Goal: Information Seeking & Learning: Learn about a topic

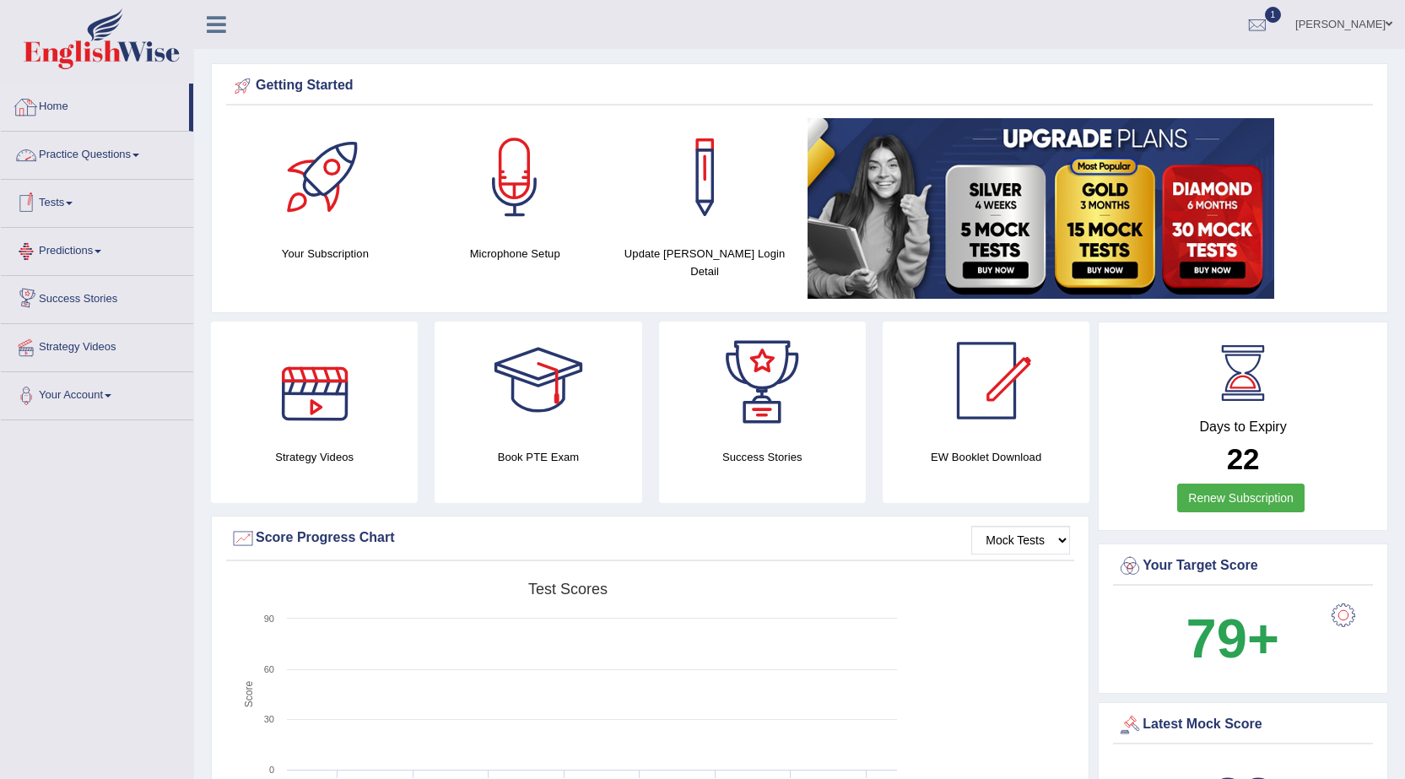
click at [62, 106] on link "Home" at bounding box center [95, 105] width 188 height 42
click at [102, 153] on link "Practice Questions" at bounding box center [97, 153] width 192 height 42
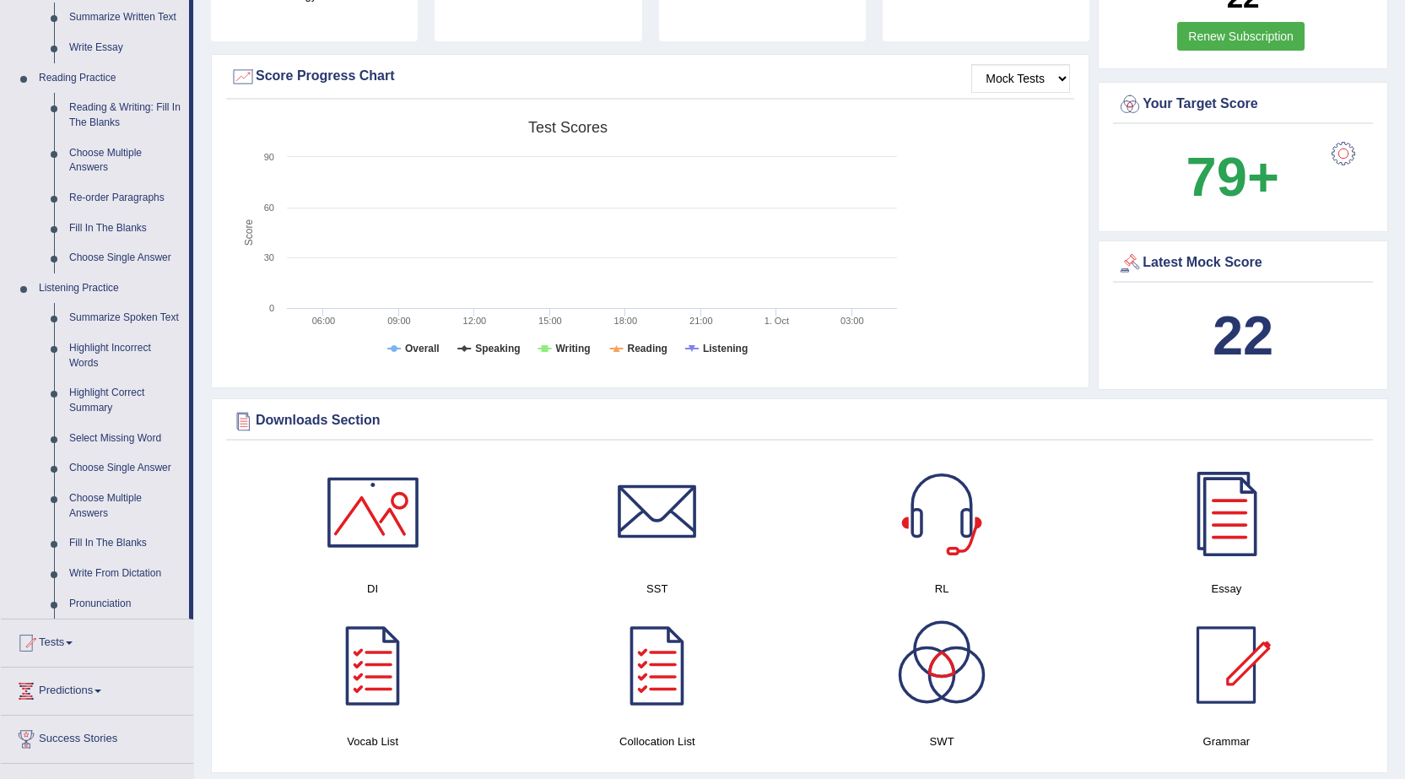
scroll to position [675, 0]
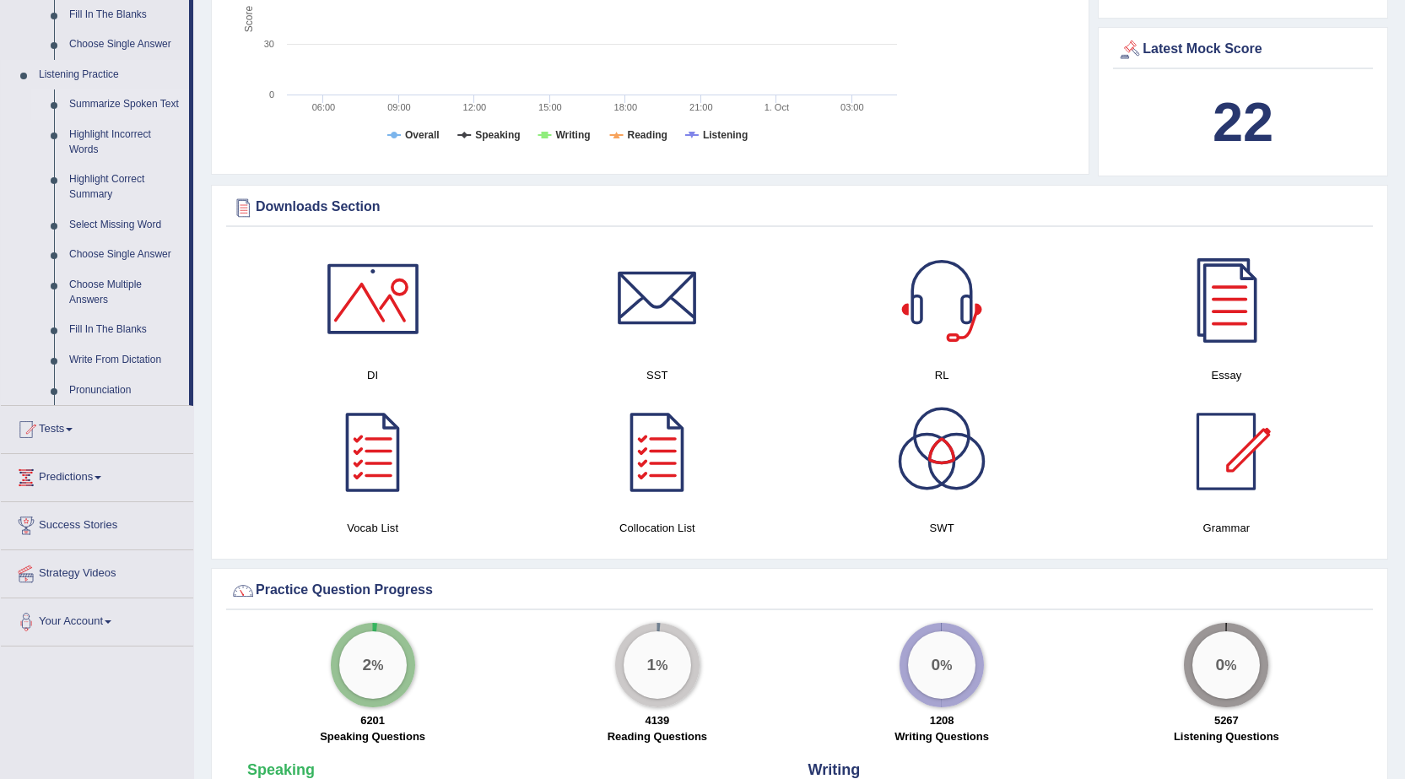
click at [131, 102] on link "Summarize Spoken Text" at bounding box center [125, 104] width 127 height 30
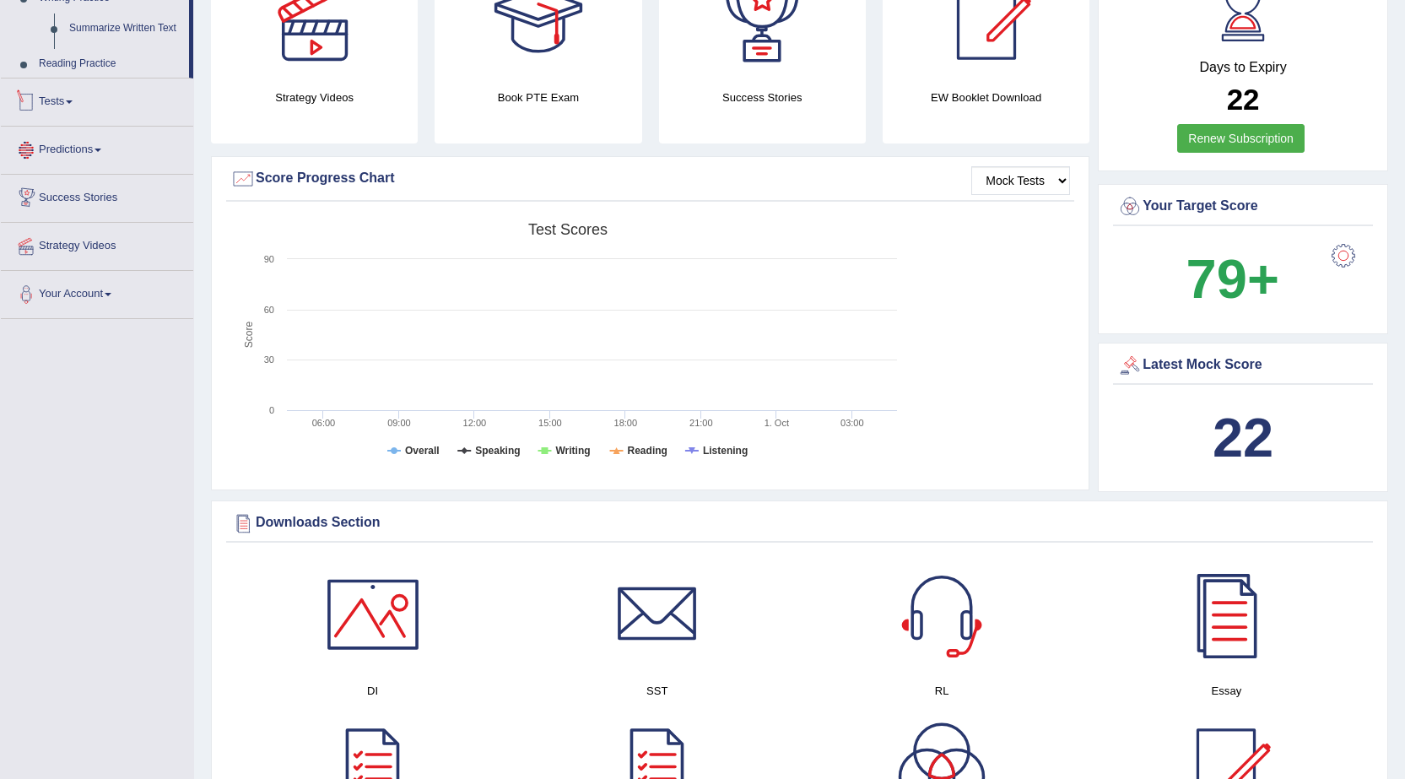
scroll to position [562, 0]
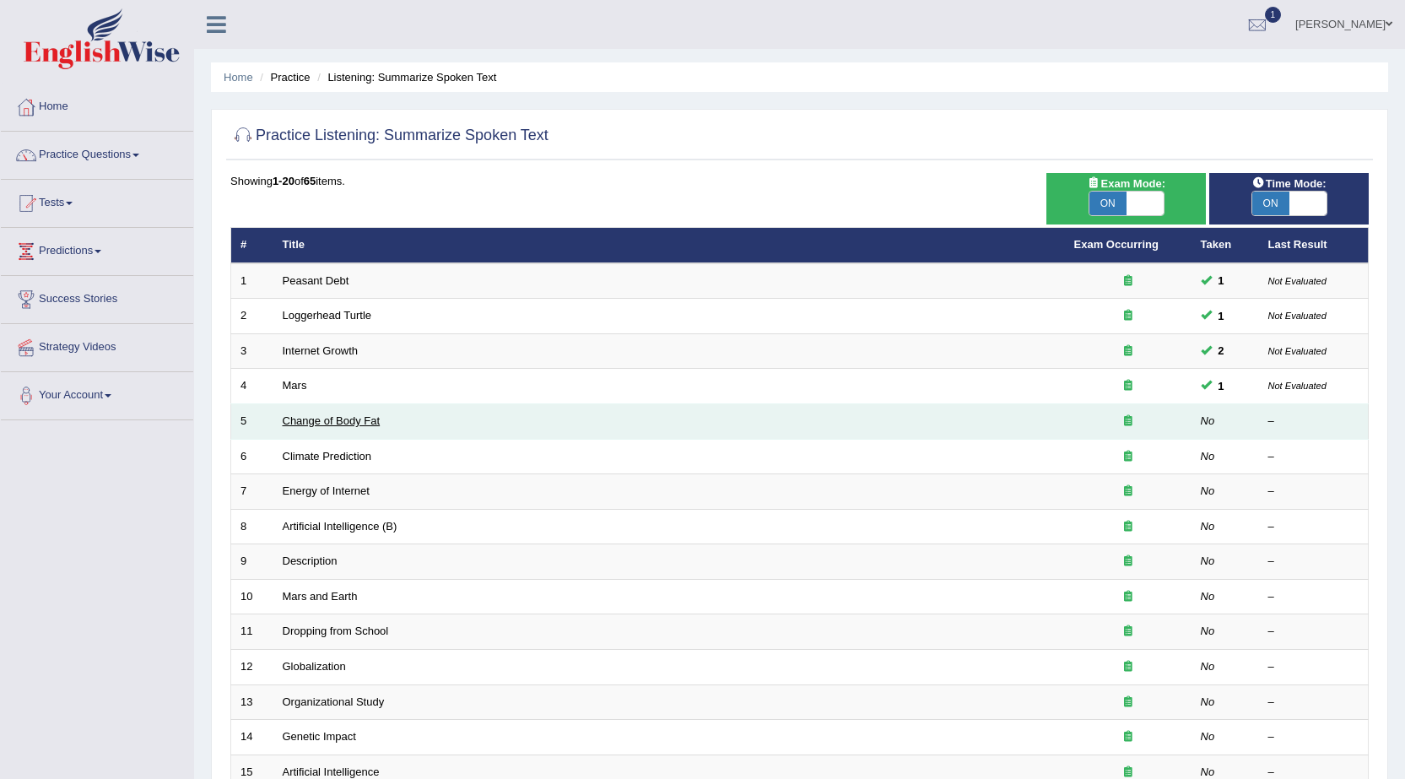
click at [372, 420] on link "Change of Body Fat" at bounding box center [332, 420] width 98 height 13
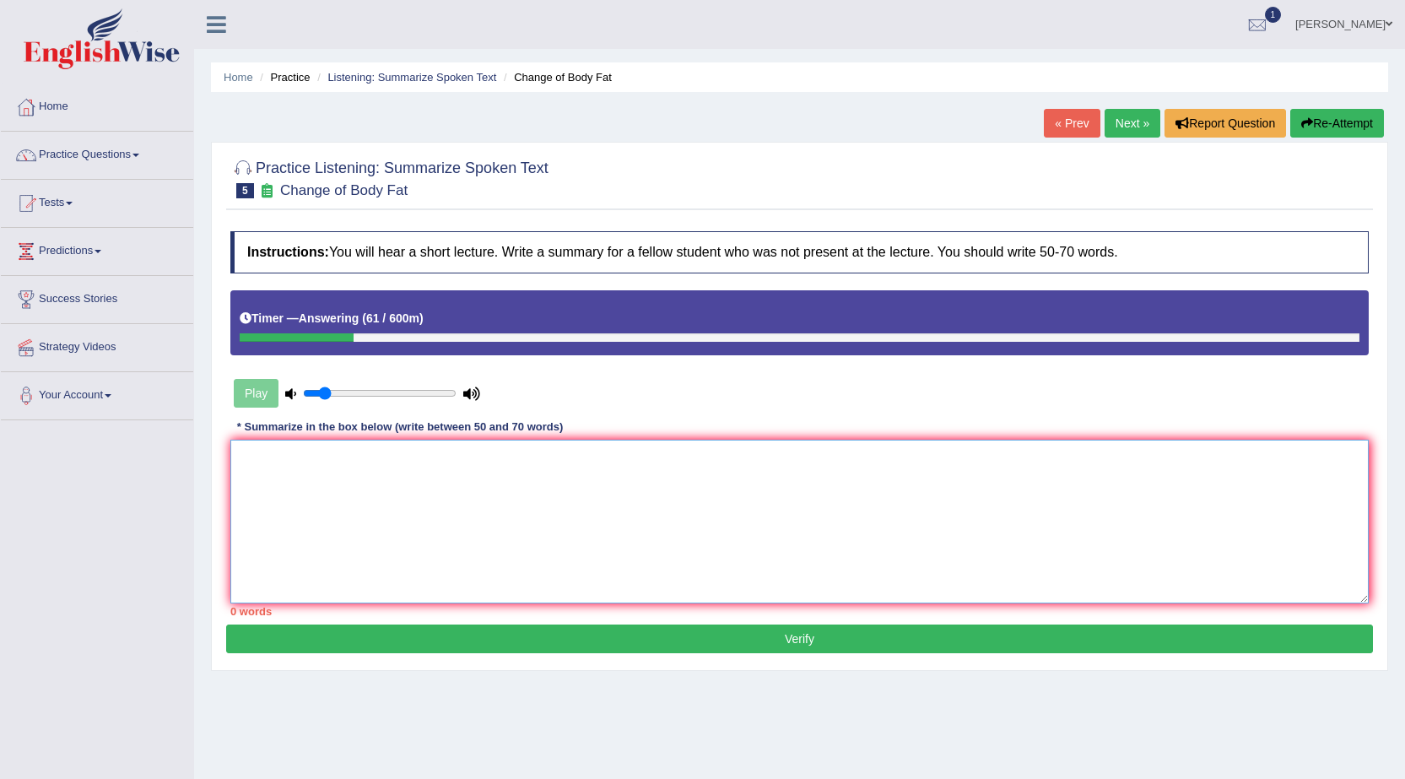
click at [480, 485] on textarea at bounding box center [799, 521] width 1138 height 164
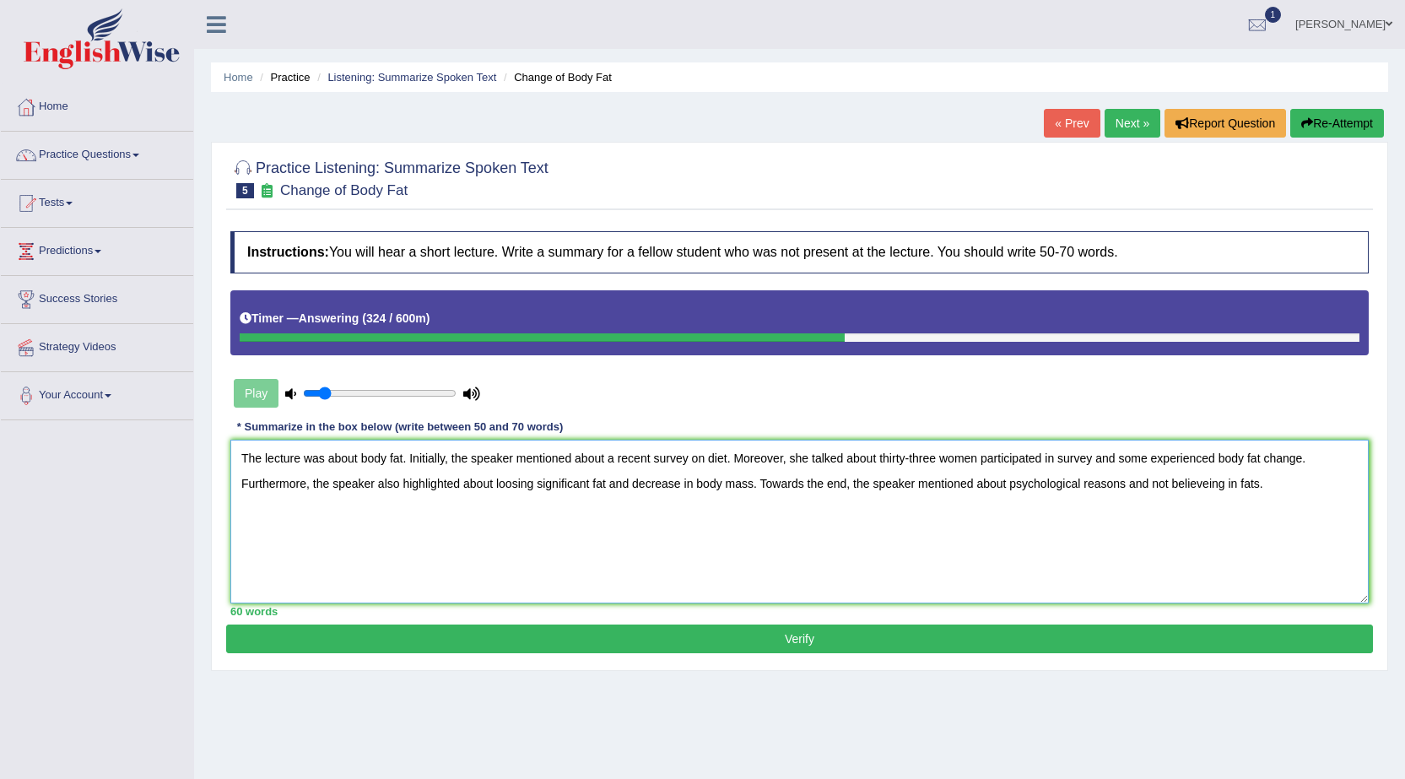
type textarea "The lecture was about body fat. Initially, the speaker mentioned about a recent…"
click at [1120, 633] on button "Verify" at bounding box center [799, 638] width 1146 height 29
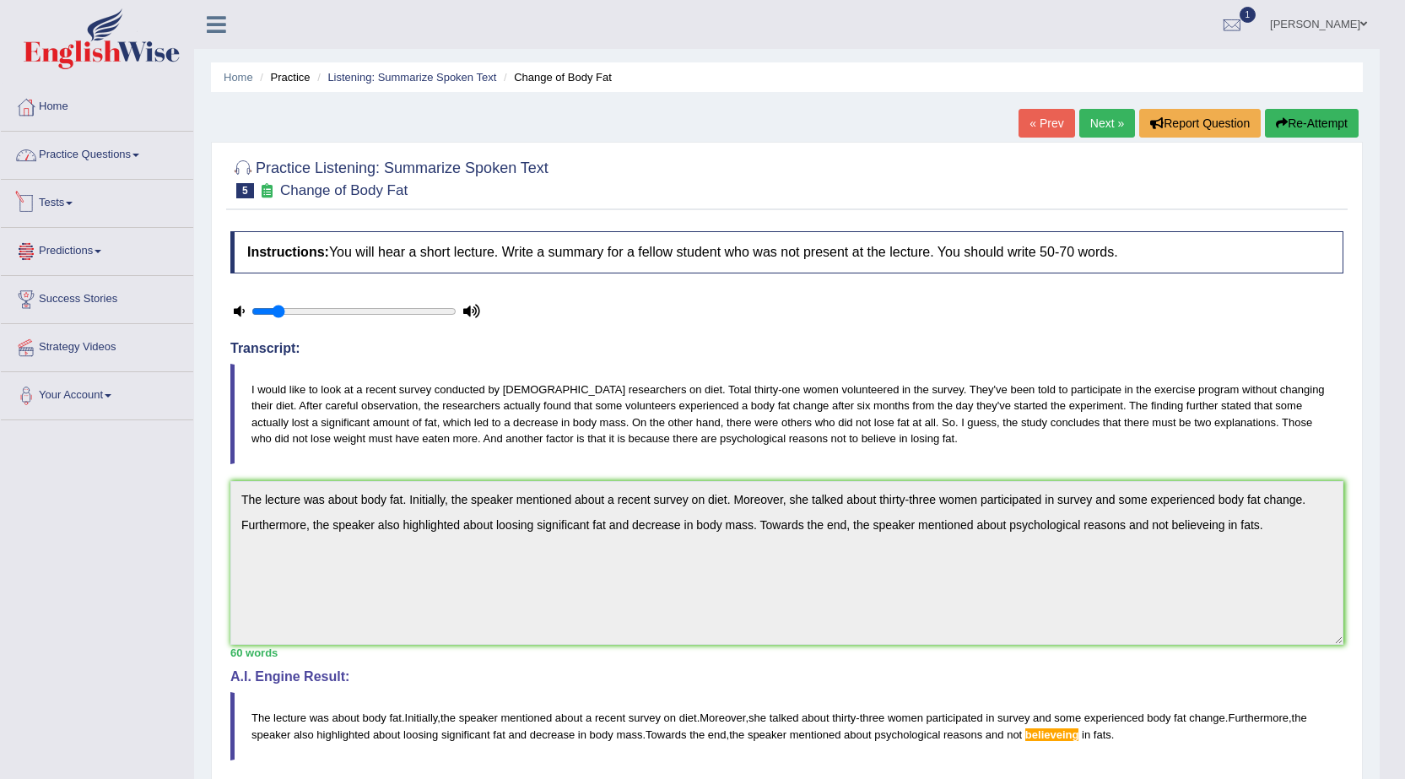
click at [82, 152] on link "Practice Questions" at bounding box center [97, 153] width 192 height 42
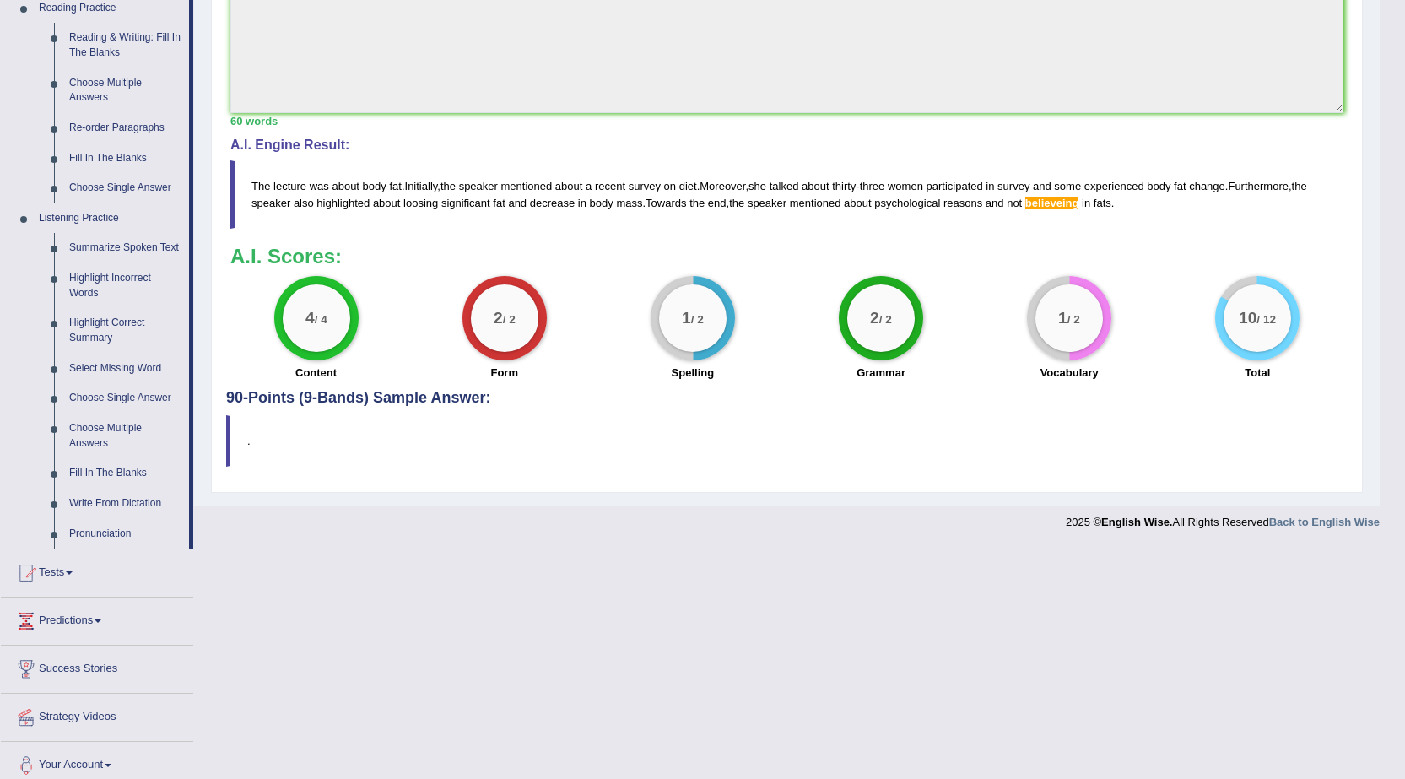
scroll to position [543, 0]
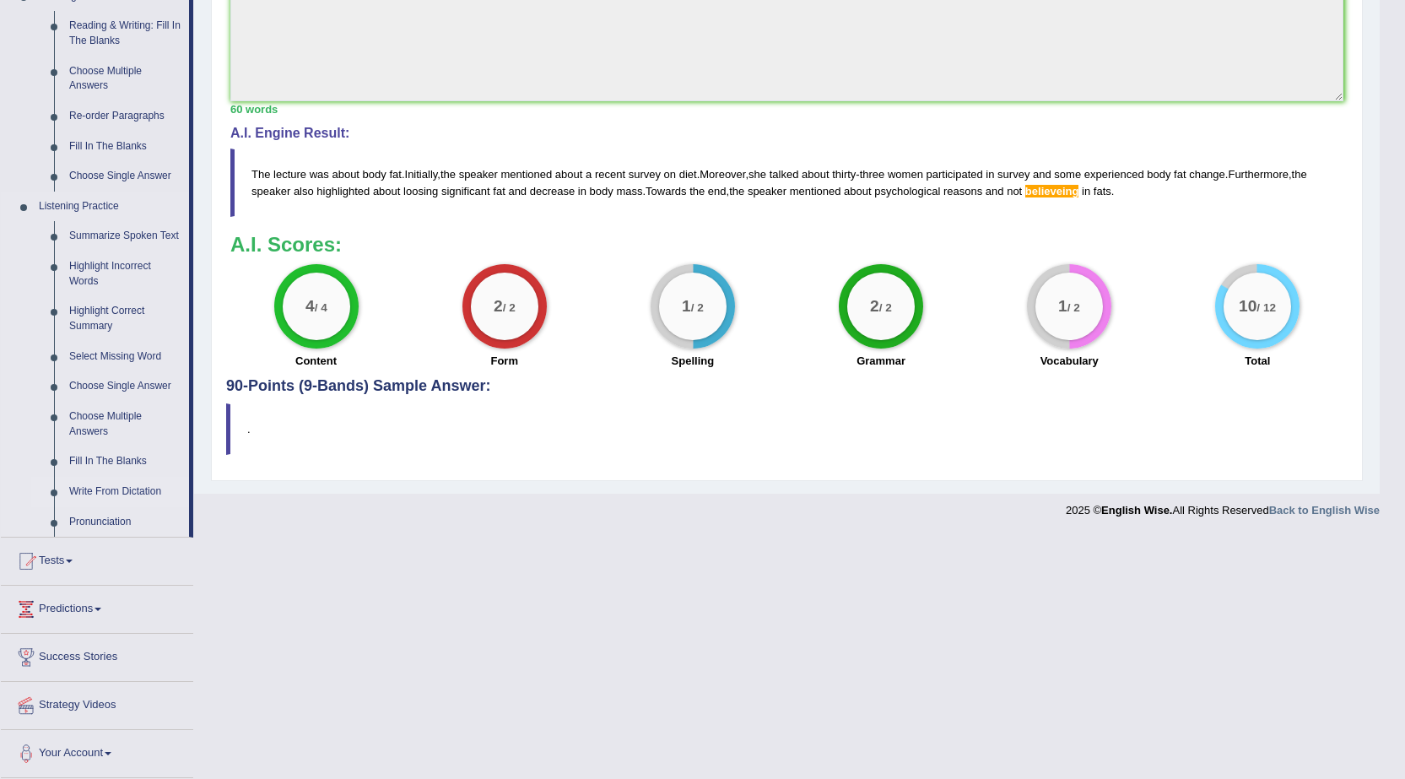
click at [115, 489] on link "Write From Dictation" at bounding box center [125, 492] width 127 height 30
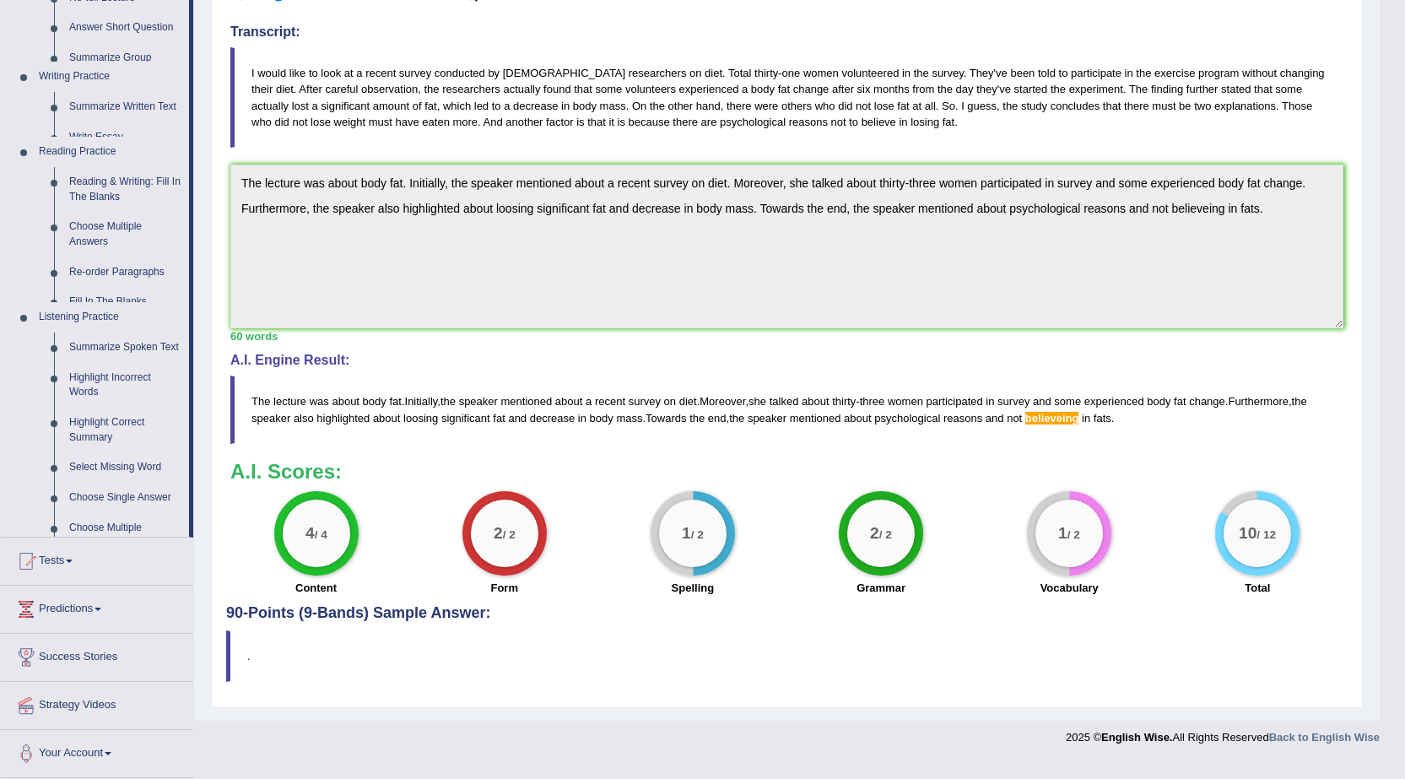
scroll to position [300, 0]
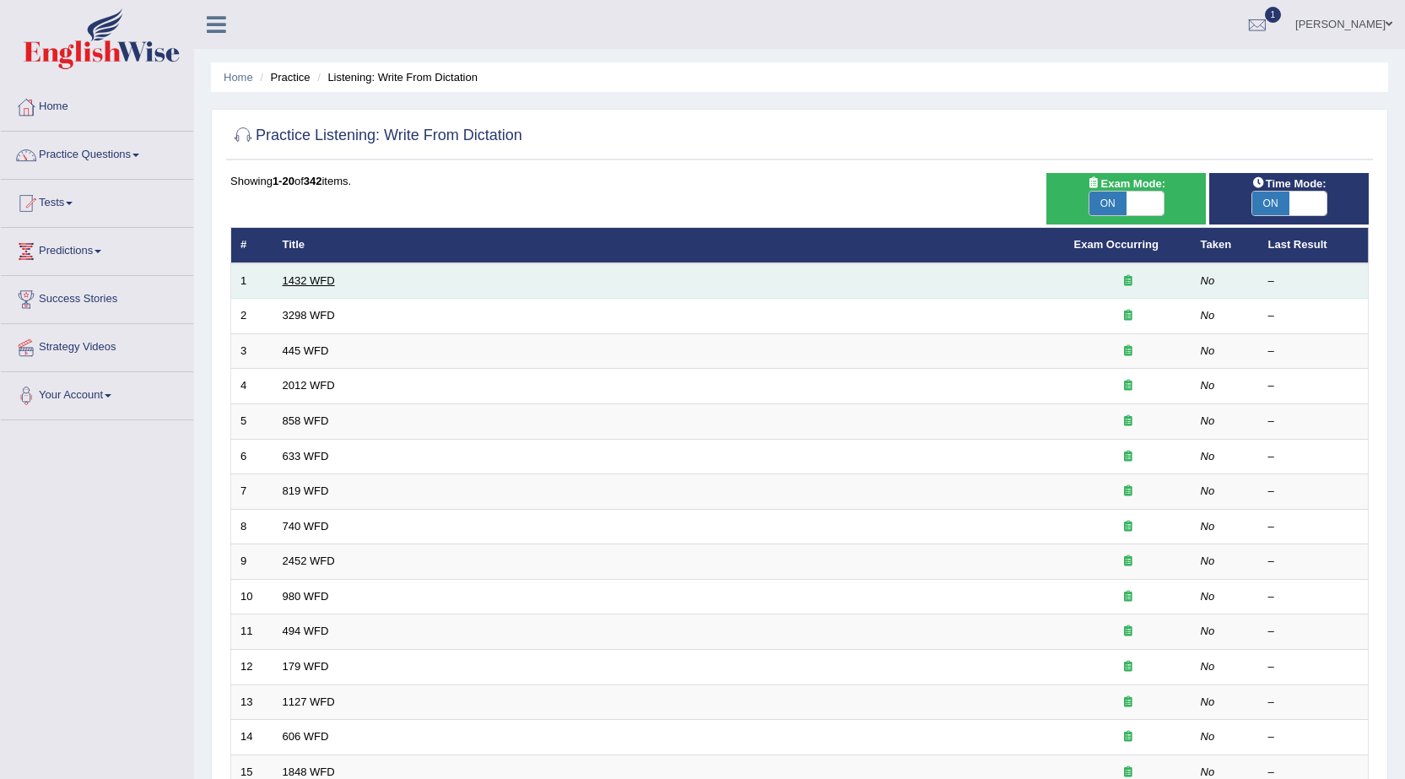
click at [321, 283] on link "1432 WFD" at bounding box center [309, 280] width 52 height 13
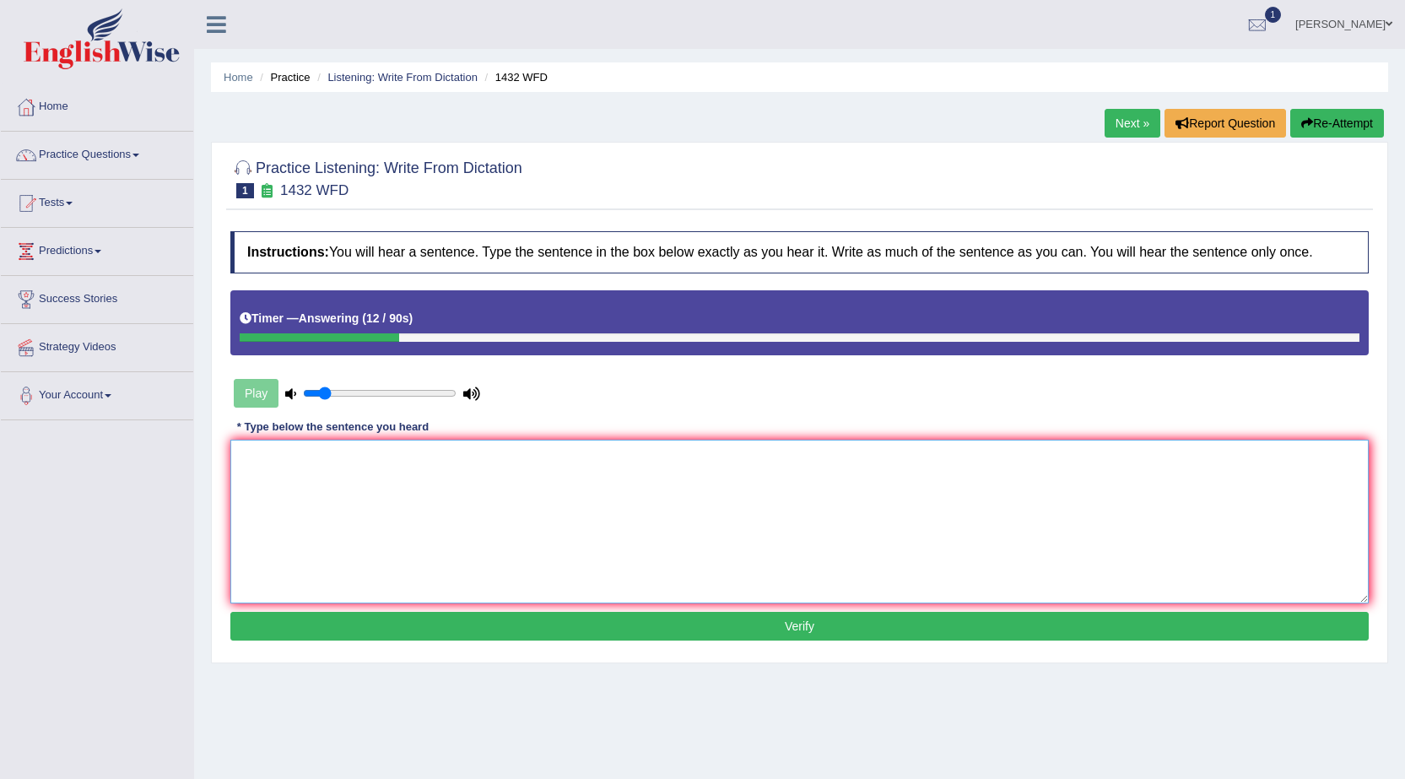
click at [376, 456] on textarea at bounding box center [799, 521] width 1138 height 164
type textarea "N"
type textarea "More physical activity is beneficial to your health."
click at [650, 620] on button "Verify" at bounding box center [799, 626] width 1138 height 29
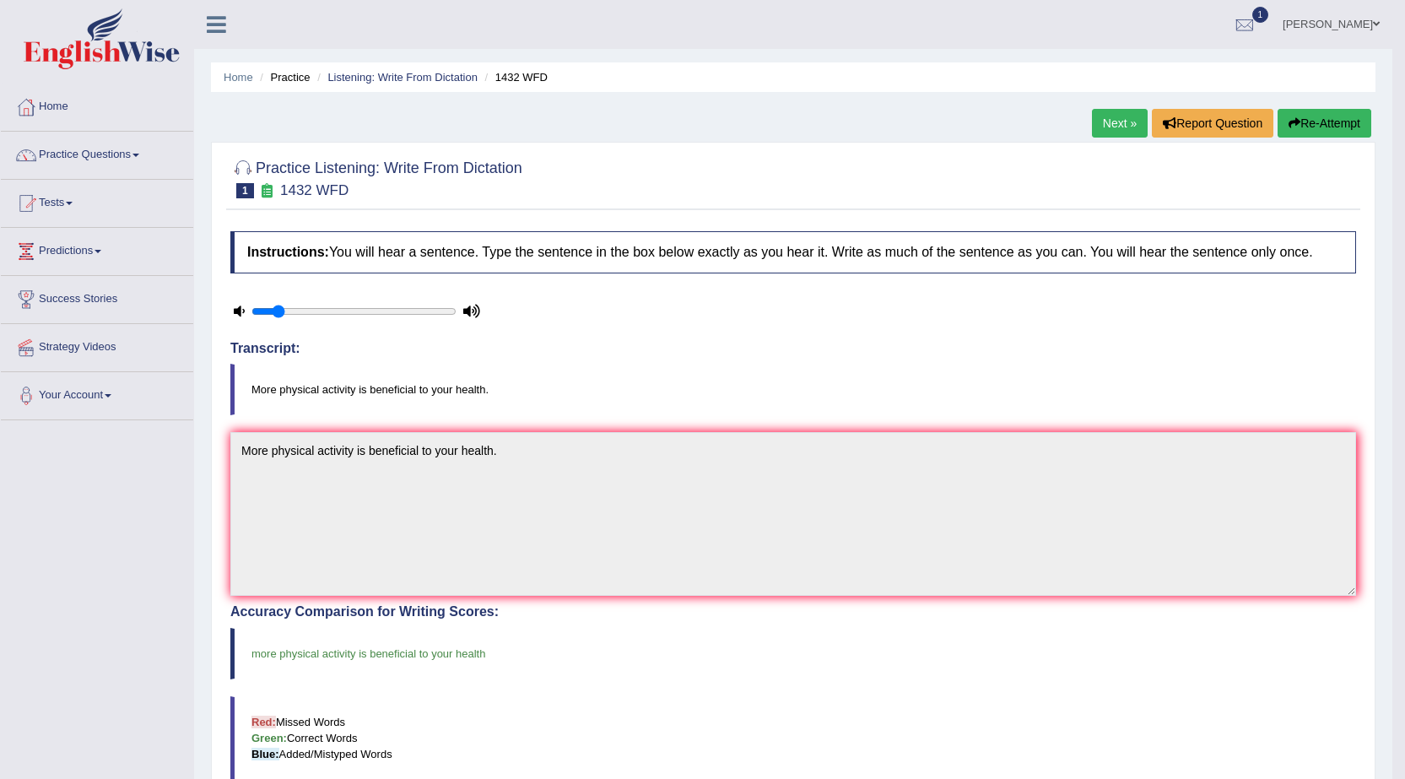
click at [1120, 118] on link "Next »" at bounding box center [1120, 123] width 56 height 29
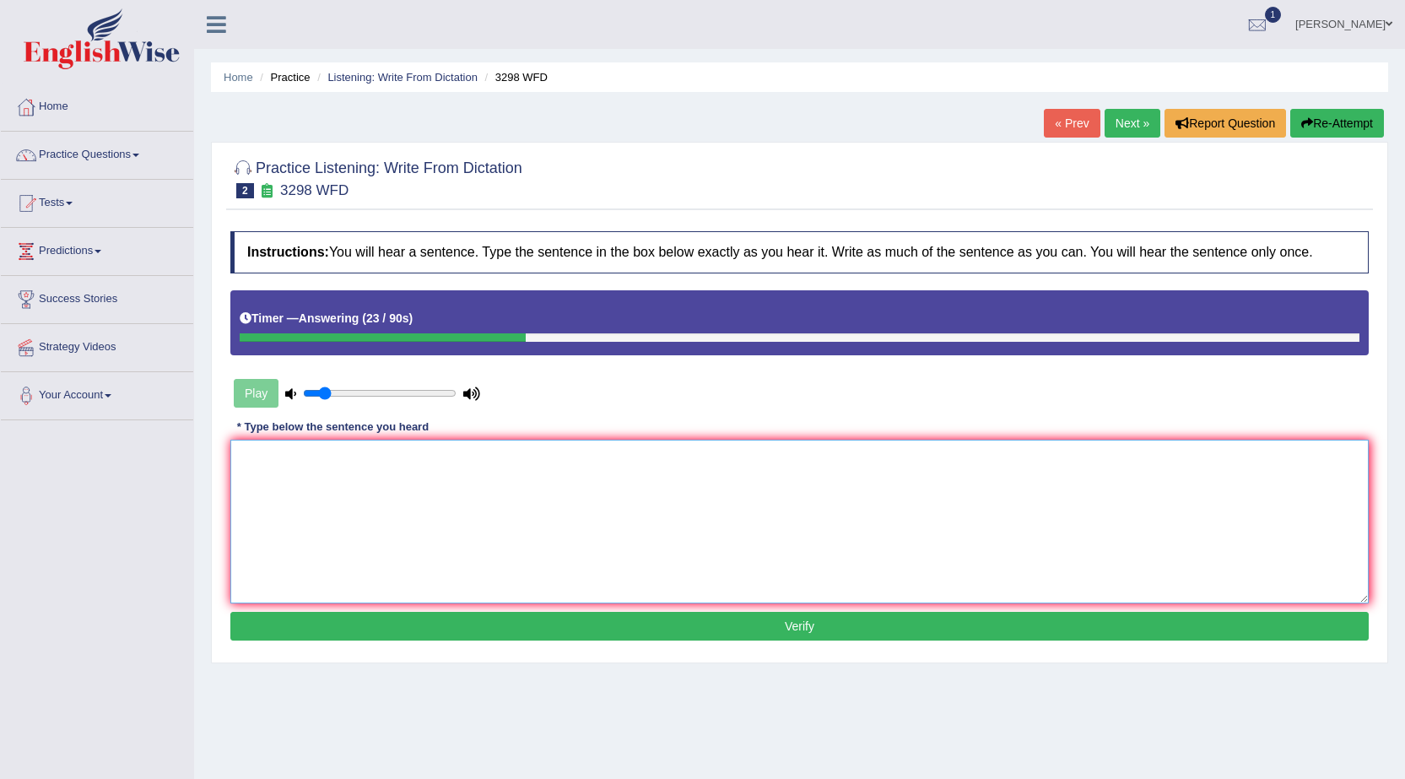
click at [532, 472] on textarea at bounding box center [799, 521] width 1138 height 164
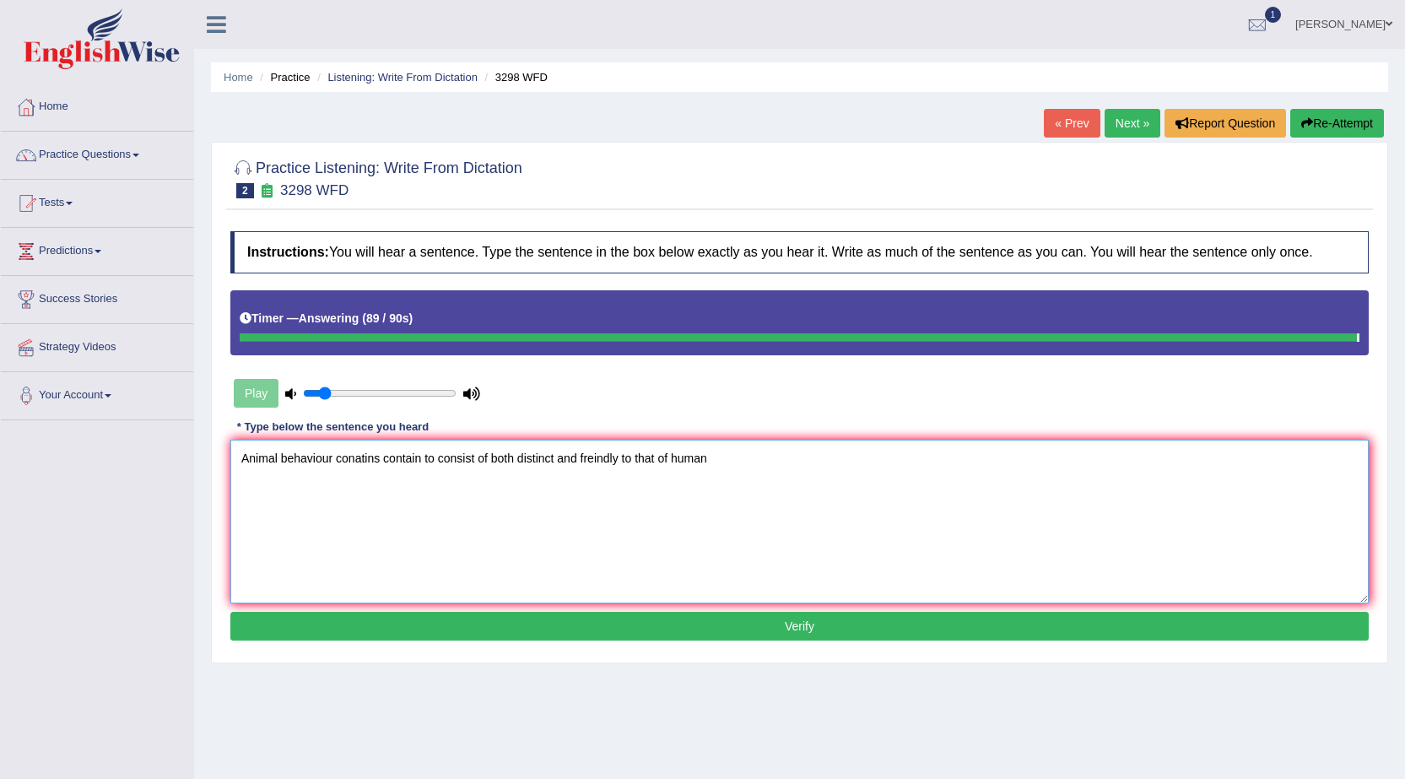
type textarea "Animal behaviour conatins contain to consist of both distinct and freindly to t…"
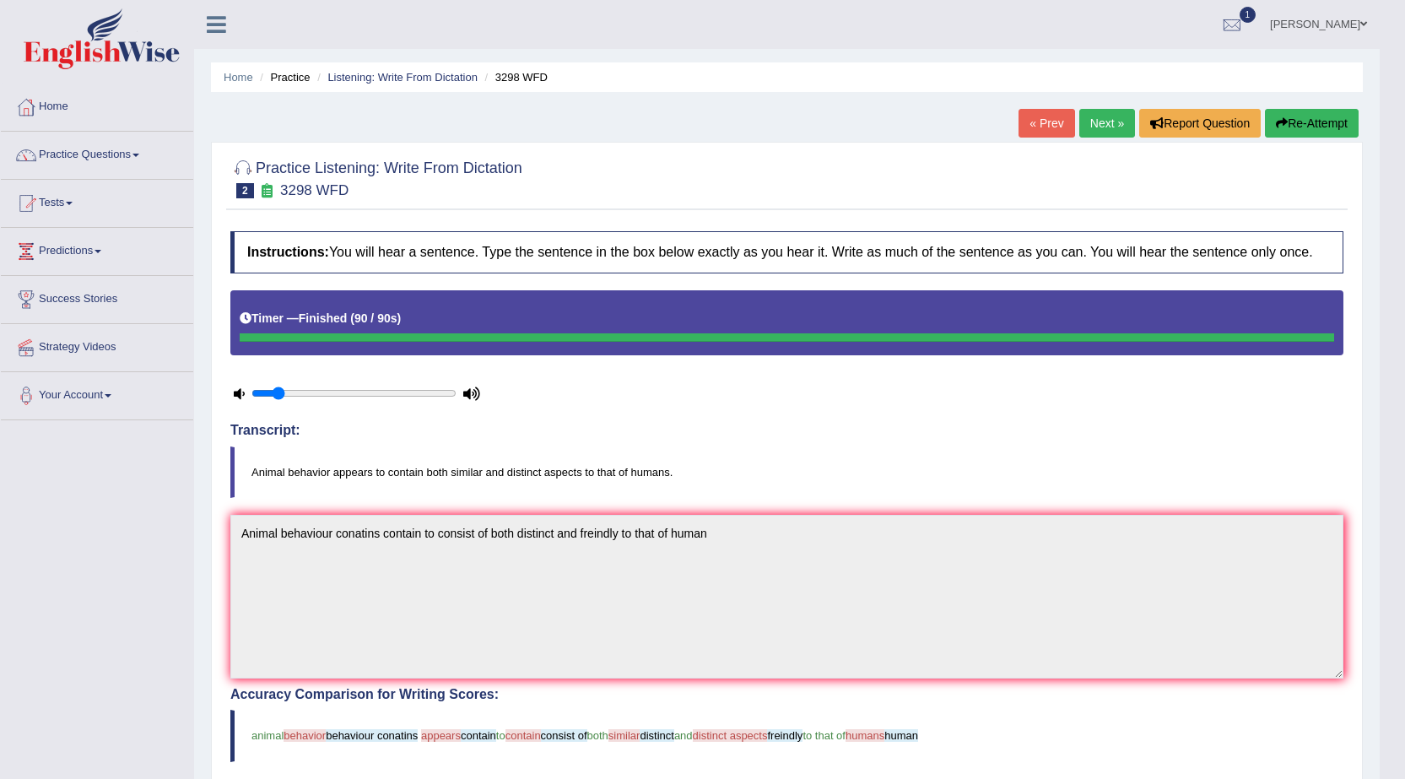
click at [1093, 124] on link "Next »" at bounding box center [1107, 123] width 56 height 29
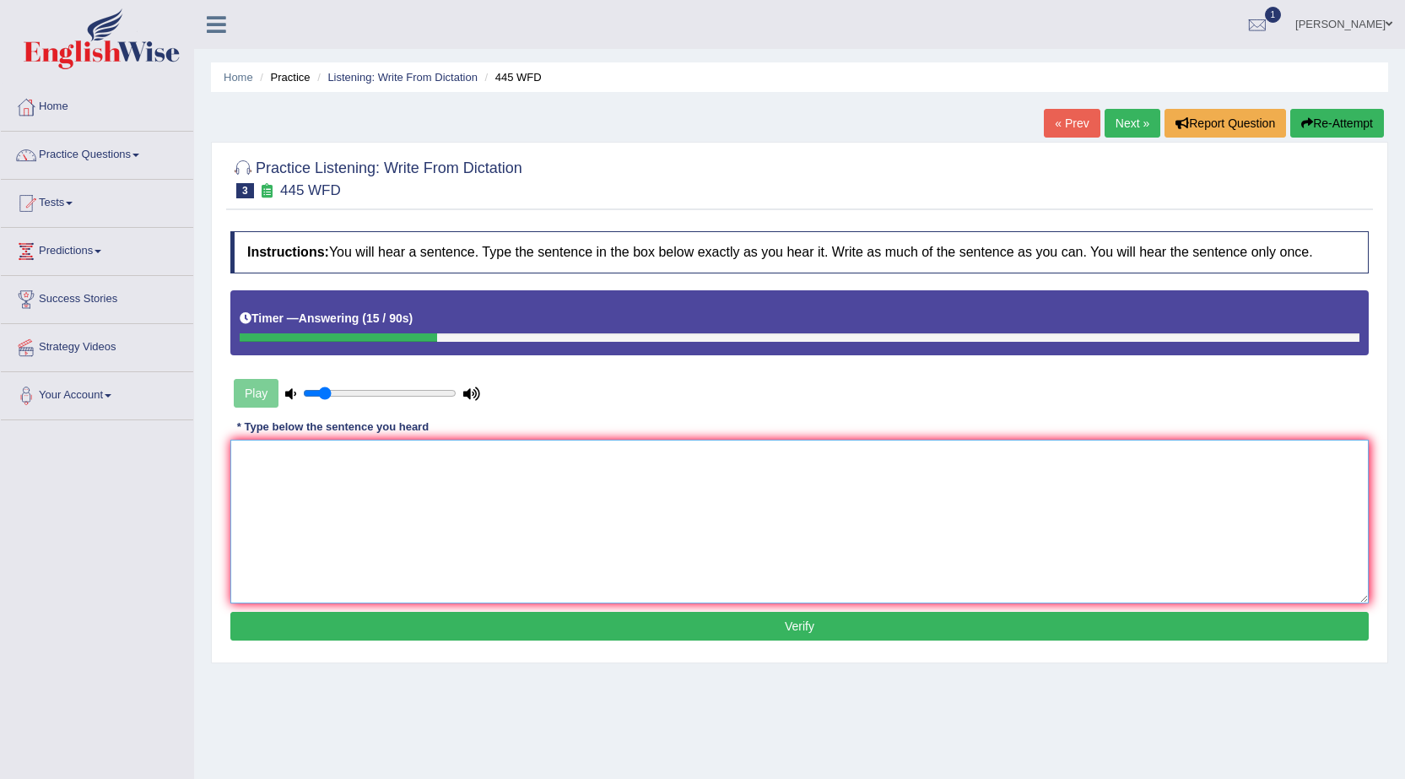
click at [623, 520] on textarea at bounding box center [799, 521] width 1138 height 164
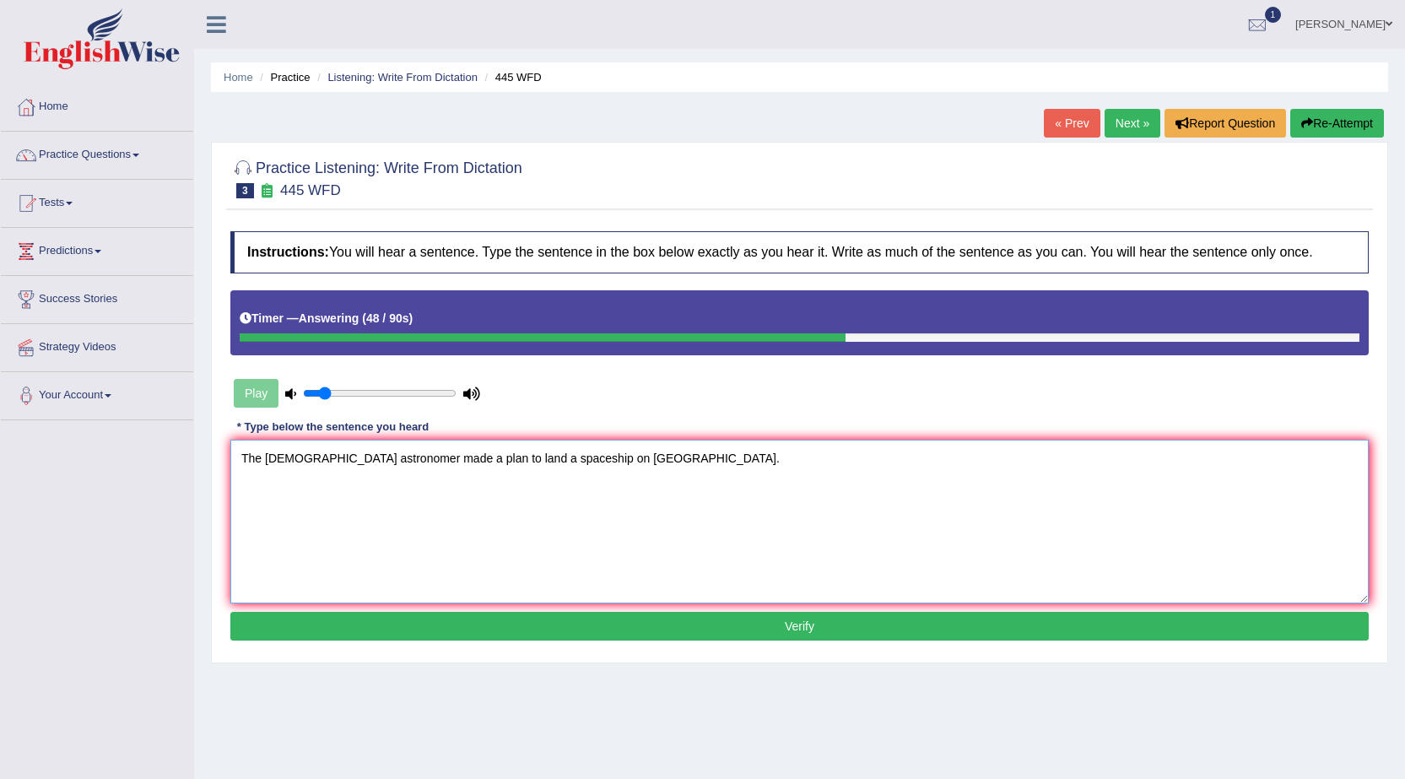
type textarea "The [DEMOGRAPHIC_DATA] astronomer made a plan to land a spaceship on [GEOGRAPHI…"
click at [731, 627] on button "Verify" at bounding box center [799, 626] width 1138 height 29
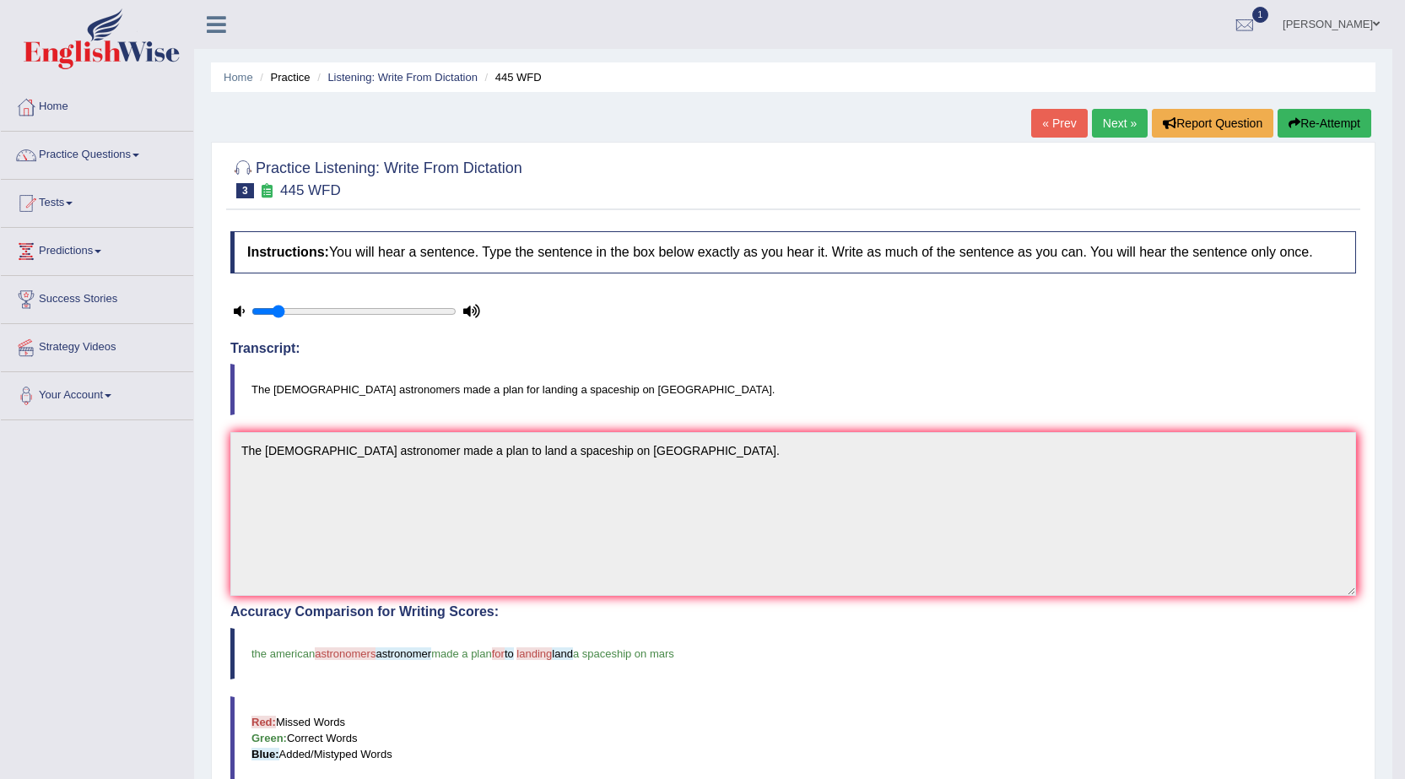
click at [1345, 128] on button "Re-Attempt" at bounding box center [1324, 123] width 94 height 29
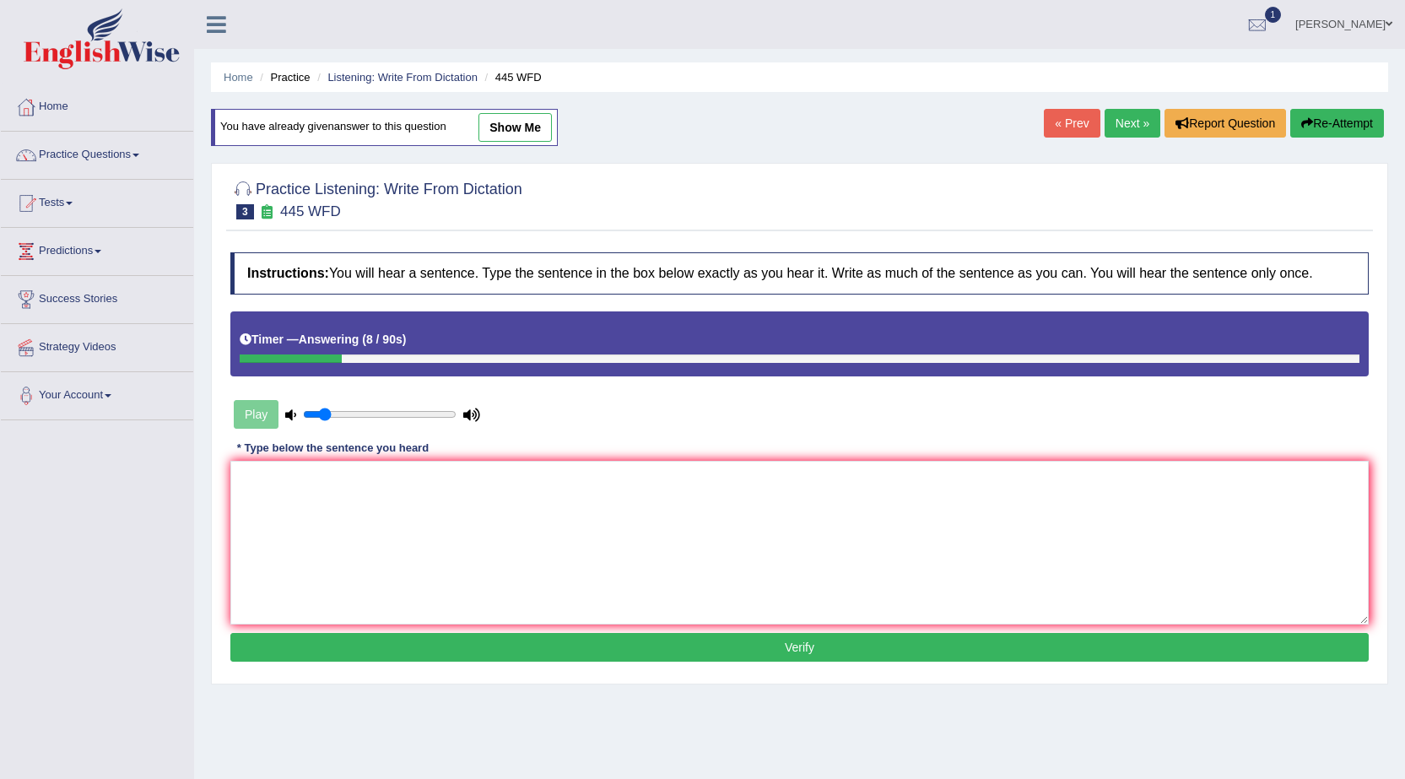
click at [1126, 130] on link "Next »" at bounding box center [1132, 123] width 56 height 29
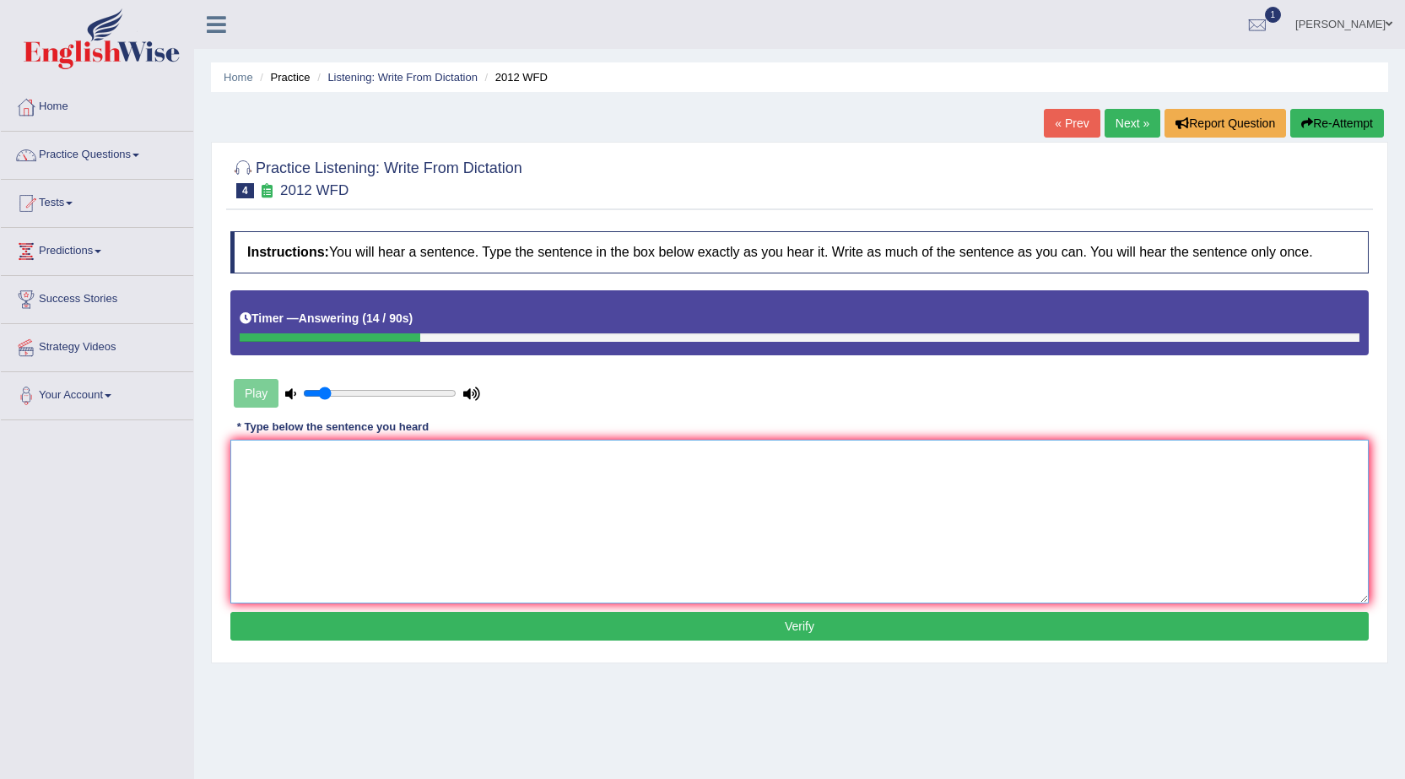
click at [877, 478] on textarea at bounding box center [799, 521] width 1138 height 164
type textarea "There is a great deal of debate on this topic."
click at [522, 639] on button "Verify" at bounding box center [799, 626] width 1138 height 29
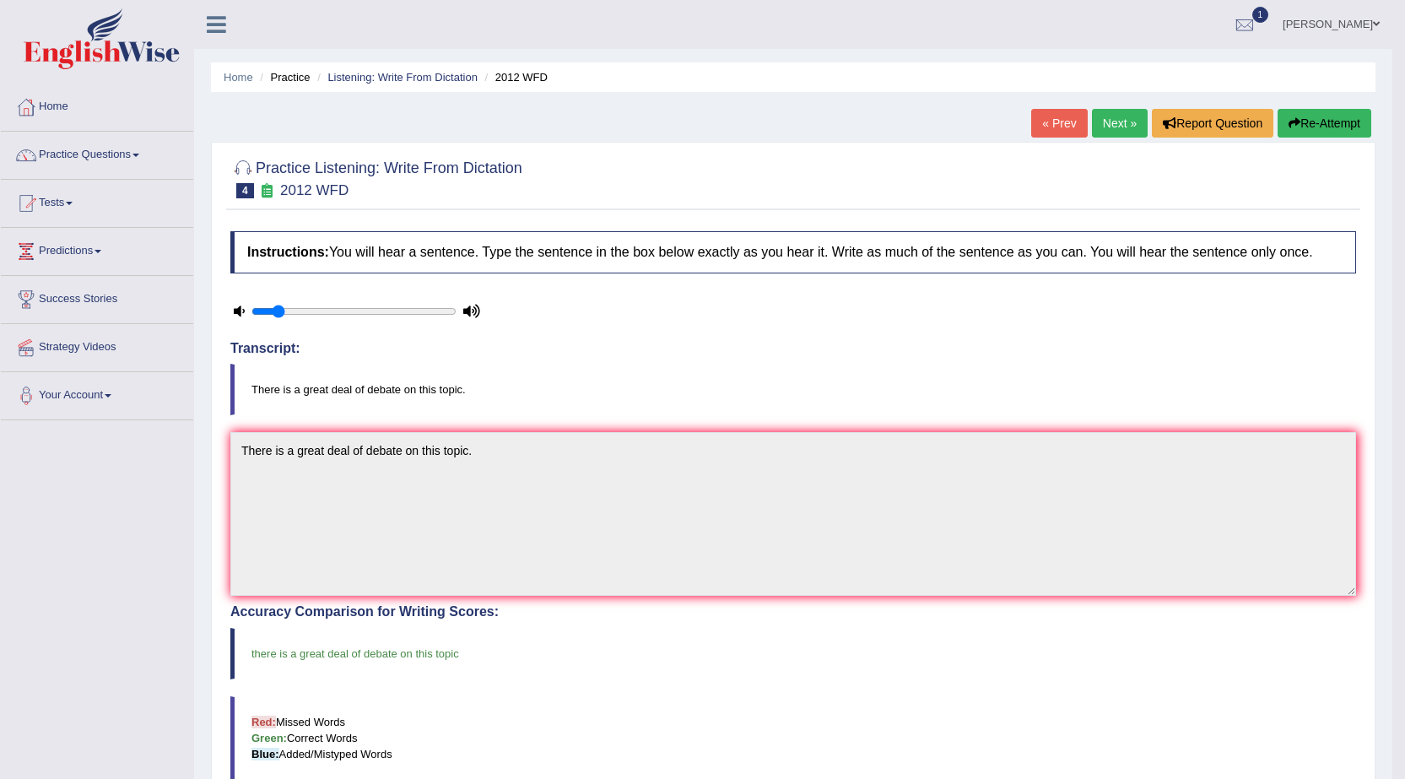
click at [1097, 120] on link "Next »" at bounding box center [1120, 123] width 56 height 29
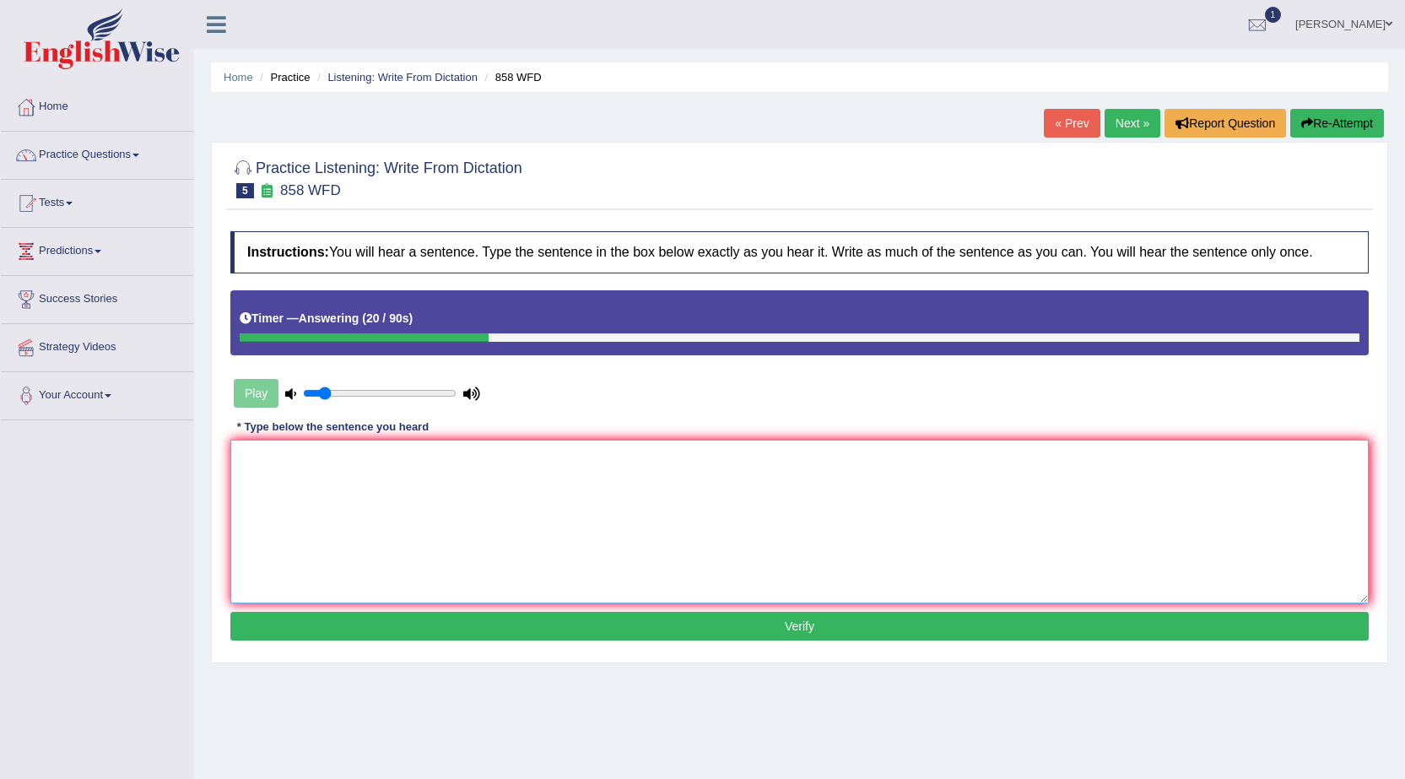
click at [714, 479] on textarea at bounding box center [799, 521] width 1138 height 164
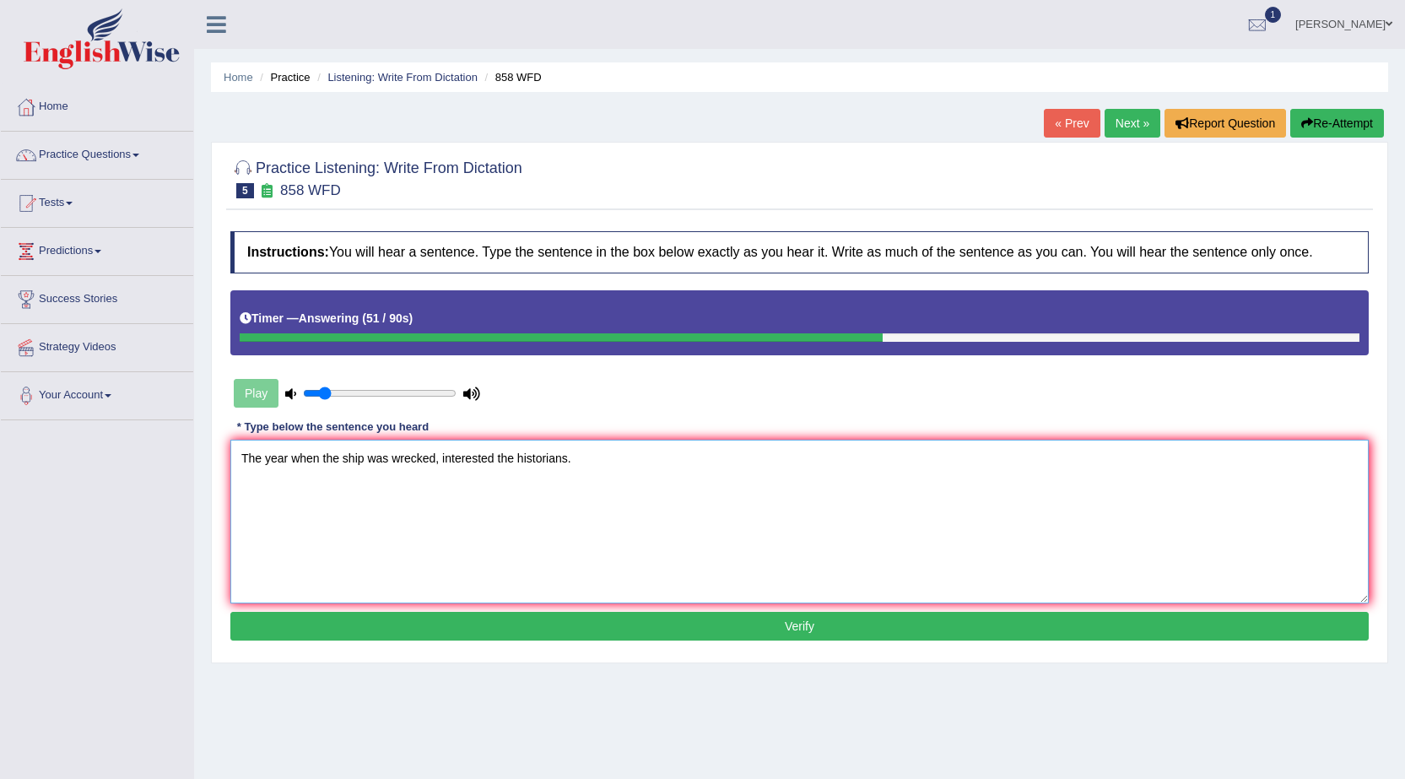
type textarea "The year when the ship was wrecked, interested the historians."
click at [616, 619] on button "Verify" at bounding box center [799, 626] width 1138 height 29
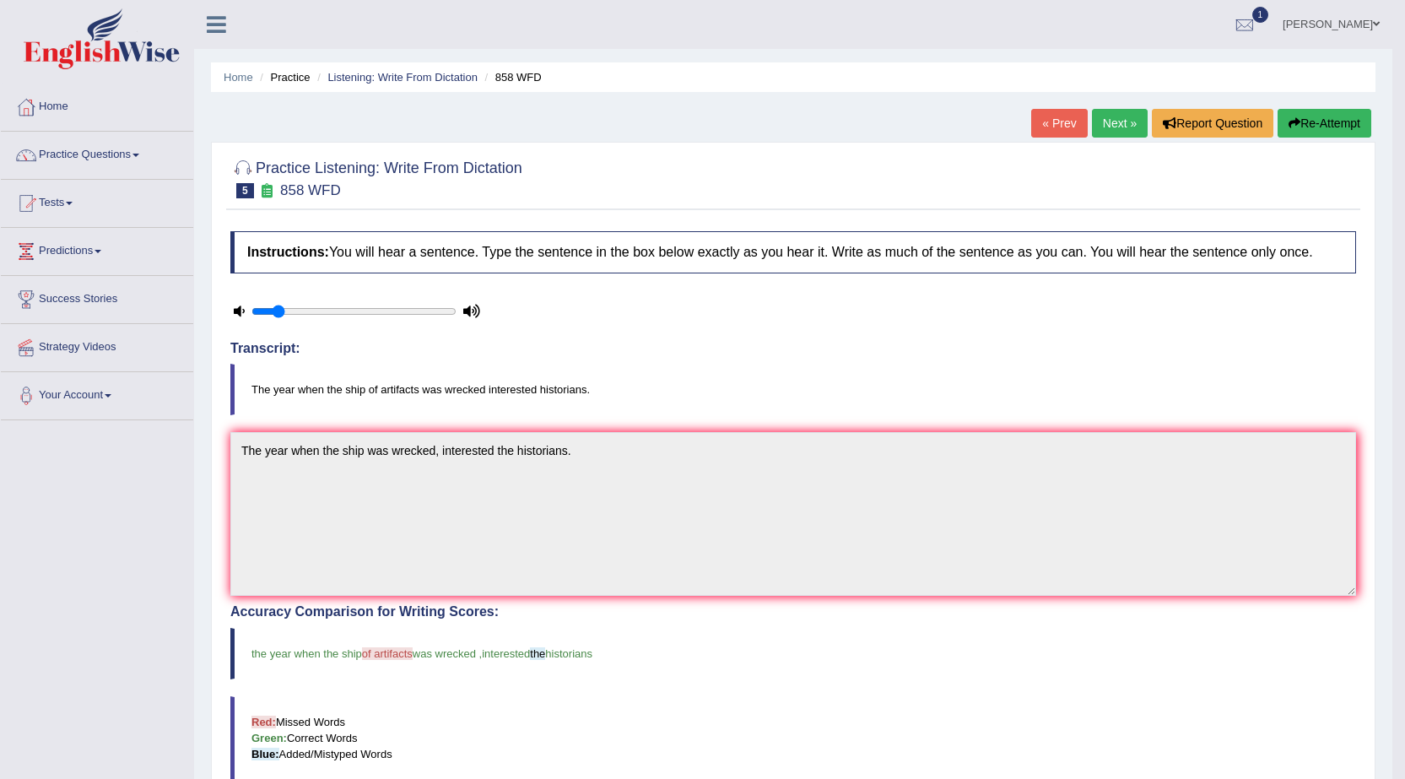
click at [1112, 119] on link "Next »" at bounding box center [1120, 123] width 56 height 29
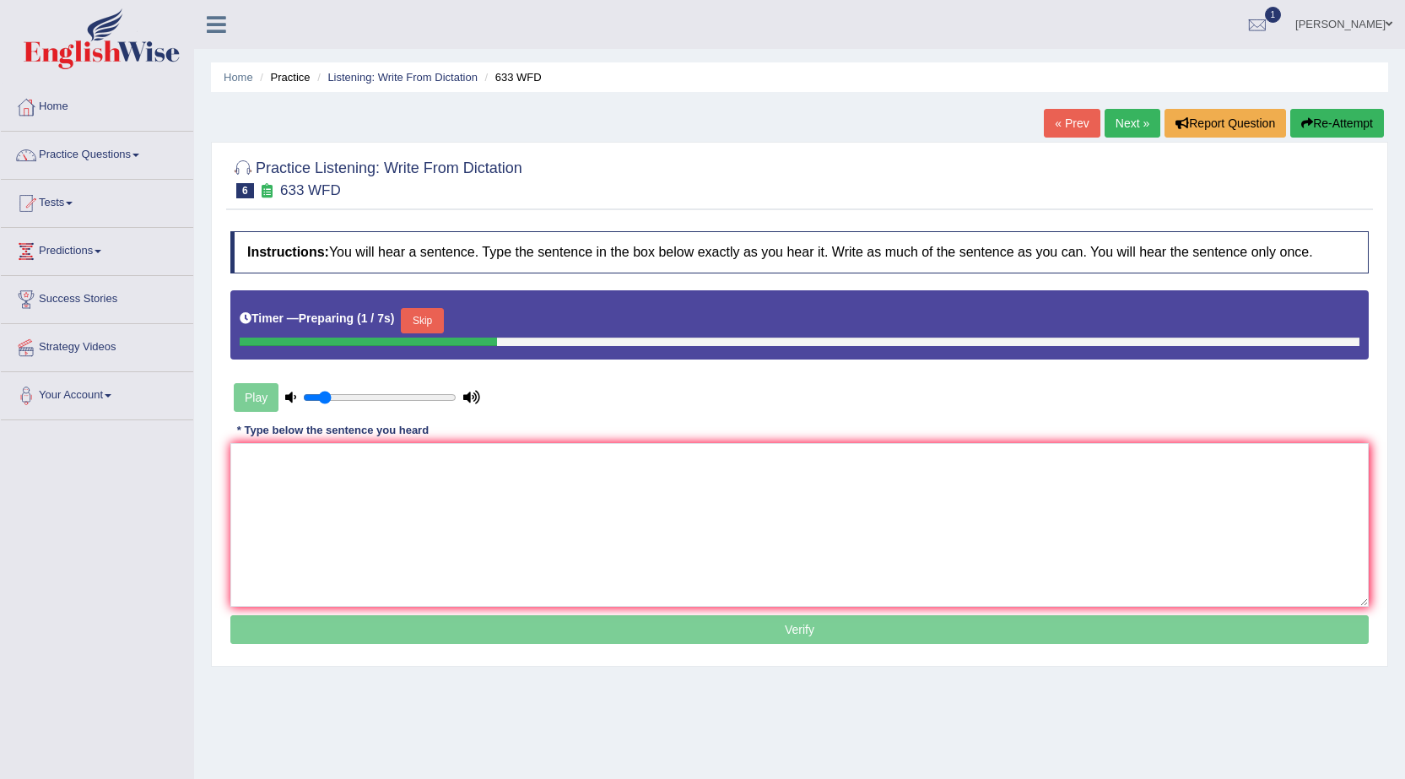
drag, startPoint x: 439, startPoint y: 318, endPoint x: 435, endPoint y: 305, distance: 14.1
click at [439, 317] on button "Skip" at bounding box center [422, 320] width 42 height 25
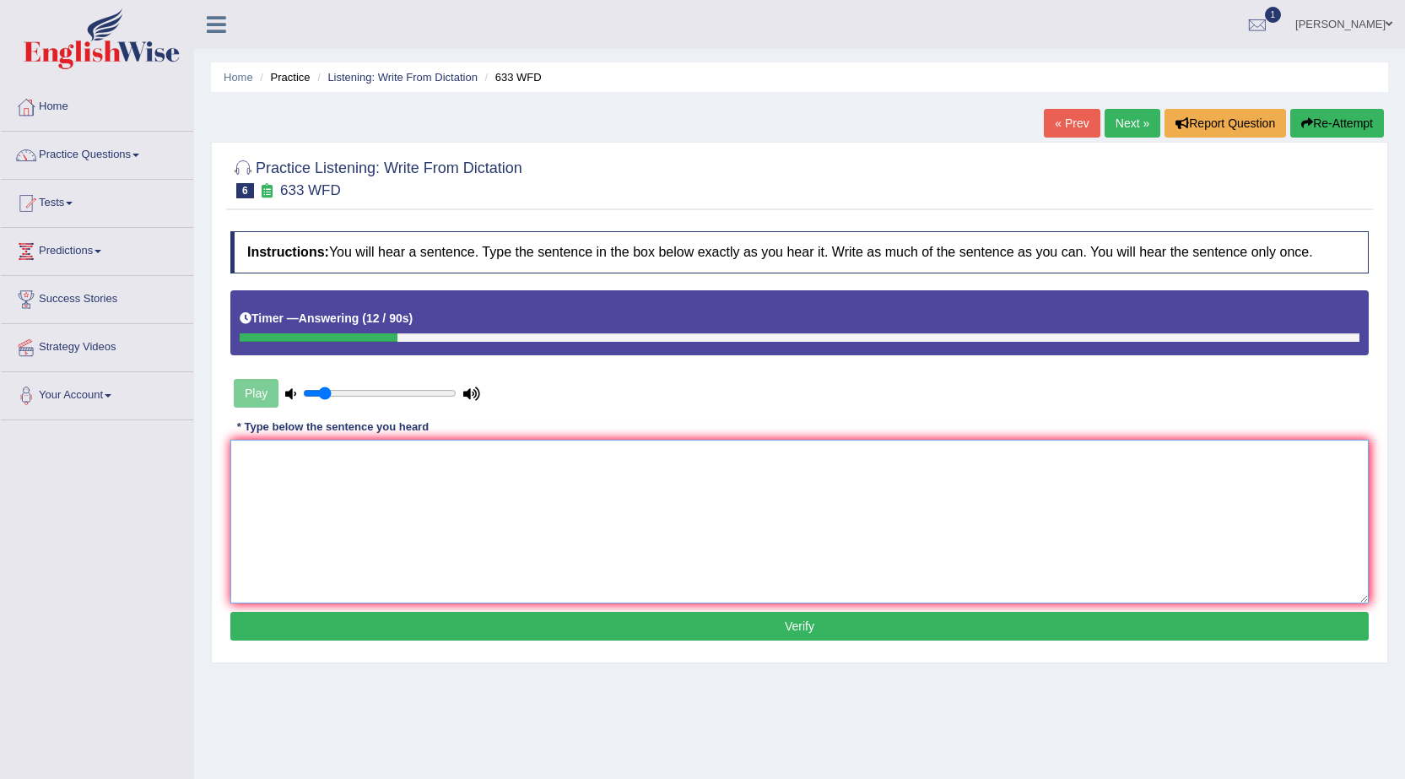
click at [421, 481] on textarea at bounding box center [799, 521] width 1138 height 164
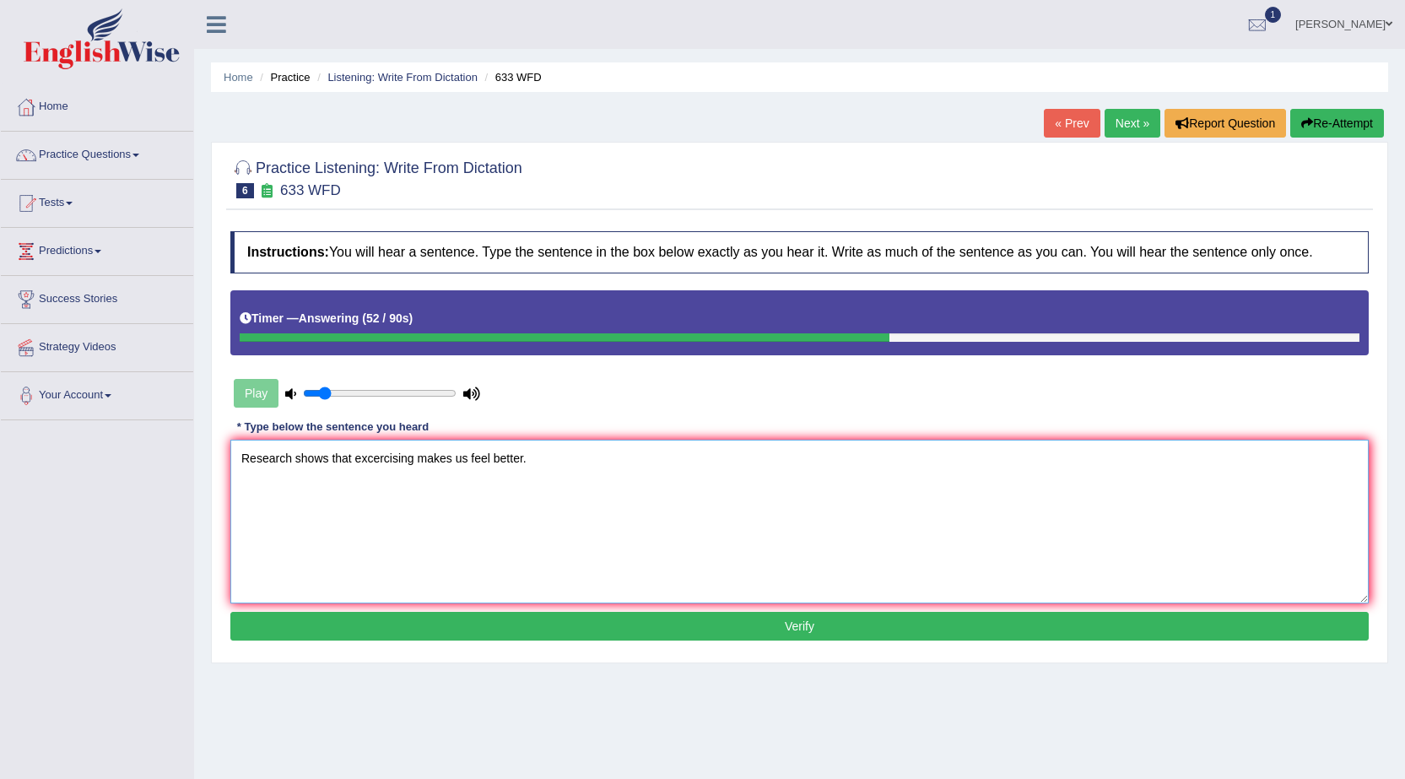
type textarea "Research shows that excercising makes us feel better."
click at [561, 625] on button "Verify" at bounding box center [799, 626] width 1138 height 29
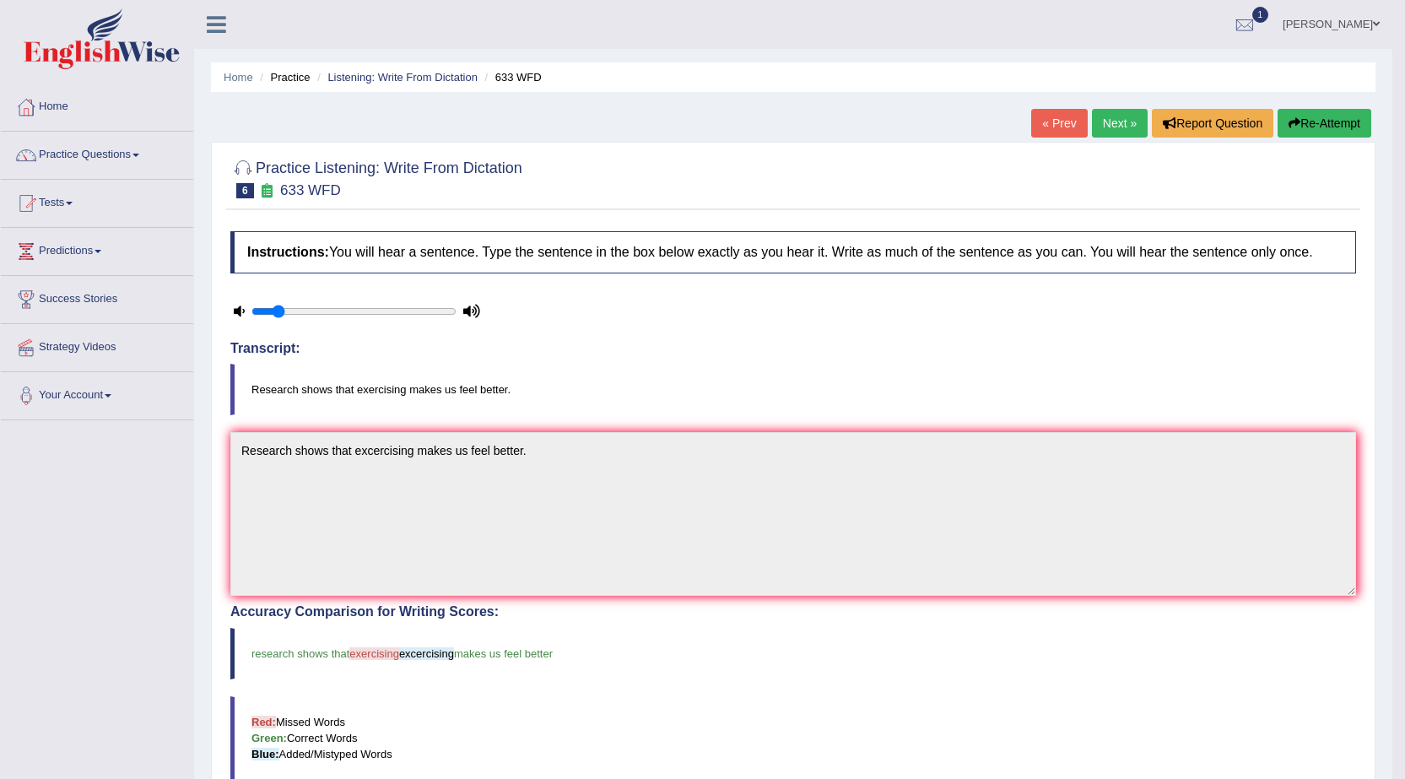
click at [1098, 124] on link "Next »" at bounding box center [1120, 123] width 56 height 29
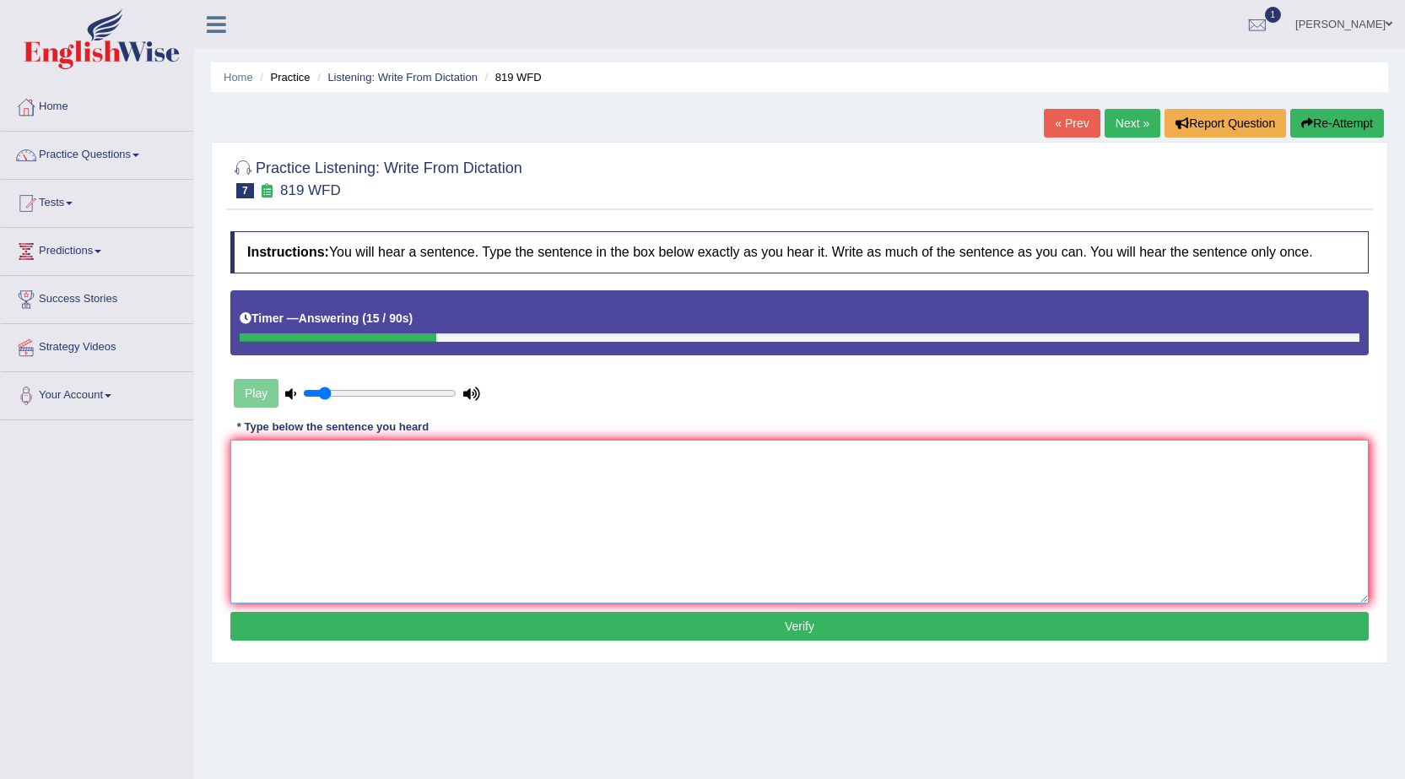
click at [748, 476] on textarea at bounding box center [799, 521] width 1138 height 164
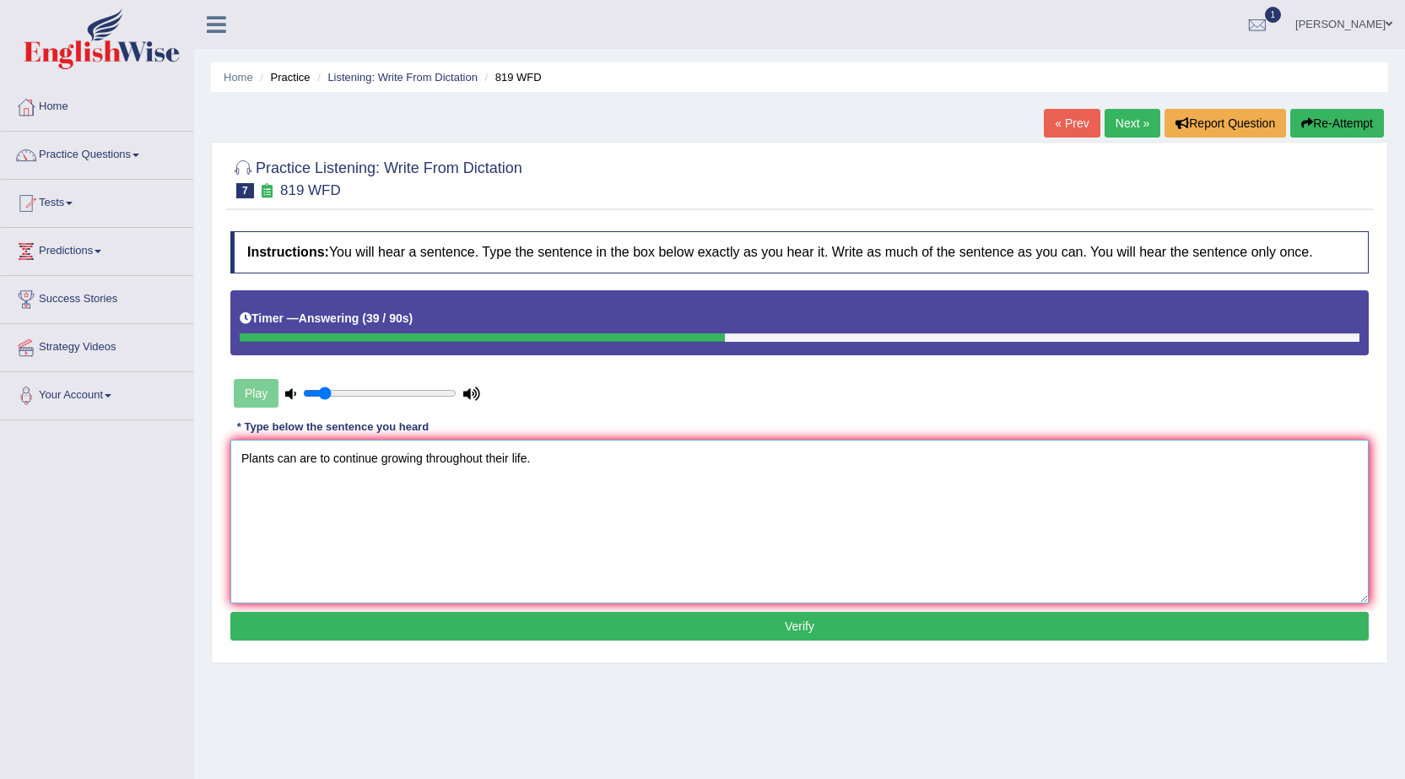
type textarea "Plants can are to continue growing throughout their life."
click at [581, 628] on button "Verify" at bounding box center [799, 626] width 1138 height 29
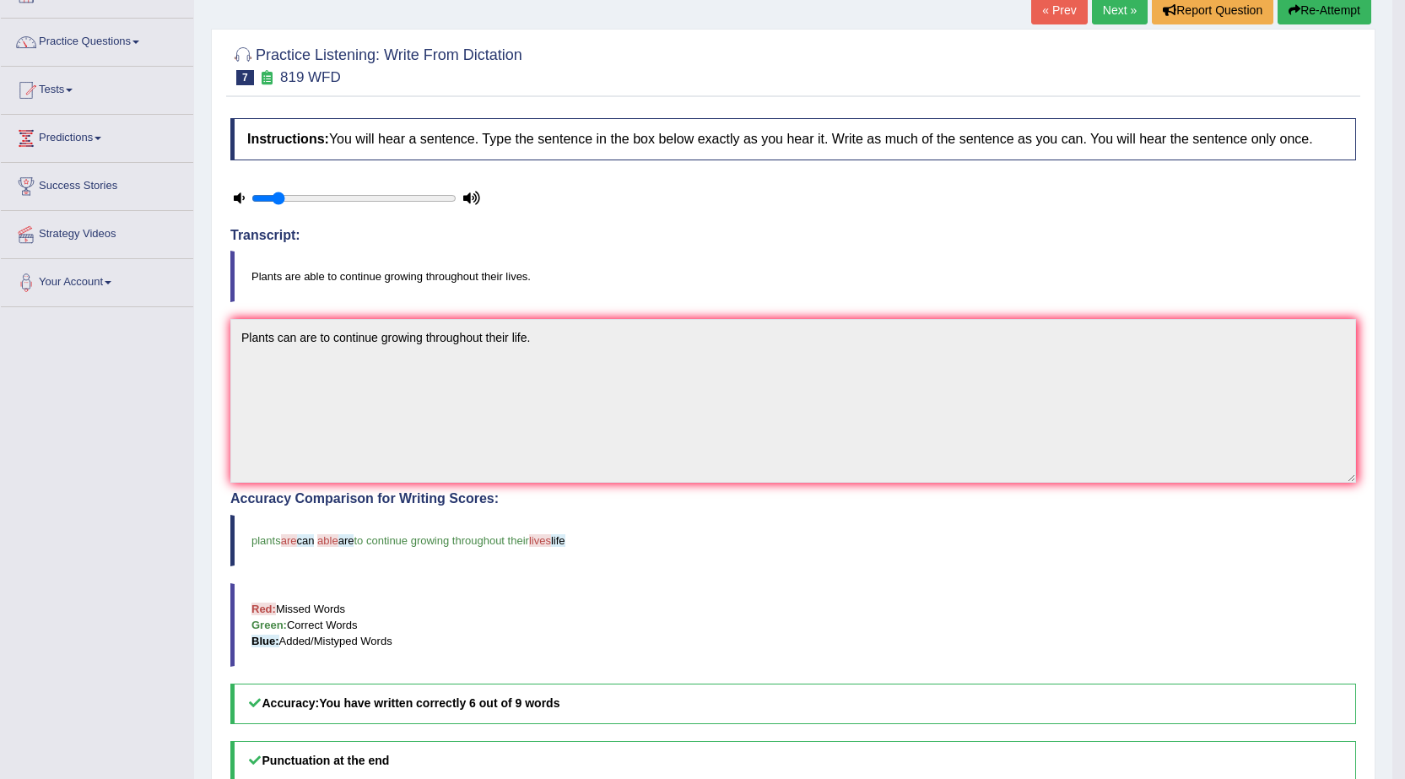
scroll to position [84, 0]
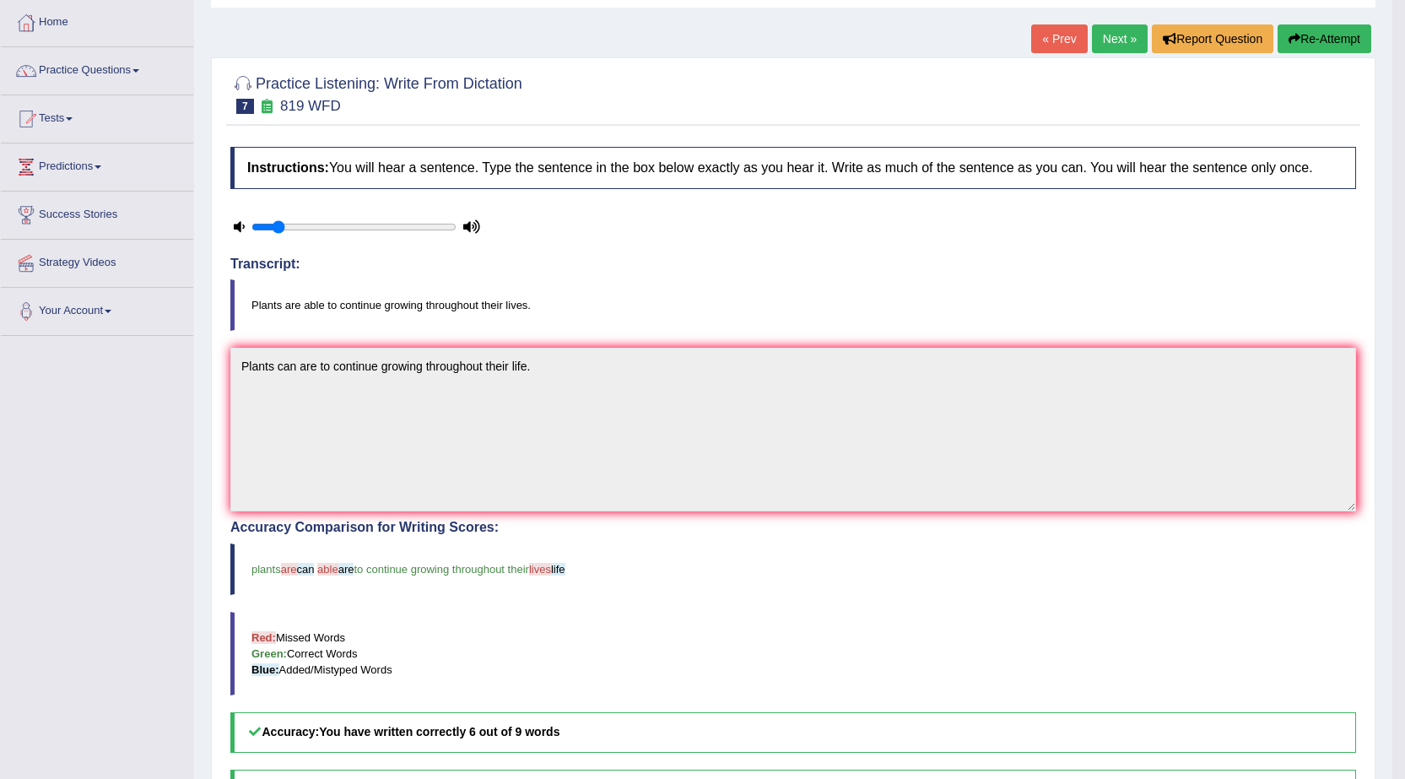
click at [1113, 28] on link "Next »" at bounding box center [1120, 38] width 56 height 29
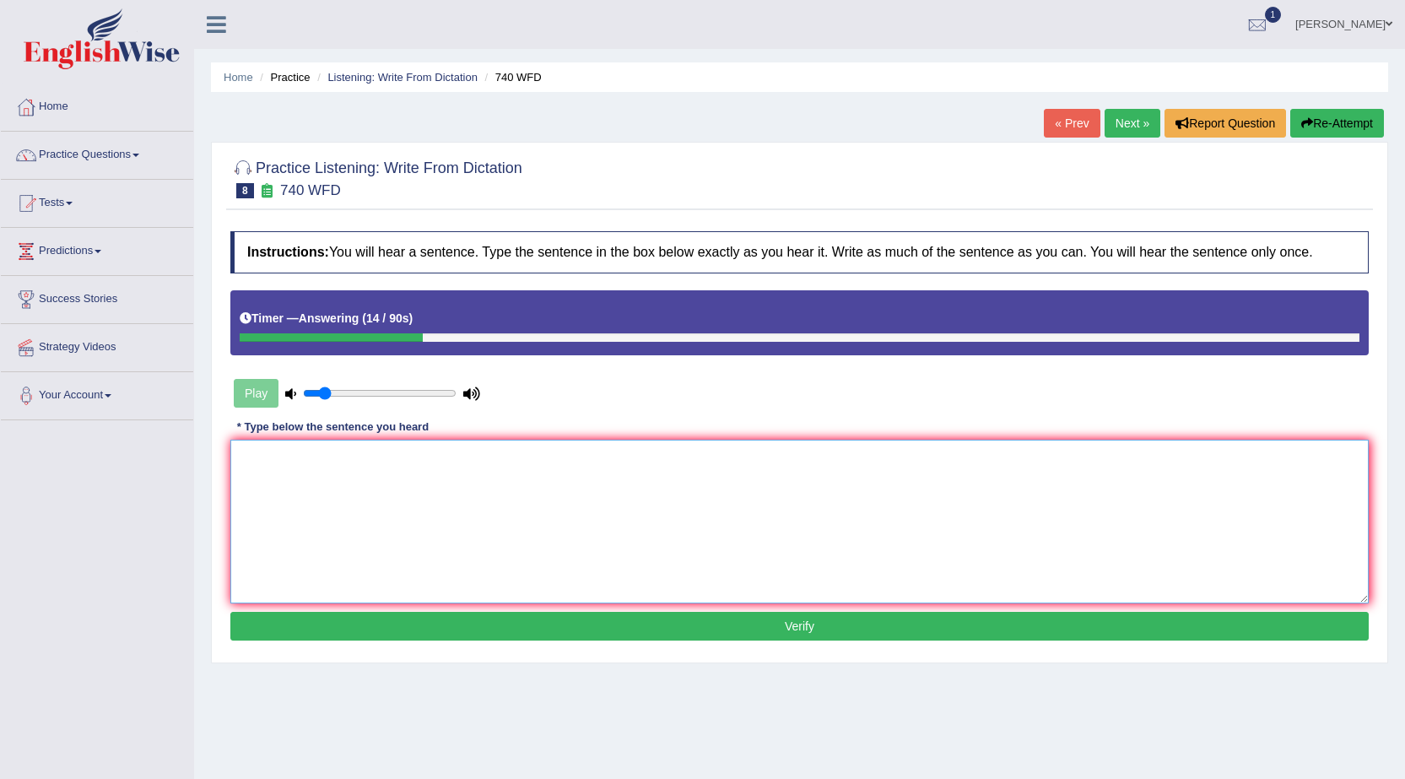
click at [729, 485] on textarea at bounding box center [799, 521] width 1138 height 164
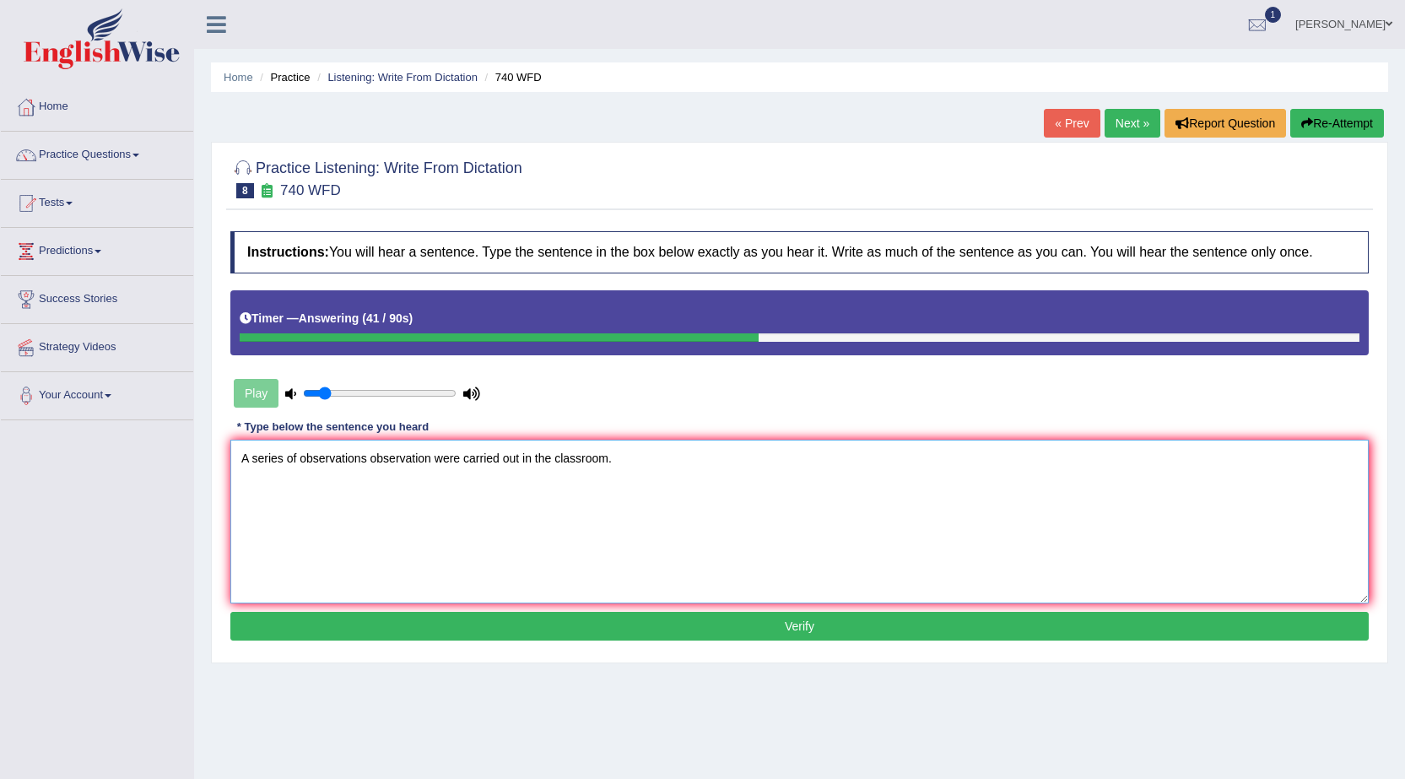
type textarea "A series of observations observation were carried out in the classroom."
click at [780, 628] on button "Verify" at bounding box center [799, 626] width 1138 height 29
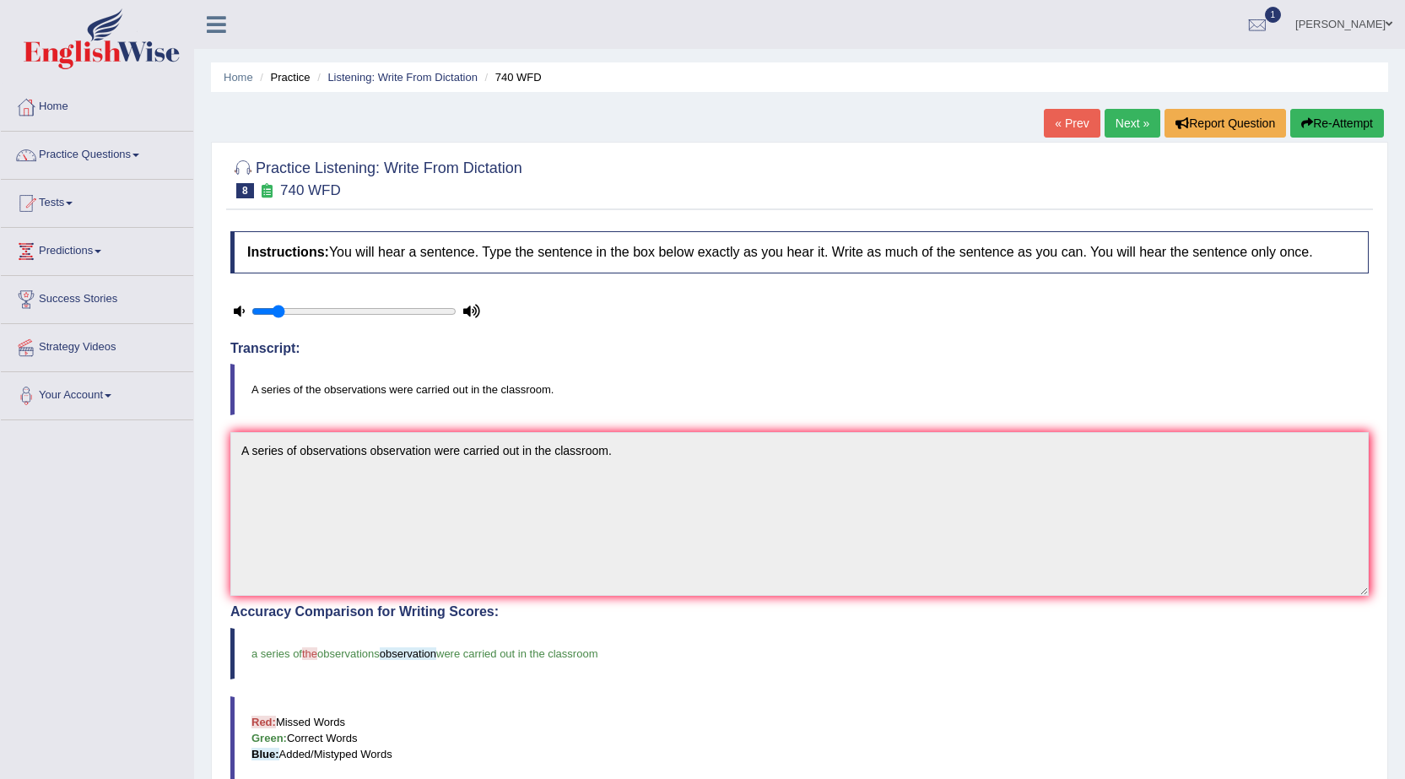
click at [1119, 118] on link "Next »" at bounding box center [1132, 123] width 56 height 29
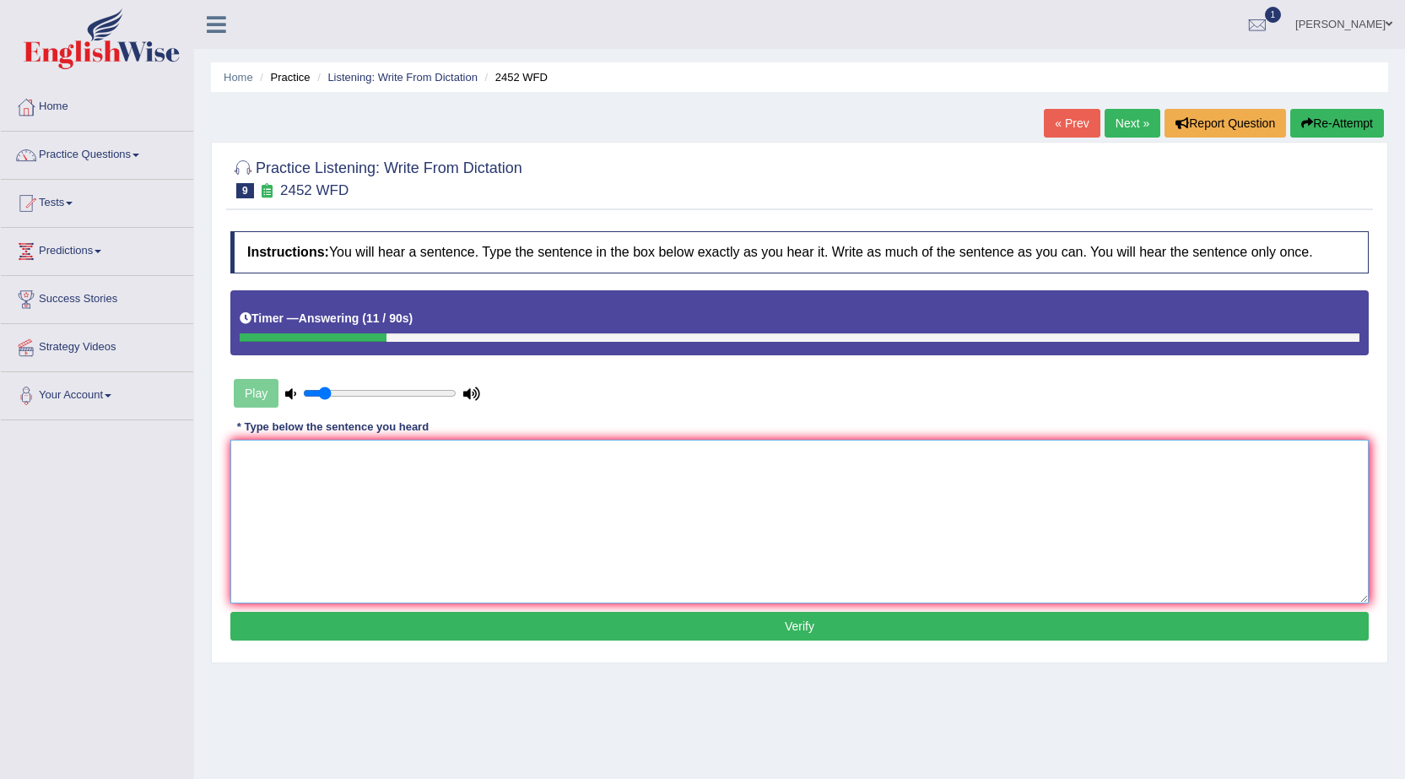
click at [792, 477] on textarea at bounding box center [799, 521] width 1138 height 164
type textarea "It is the debate about the value of knowledge."
click at [446, 623] on button "Verify" at bounding box center [799, 626] width 1138 height 29
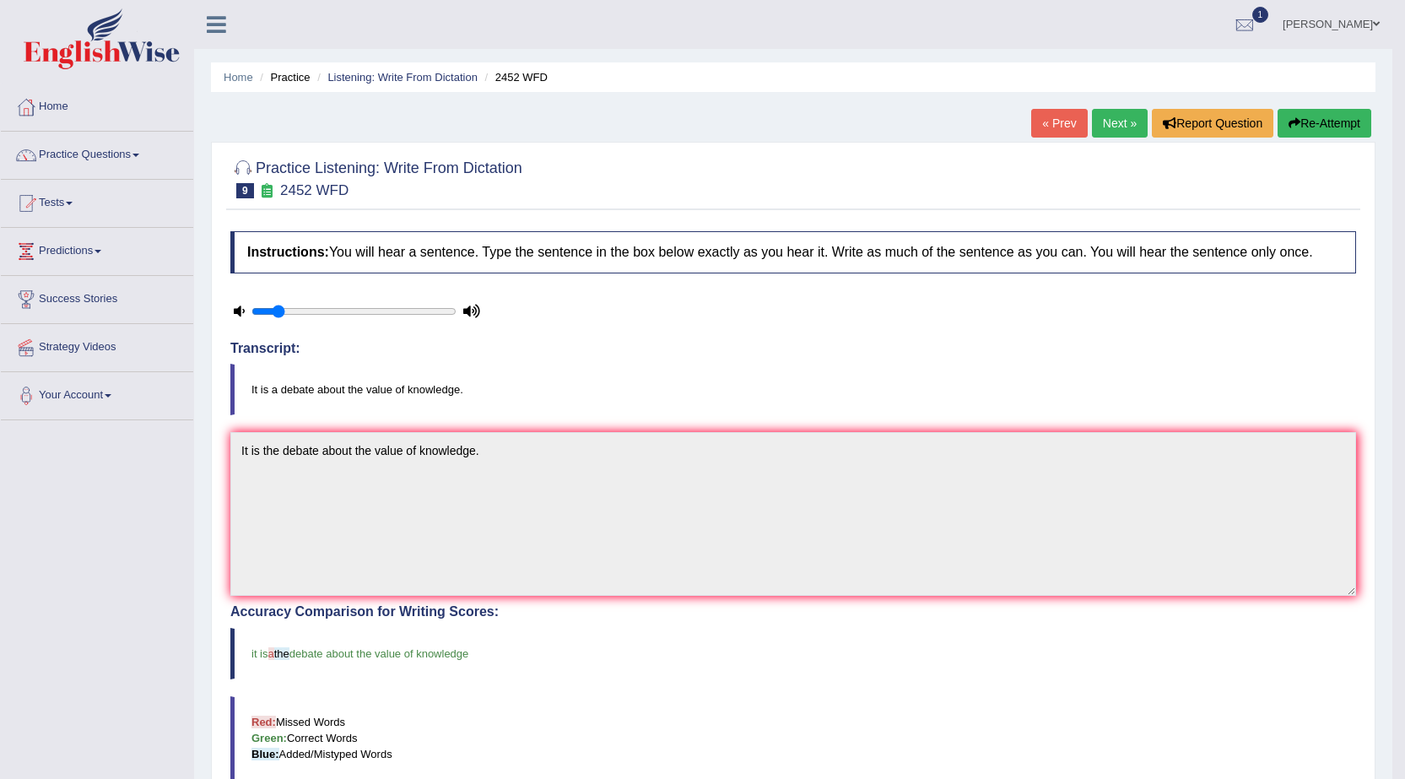
click at [1116, 114] on link "Next »" at bounding box center [1120, 123] width 56 height 29
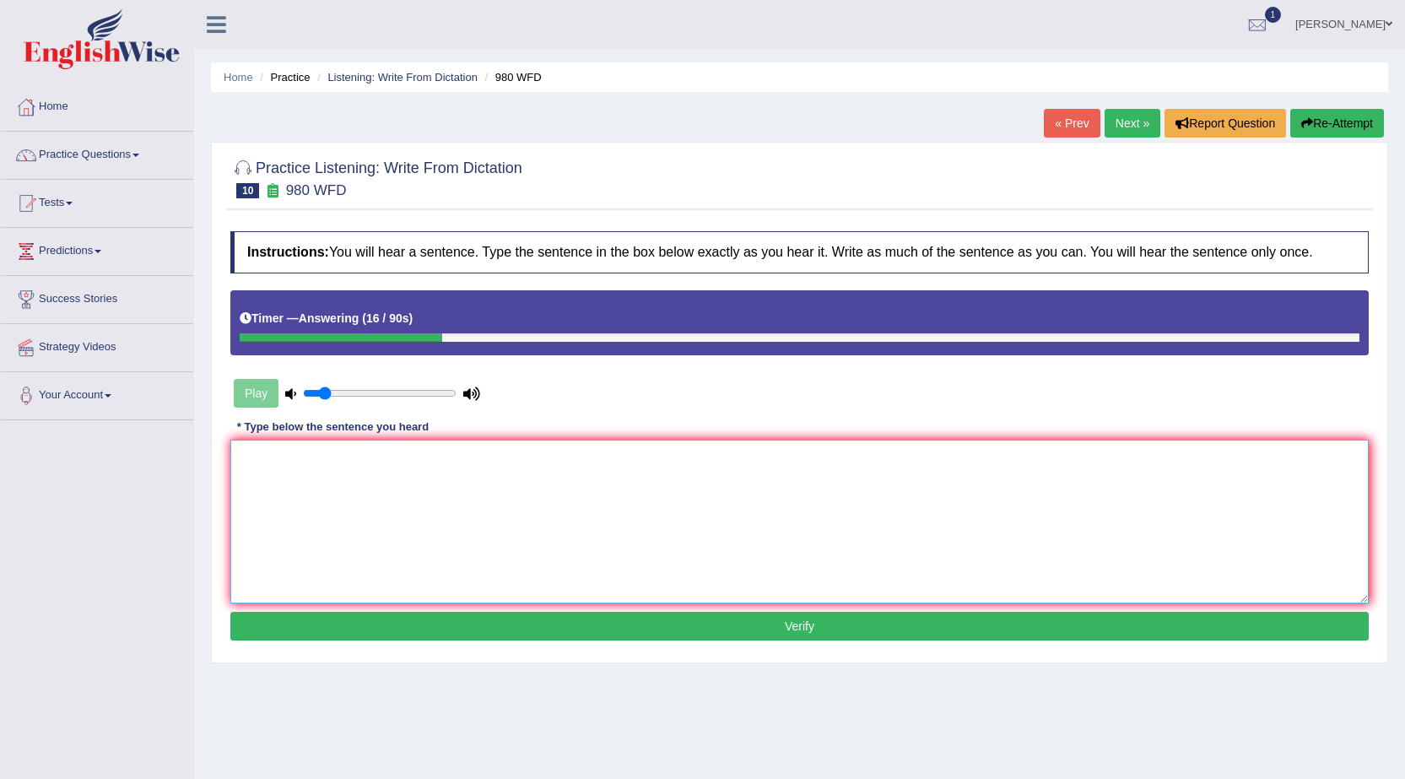
click at [666, 486] on textarea at bounding box center [799, 521] width 1138 height 164
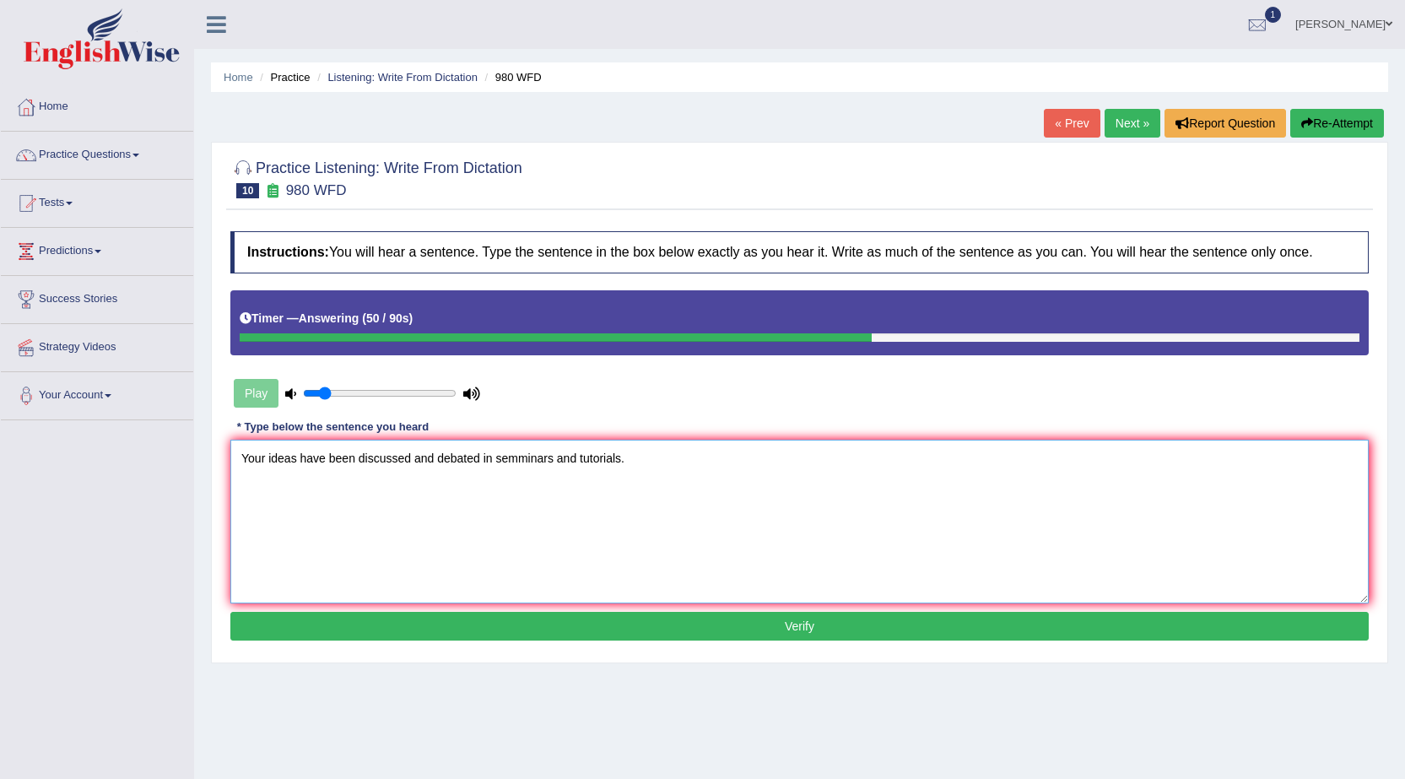
click at [526, 457] on textarea "Your ideas have been discussed and debated in semminars and tutorials." at bounding box center [799, 521] width 1138 height 164
click at [594, 493] on textarea "Your ideas have been discussed and debated in seminars and tutorials." at bounding box center [799, 521] width 1138 height 164
click at [547, 458] on textarea "Your ideas have been discussed and debated in seminars and tutorials." at bounding box center [799, 521] width 1138 height 164
type textarea "Your ideas have been discussed and debated in seminars semminars and tutorials."
click at [696, 623] on button "Verify" at bounding box center [799, 626] width 1138 height 29
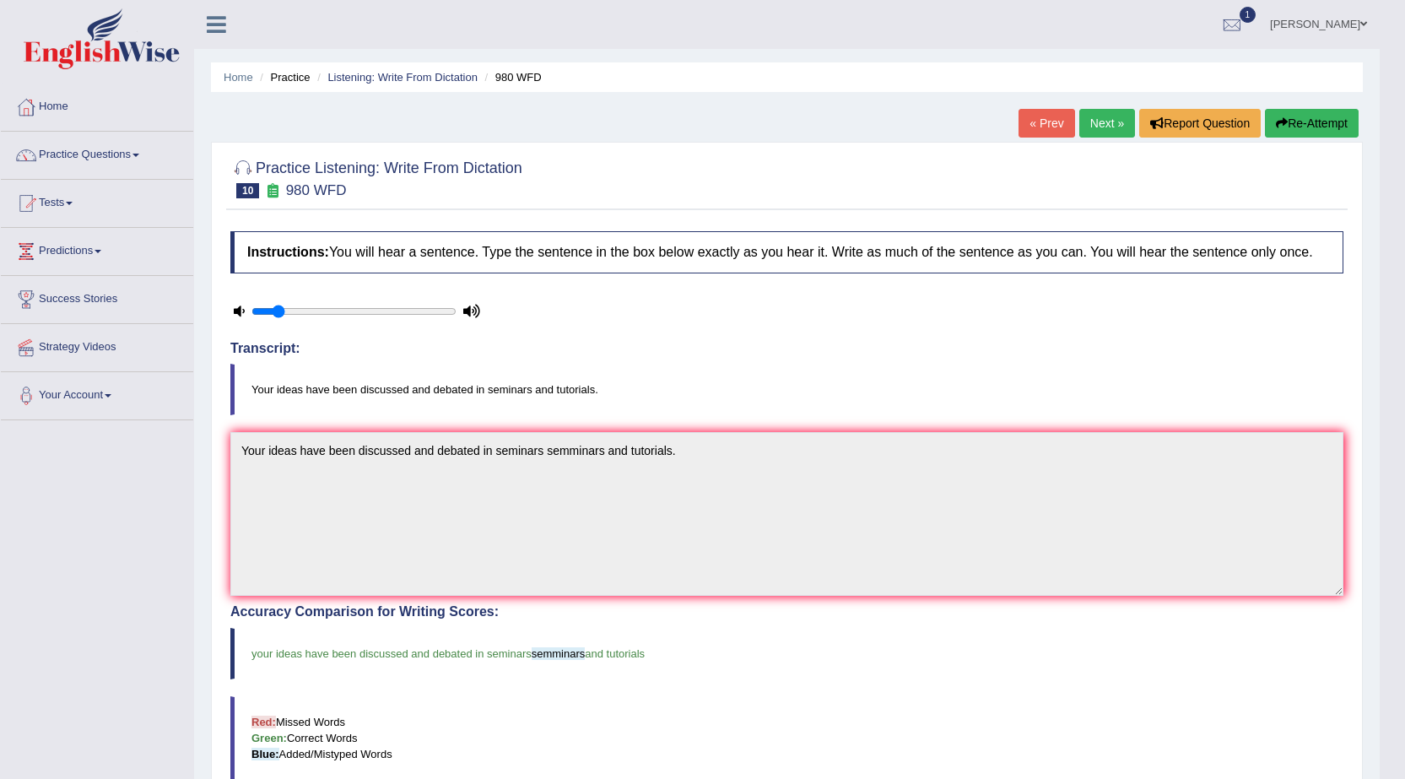
click at [1112, 118] on link "Next »" at bounding box center [1107, 123] width 56 height 29
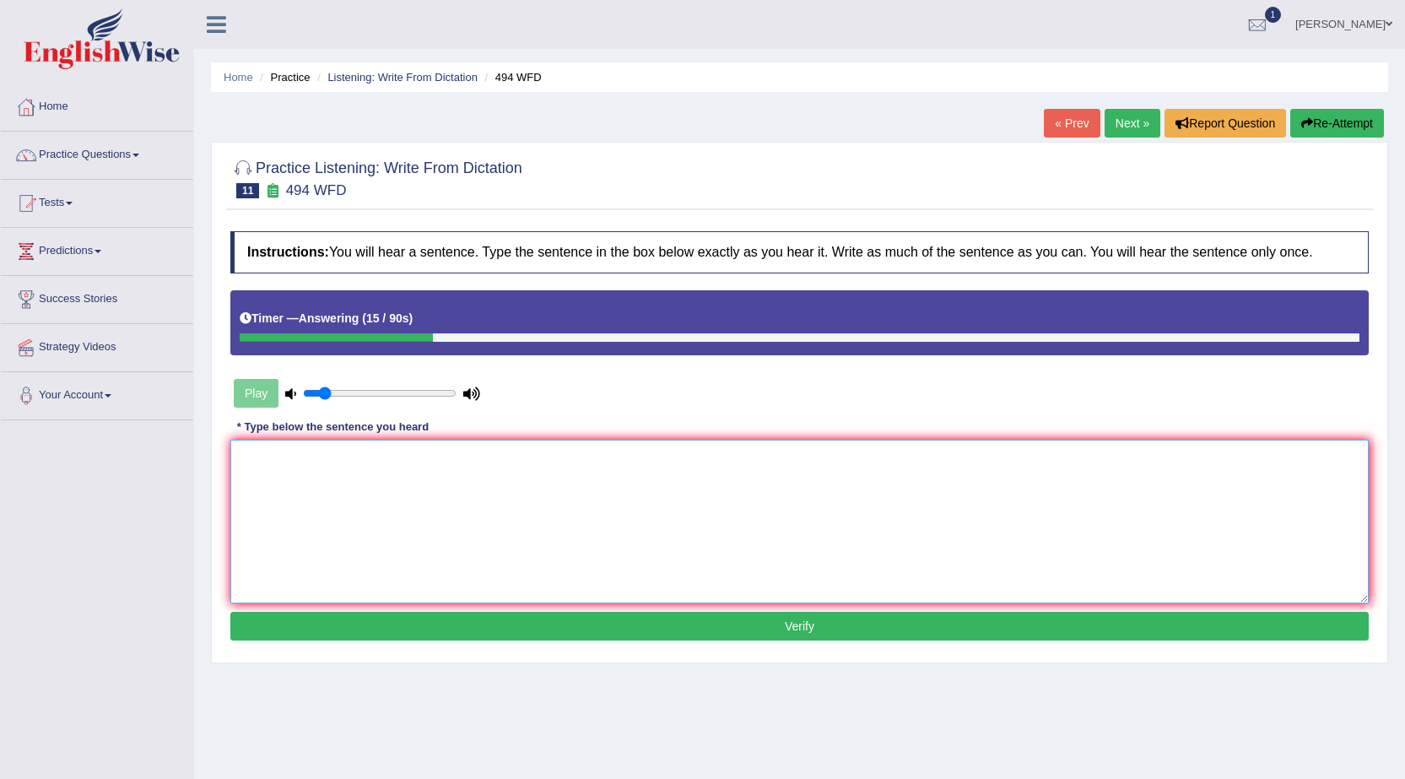
click at [682, 506] on textarea at bounding box center [799, 521] width 1138 height 164
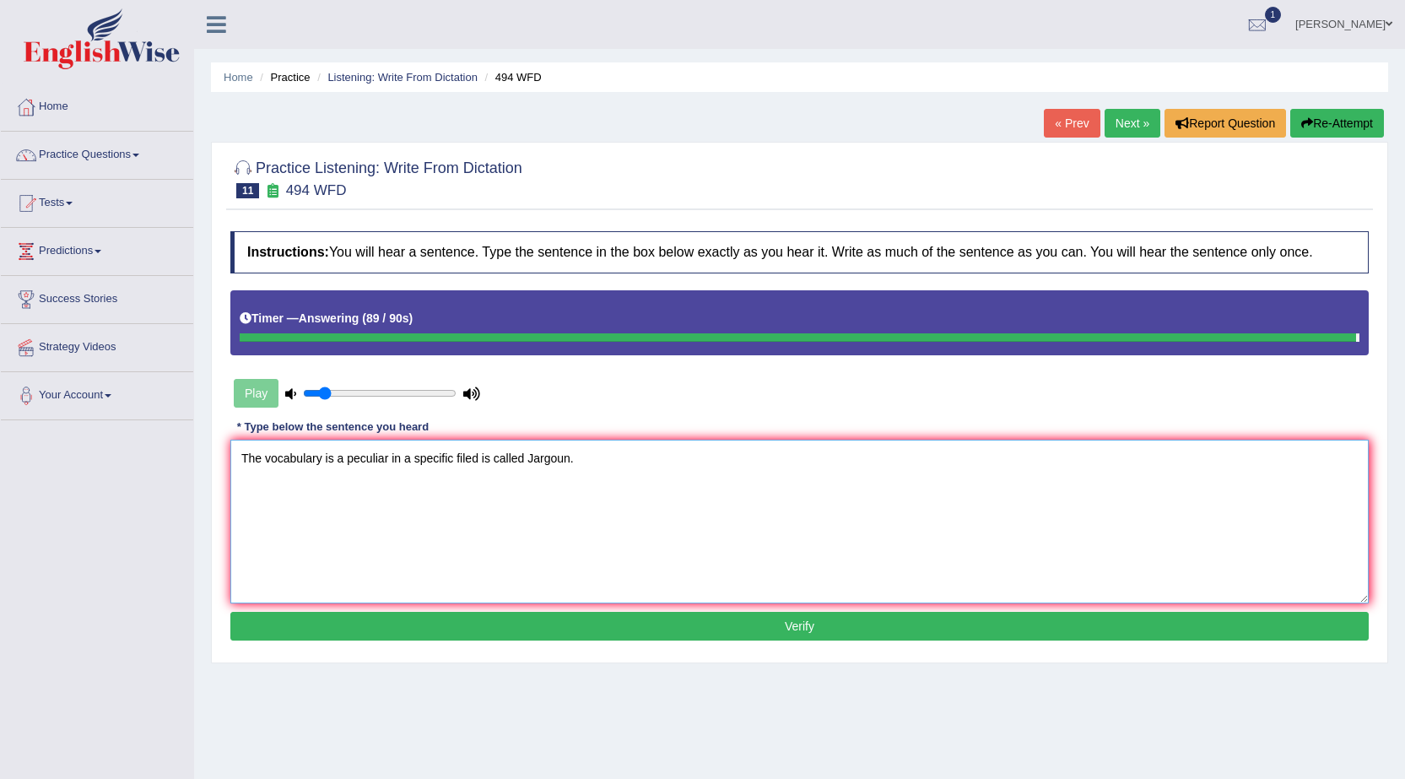
type textarea "The vocabulary is a peculiar in a specific filed is called Jargoun."
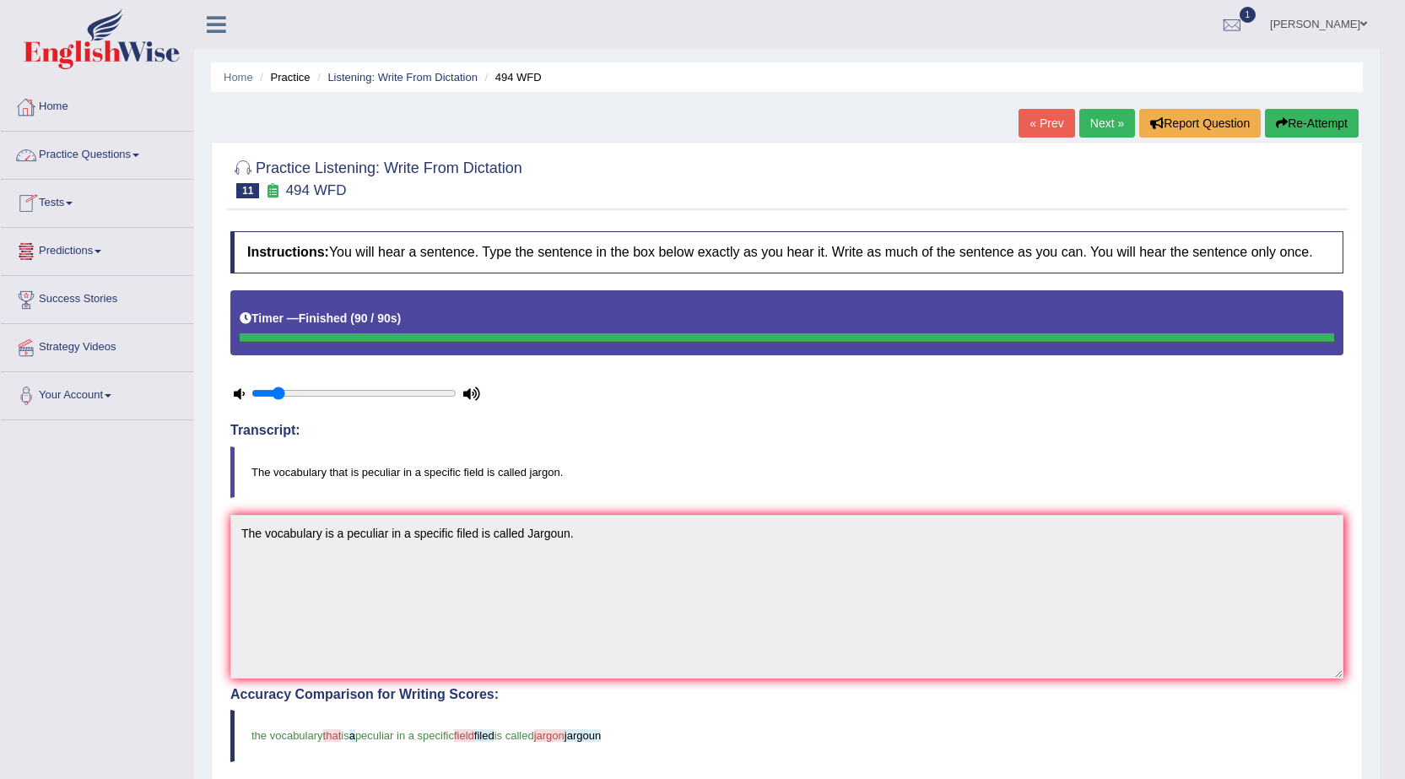
click at [66, 147] on link "Practice Questions" at bounding box center [97, 153] width 192 height 42
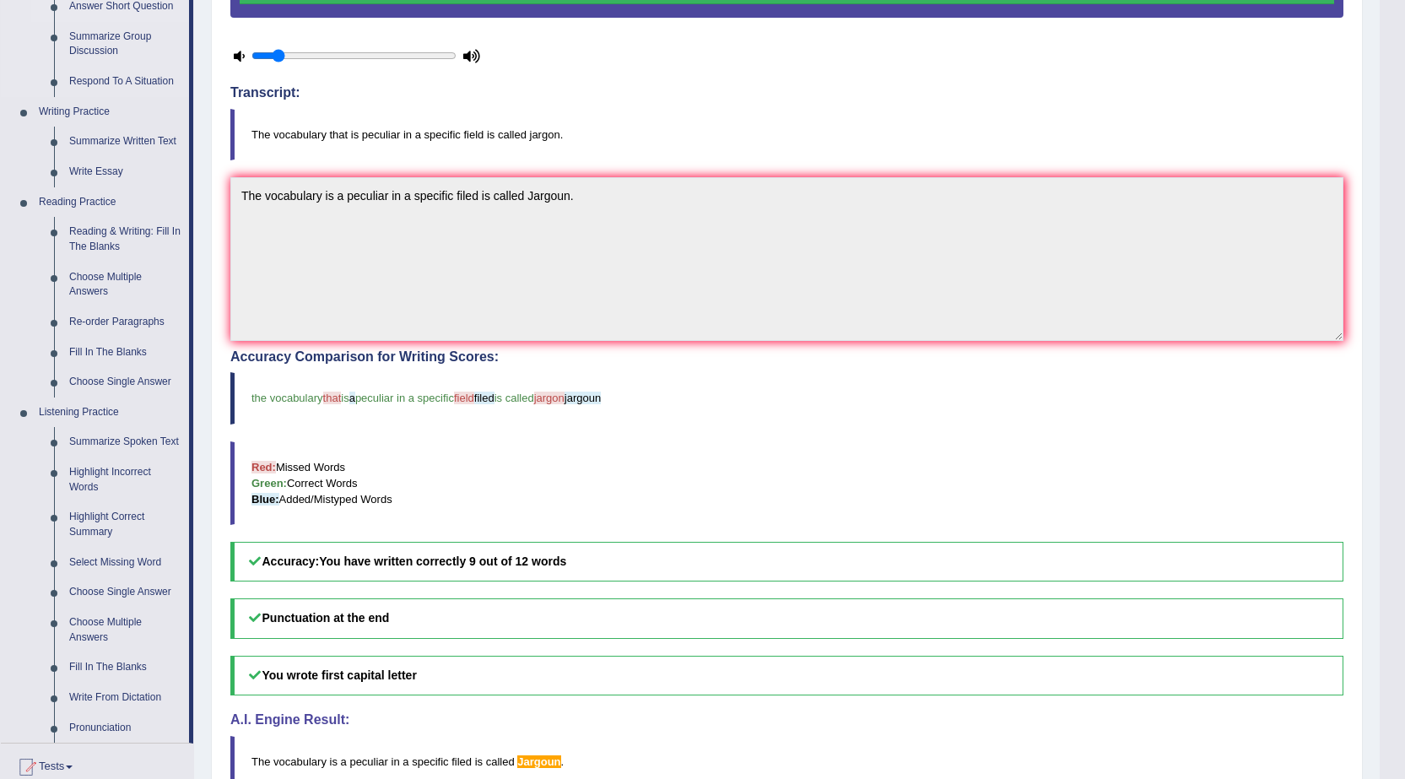
scroll to position [422, 0]
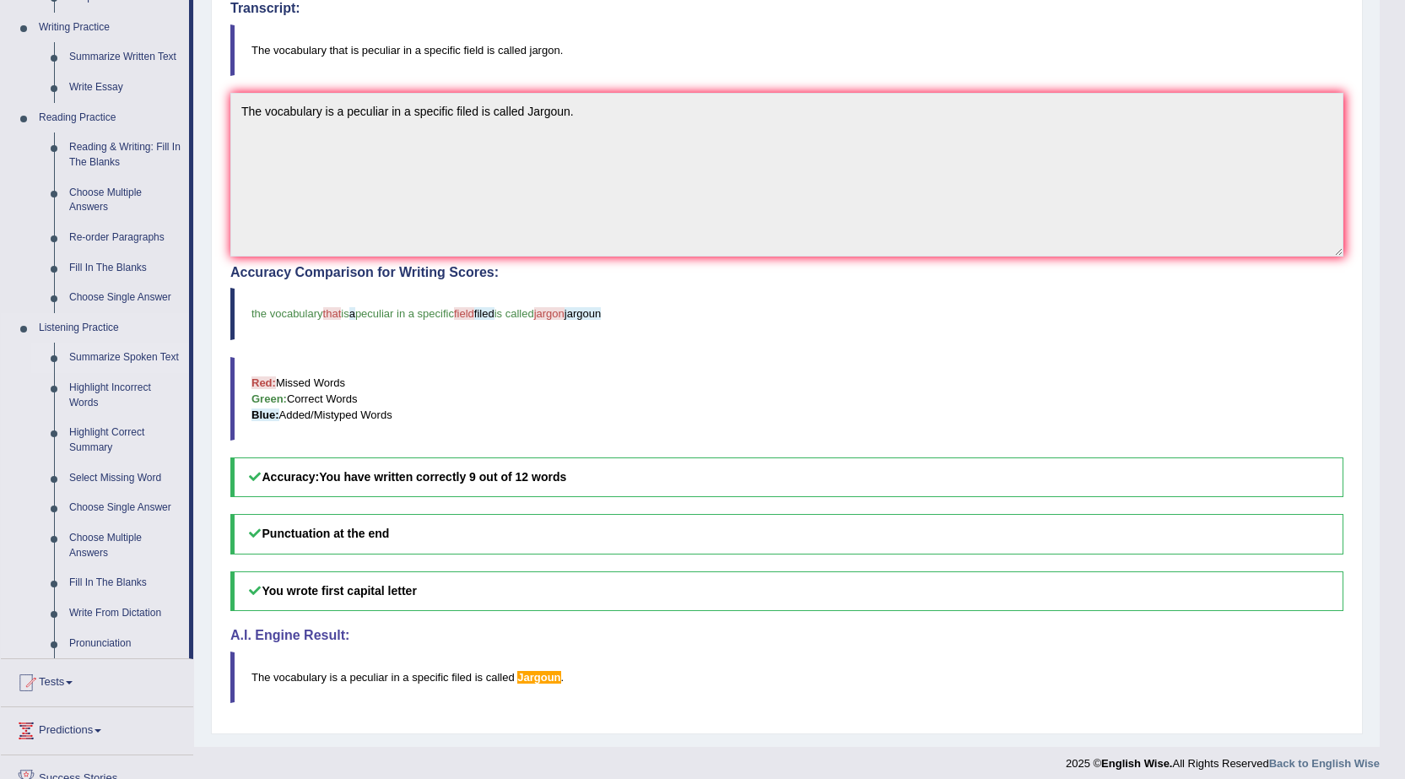
click at [138, 352] on link "Summarize Spoken Text" at bounding box center [125, 357] width 127 height 30
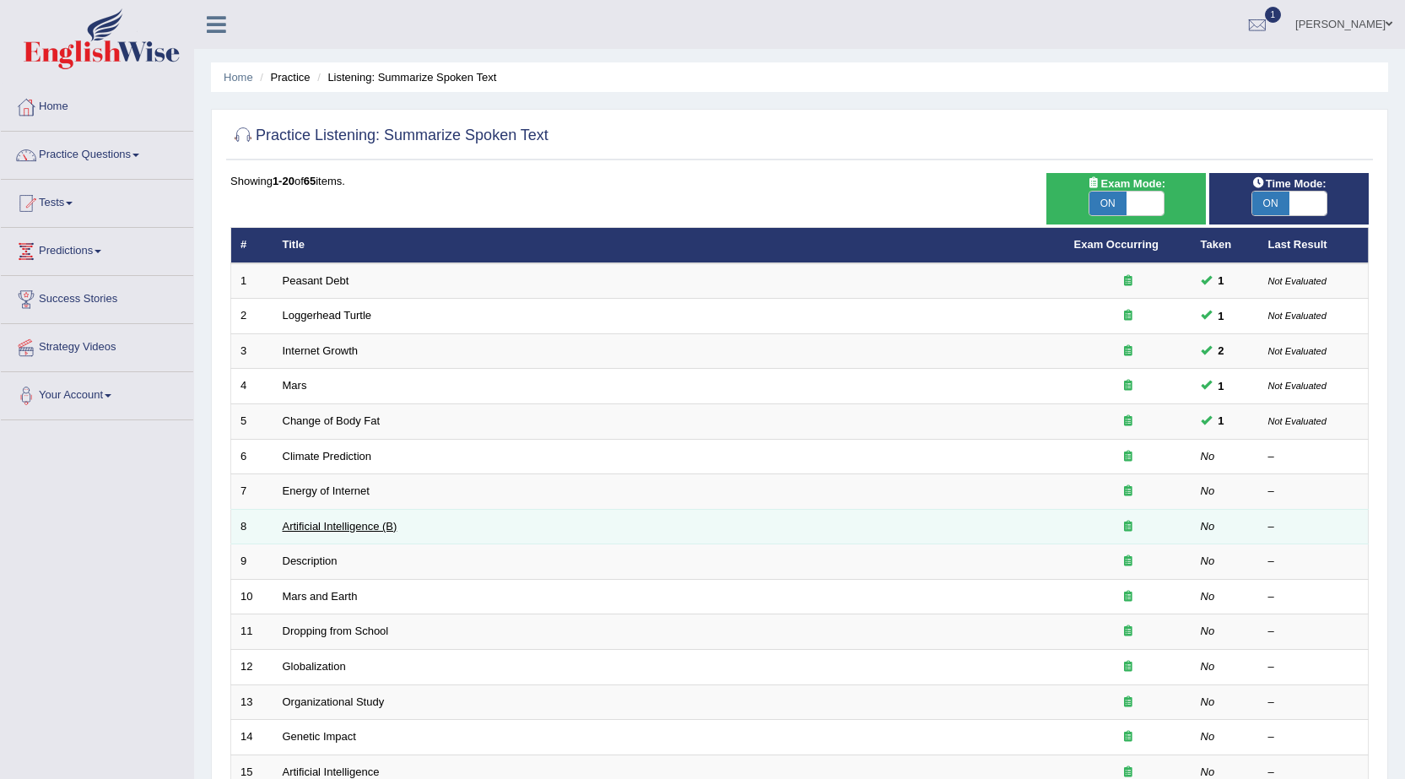
click at [350, 530] on link "Artificial Intelligence (B)" at bounding box center [340, 526] width 115 height 13
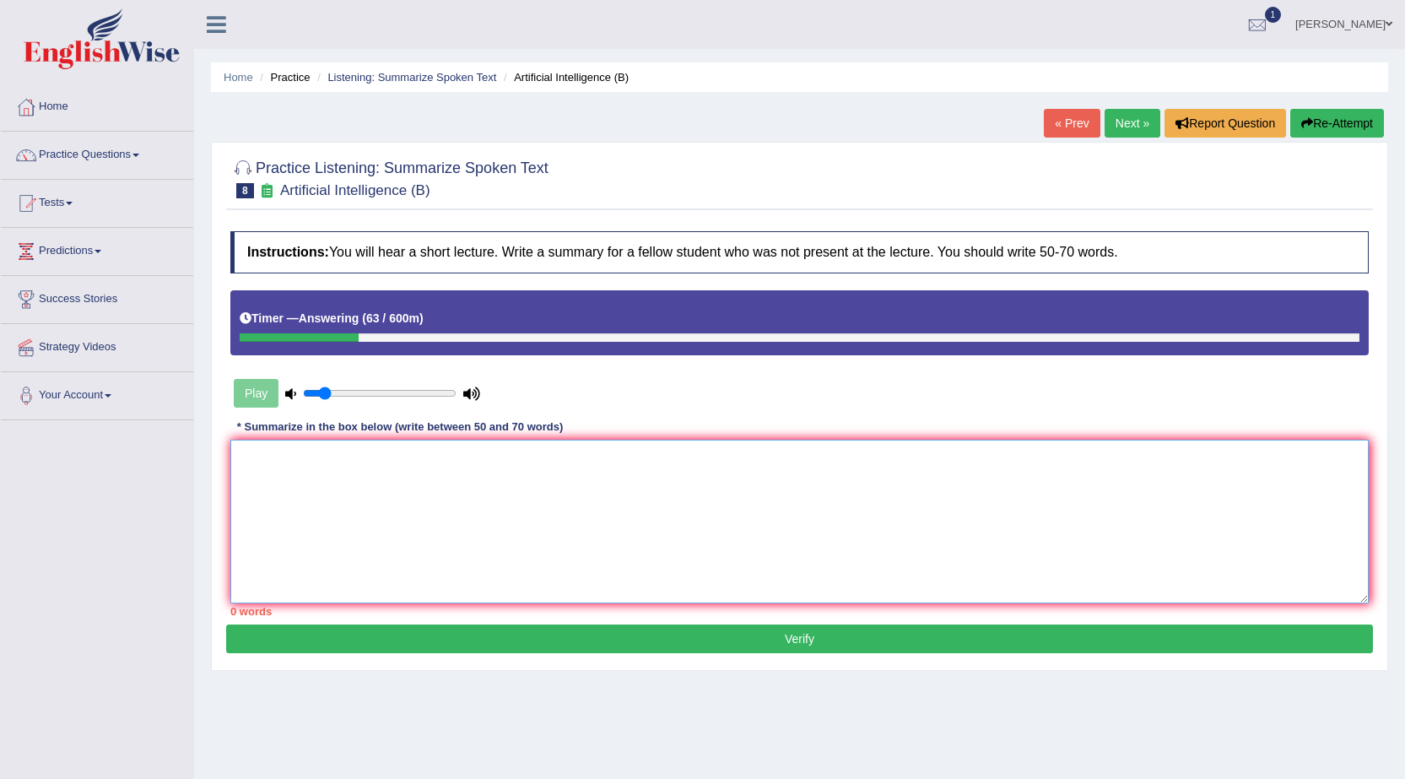
click at [417, 484] on textarea at bounding box center [799, 521] width 1138 height 164
click at [383, 493] on textarea at bounding box center [799, 521] width 1138 height 164
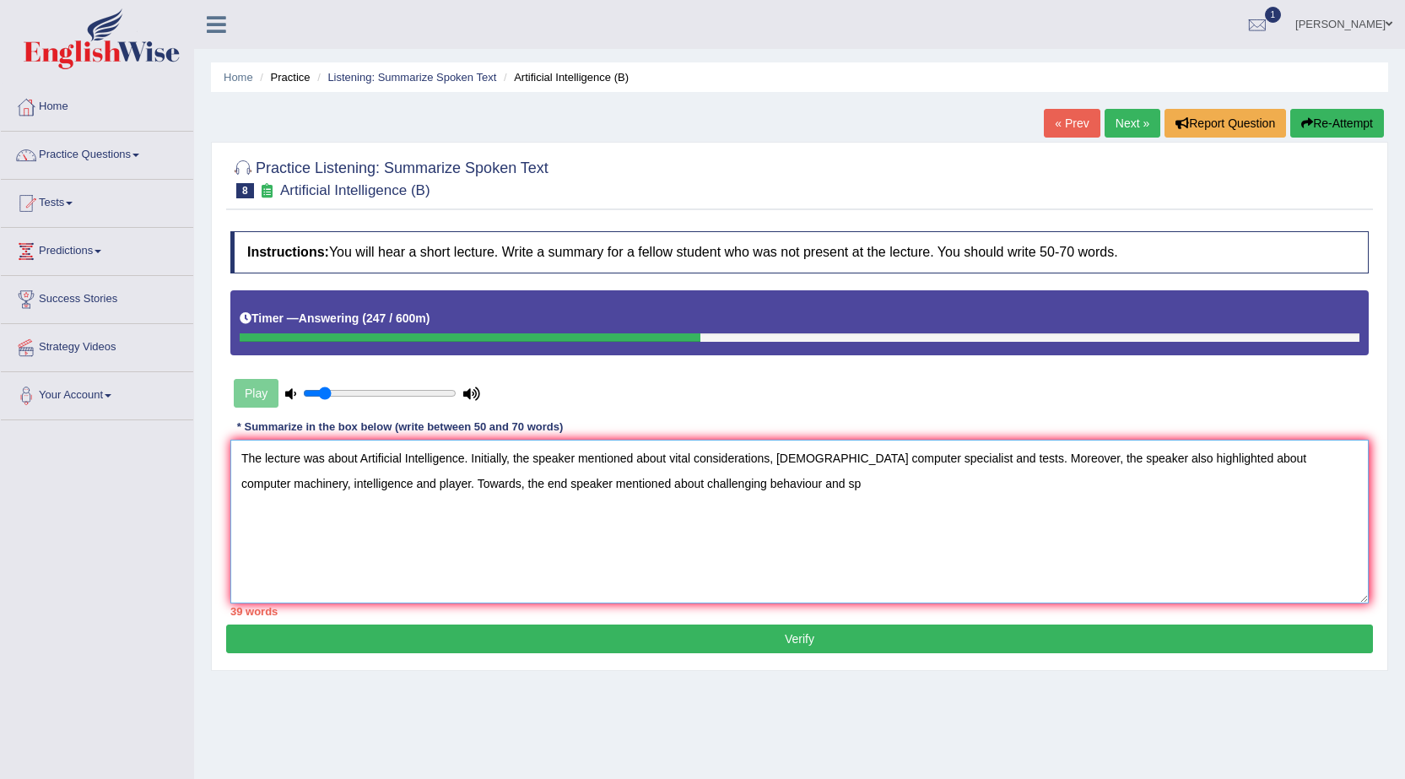
click at [365, 481] on textarea "The lecture was about Artificial Intelligence. Initially, the speaker mentioned…" at bounding box center [799, 521] width 1138 height 164
click at [821, 483] on textarea "The lecture was about Artificial Intelligence. Initially, the speaker mentioned…" at bounding box center [799, 521] width 1138 height 164
click at [747, 483] on textarea "The lecture was about Artificial Intelligence. Initially, the speaker mentioned…" at bounding box center [799, 521] width 1138 height 164
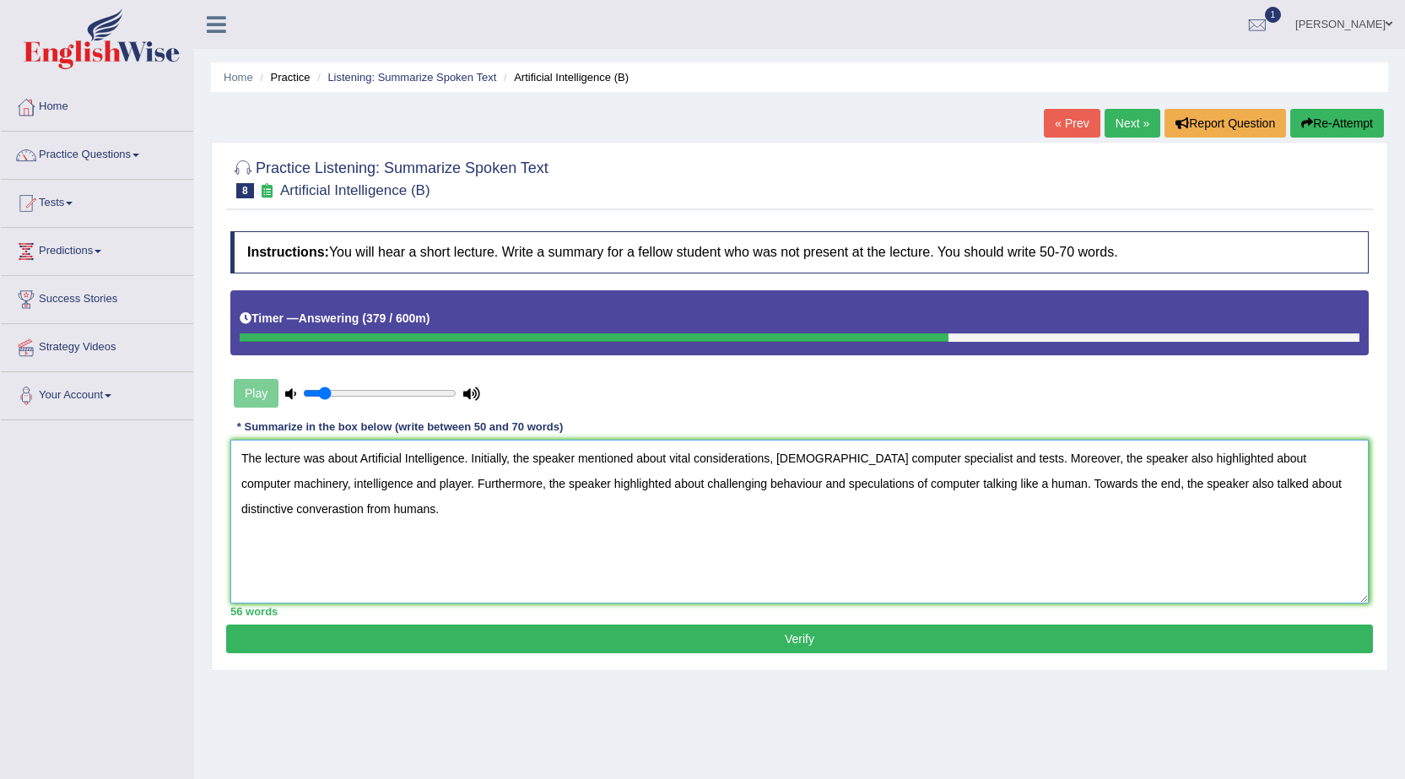
click at [1354, 486] on textarea "The lecture was about Artificial Intelligence. Initially, the speaker mentioned…" at bounding box center [799, 521] width 1138 height 164
type textarea "The lecture was about Artificial Intelligence. Initially, the speaker mentioned…"
click at [600, 634] on button "Verify" at bounding box center [799, 638] width 1146 height 29
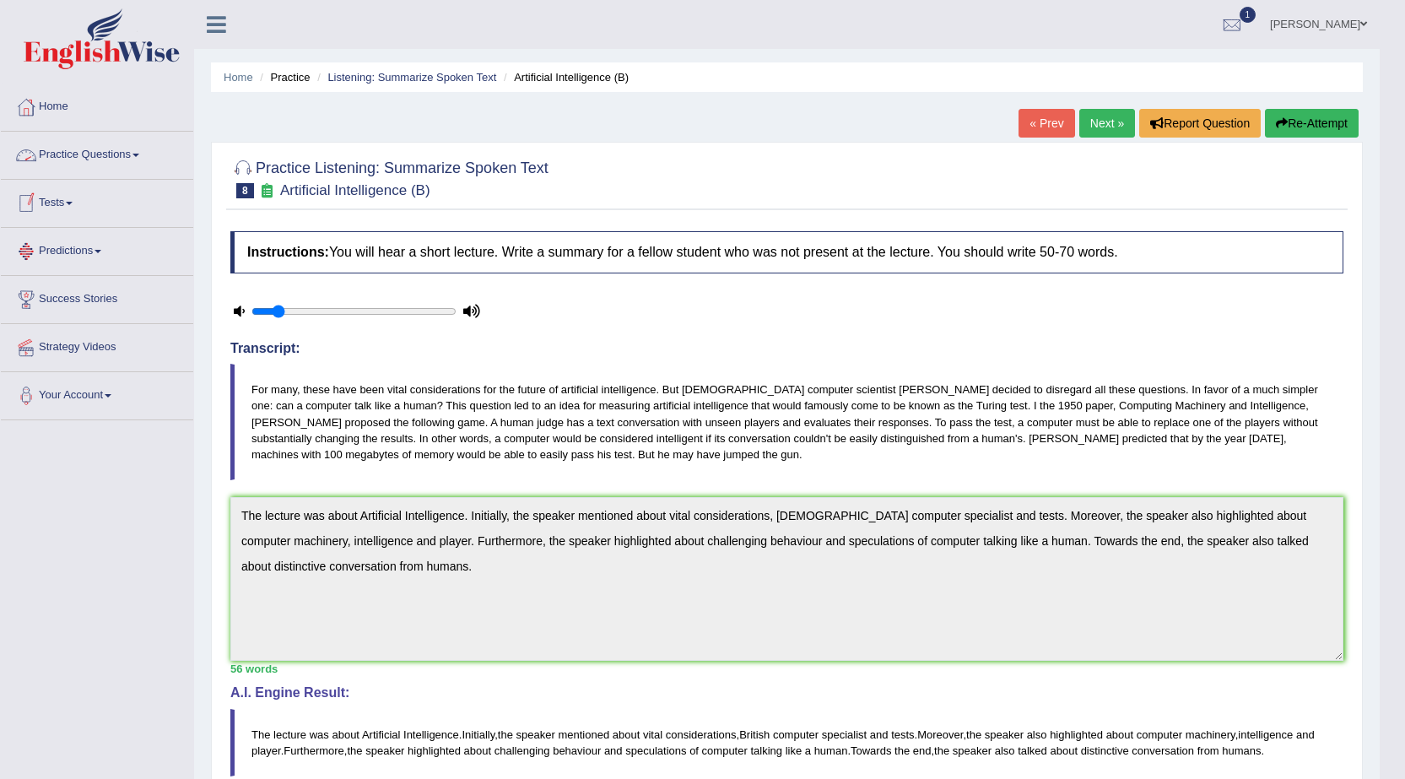
click at [101, 158] on link "Practice Questions" at bounding box center [97, 153] width 192 height 42
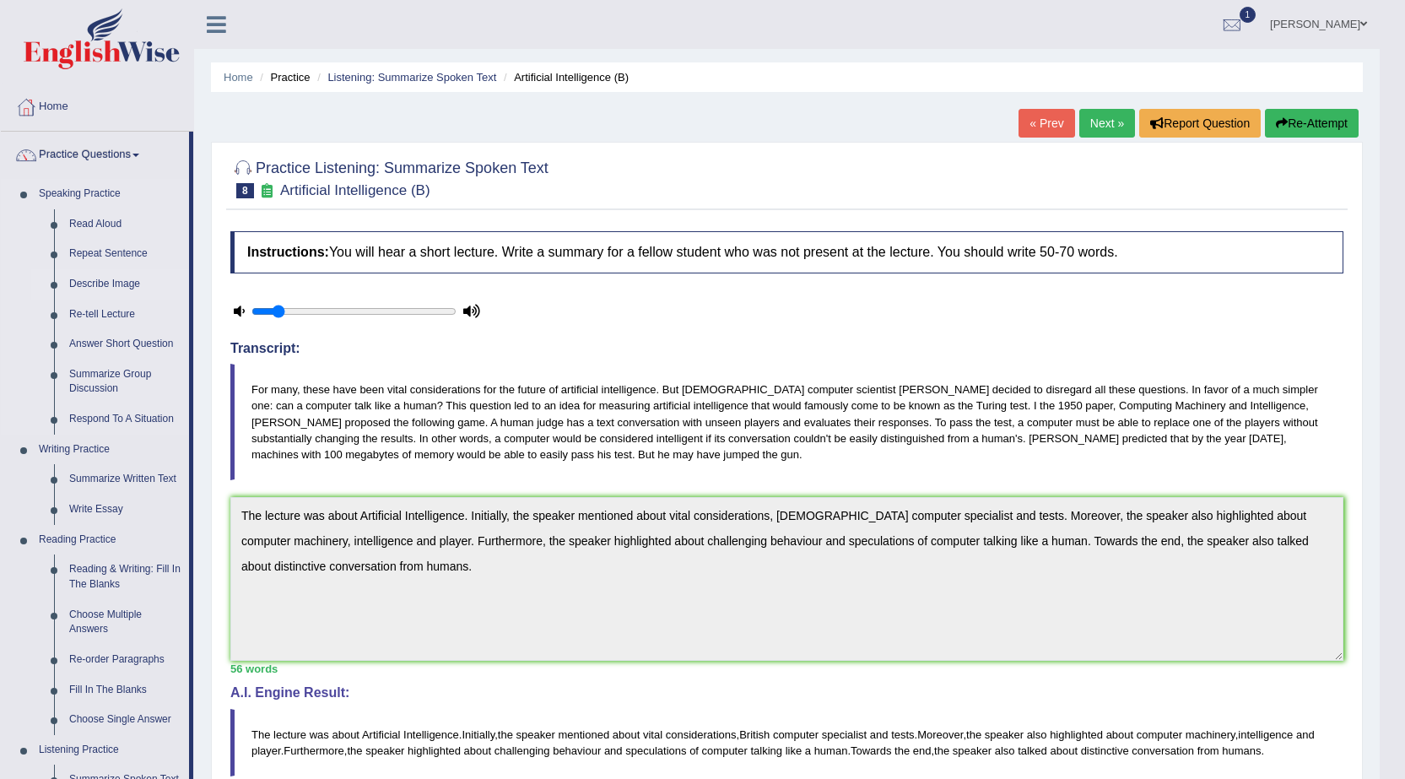
click at [108, 278] on link "Describe Image" at bounding box center [125, 284] width 127 height 30
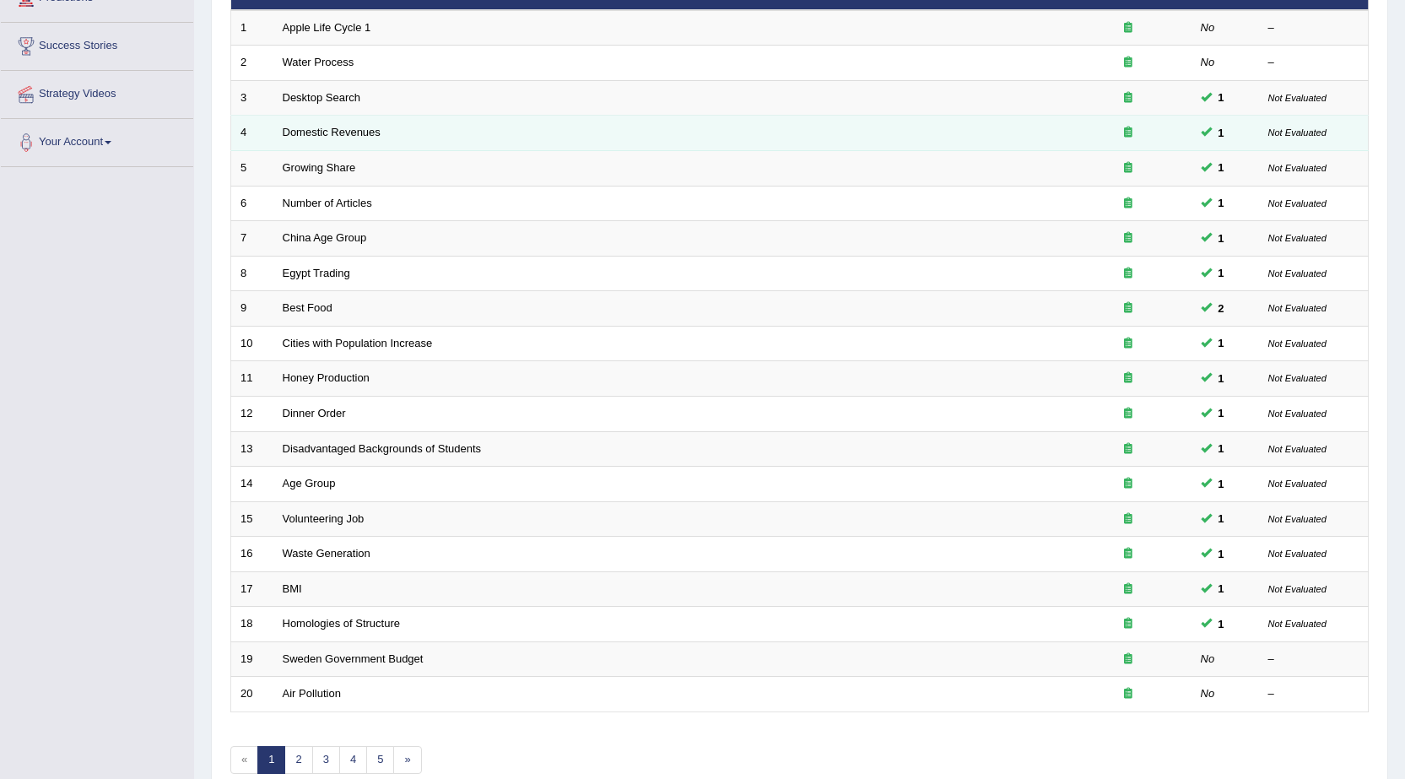
scroll to position [338, 0]
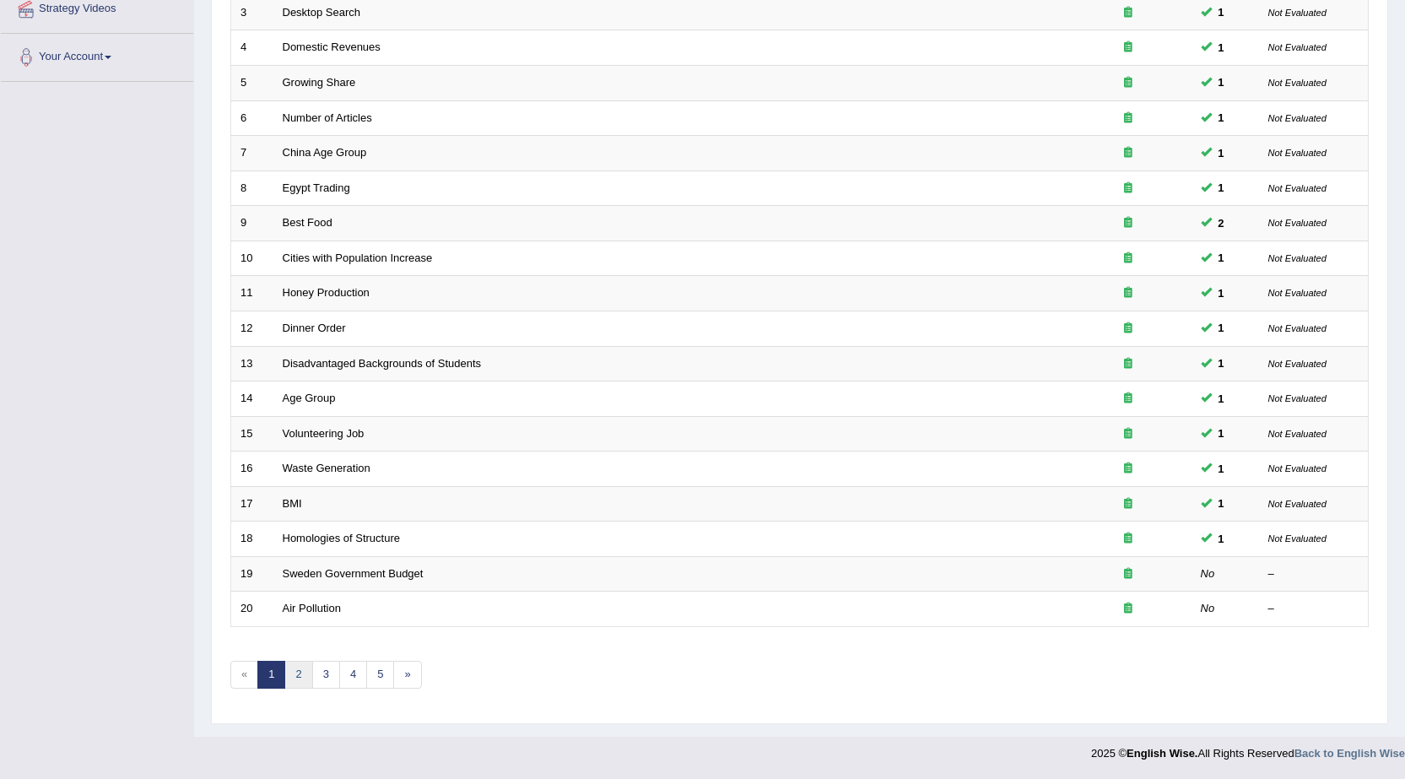
click at [294, 675] on link "2" at bounding box center [298, 675] width 28 height 28
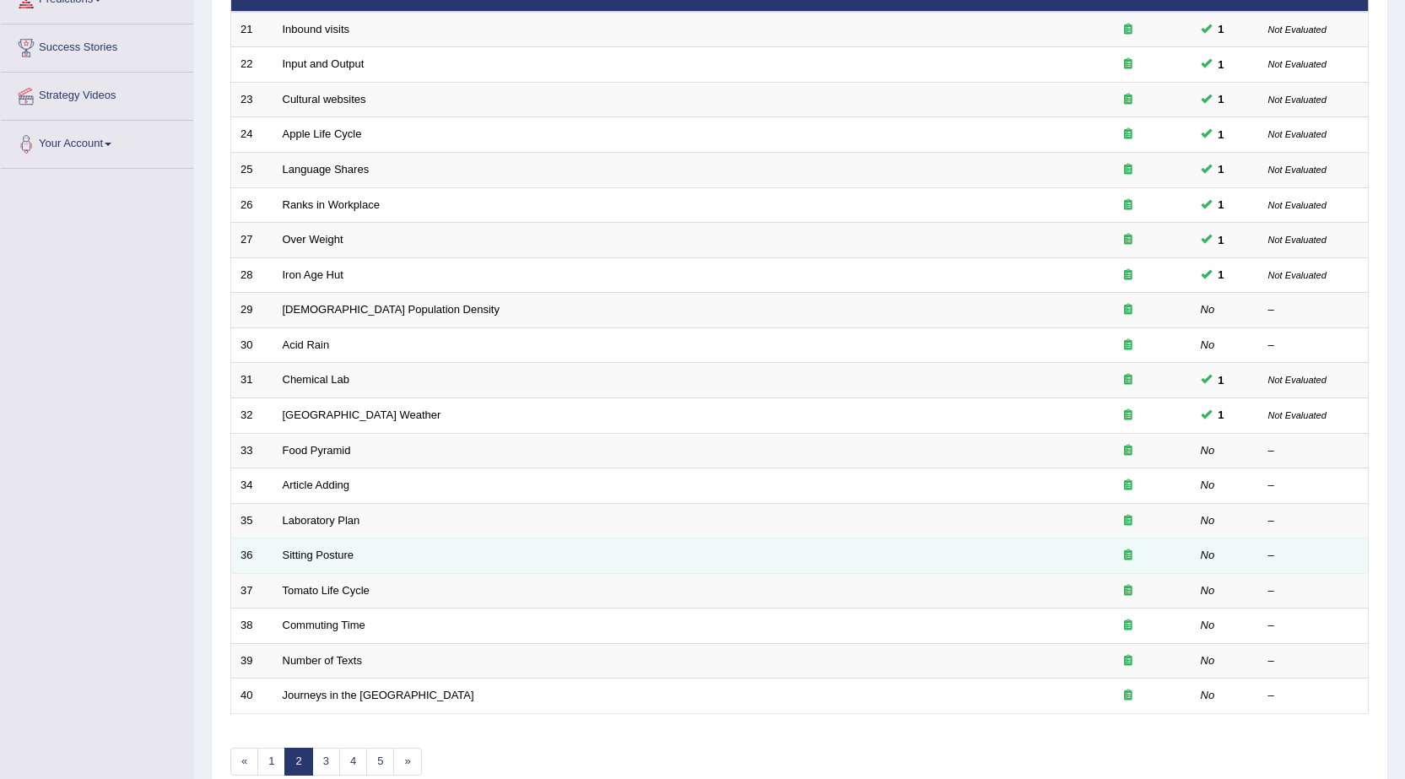
scroll to position [253, 0]
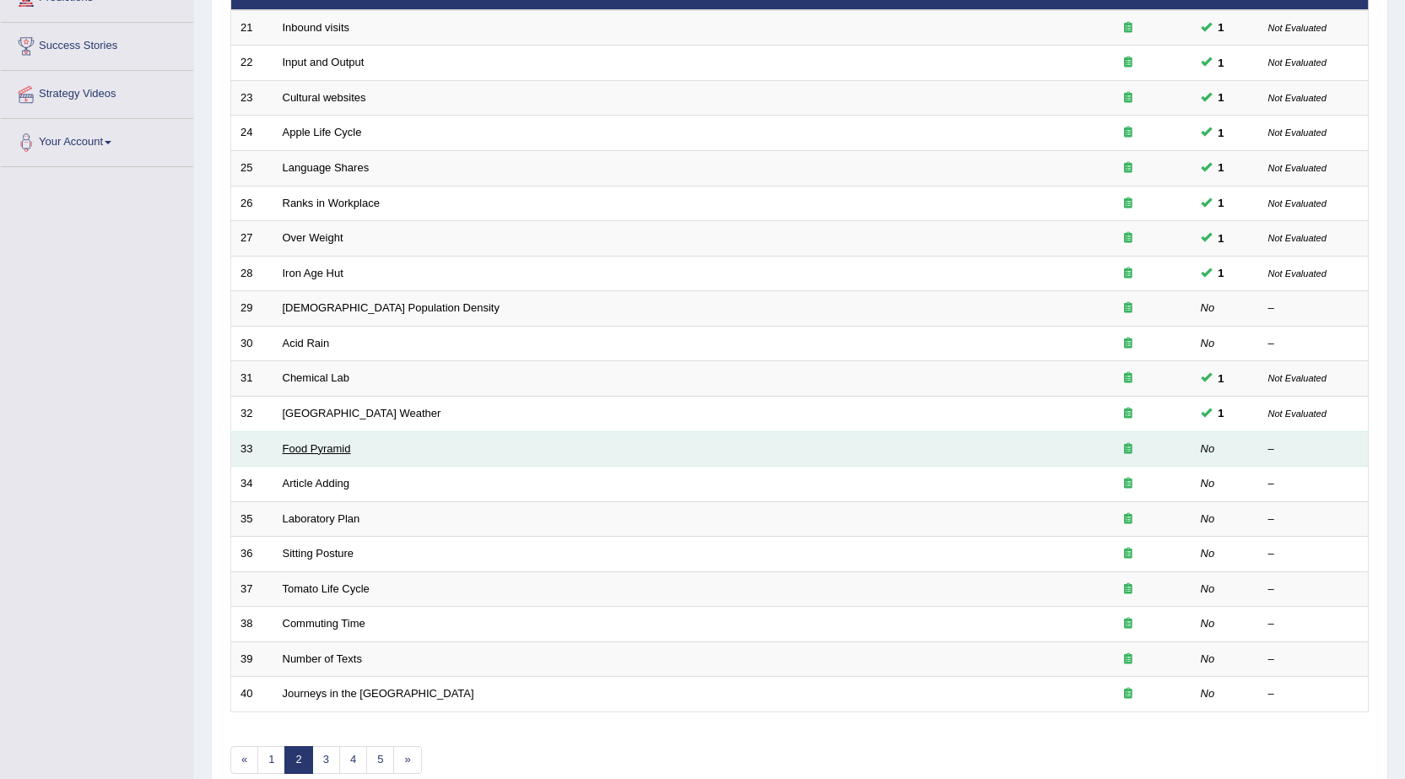
click at [326, 453] on link "Food Pyramid" at bounding box center [317, 448] width 68 height 13
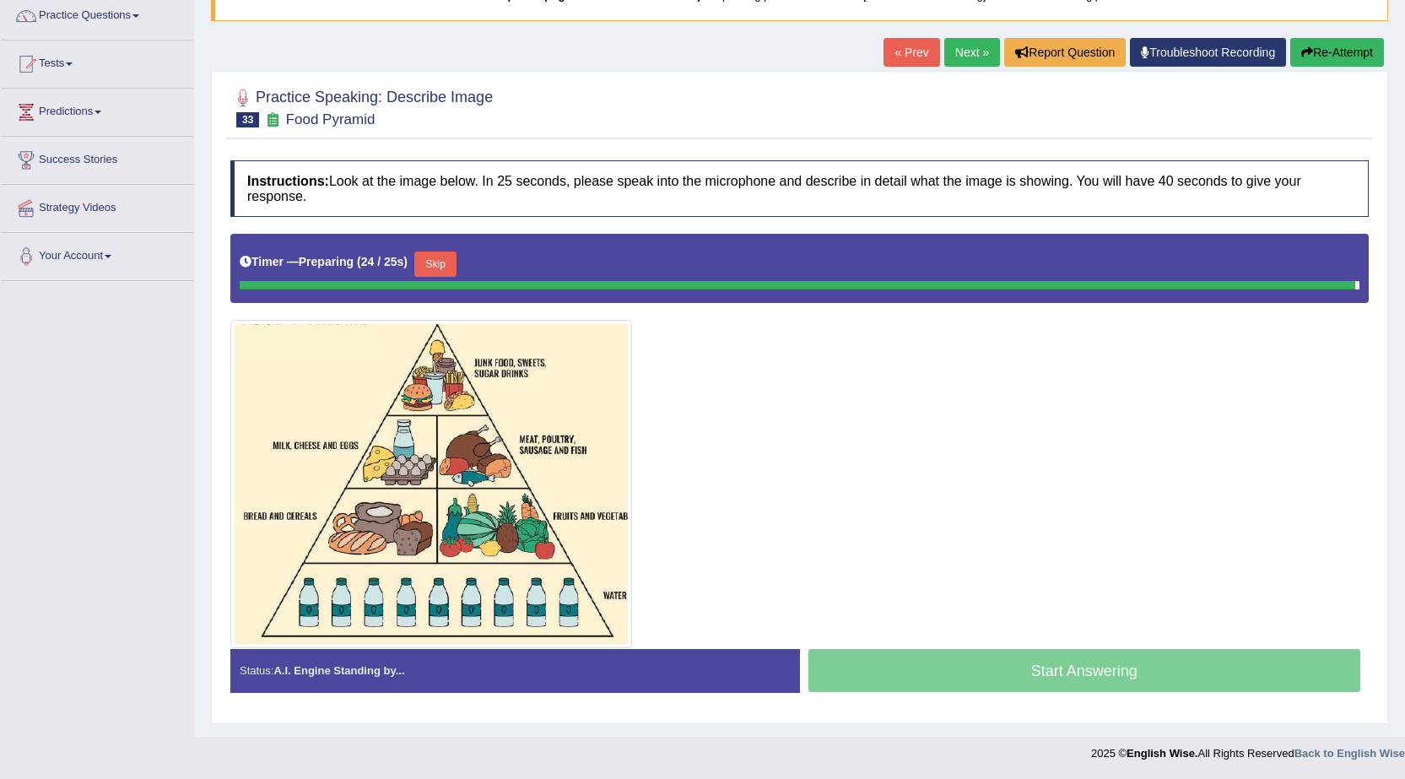
scroll to position [135, 0]
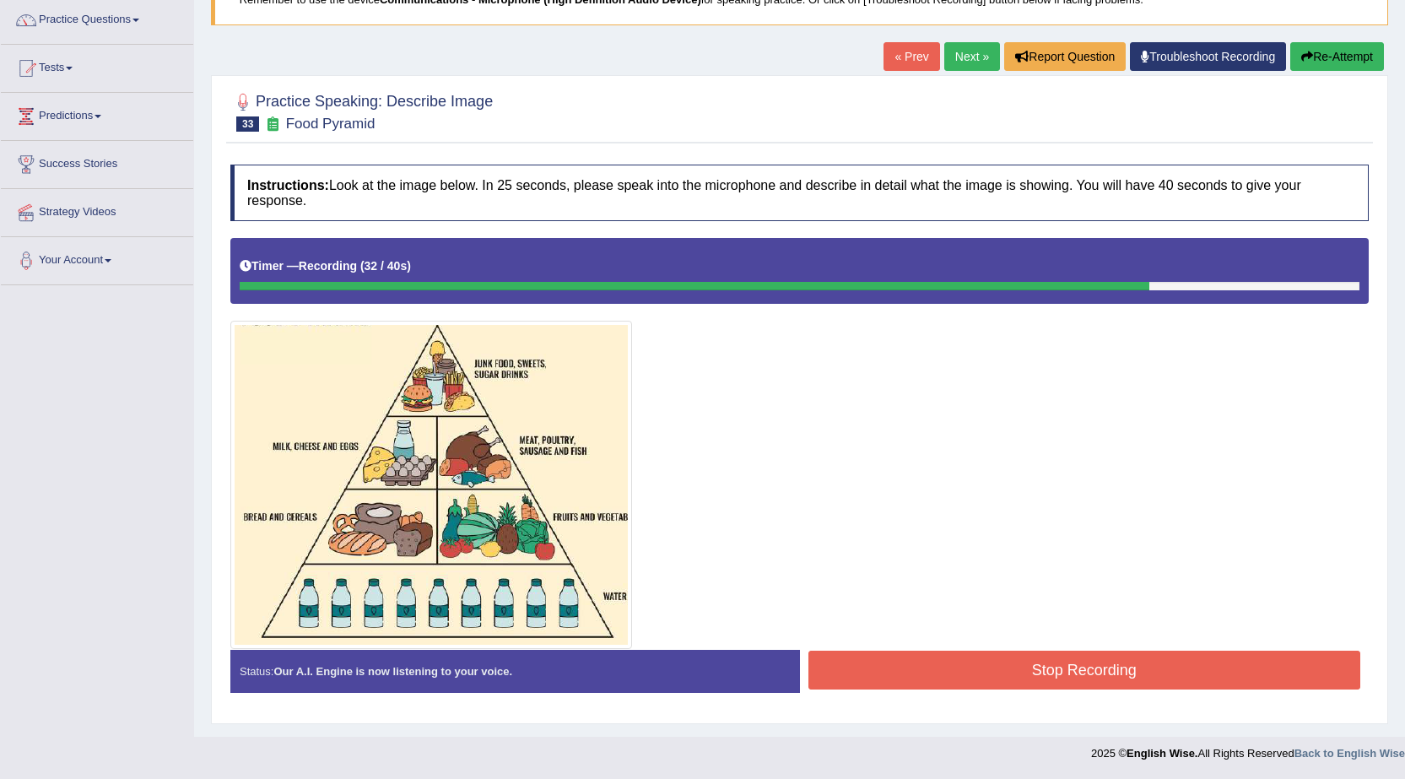
click at [991, 666] on button "Stop Recording" at bounding box center [1084, 669] width 553 height 39
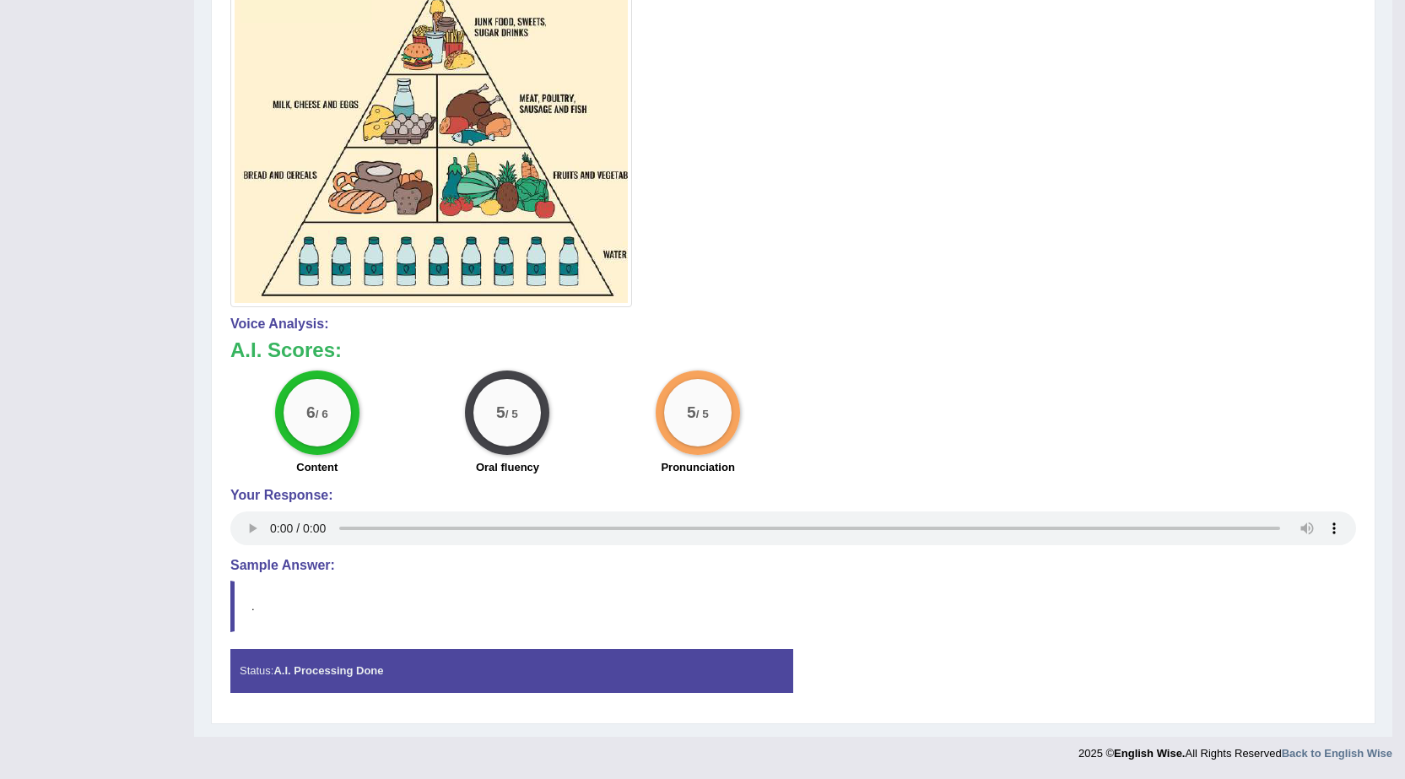
scroll to position [139, 0]
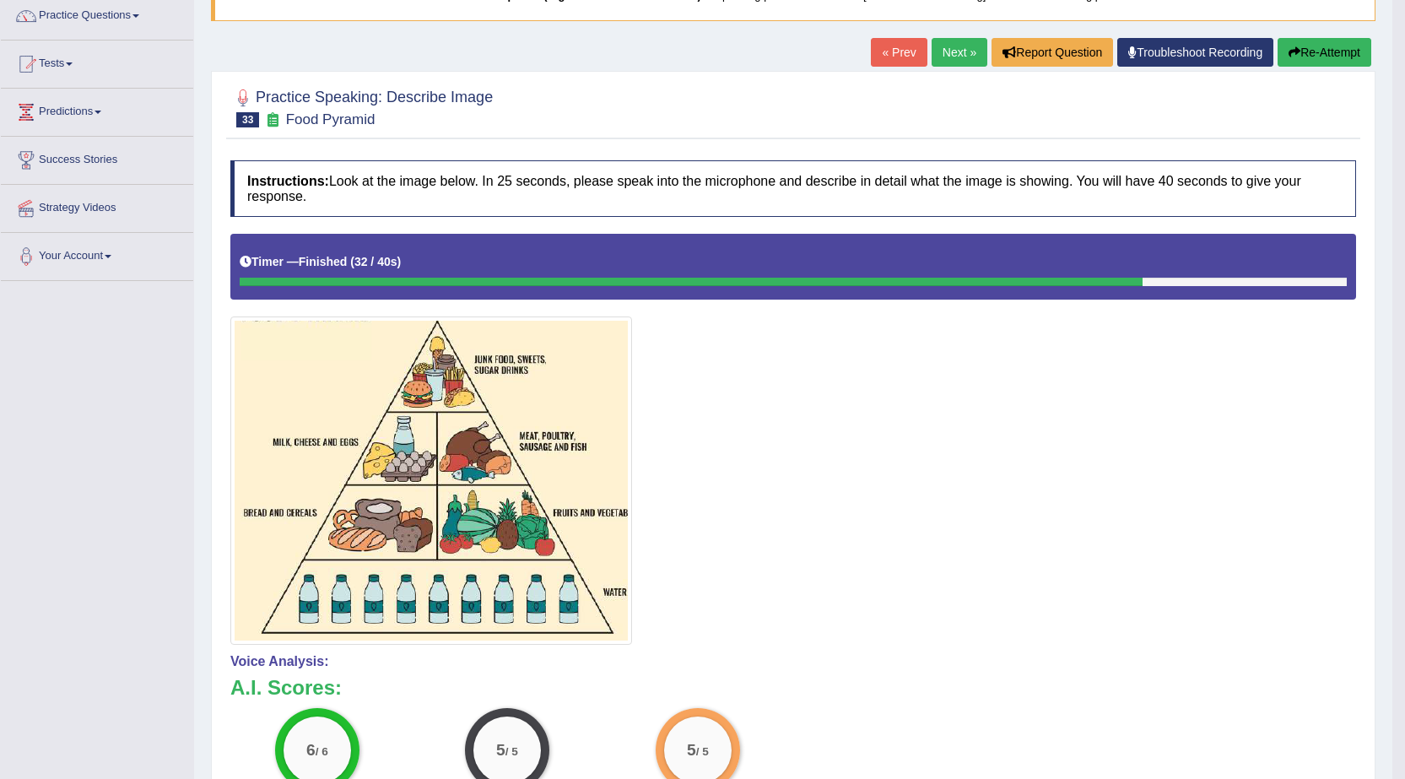
click at [960, 51] on link "Next »" at bounding box center [959, 52] width 56 height 29
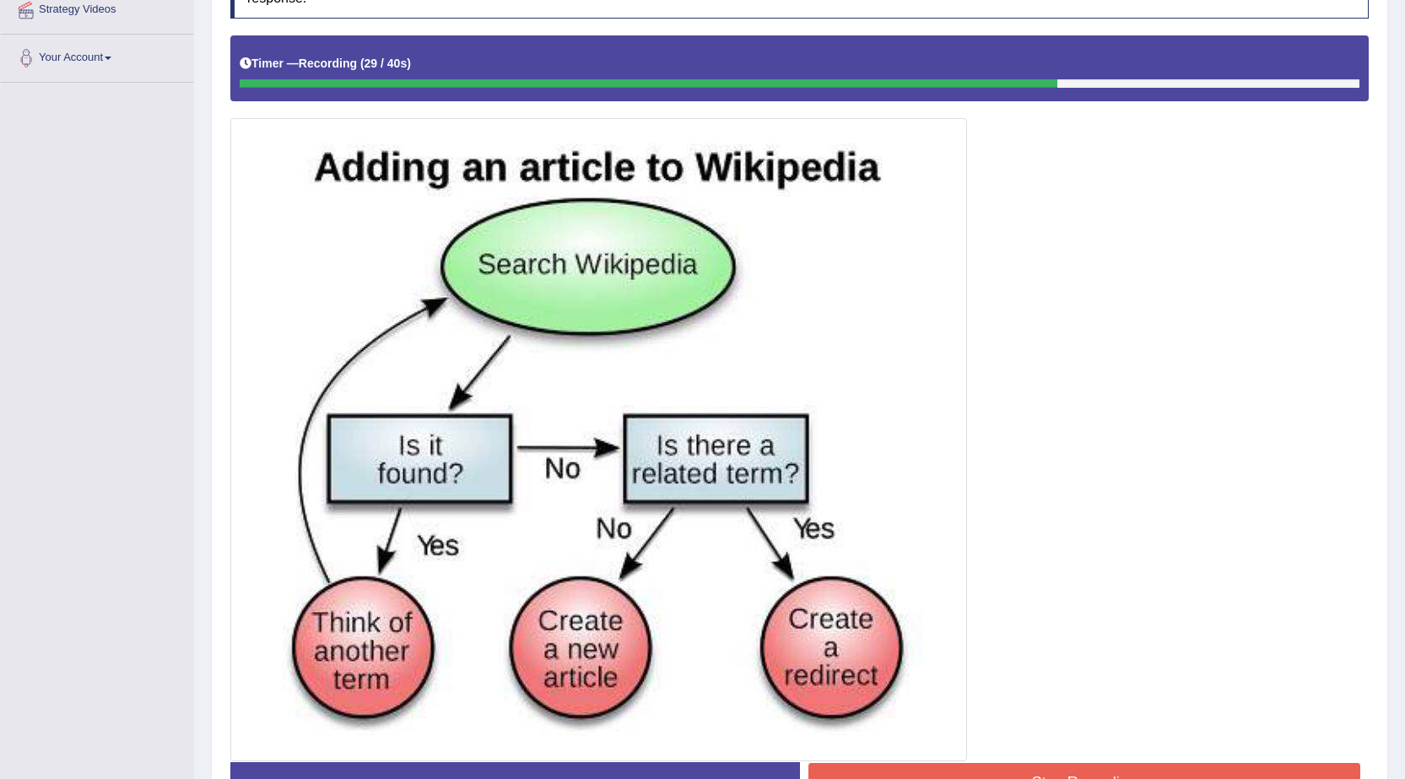
scroll to position [450, 0]
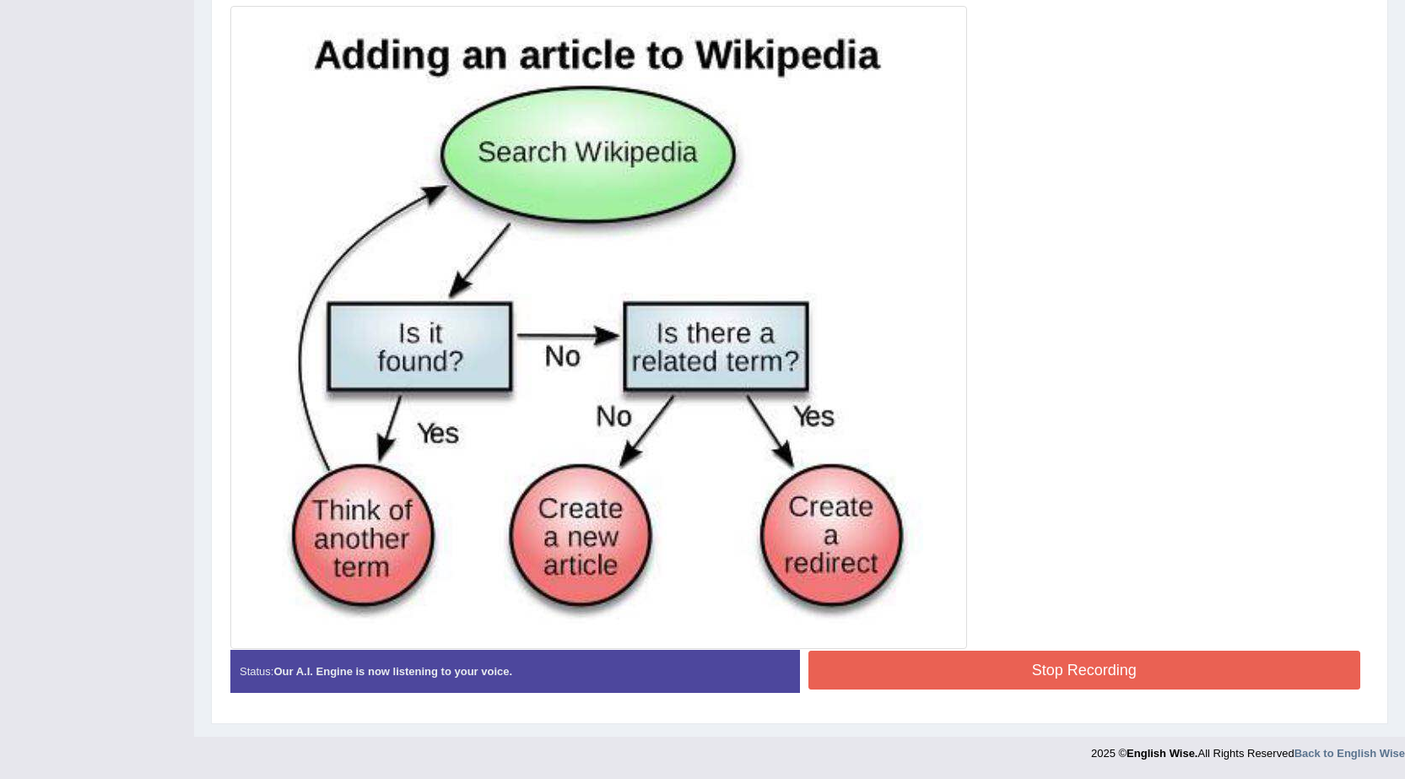
click at [1093, 681] on button "Stop Recording" at bounding box center [1084, 669] width 553 height 39
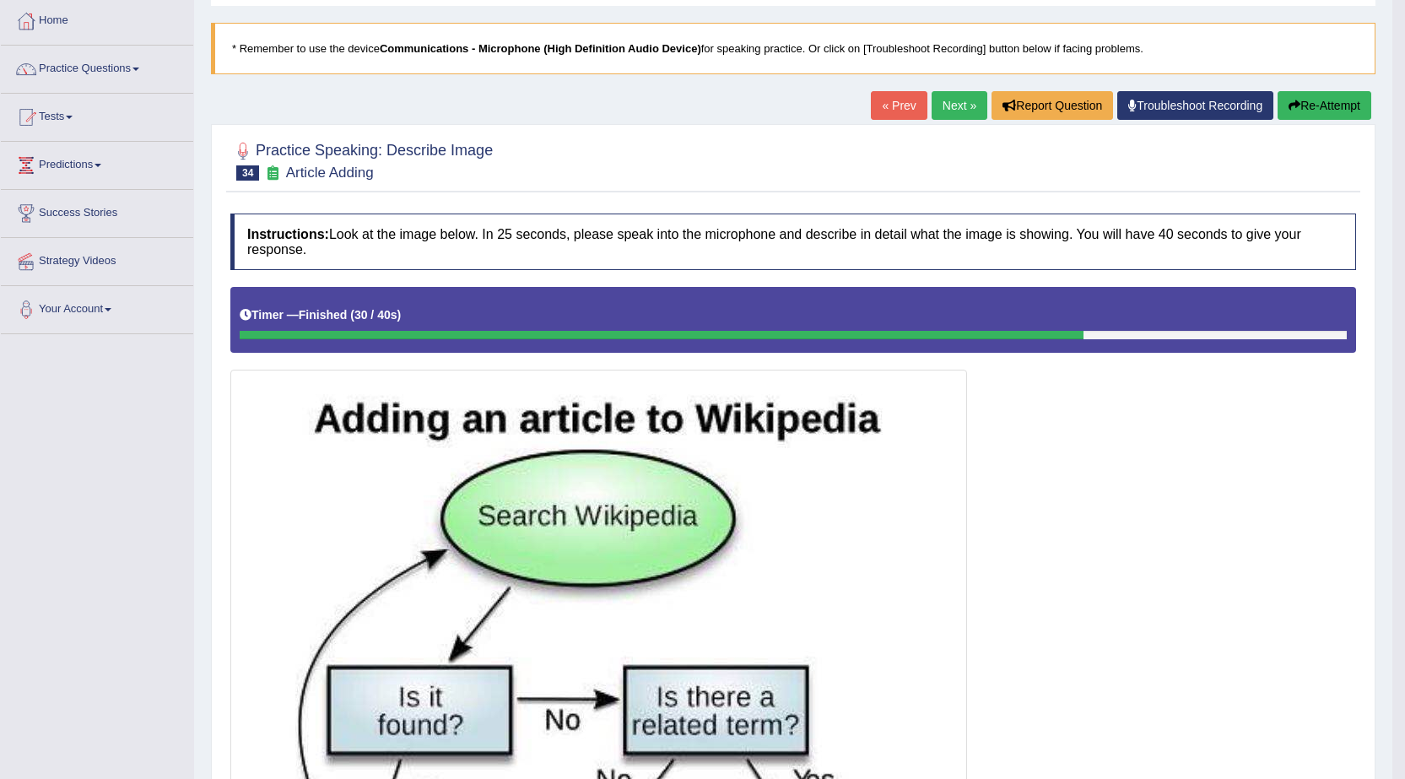
scroll to position [32, 0]
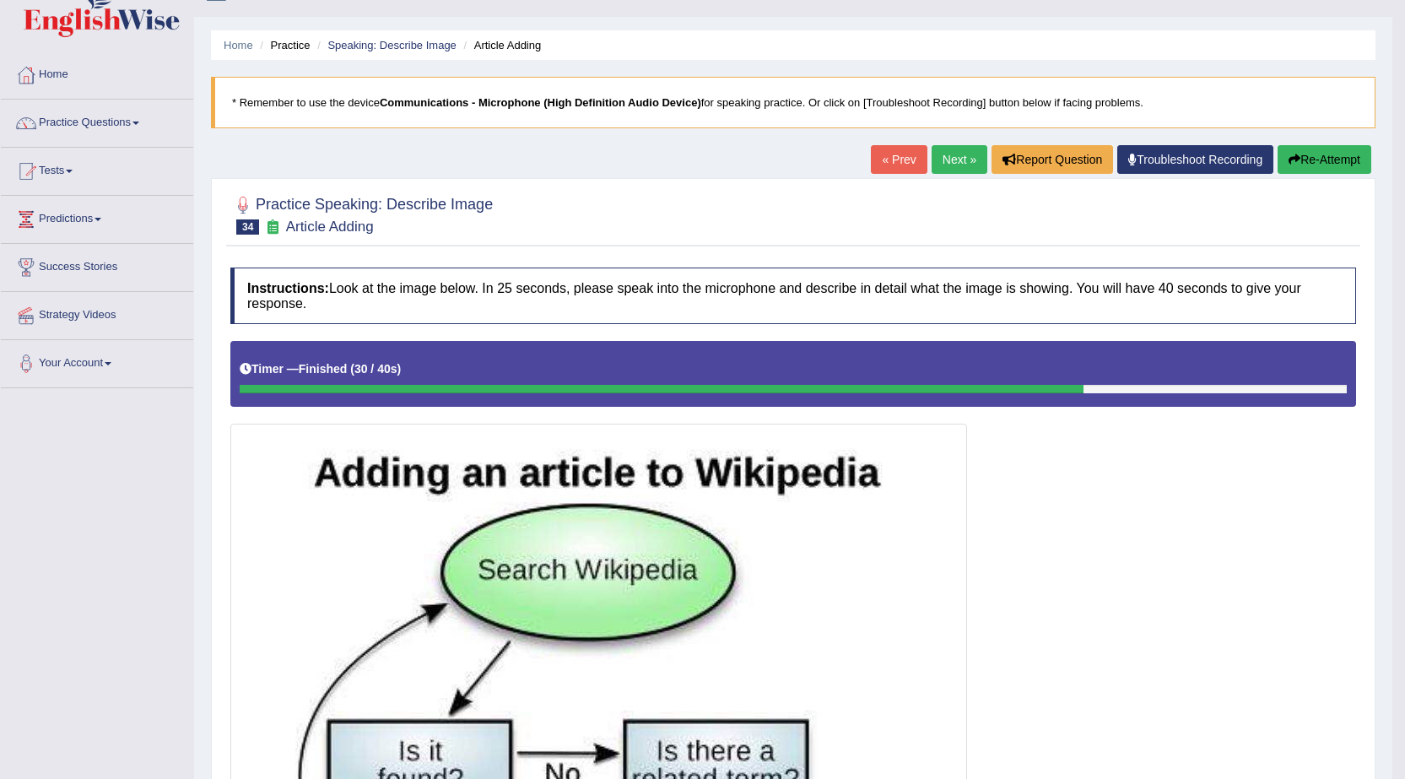
click at [1235, 466] on div at bounding box center [792, 703] width 1125 height 725
click at [1295, 546] on div at bounding box center [792, 703] width 1125 height 725
click at [937, 156] on link "Next »" at bounding box center [959, 159] width 56 height 29
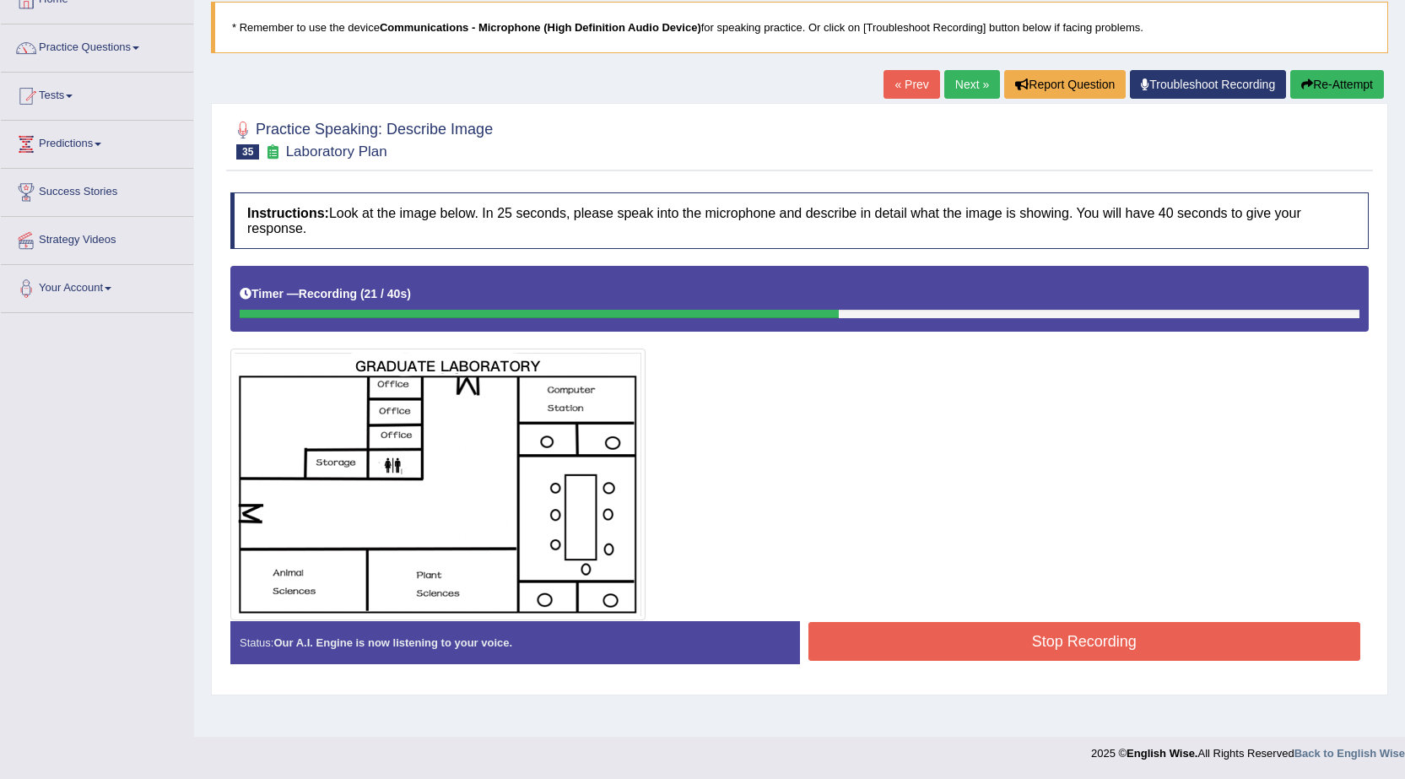
click at [1128, 643] on button "Stop Recording" at bounding box center [1084, 641] width 553 height 39
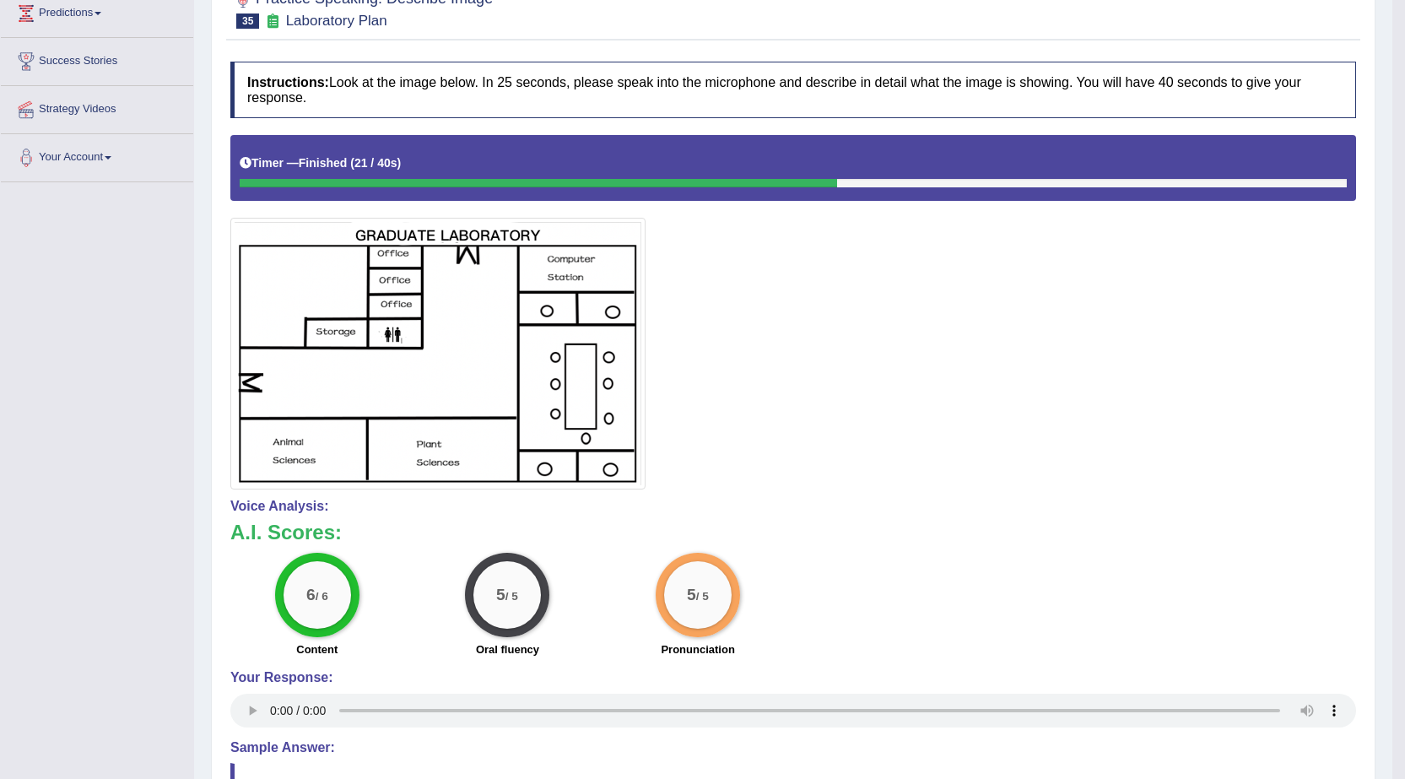
scroll to position [83, 0]
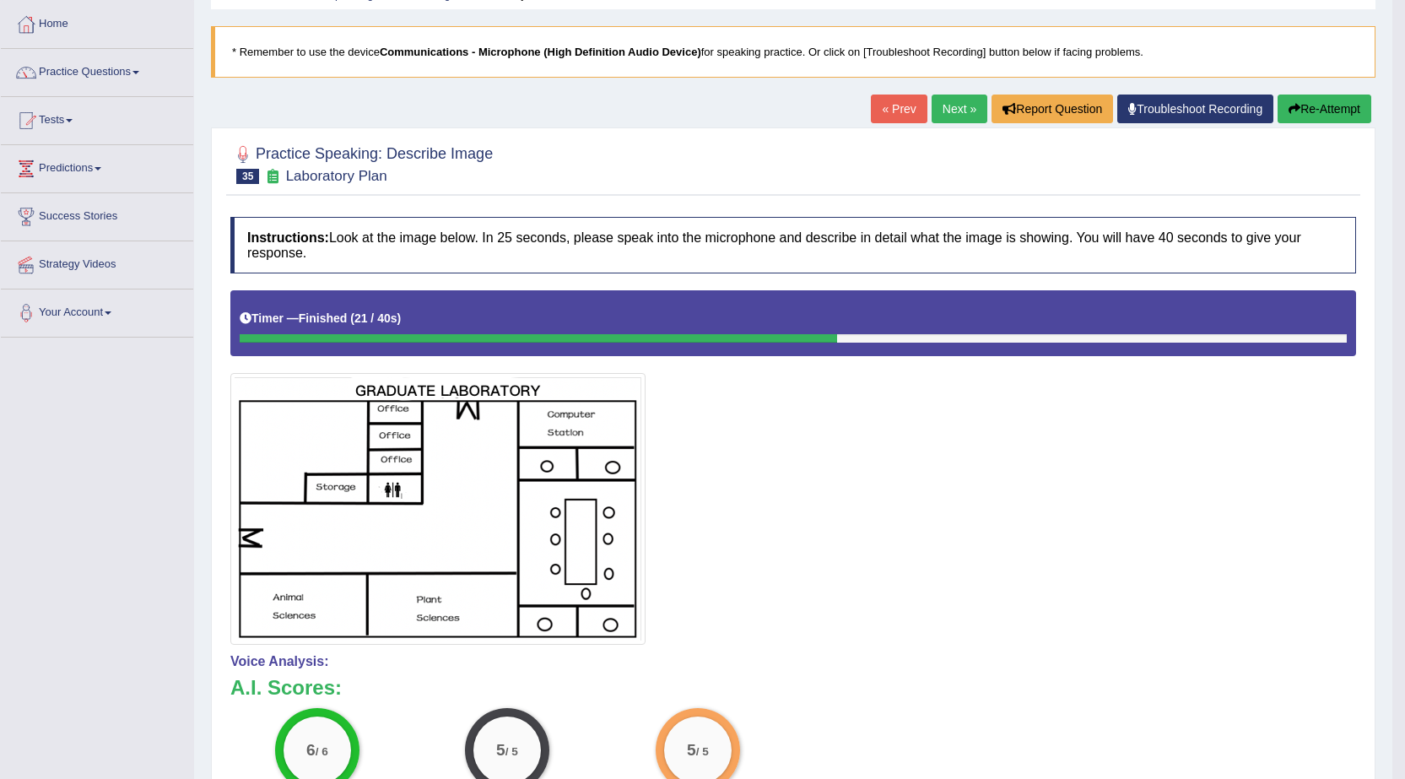
click at [958, 110] on link "Next »" at bounding box center [959, 108] width 56 height 29
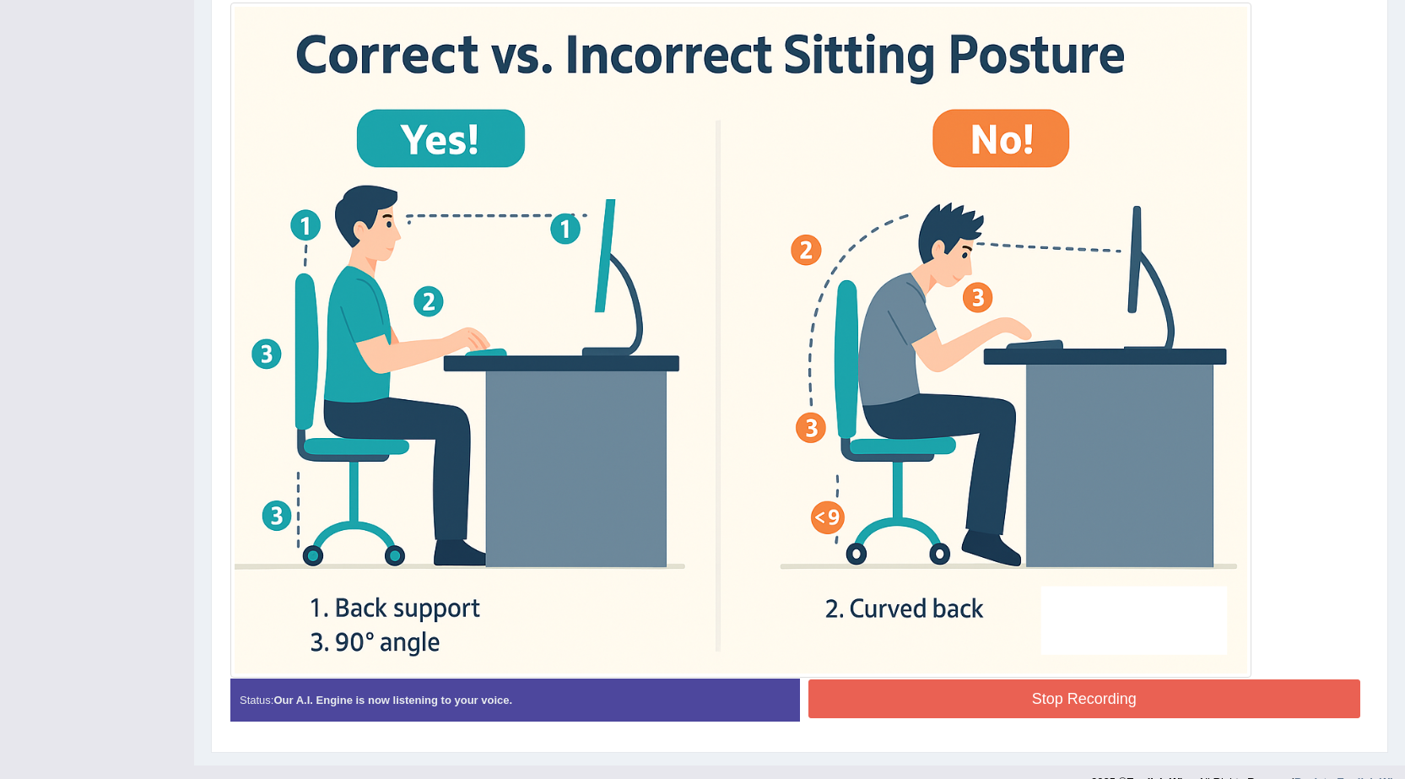
scroll to position [482, 0]
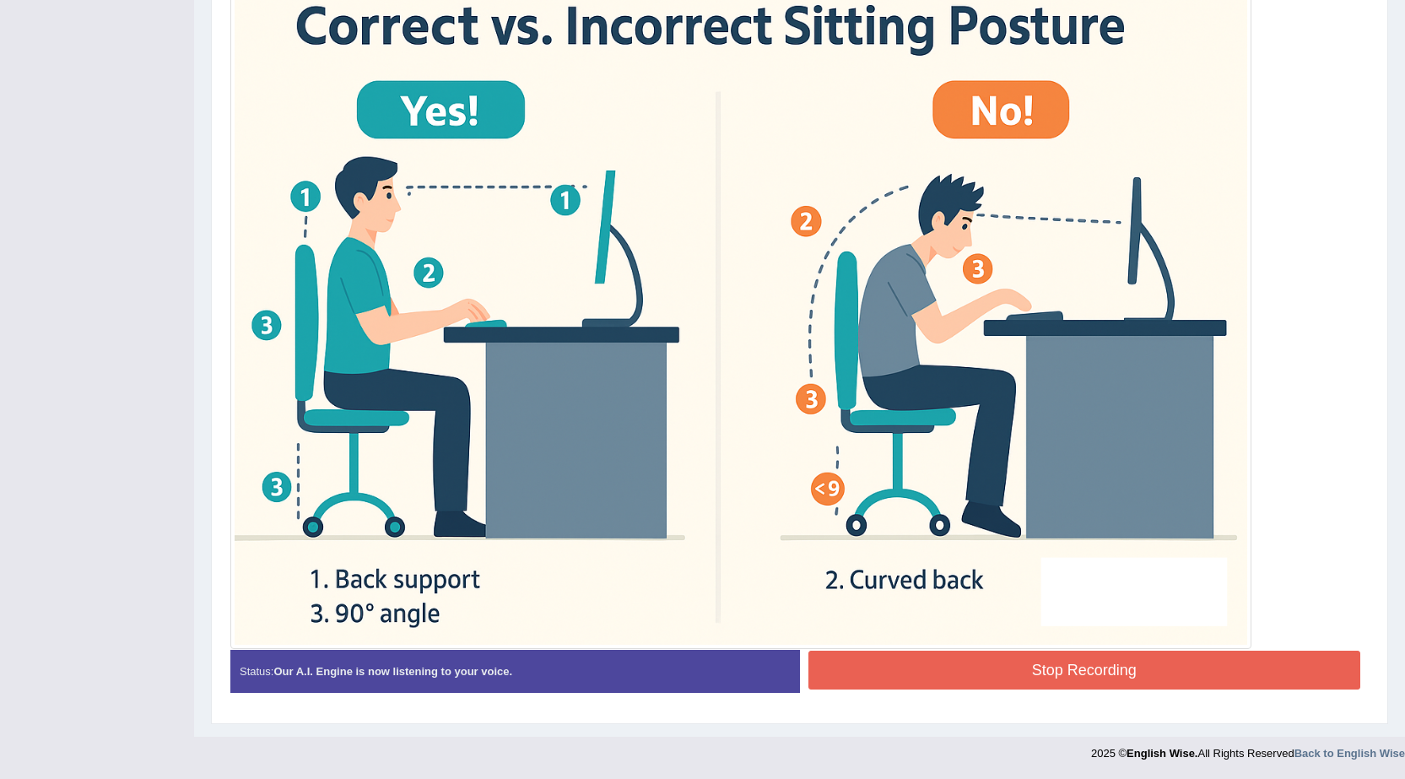
click at [1123, 668] on button "Stop Recording" at bounding box center [1084, 669] width 553 height 39
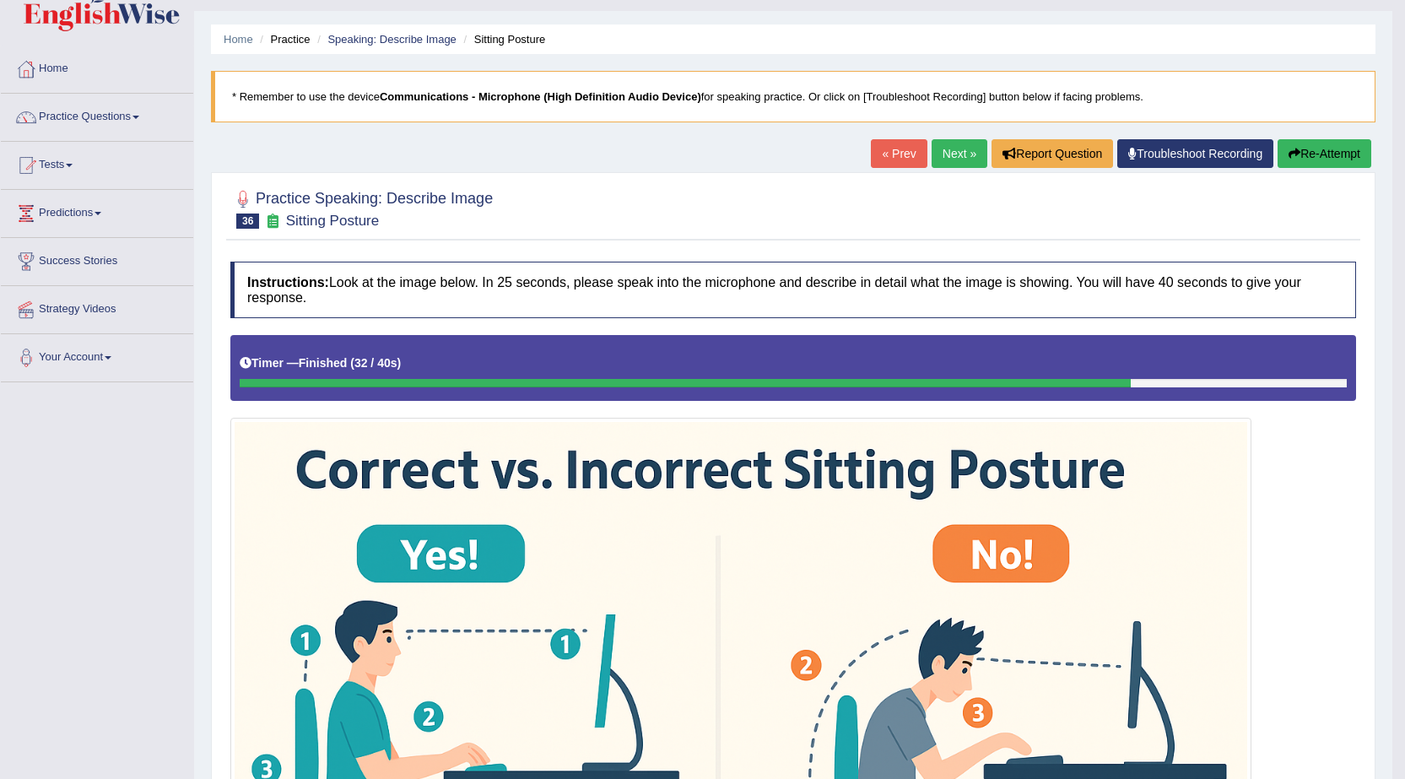
scroll to position [0, 0]
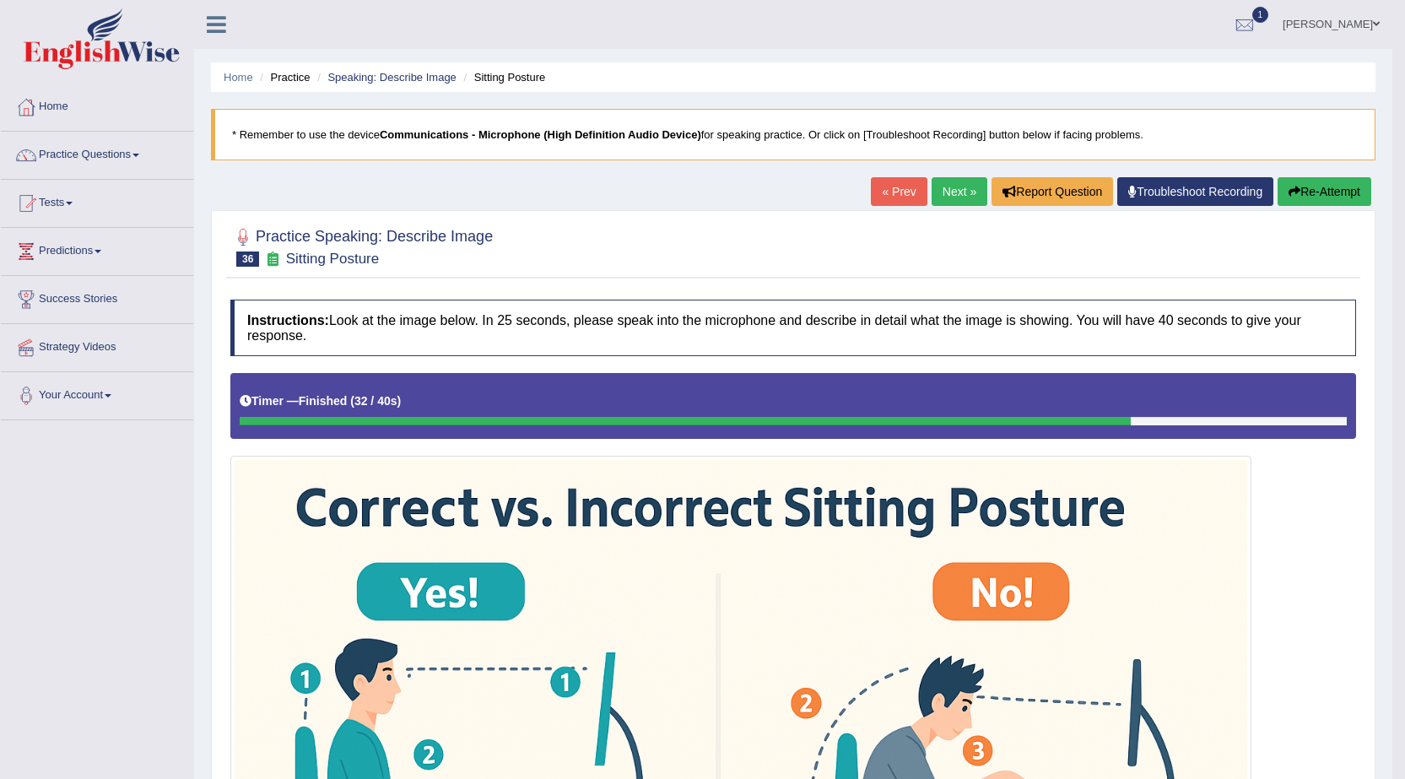
click at [892, 191] on link "« Prev" at bounding box center [899, 191] width 56 height 29
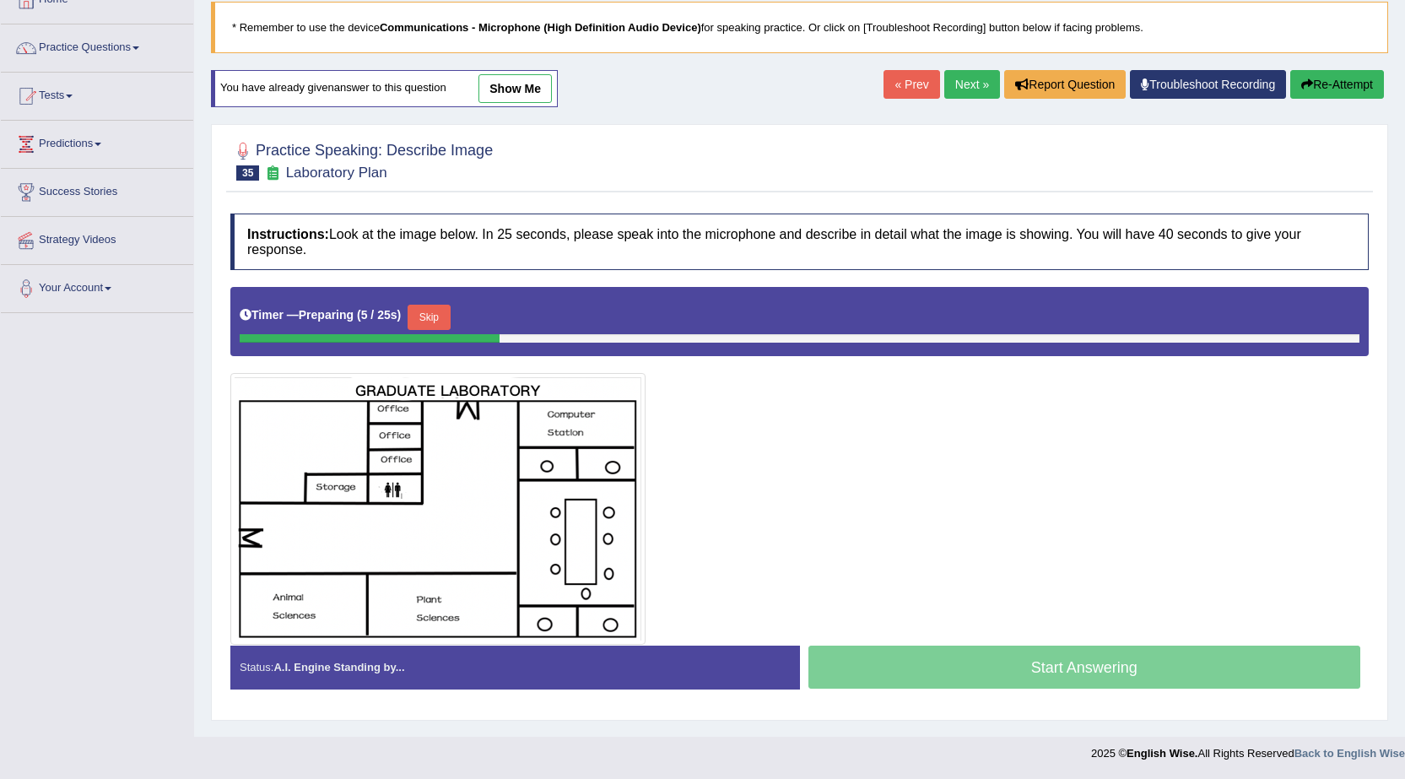
click at [450, 313] on button "Skip" at bounding box center [428, 317] width 42 height 25
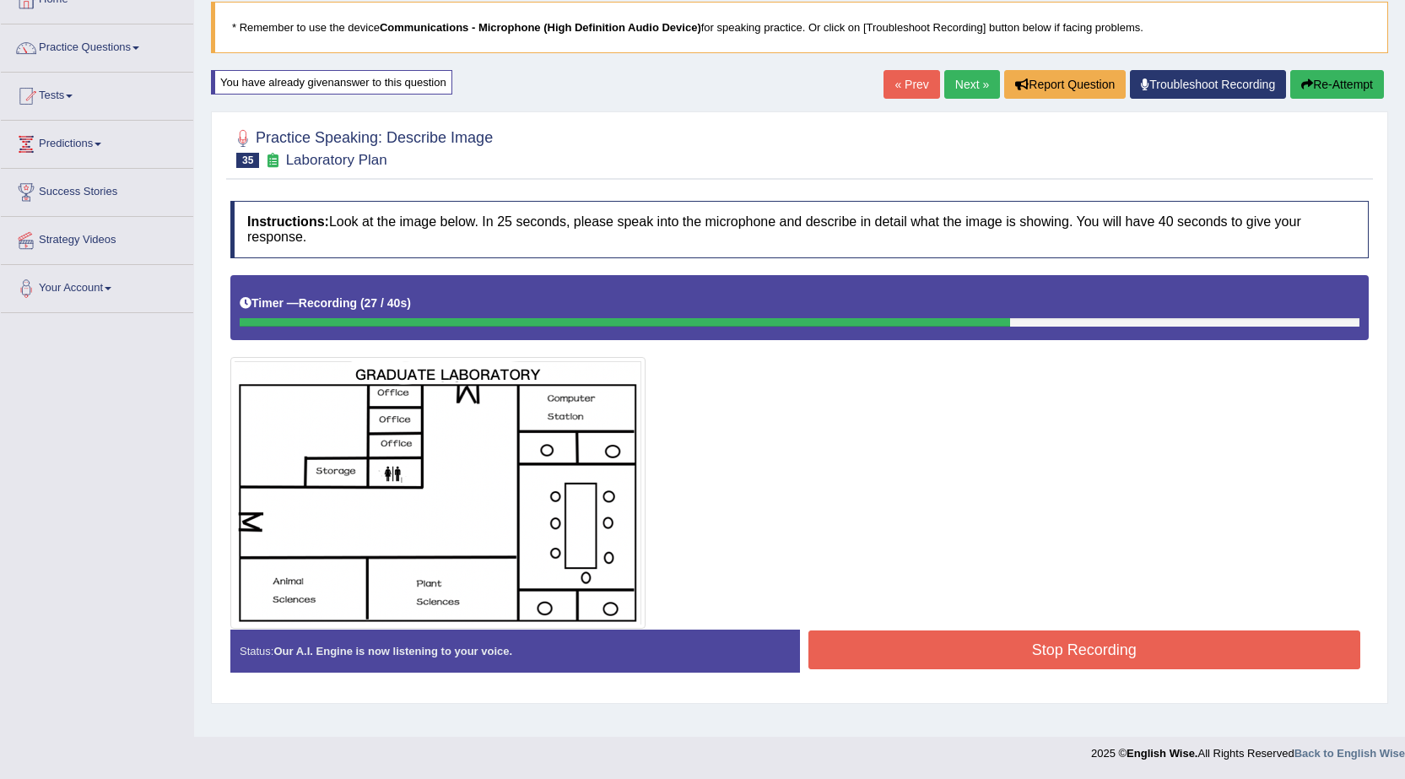
click at [1008, 656] on button "Stop Recording" at bounding box center [1084, 649] width 553 height 39
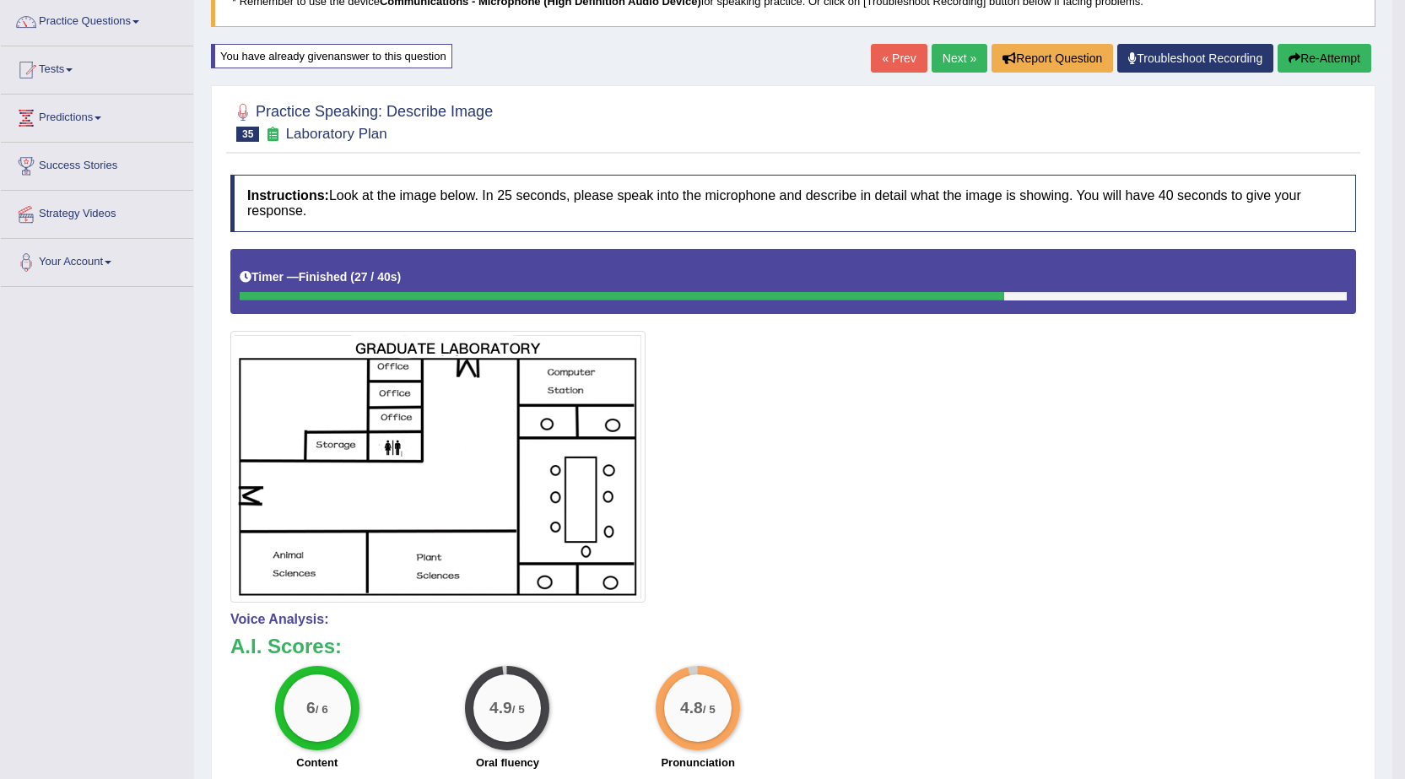
scroll to position [103, 0]
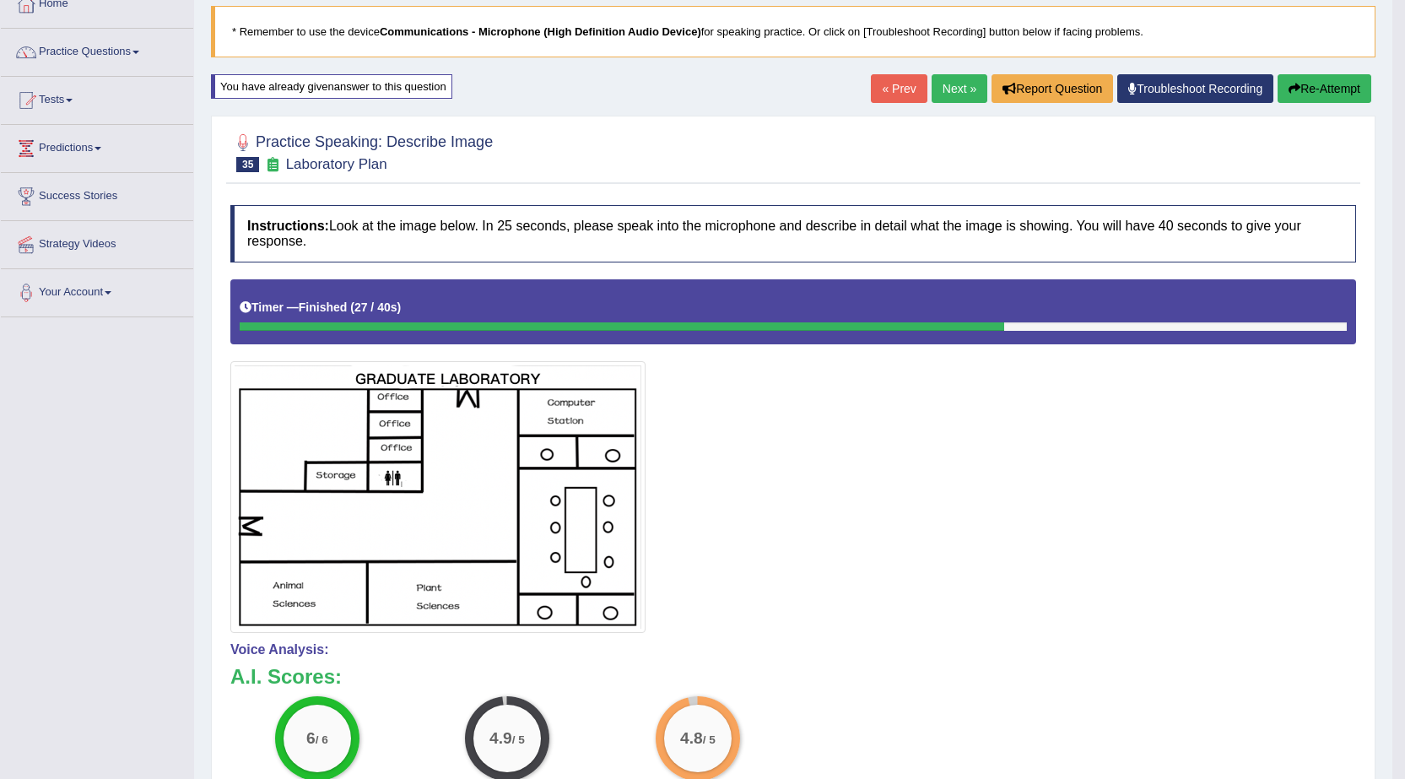
click at [1340, 86] on button "Re-Attempt" at bounding box center [1324, 88] width 94 height 29
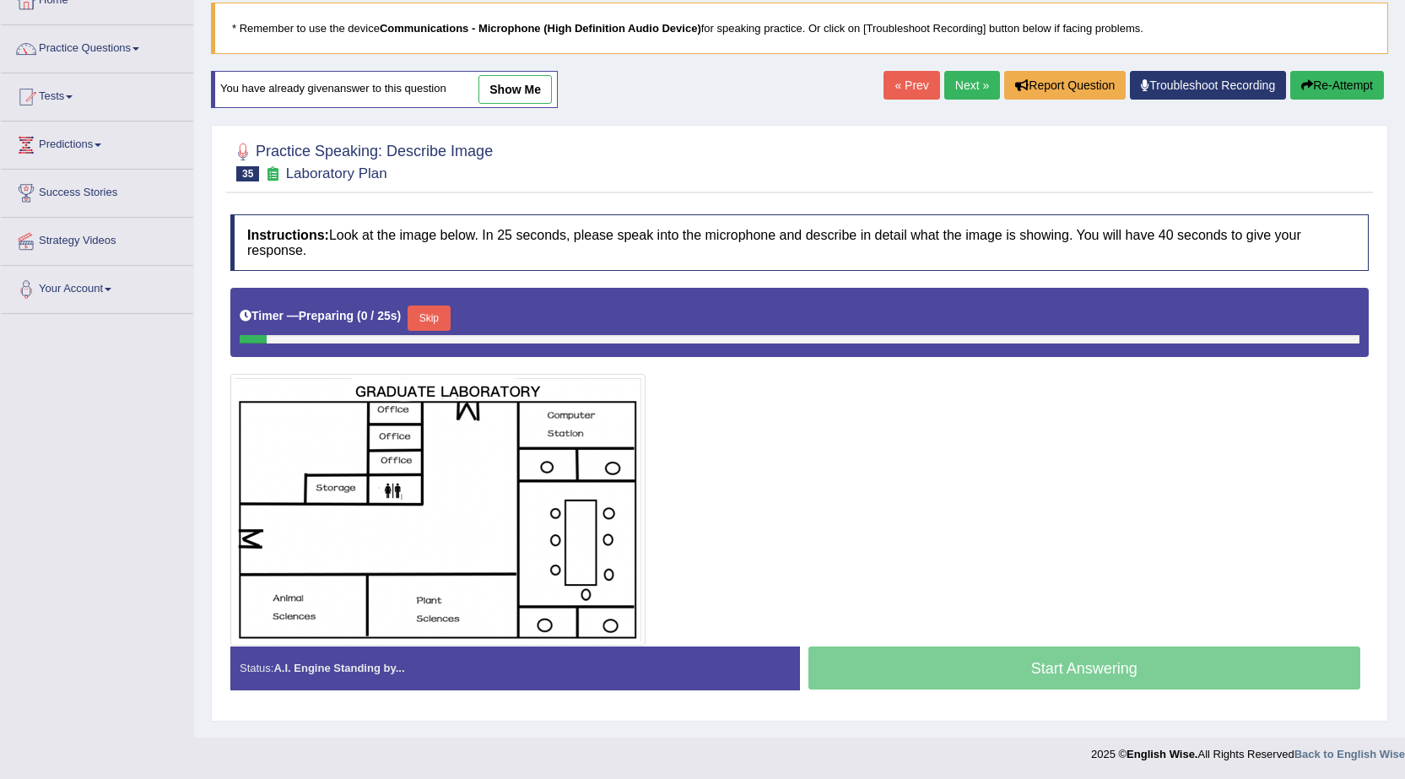
scroll to position [103, 0]
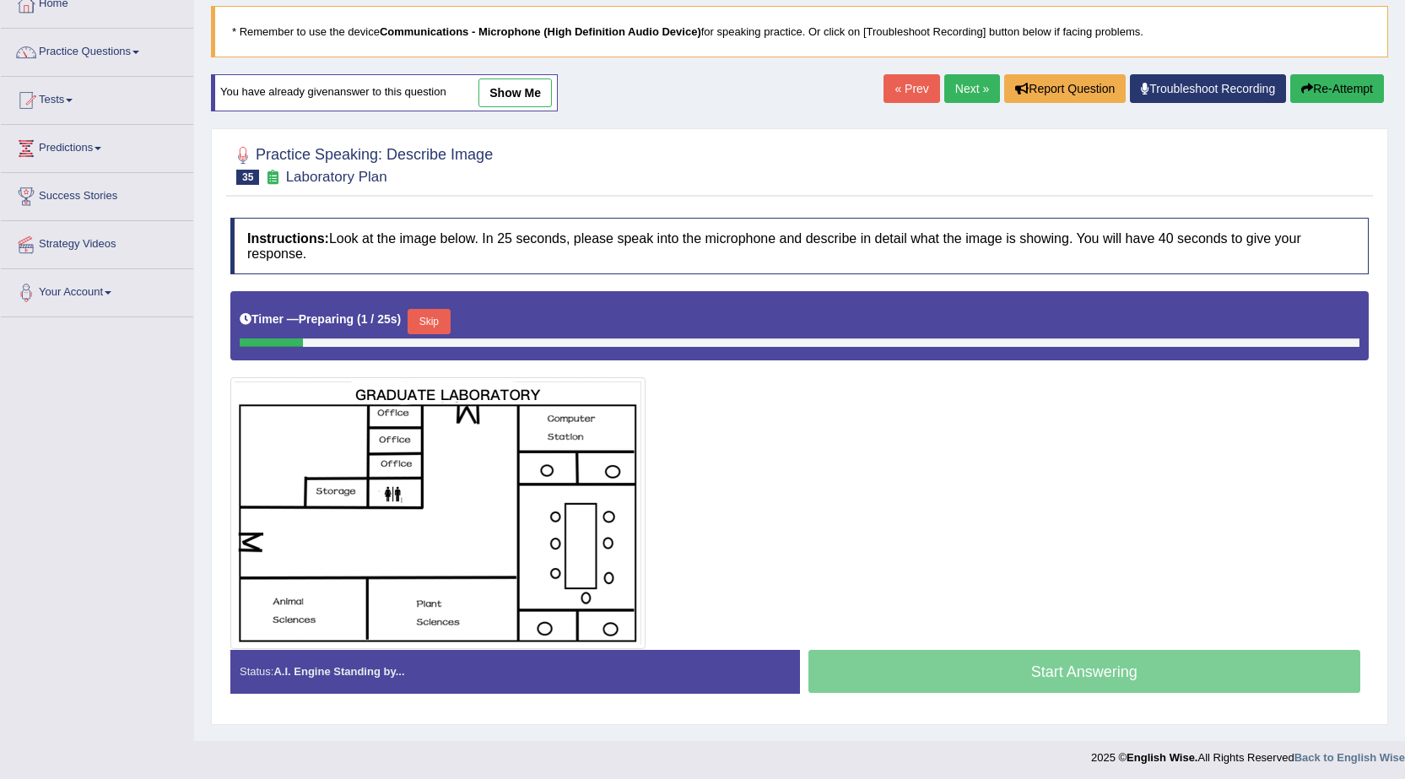
click at [434, 319] on button "Skip" at bounding box center [428, 321] width 42 height 25
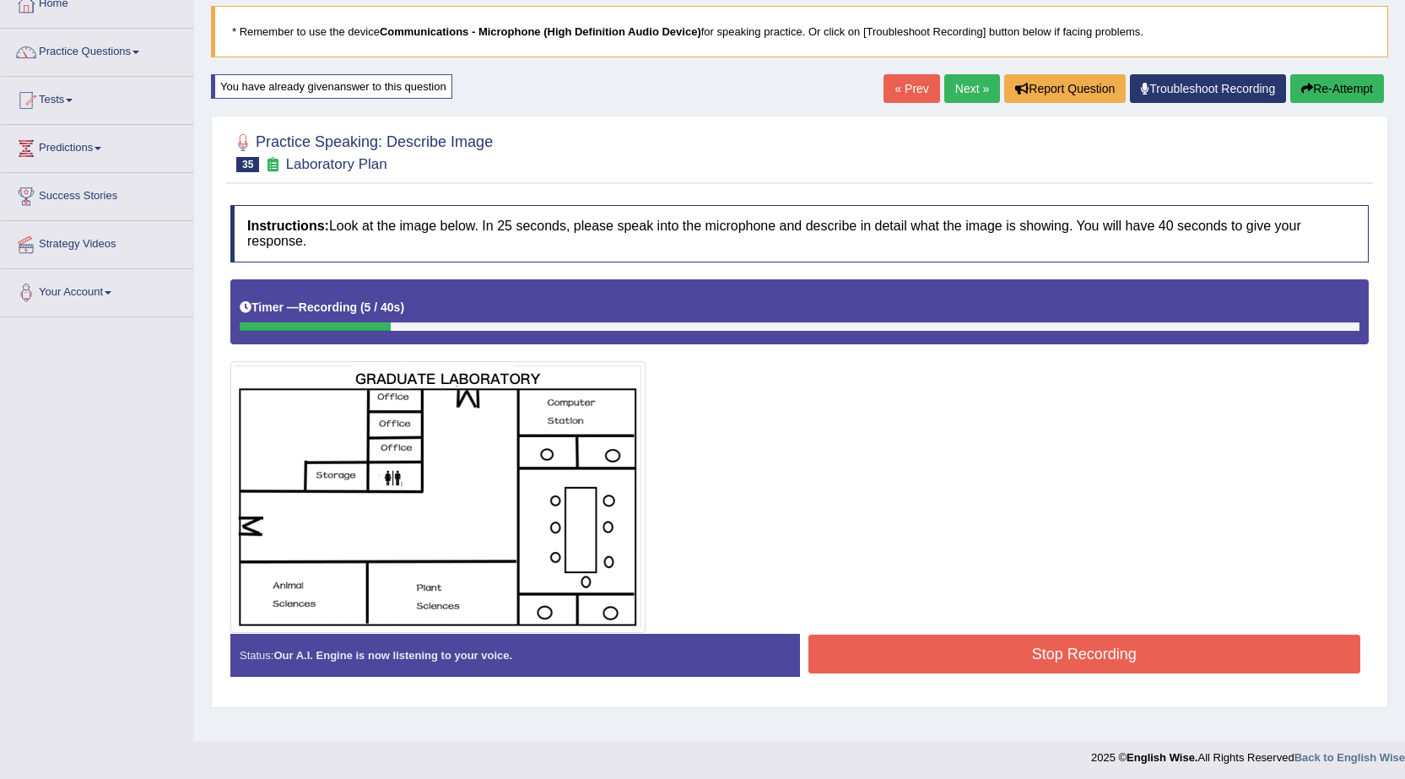
click at [1356, 87] on button "Re-Attempt" at bounding box center [1337, 88] width 94 height 29
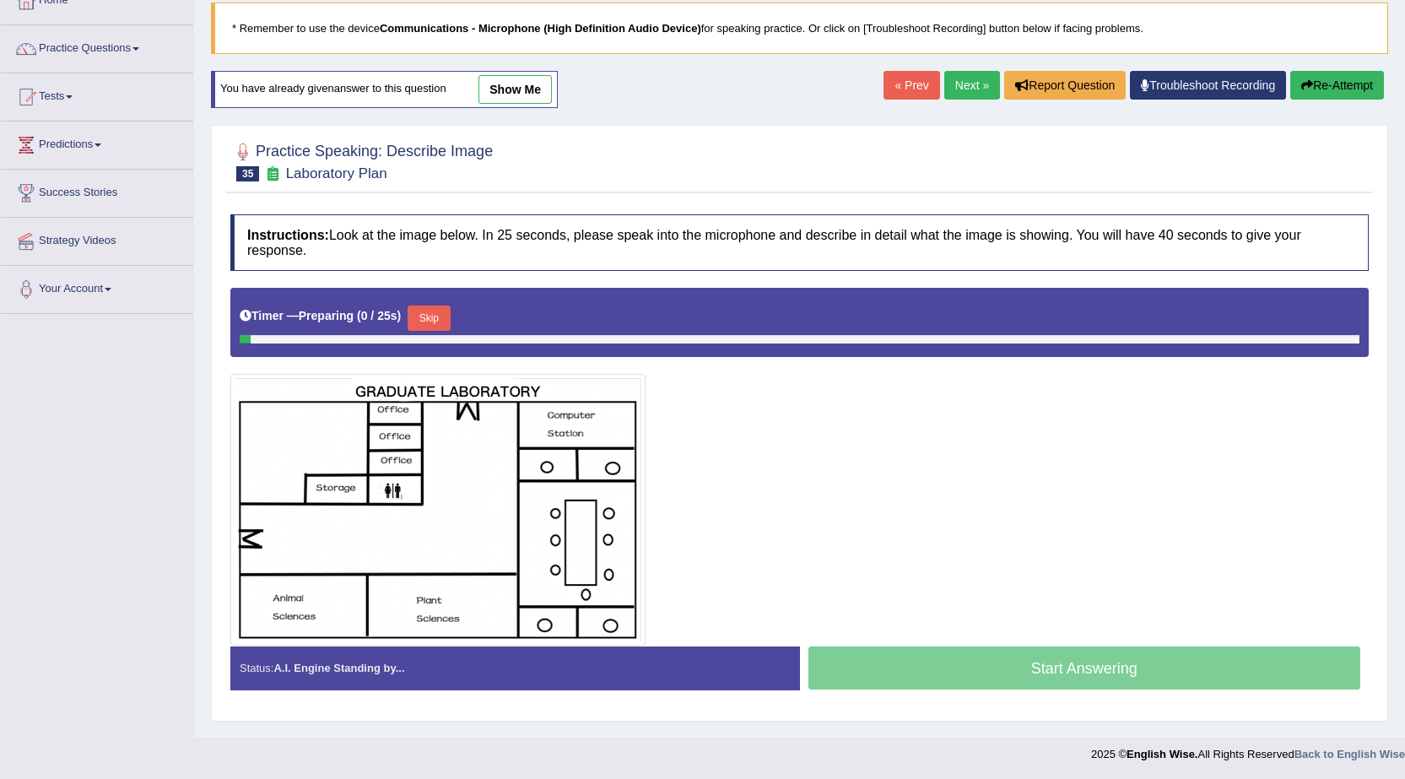
scroll to position [103, 0]
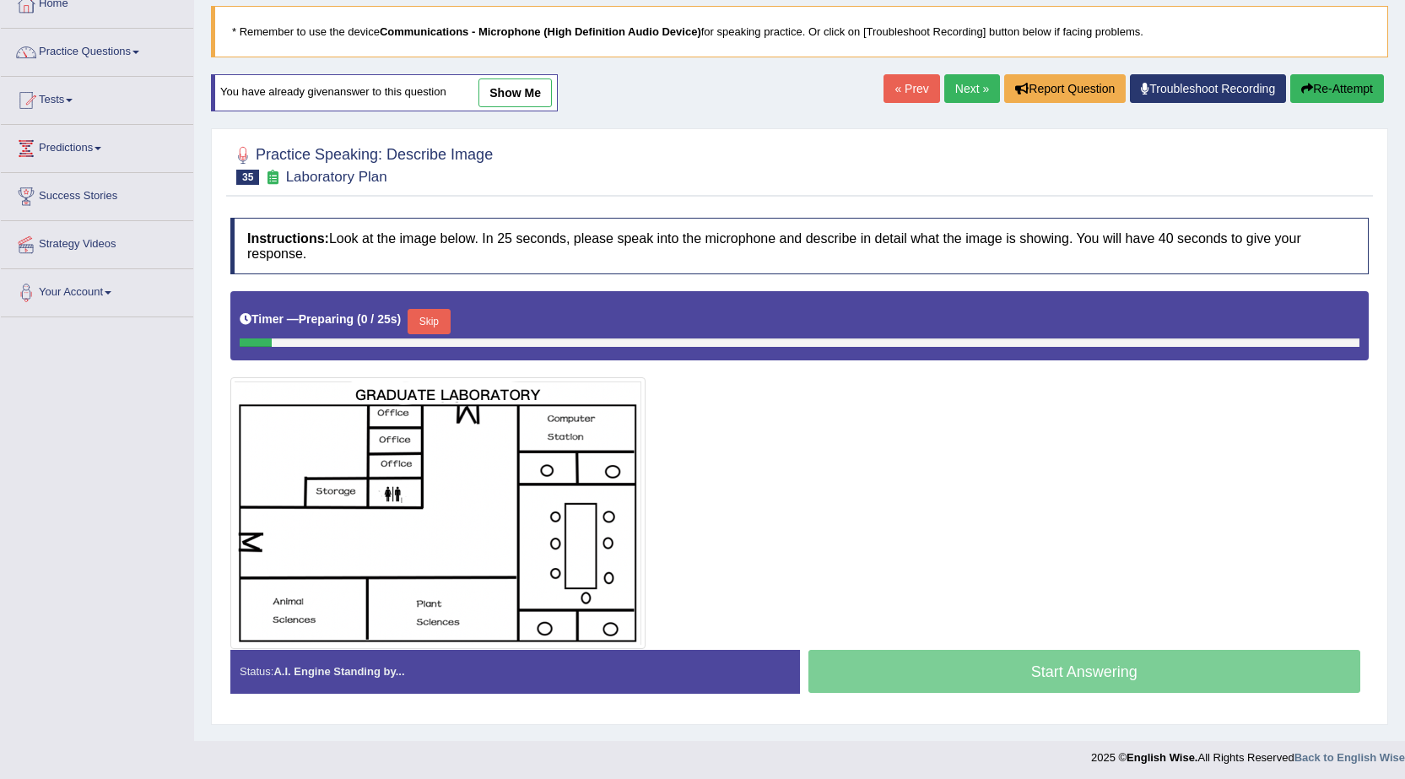
click at [439, 321] on button "Skip" at bounding box center [428, 321] width 42 height 25
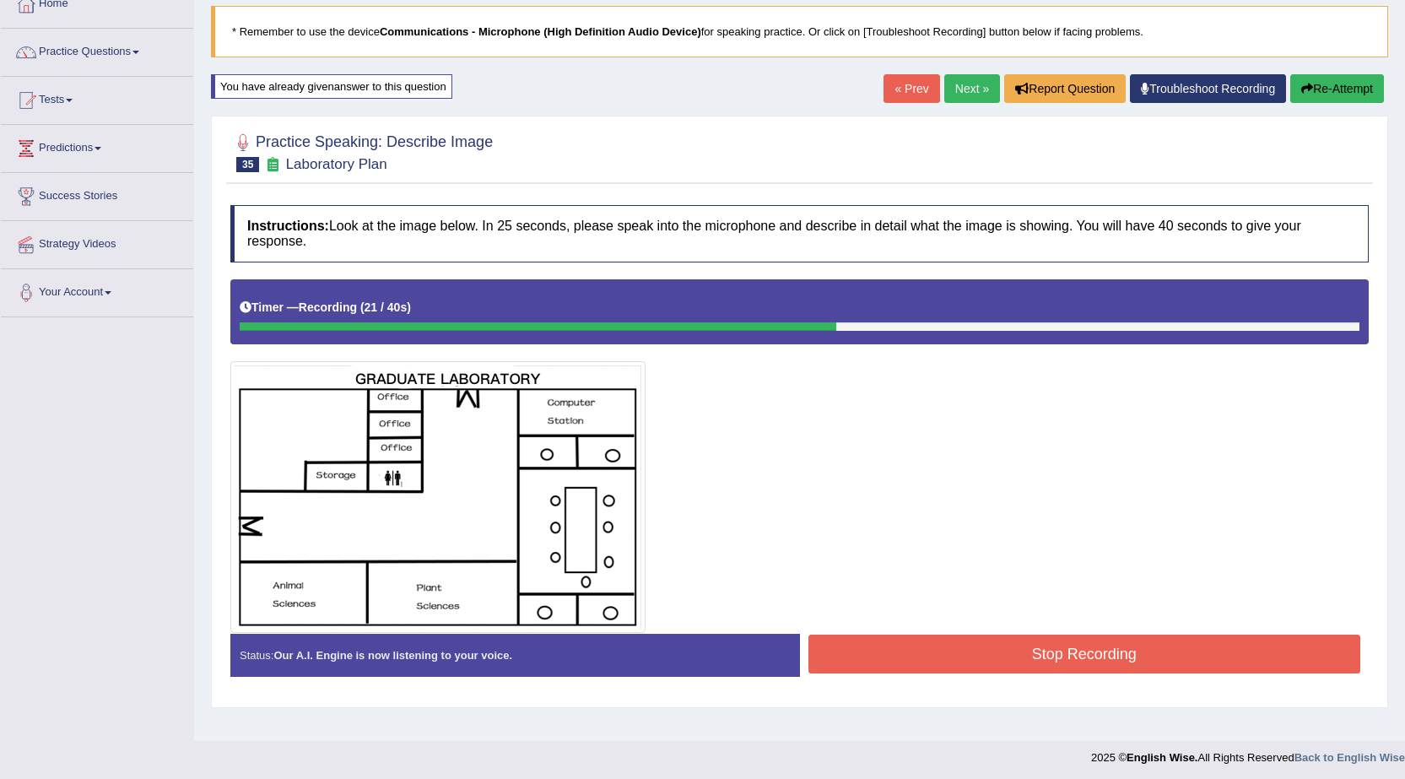
click at [1009, 657] on button "Stop Recording" at bounding box center [1084, 653] width 553 height 39
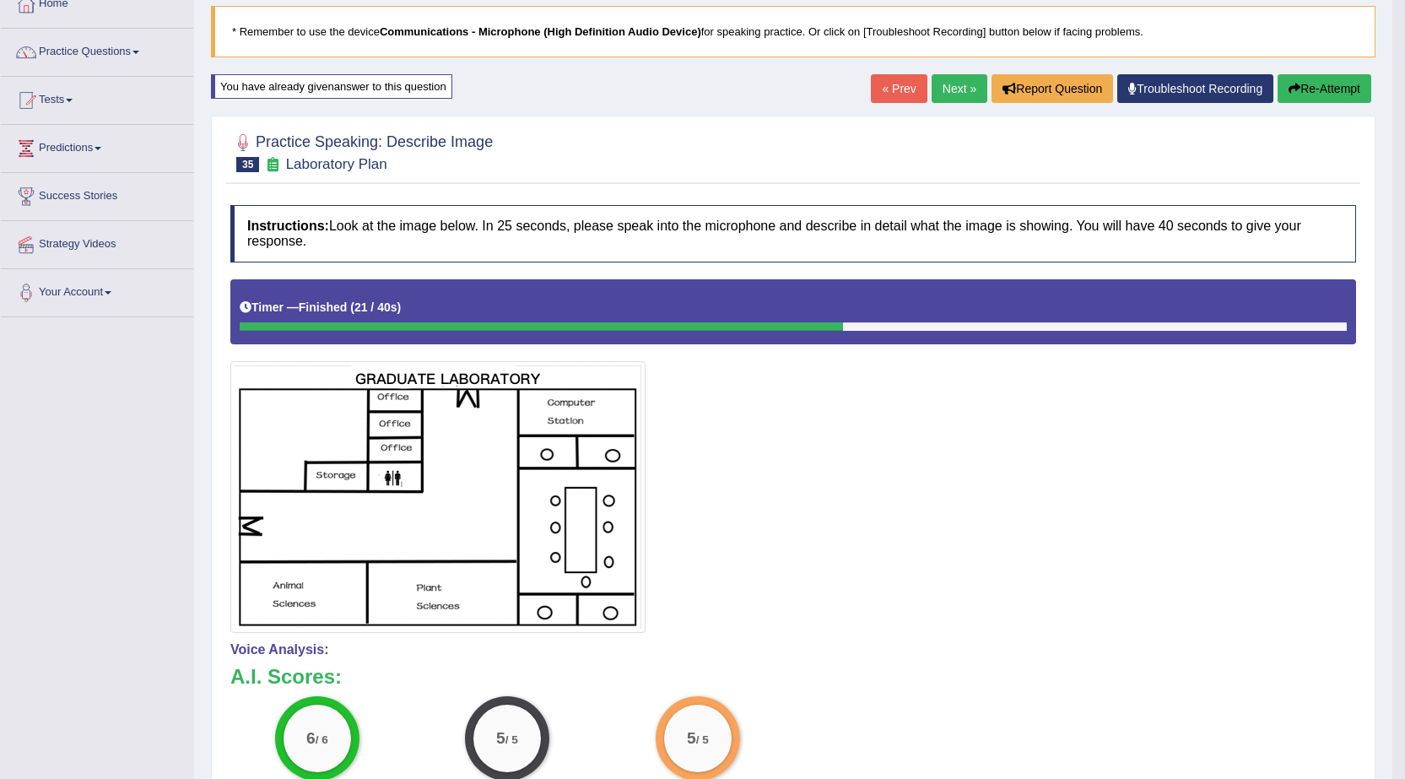
click at [962, 83] on link "Next »" at bounding box center [959, 88] width 56 height 29
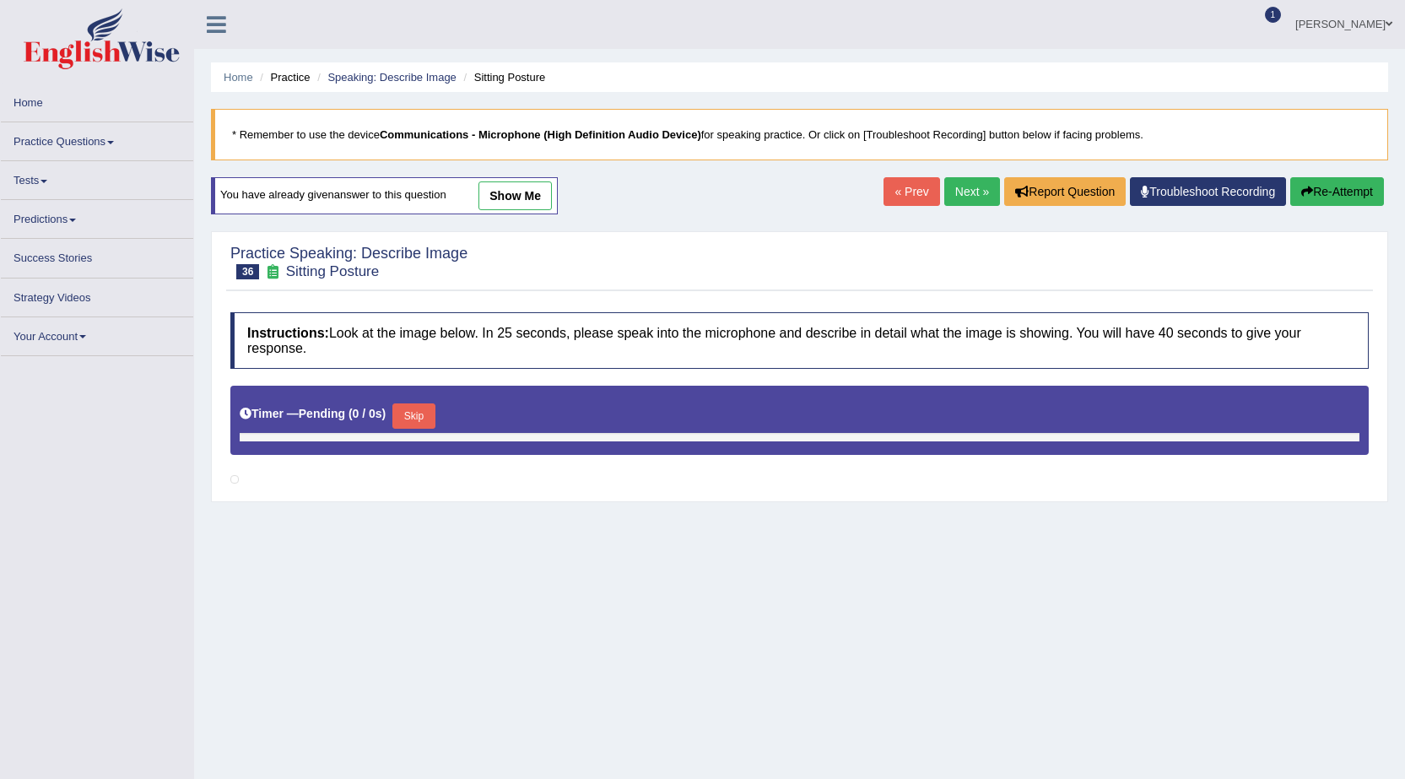
click at [964, 189] on link "Next »" at bounding box center [972, 191] width 56 height 29
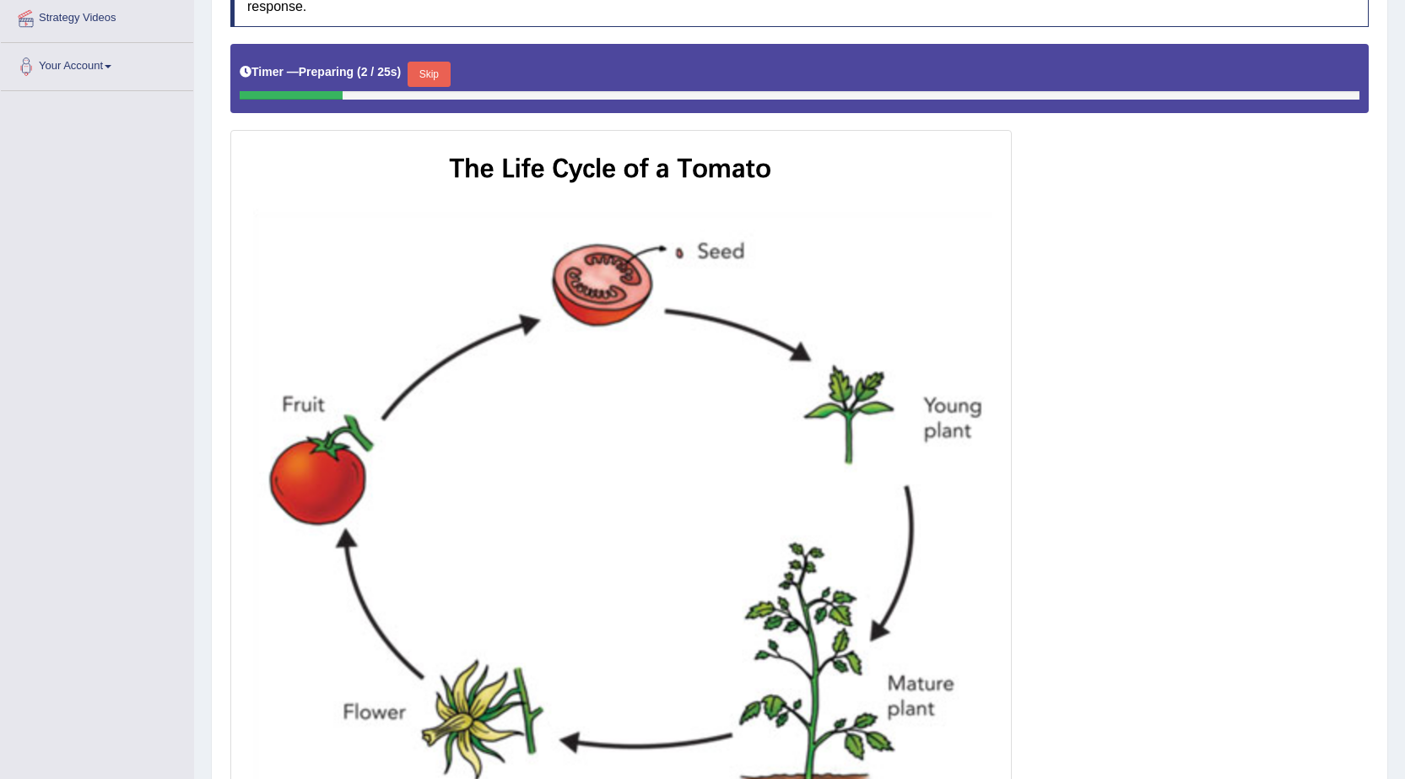
scroll to position [253, 0]
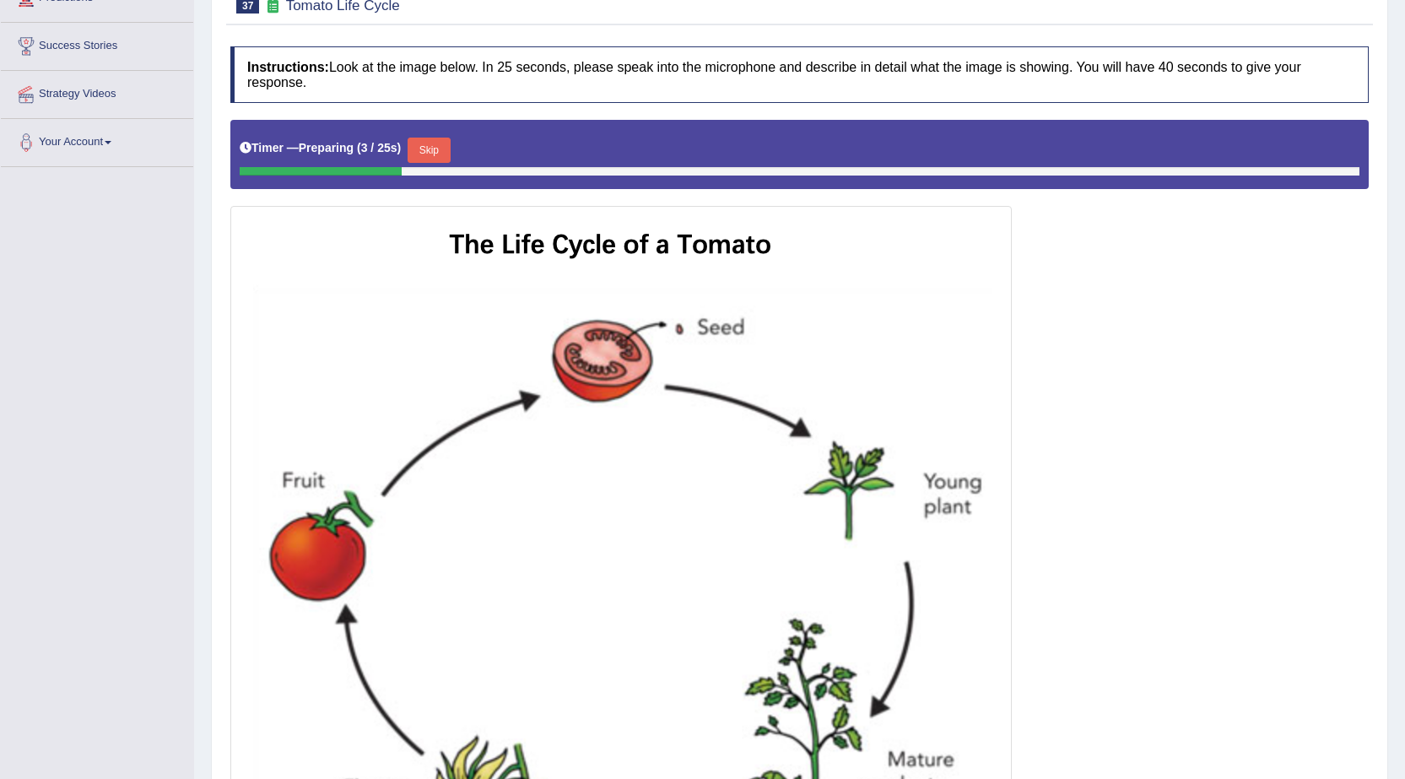
click at [432, 152] on button "Skip" at bounding box center [428, 150] width 42 height 25
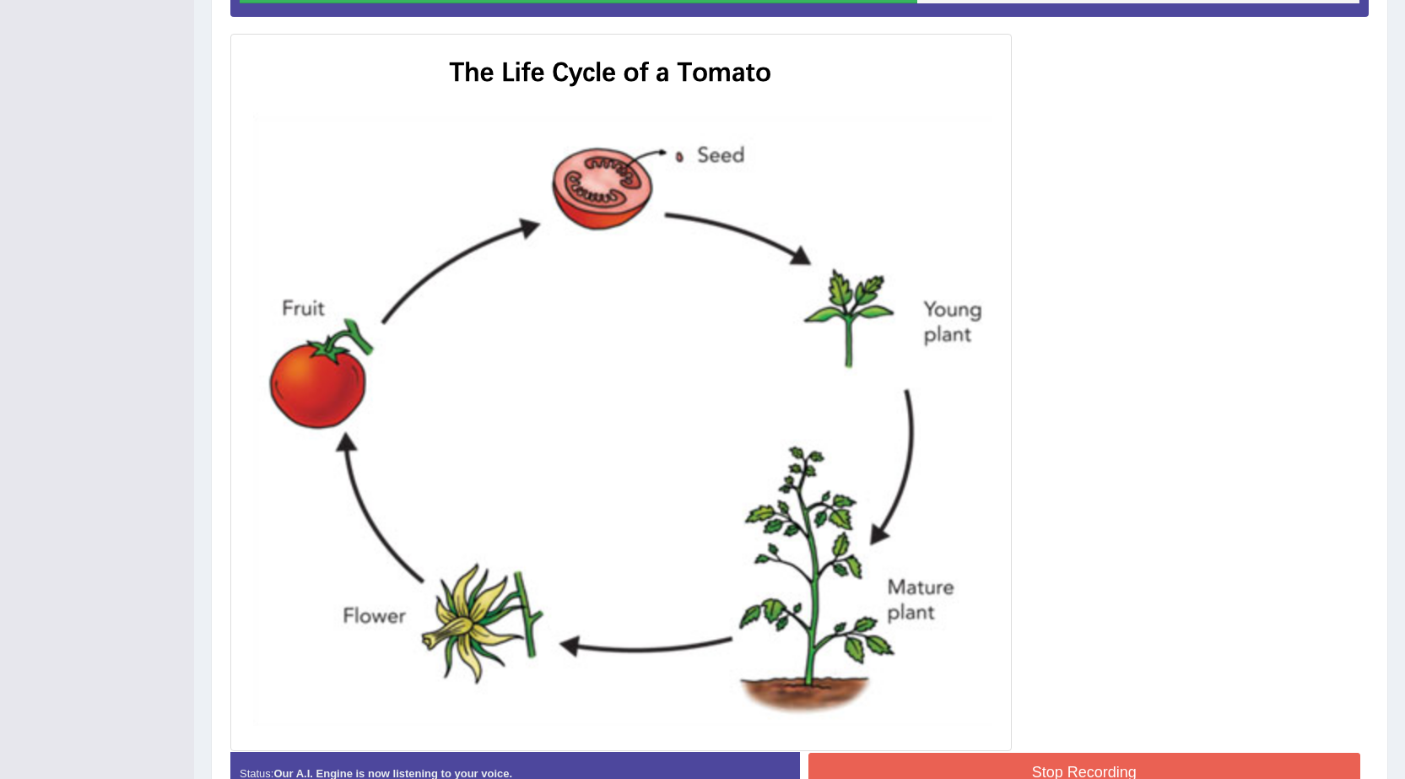
scroll to position [524, 0]
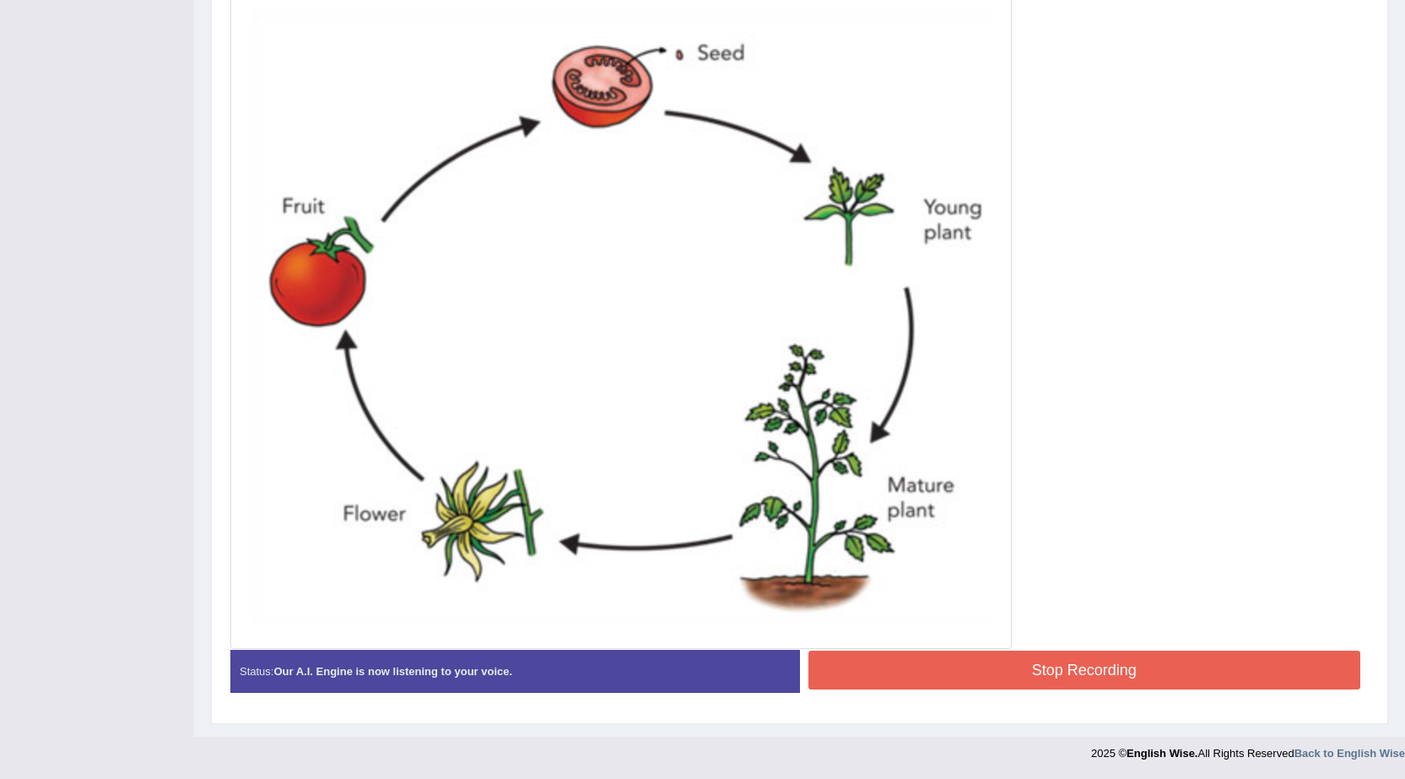
click at [1098, 680] on button "Stop Recording" at bounding box center [1084, 669] width 553 height 39
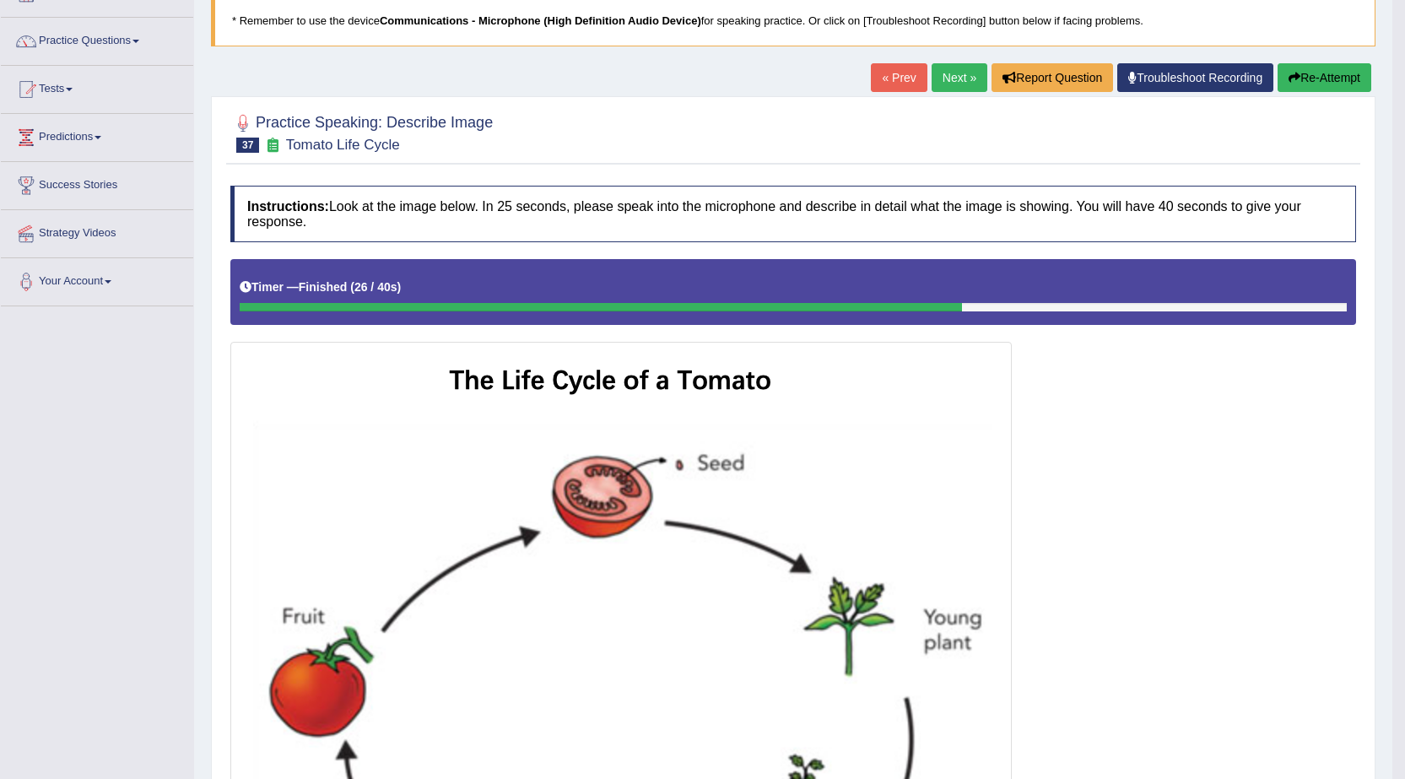
scroll to position [102, 0]
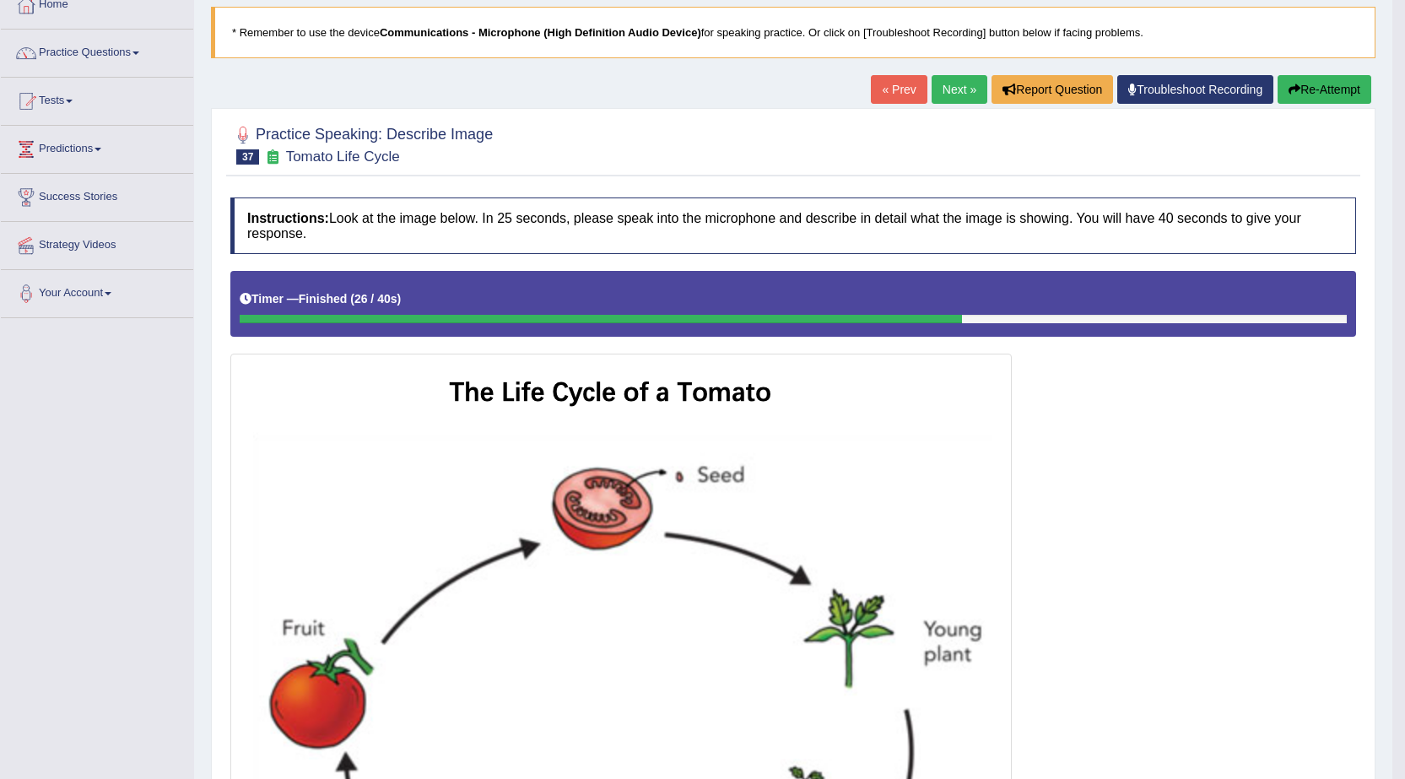
click at [958, 92] on link "Next »" at bounding box center [959, 89] width 56 height 29
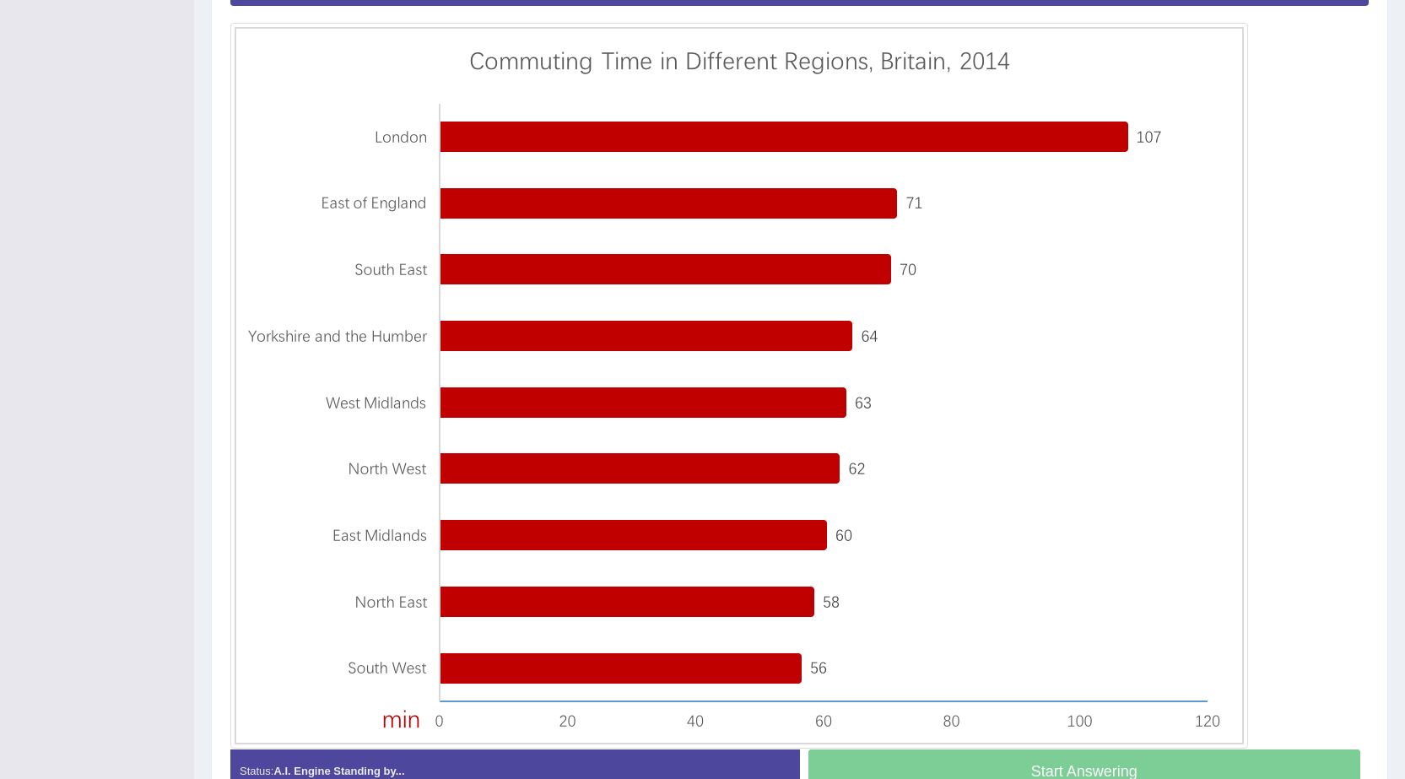
scroll to position [352, 0]
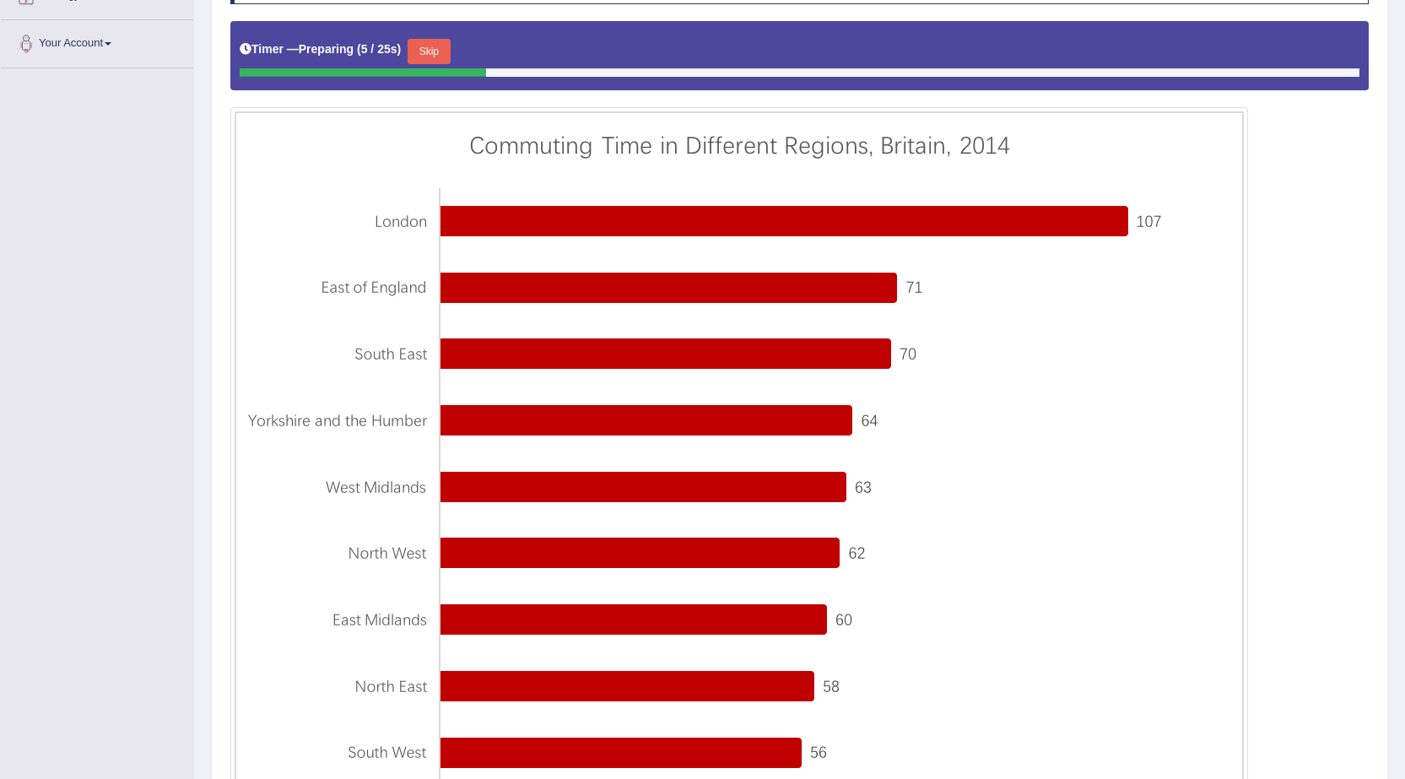
click at [433, 57] on button "Skip" at bounding box center [428, 51] width 42 height 25
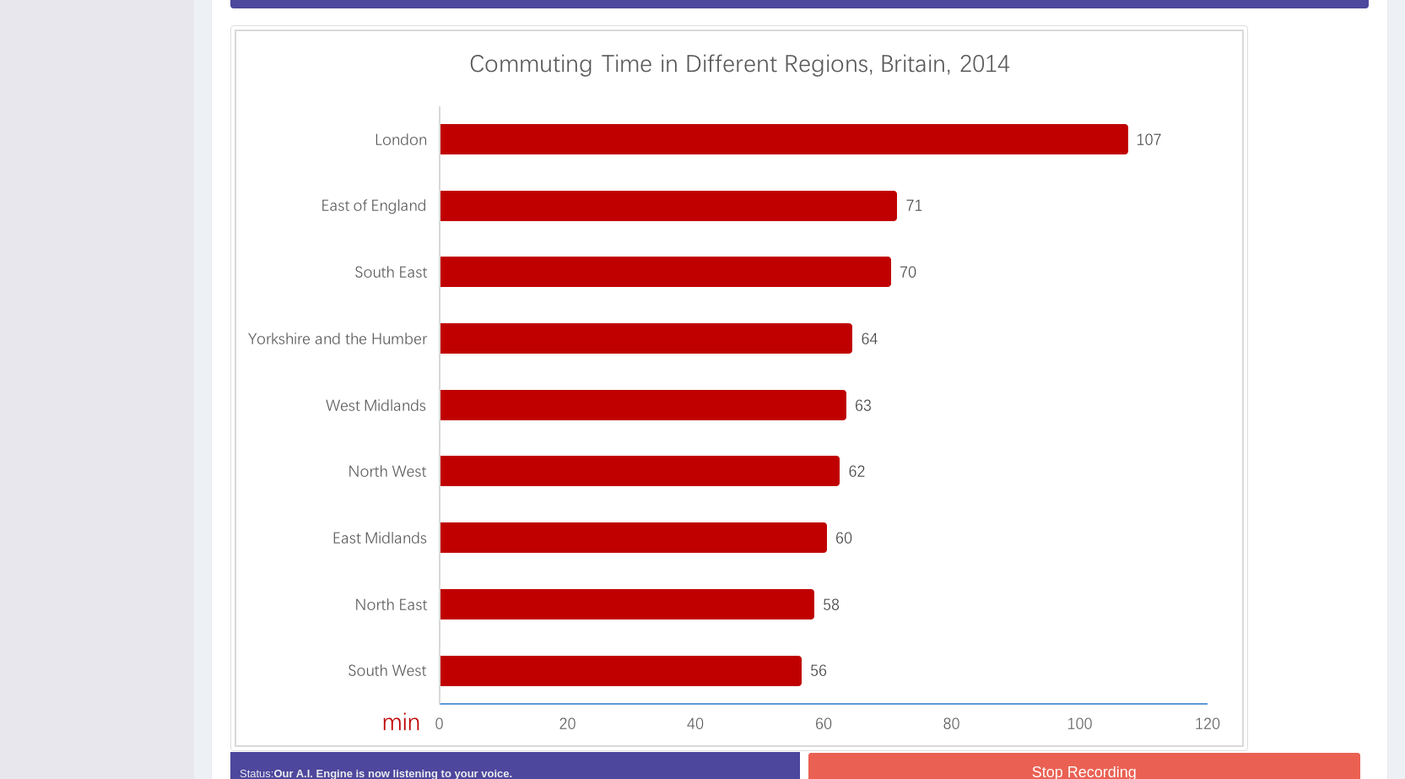
scroll to position [532, 0]
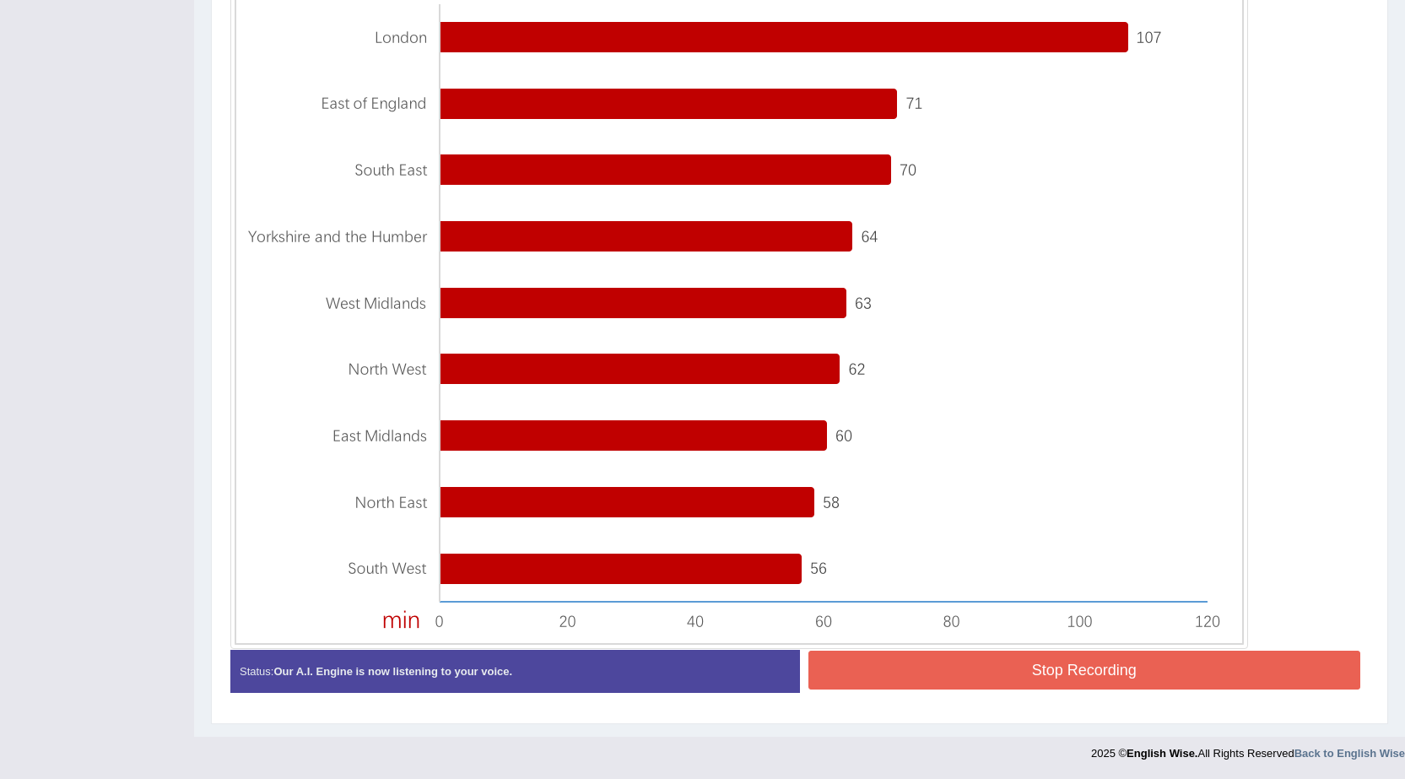
click at [1112, 682] on button "Stop Recording" at bounding box center [1084, 669] width 553 height 39
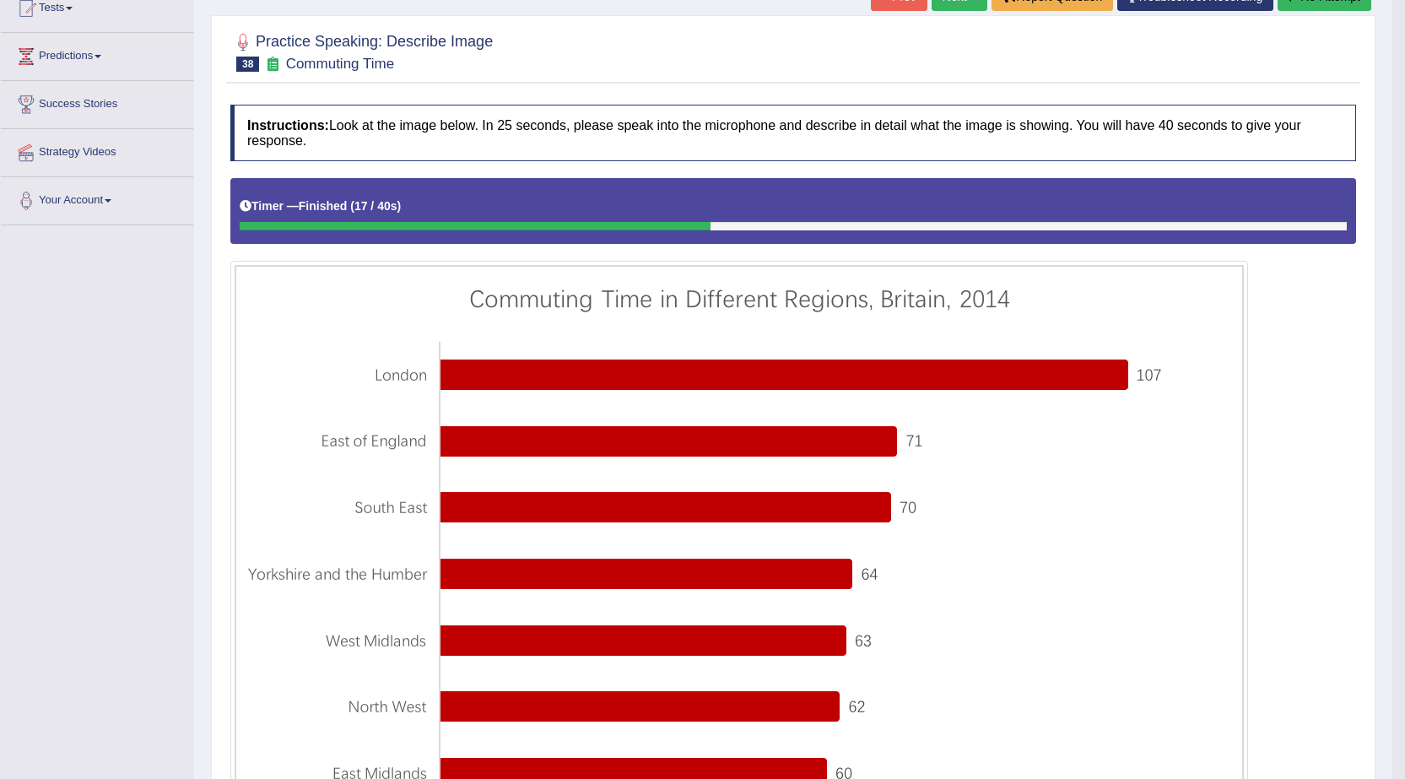
scroll to position [111, 0]
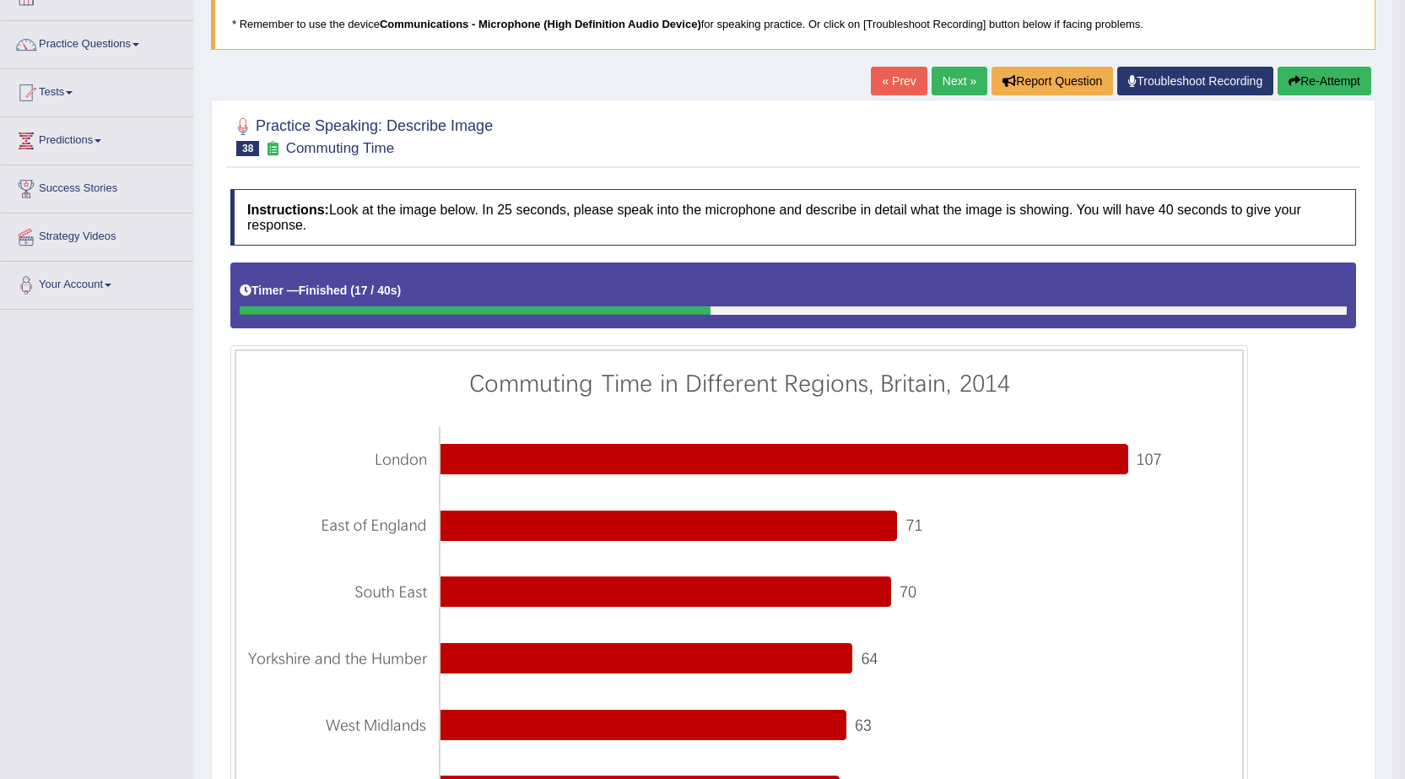
click at [1306, 82] on button "Re-Attempt" at bounding box center [1324, 81] width 94 height 29
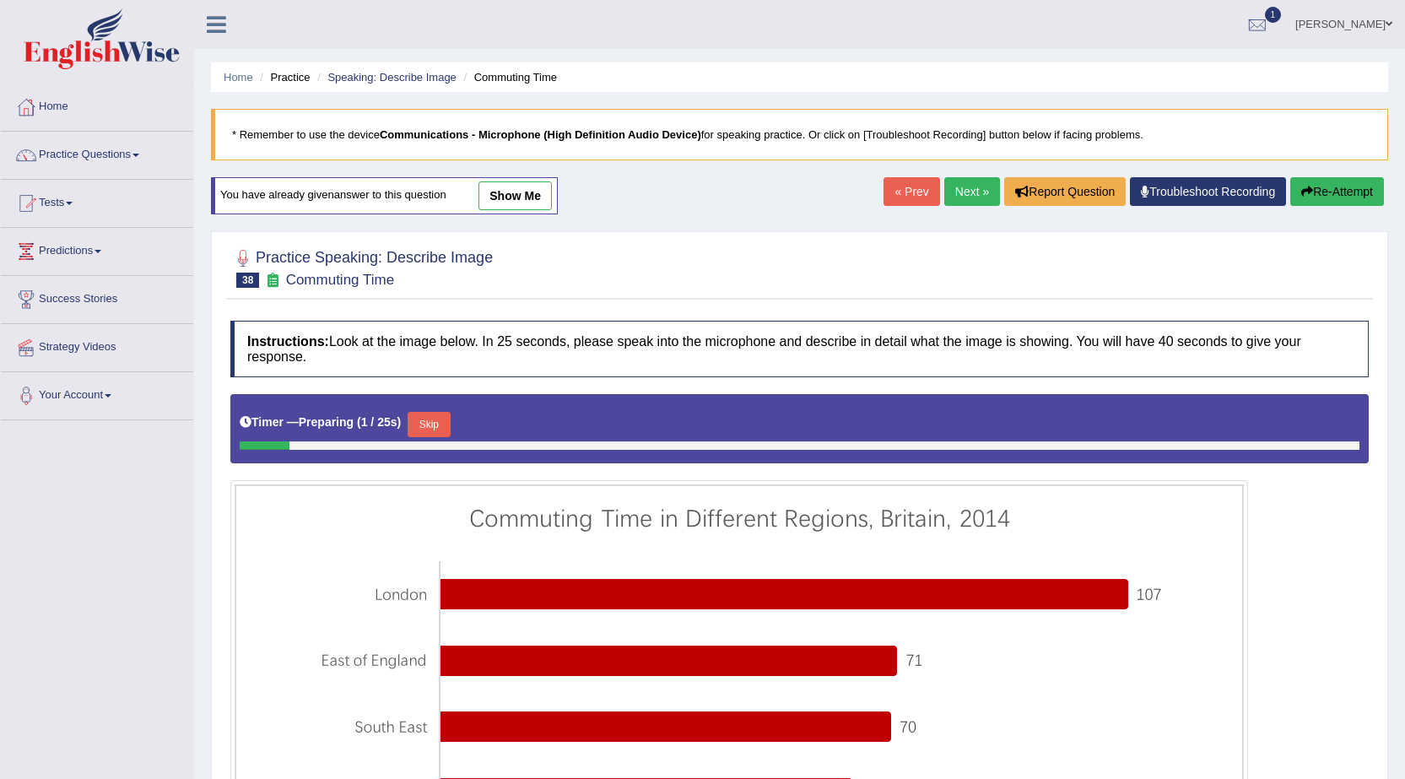
click at [435, 412] on button "Skip" at bounding box center [428, 424] width 42 height 25
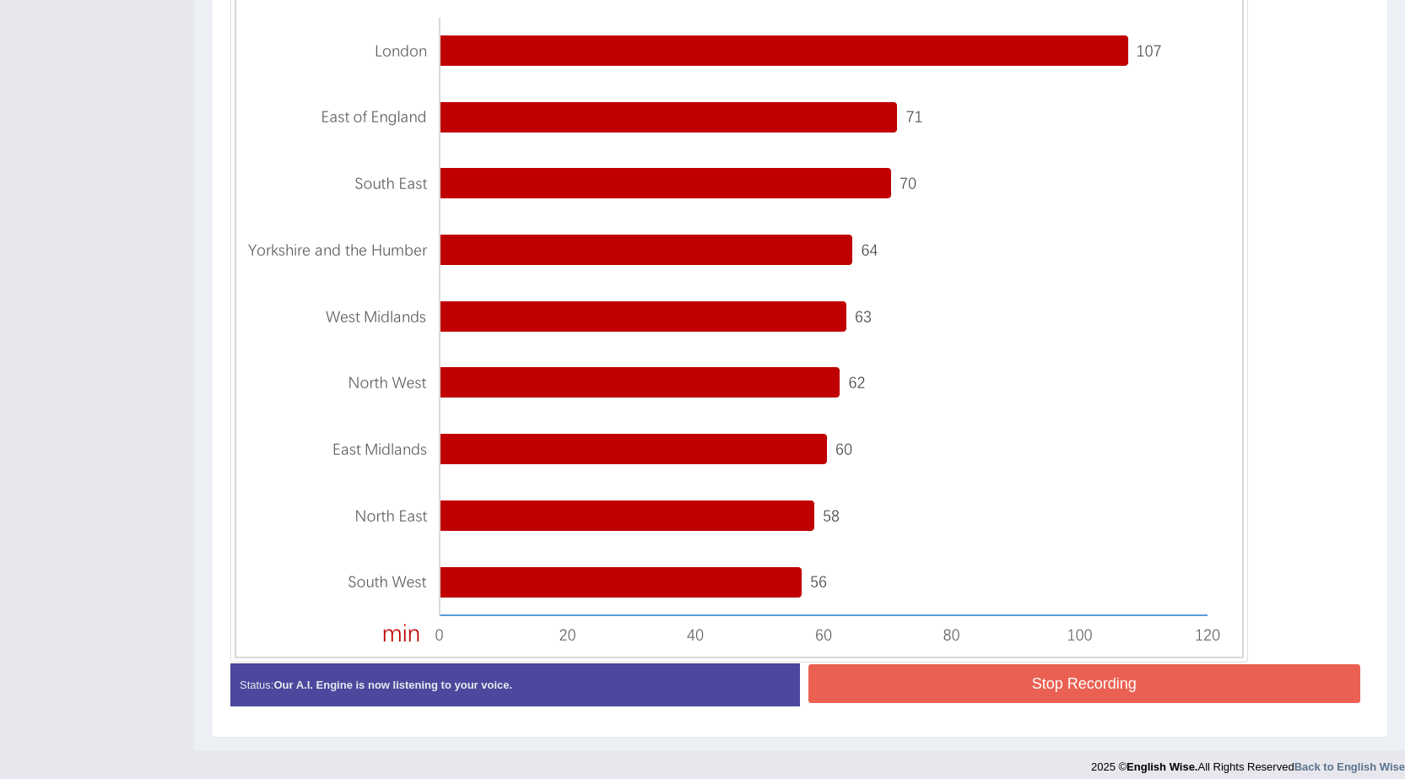
scroll to position [532, 0]
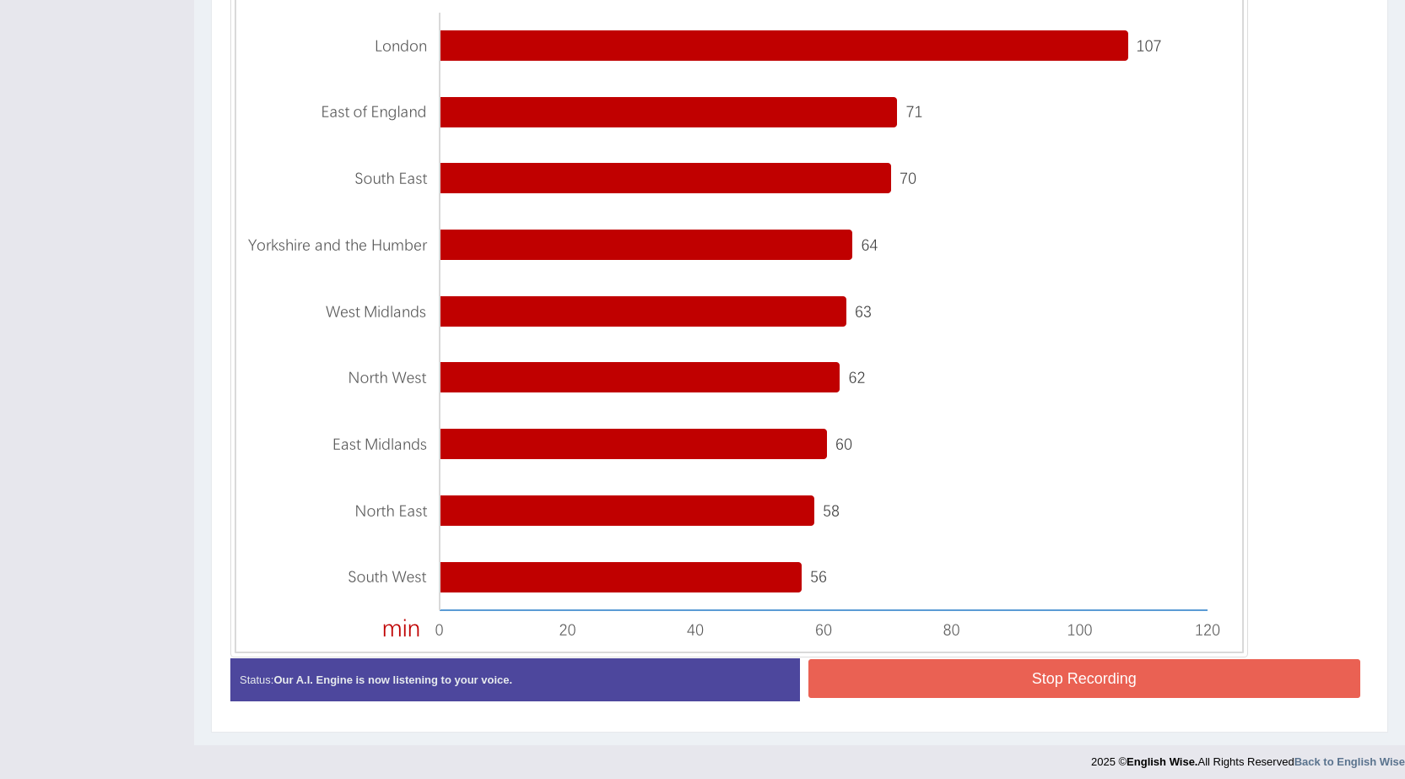
click at [1087, 675] on button "Stop Recording" at bounding box center [1084, 678] width 553 height 39
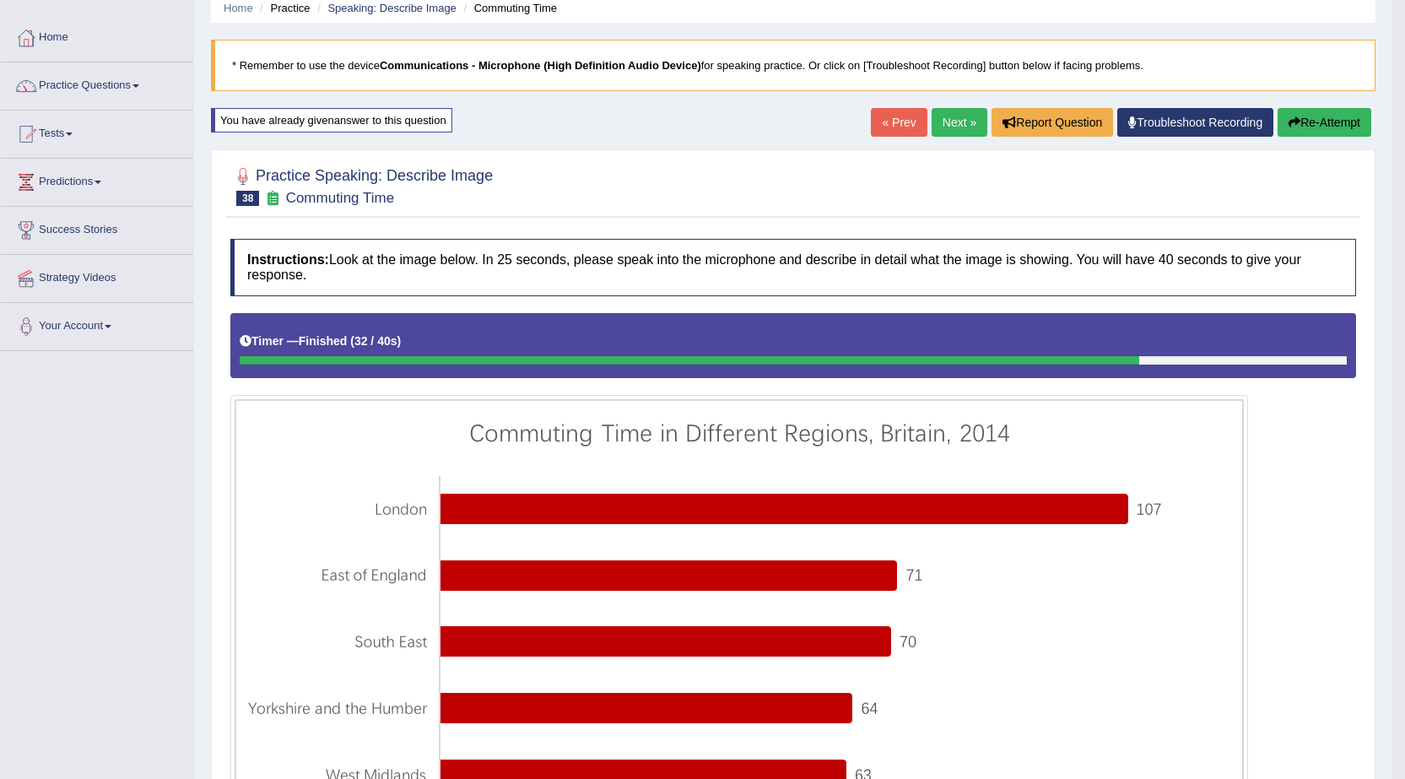
scroll to position [51, 0]
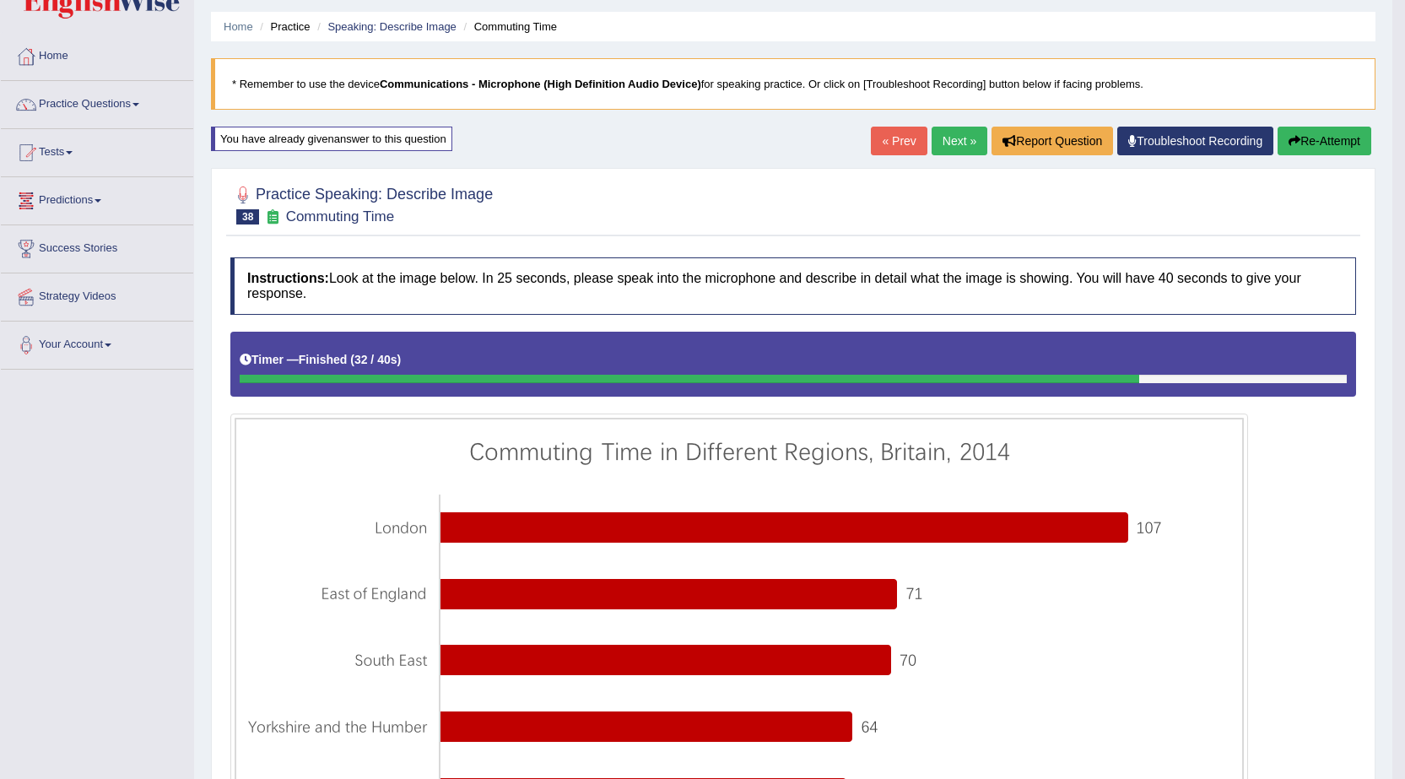
click at [955, 139] on link "Next »" at bounding box center [959, 141] width 56 height 29
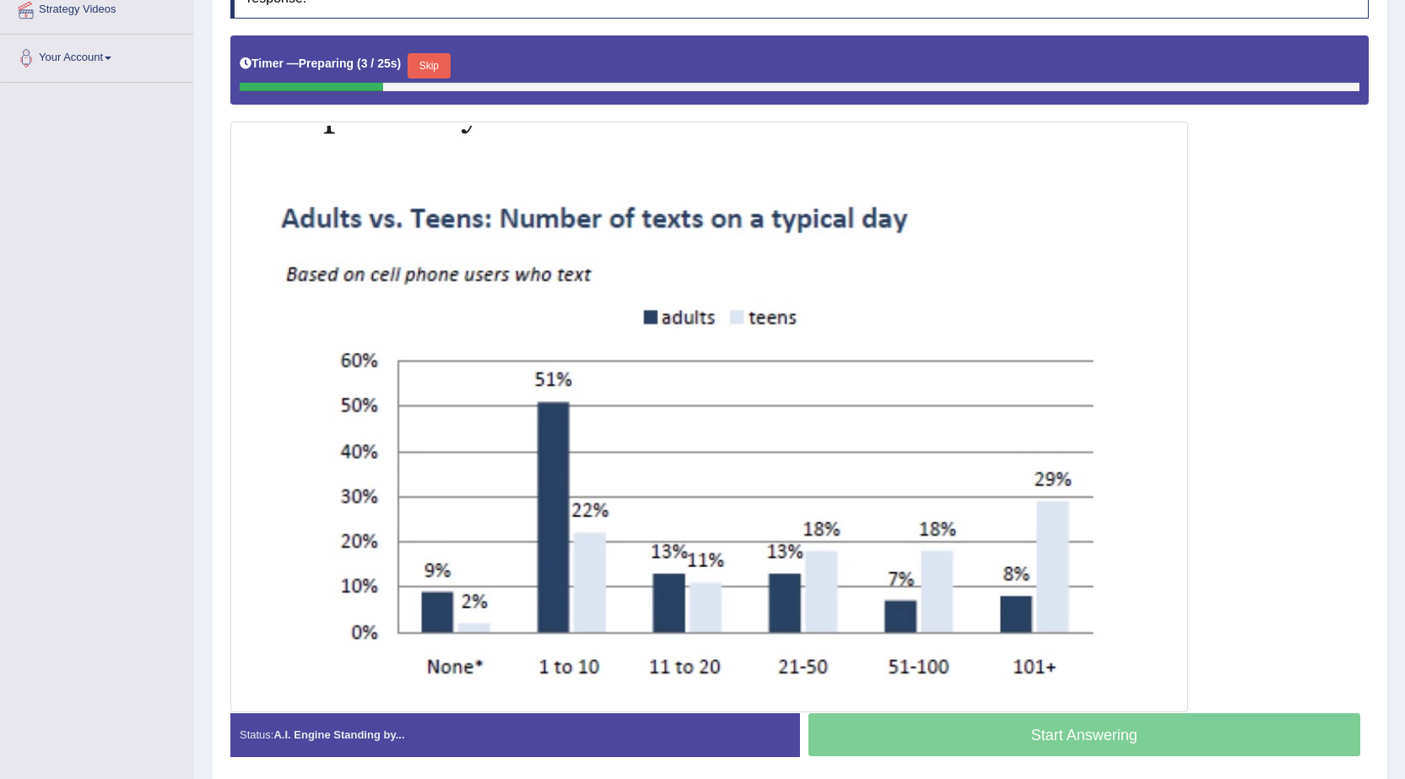
click at [423, 71] on button "Skip" at bounding box center [428, 65] width 42 height 25
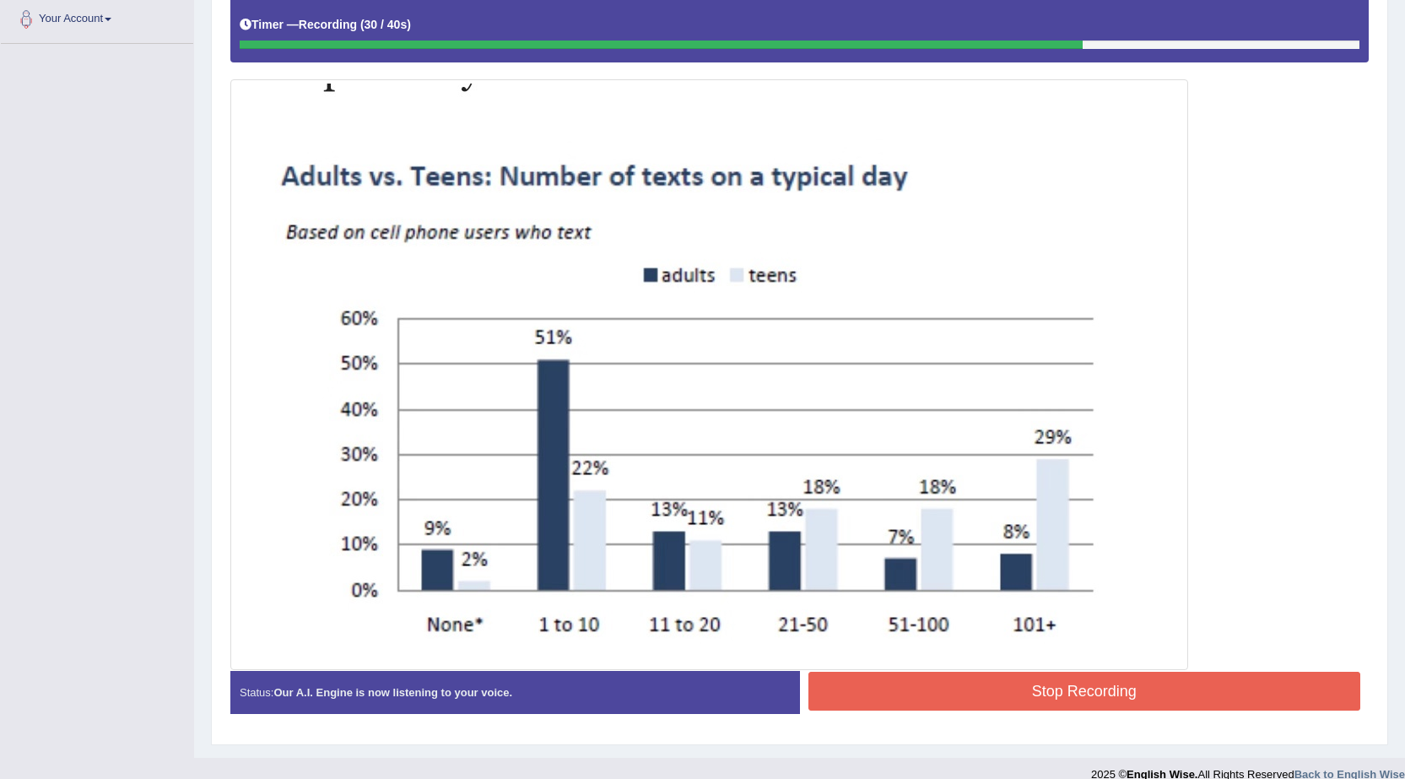
scroll to position [397, 0]
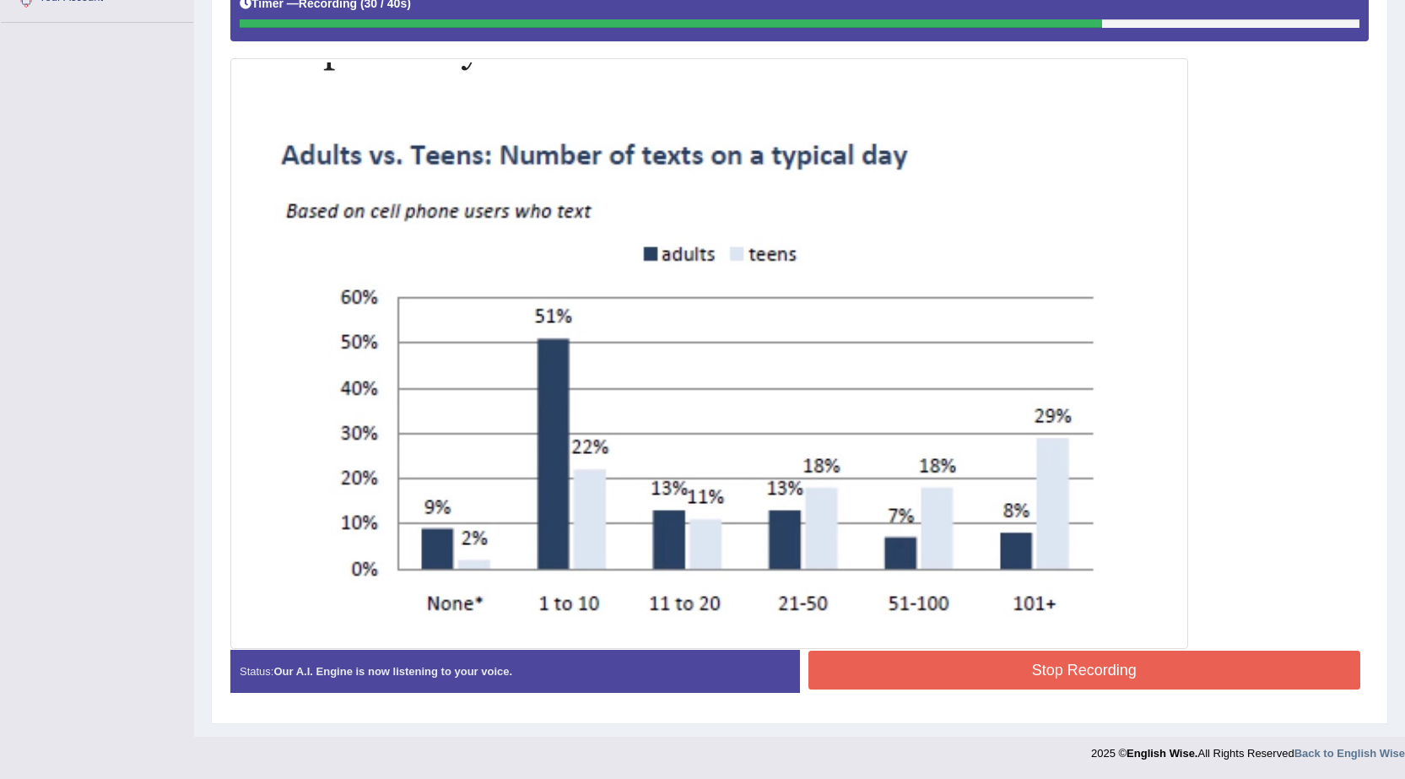
click at [1050, 687] on button "Stop Recording" at bounding box center [1084, 669] width 553 height 39
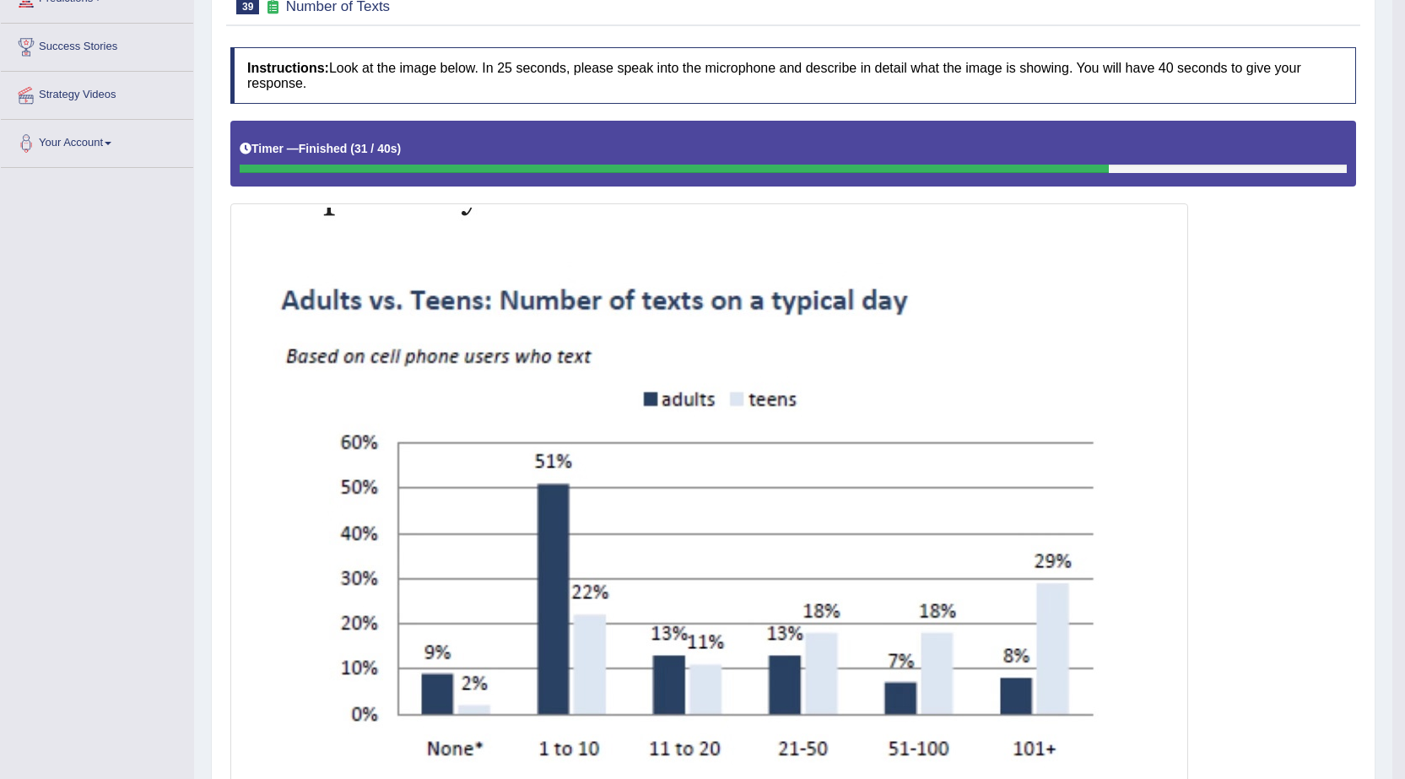
scroll to position [0, 0]
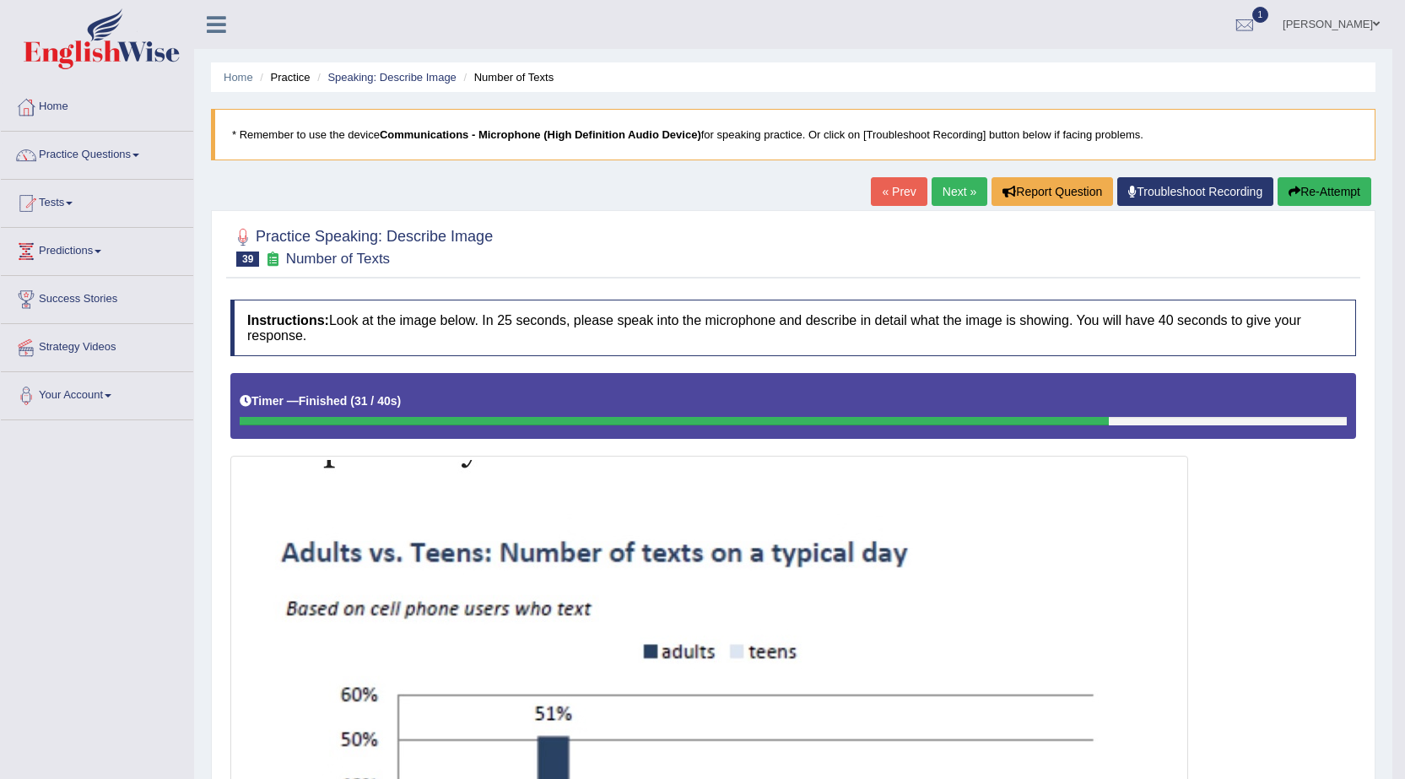
click at [961, 188] on link "Next »" at bounding box center [959, 191] width 56 height 29
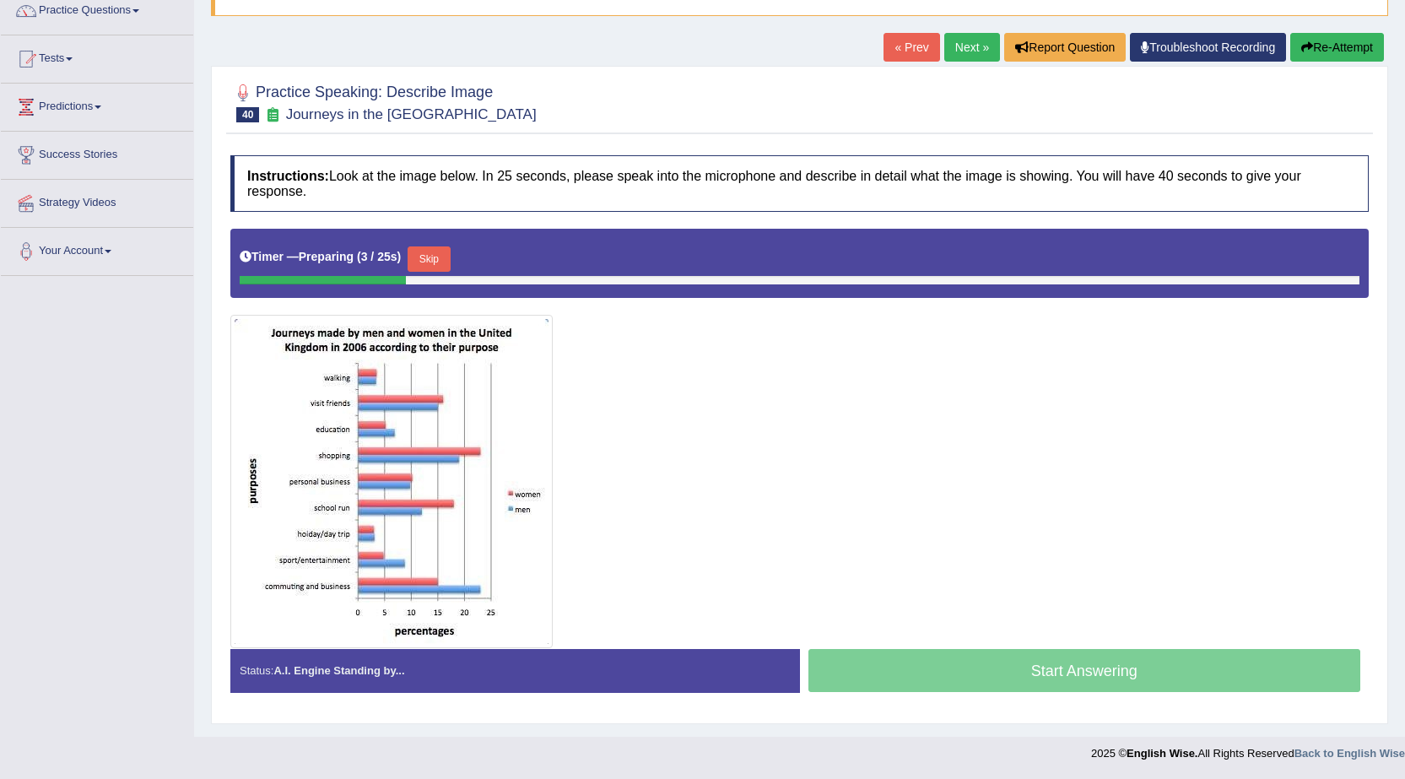
click at [439, 267] on button "Skip" at bounding box center [428, 258] width 42 height 25
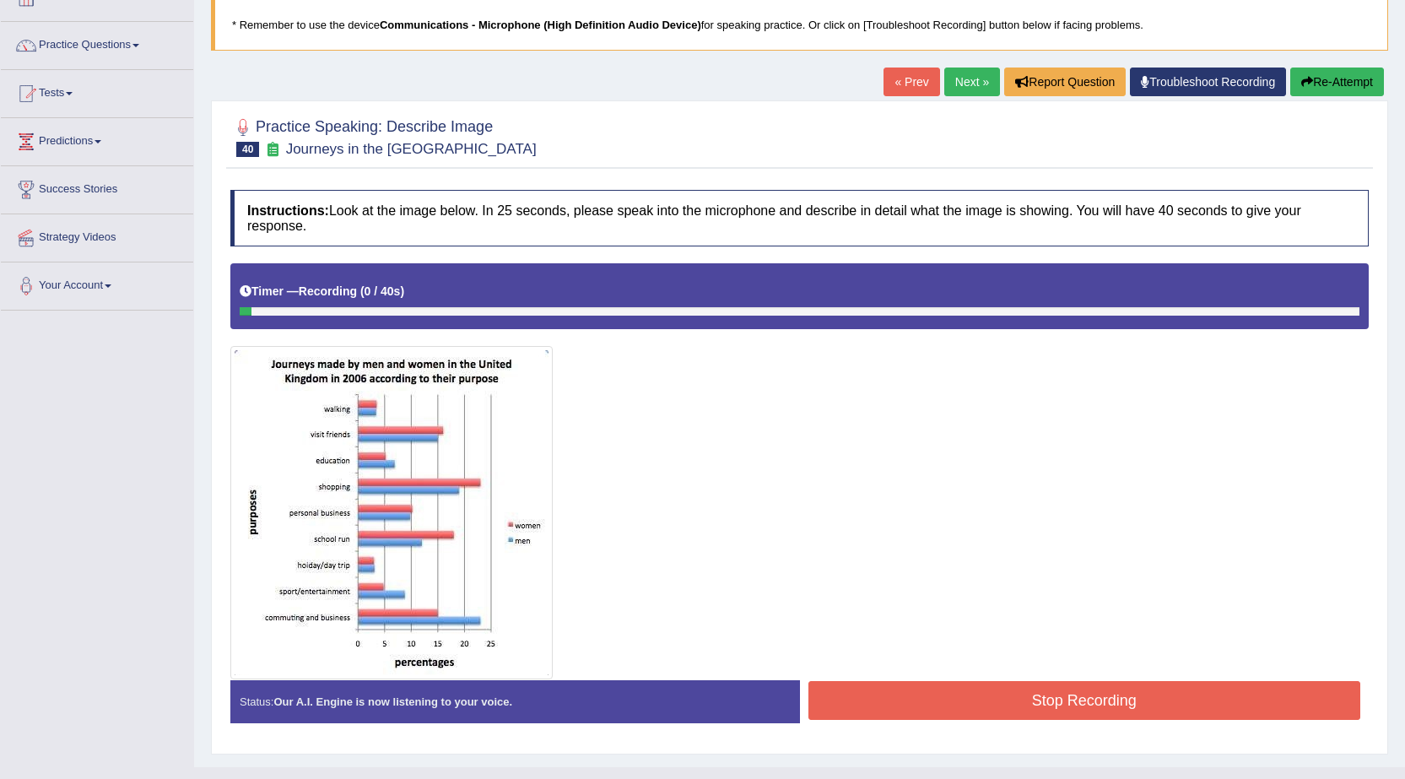
scroll to position [140, 0]
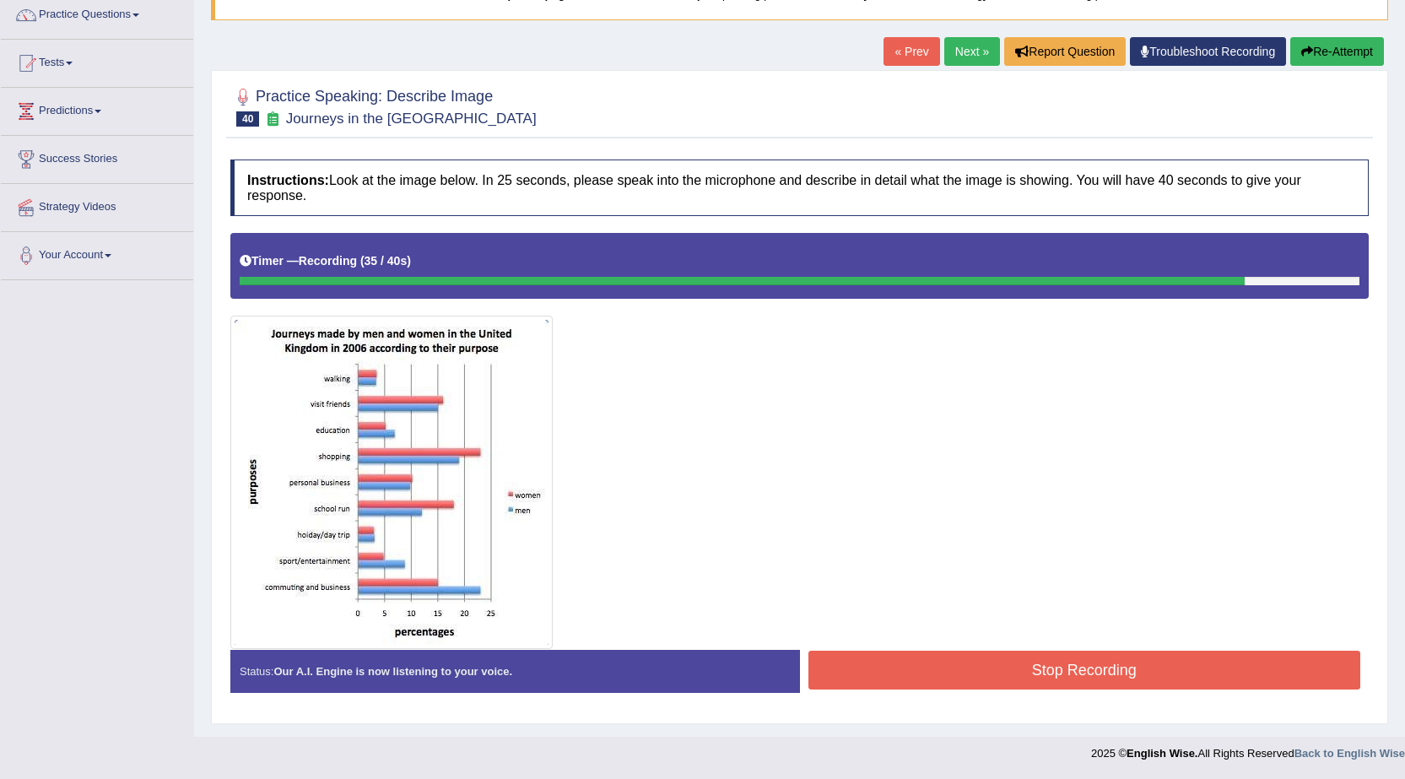
click at [1100, 671] on button "Stop Recording" at bounding box center [1084, 669] width 553 height 39
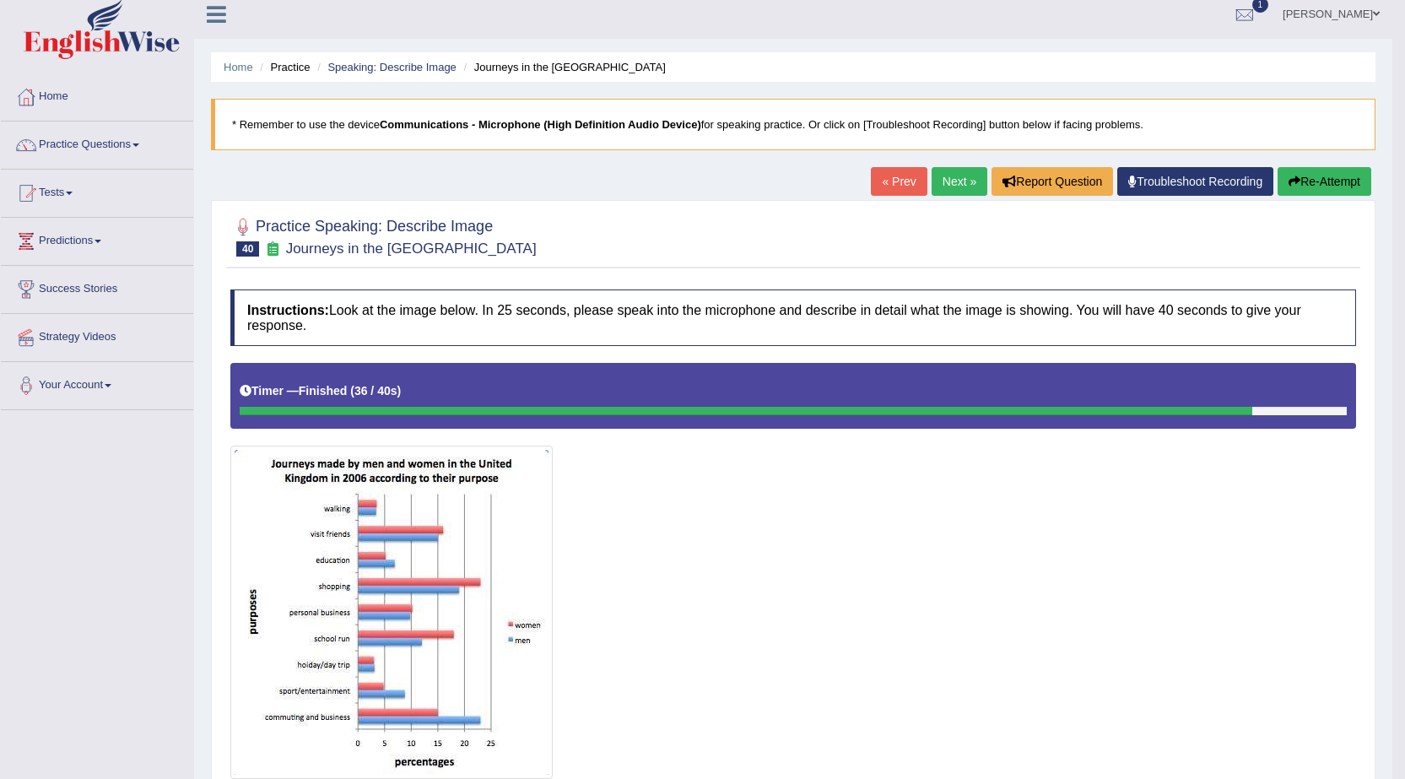
scroll to position [0, 0]
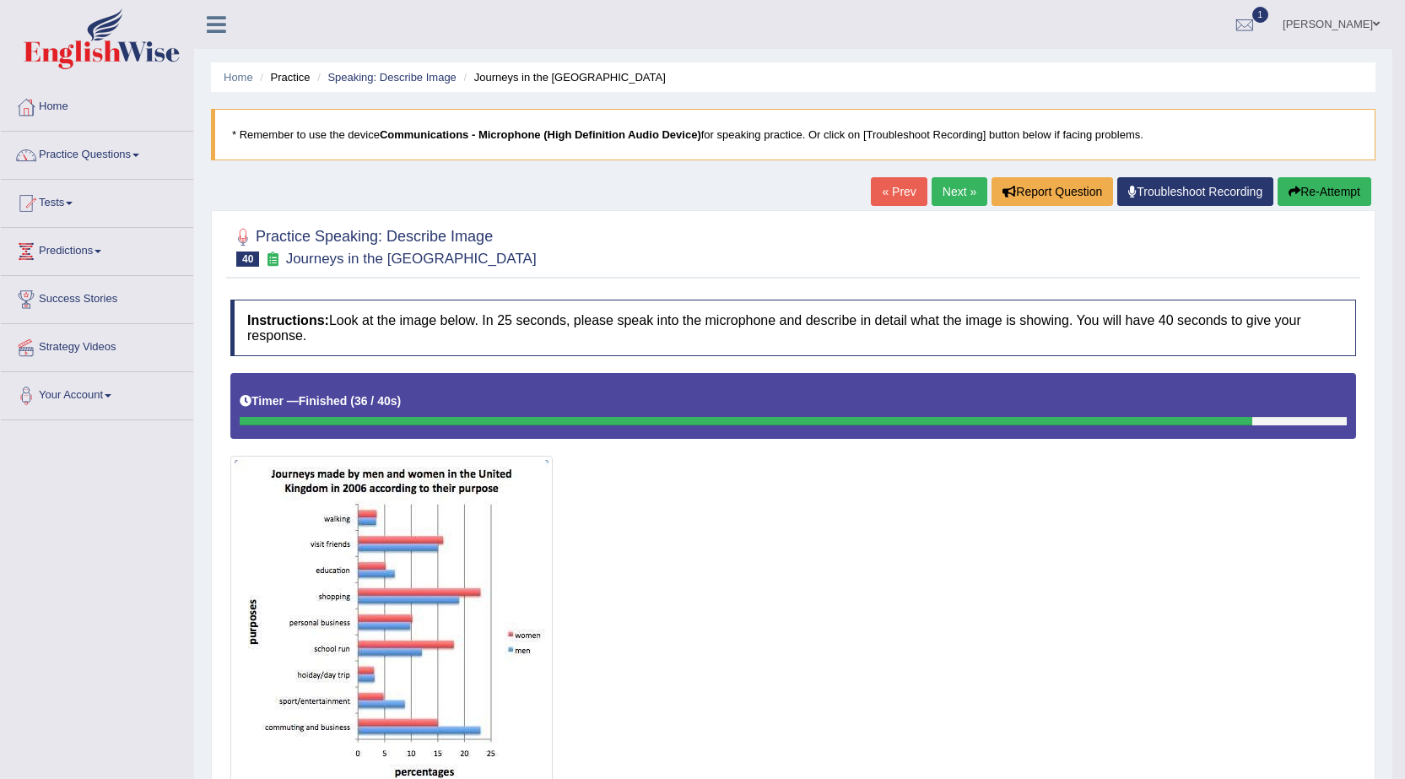
click at [946, 197] on link "Next »" at bounding box center [959, 191] width 56 height 29
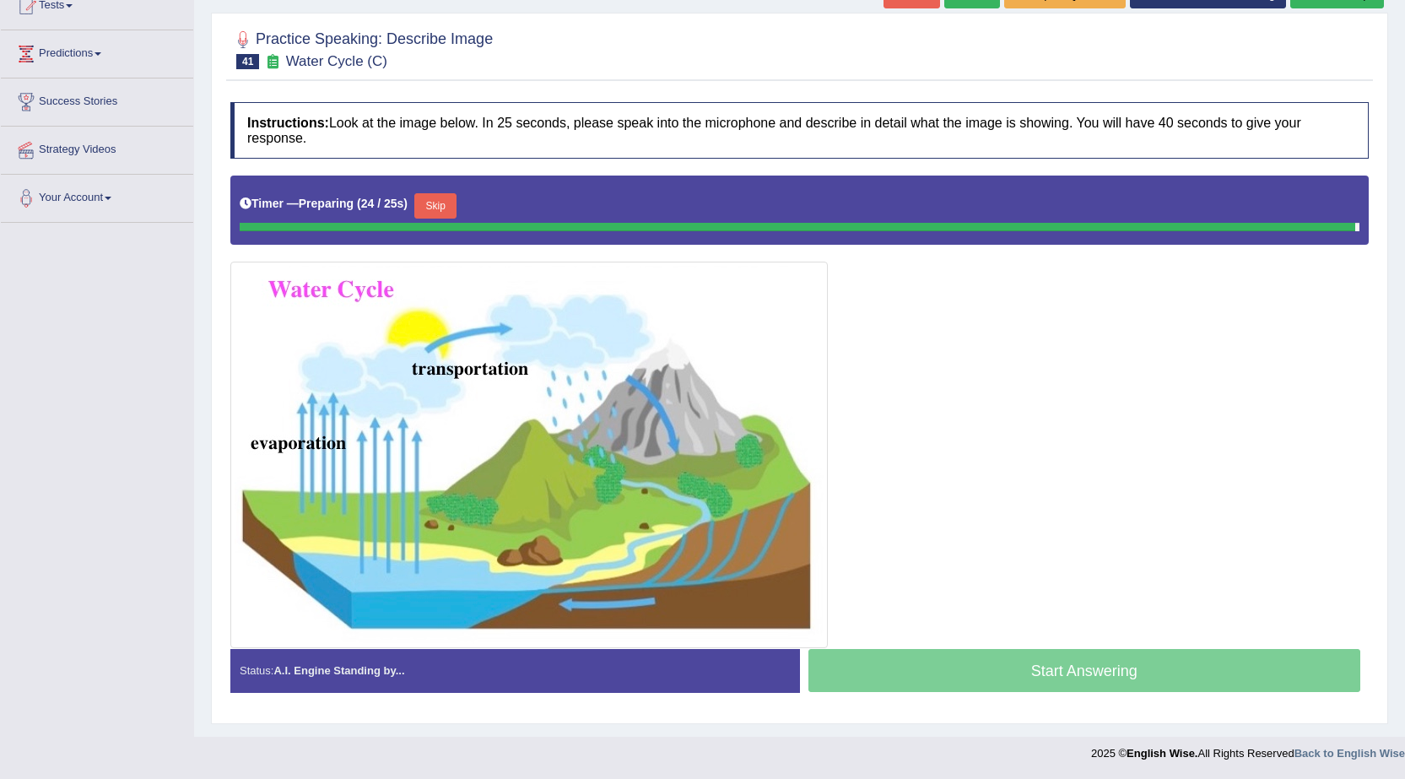
scroll to position [193, 0]
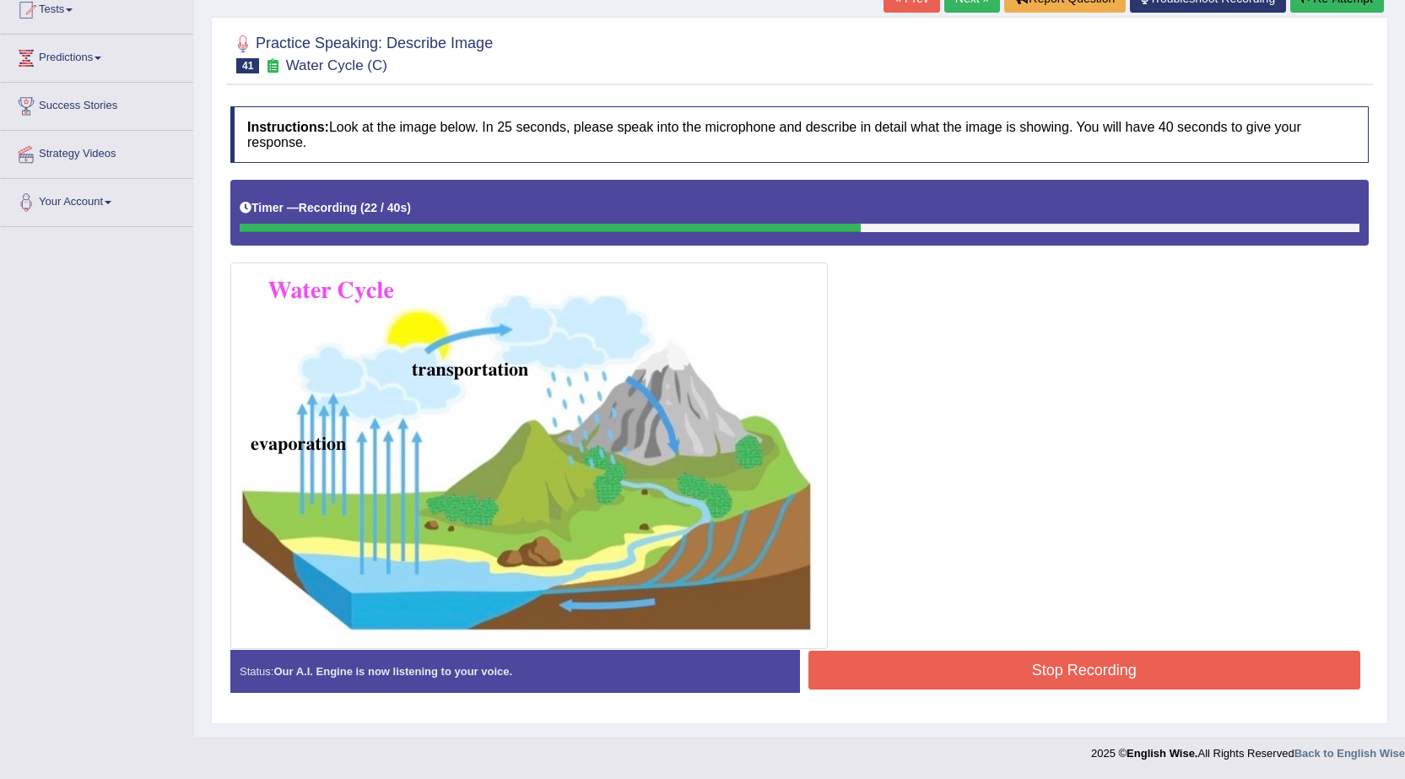
click at [1113, 651] on button "Stop Recording" at bounding box center [1084, 669] width 553 height 39
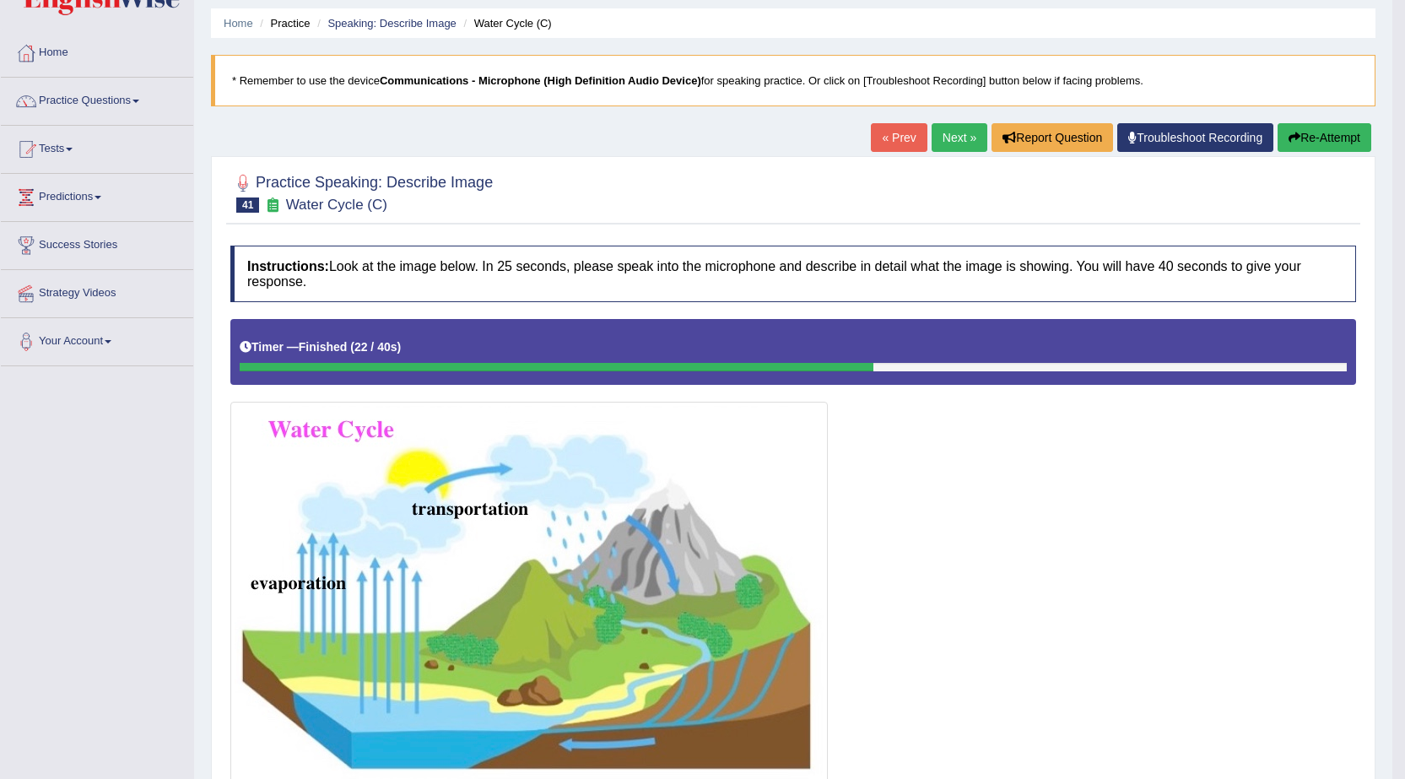
scroll to position [29, 0]
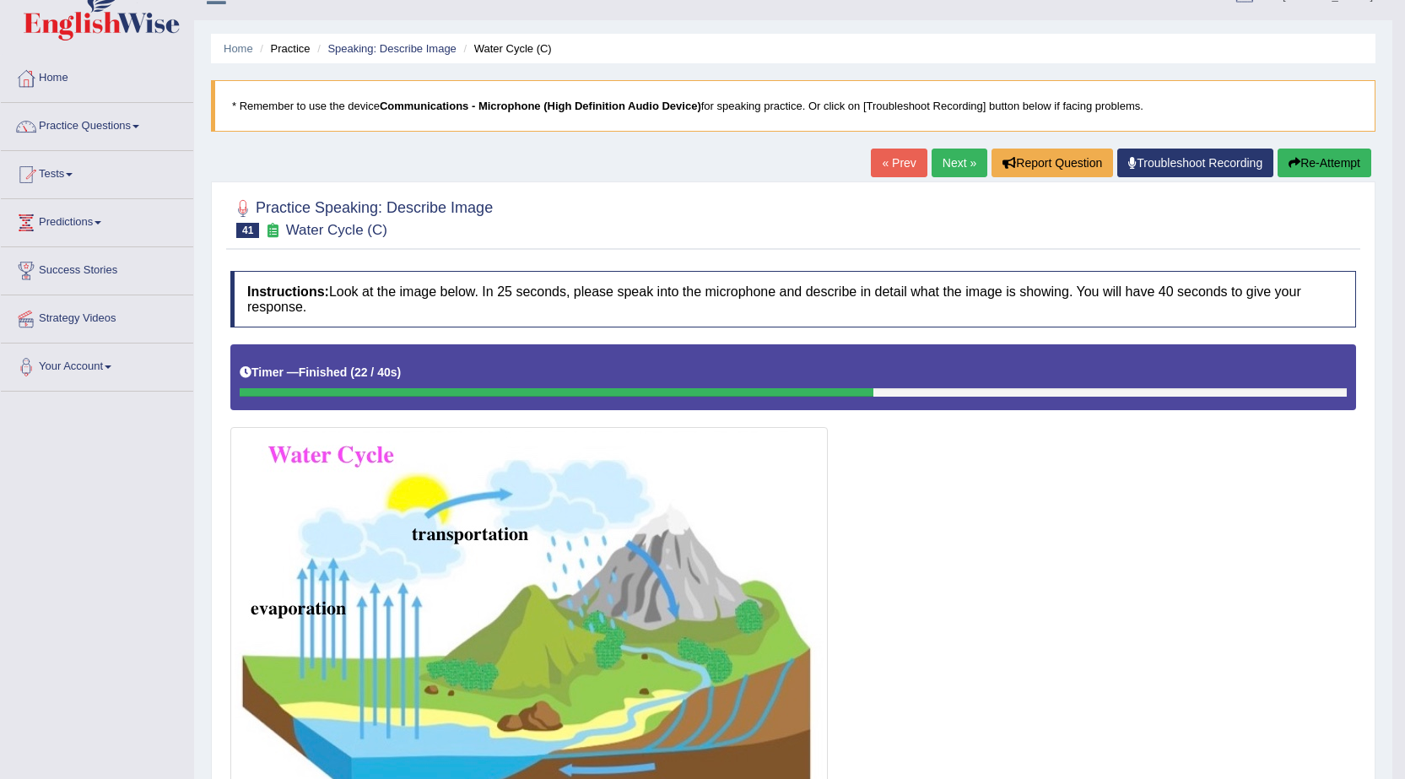
click at [950, 157] on link "Next »" at bounding box center [959, 162] width 56 height 29
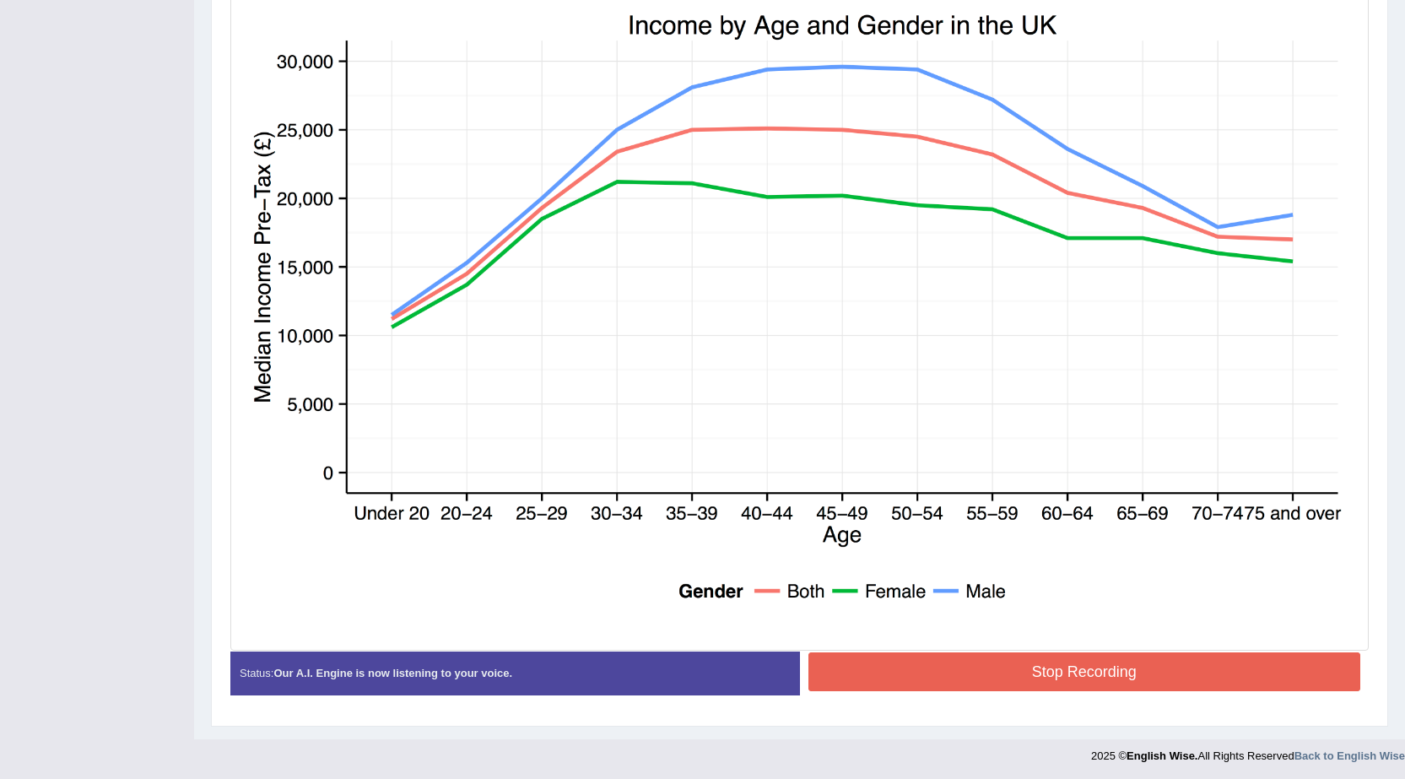
scroll to position [480, 0]
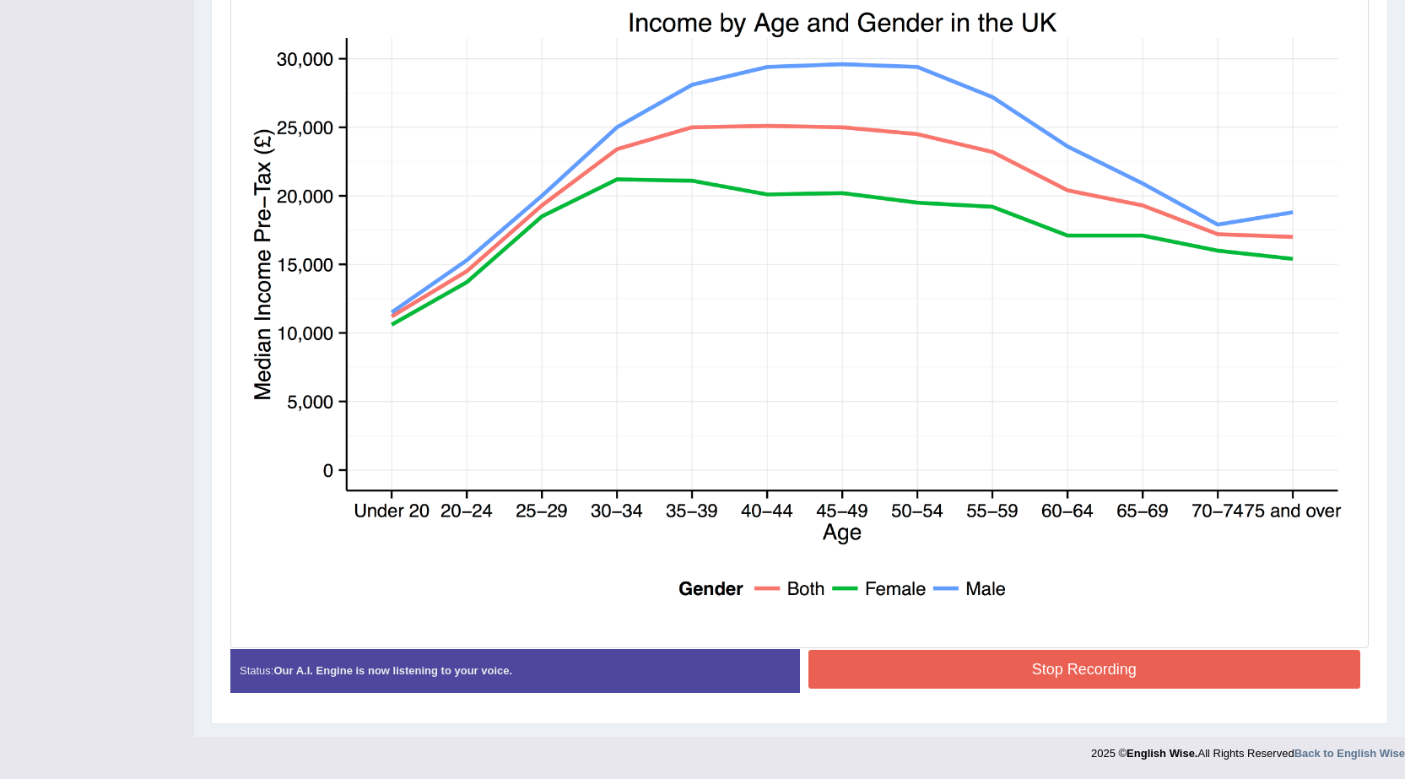
click at [1085, 665] on button "Stop Recording" at bounding box center [1084, 669] width 553 height 39
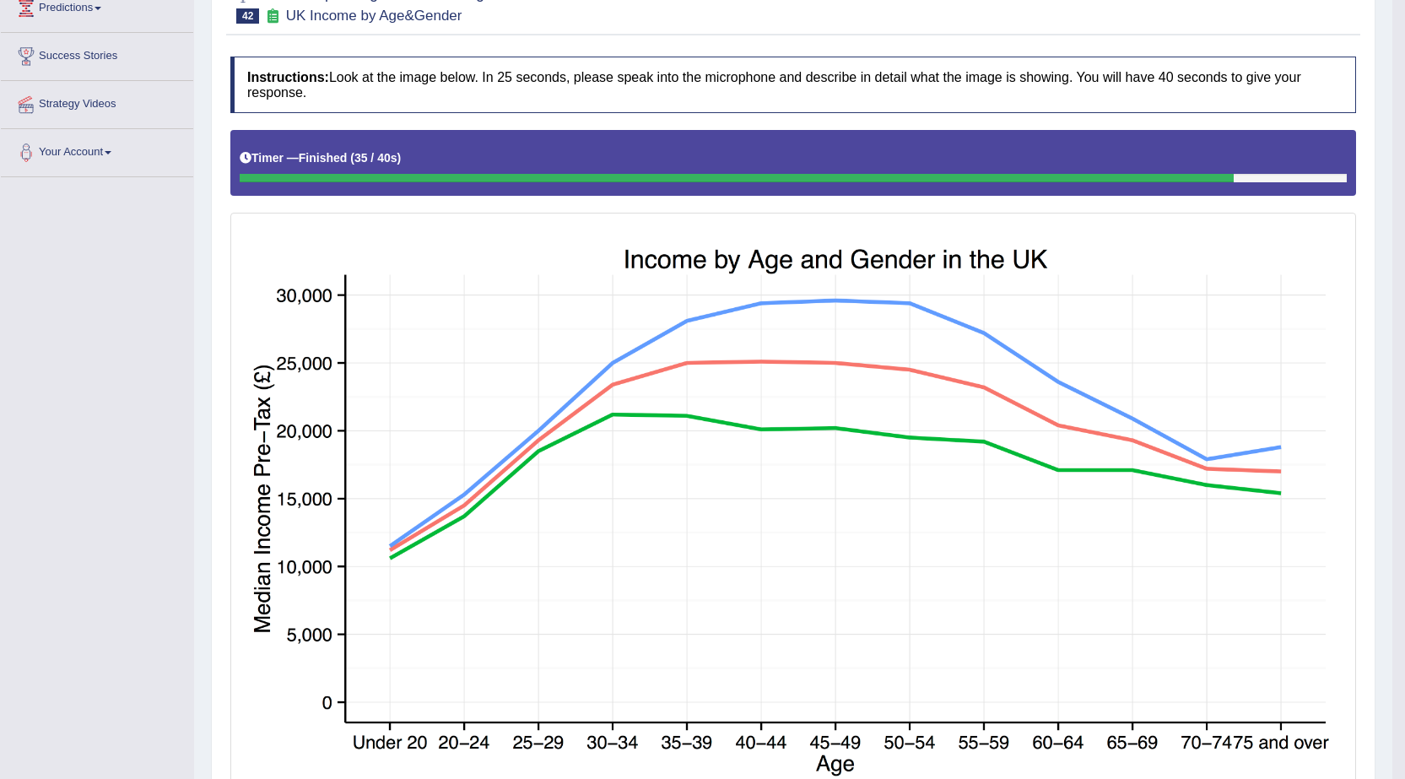
scroll to position [151, 0]
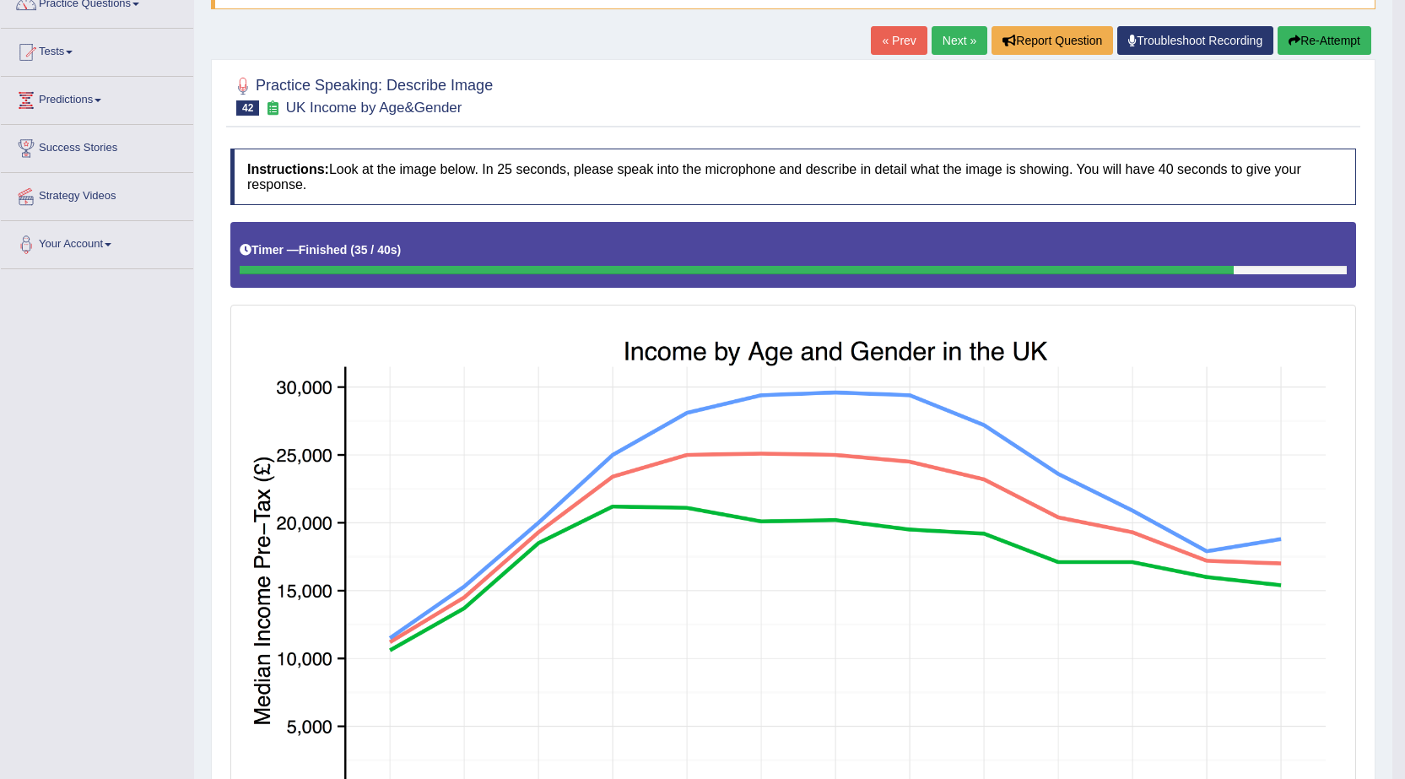
click at [955, 39] on link "Next »" at bounding box center [959, 40] width 56 height 29
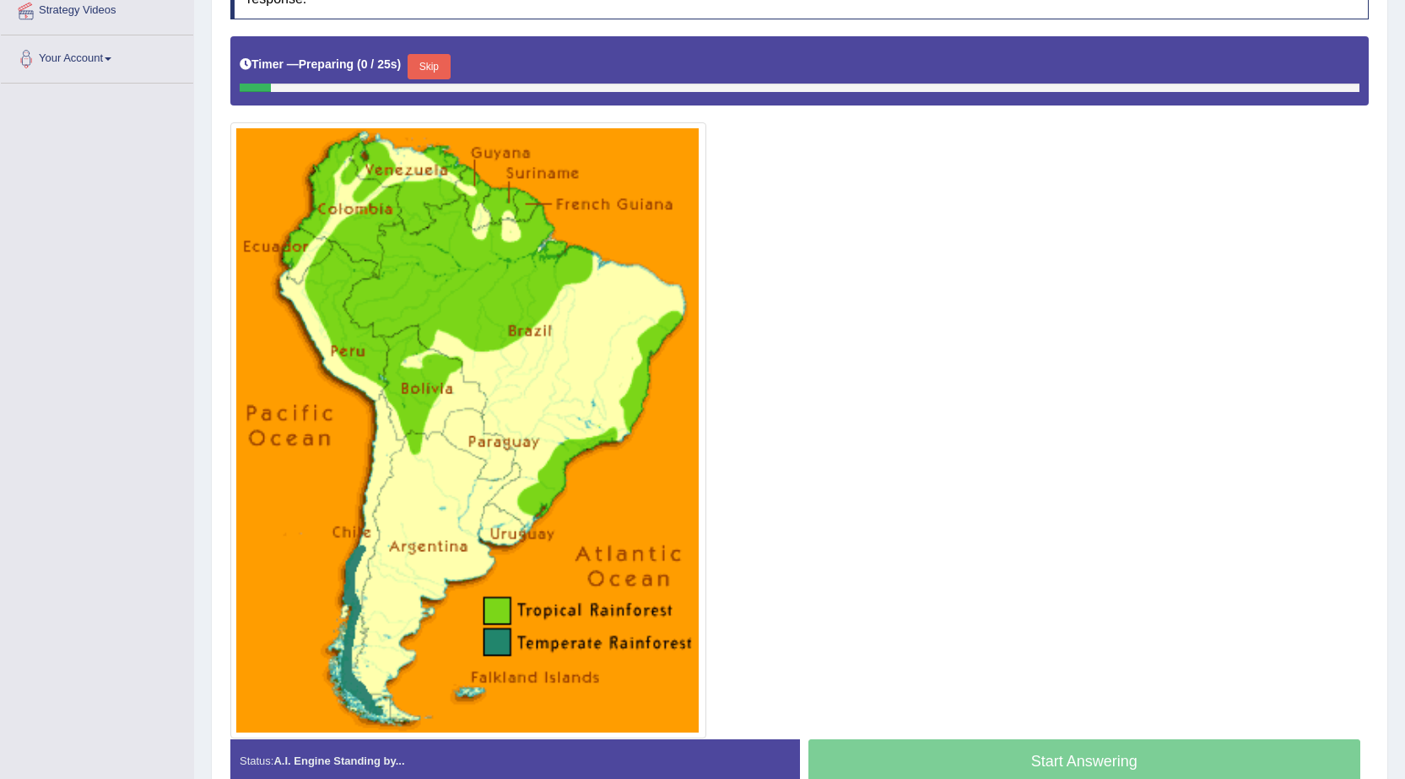
scroll to position [337, 0]
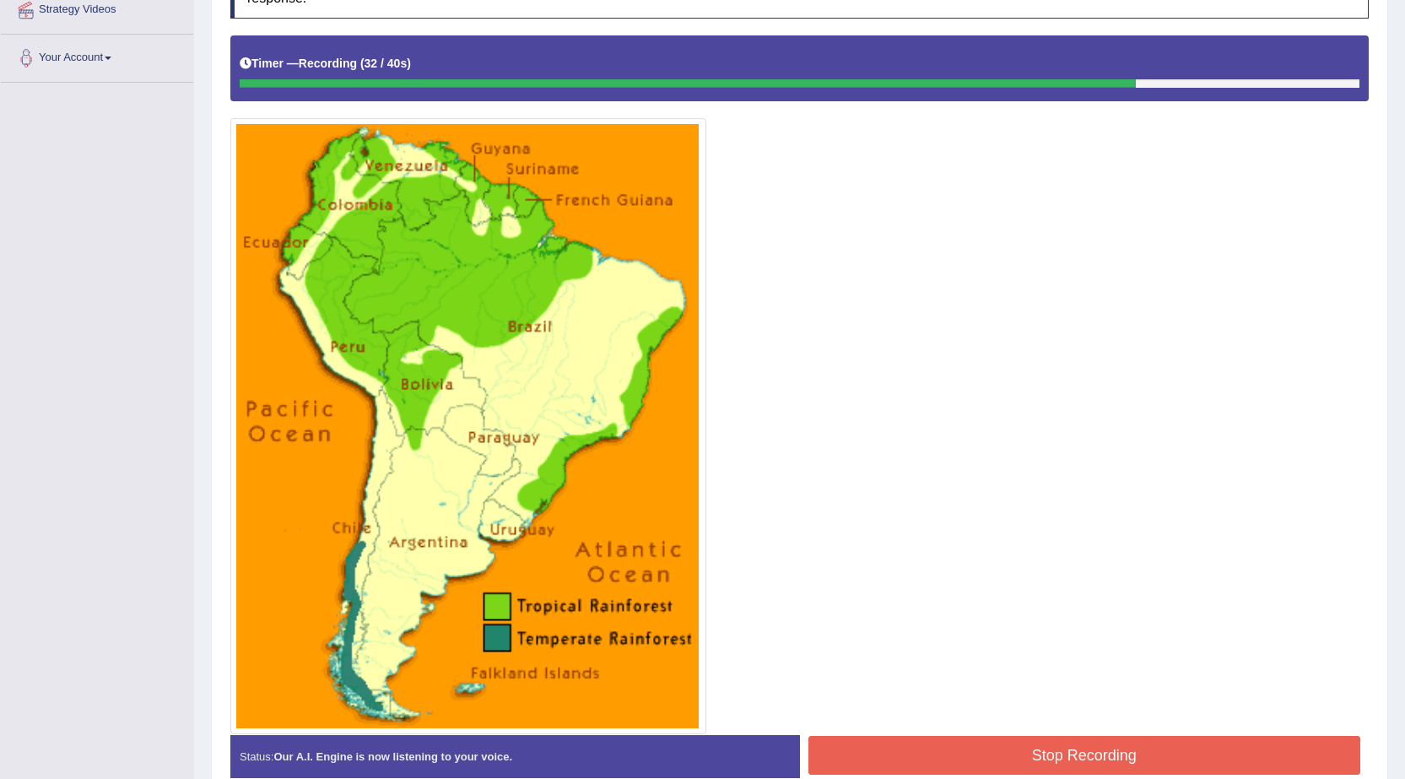
click at [1143, 752] on button "Stop Recording" at bounding box center [1084, 755] width 553 height 39
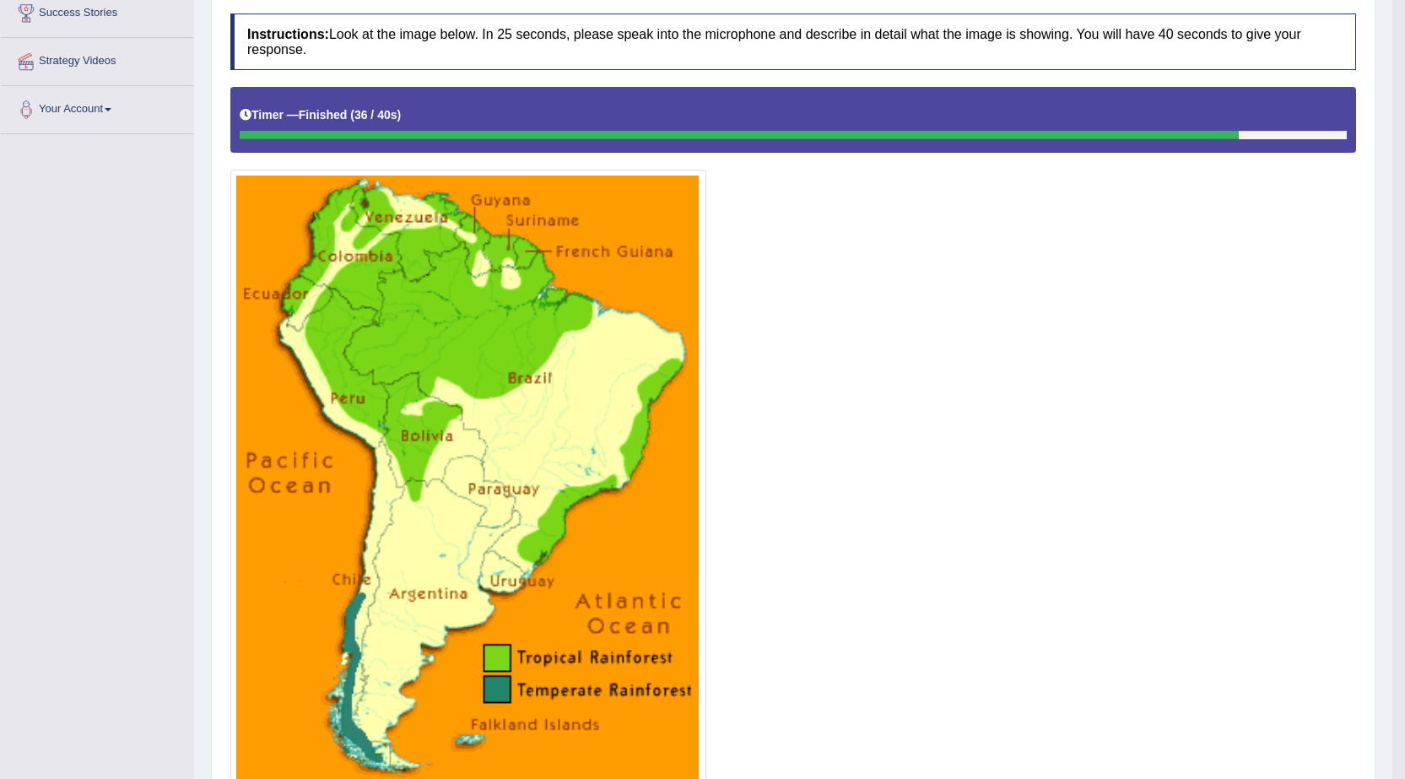
scroll to position [84, 0]
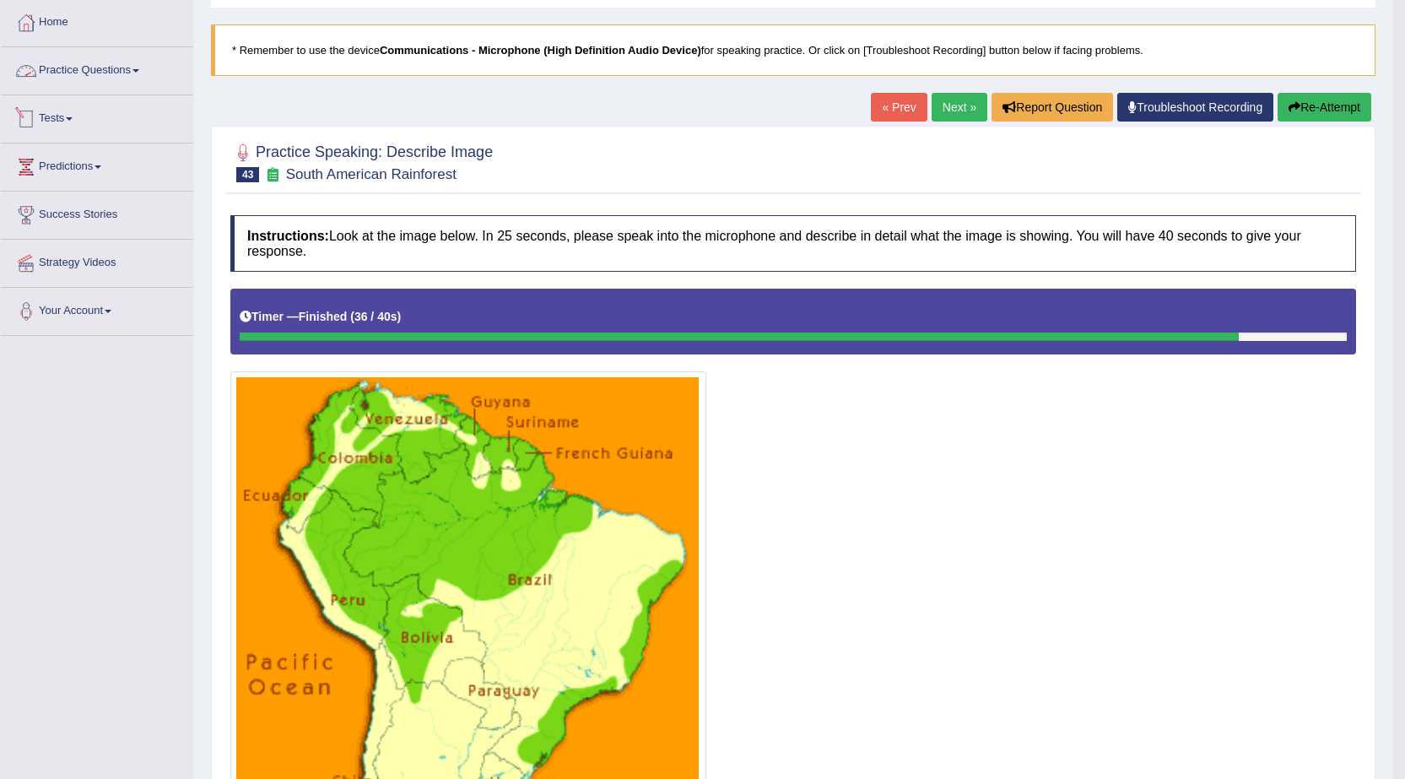
click at [116, 72] on link "Practice Questions" at bounding box center [97, 68] width 192 height 42
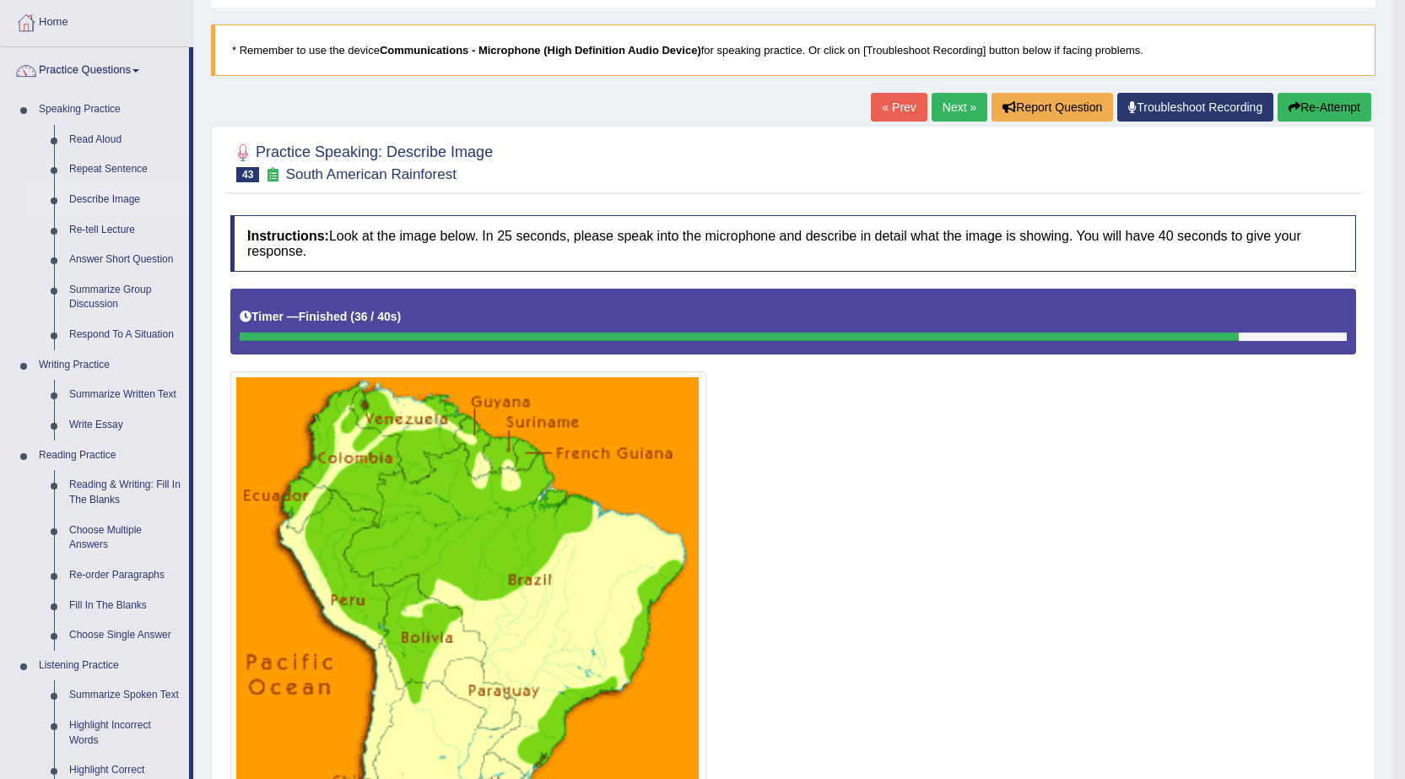
click at [110, 200] on link "Describe Image" at bounding box center [125, 200] width 127 height 30
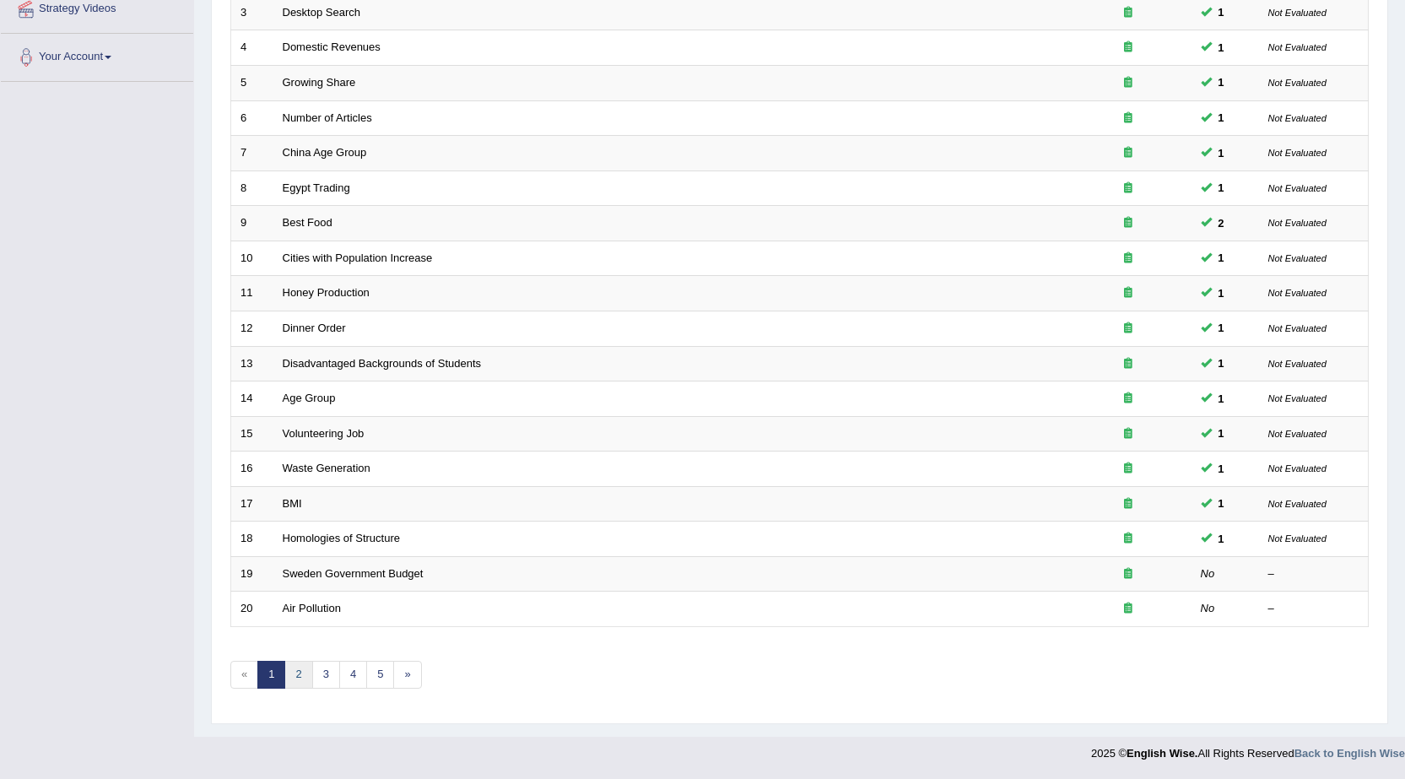
click at [301, 672] on link "2" at bounding box center [298, 675] width 28 height 28
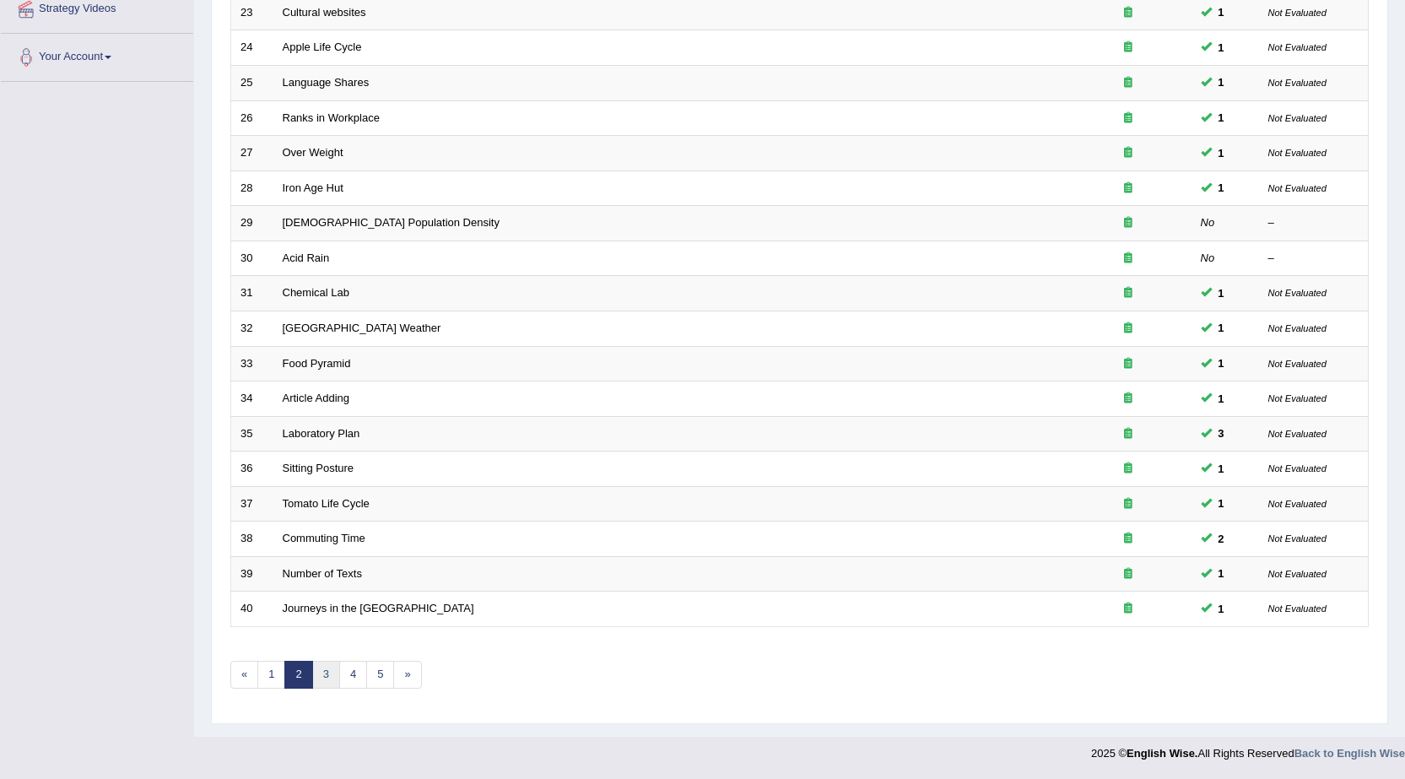
click at [328, 672] on link "3" at bounding box center [326, 675] width 28 height 28
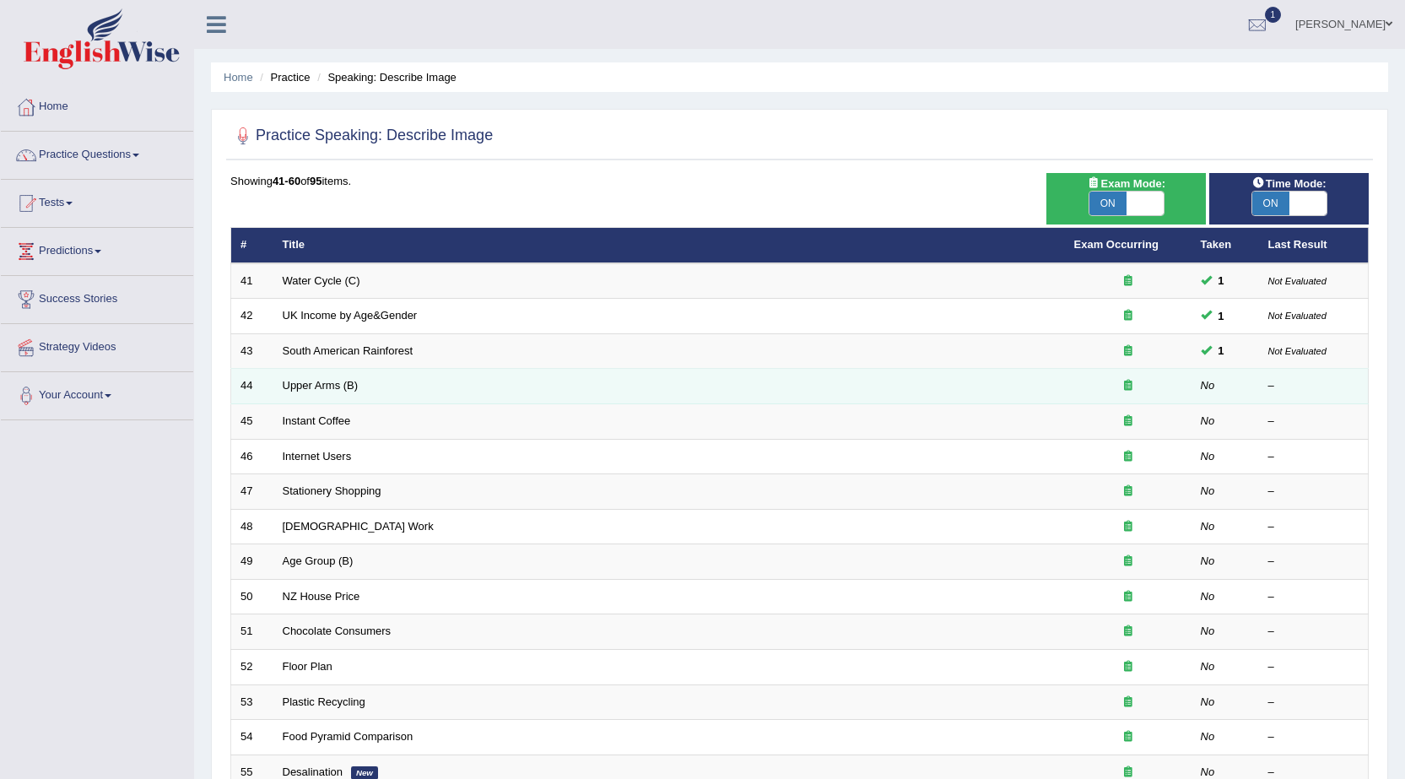
scroll to position [84, 0]
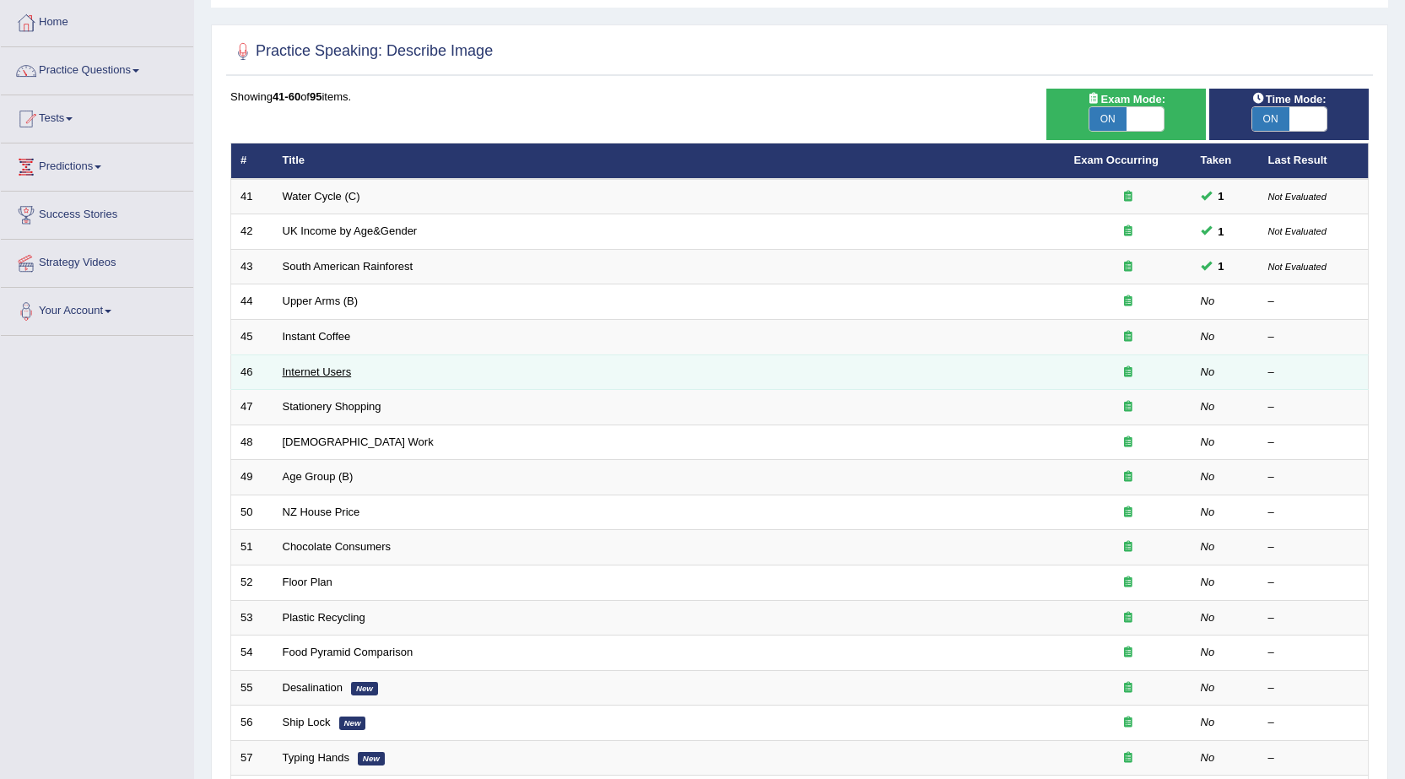
click at [302, 375] on link "Internet Users" at bounding box center [317, 371] width 69 height 13
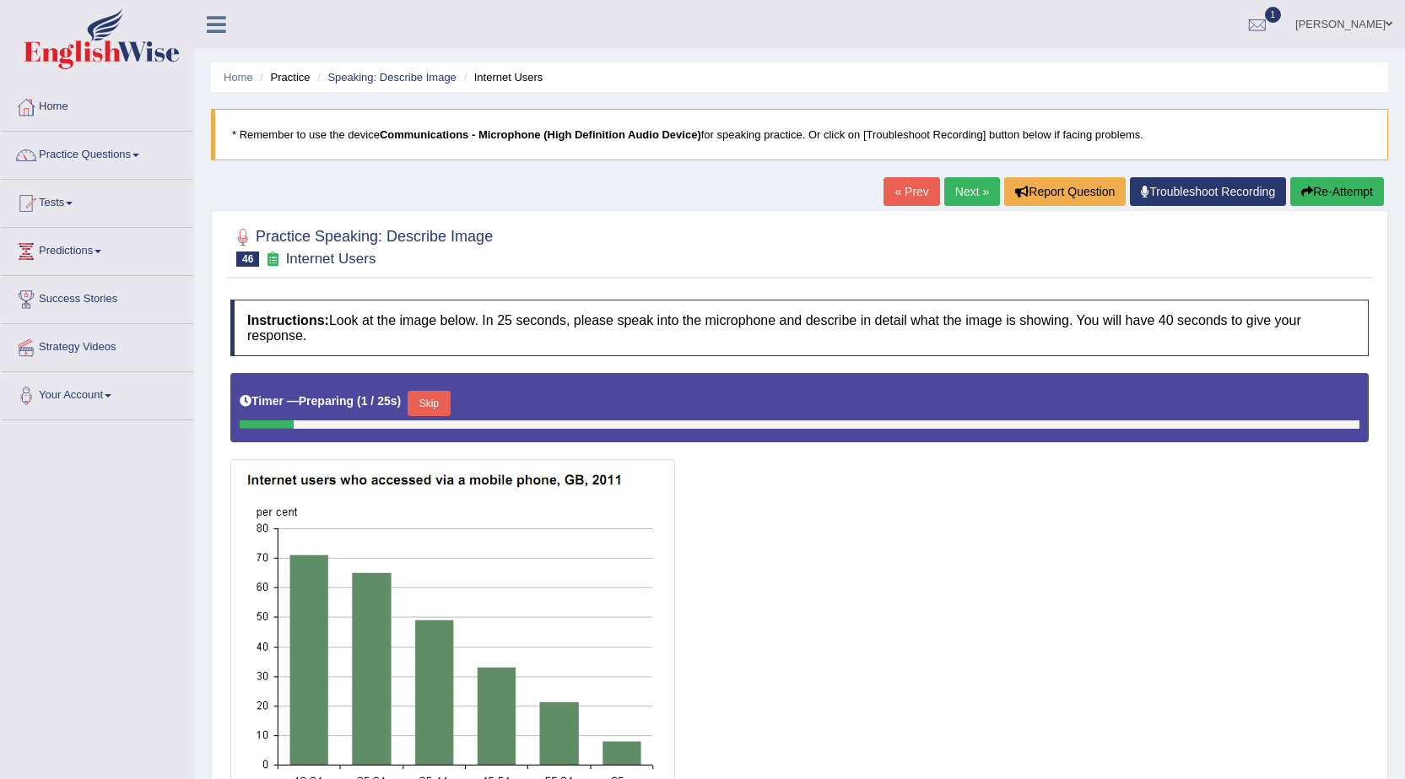
scroll to position [157, 0]
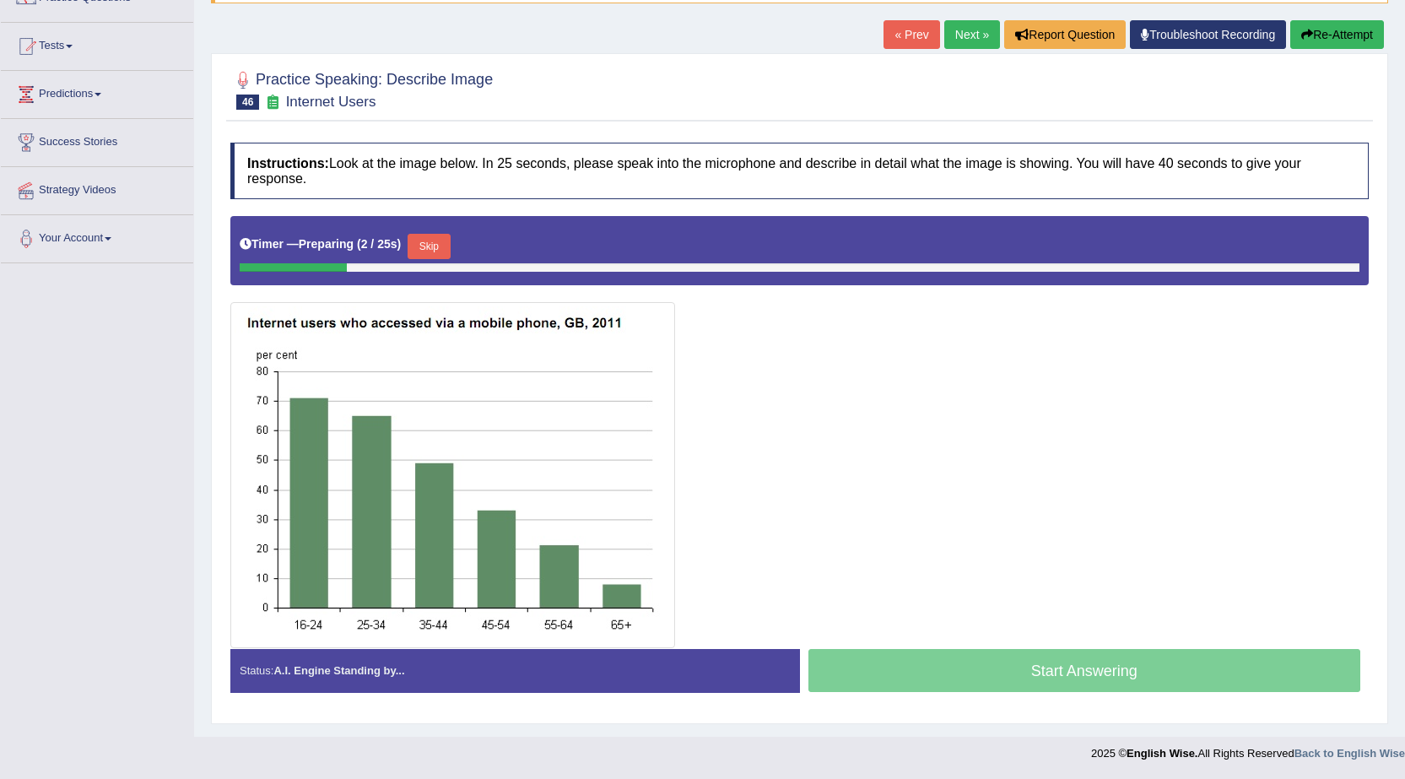
click at [449, 251] on button "Skip" at bounding box center [428, 246] width 42 height 25
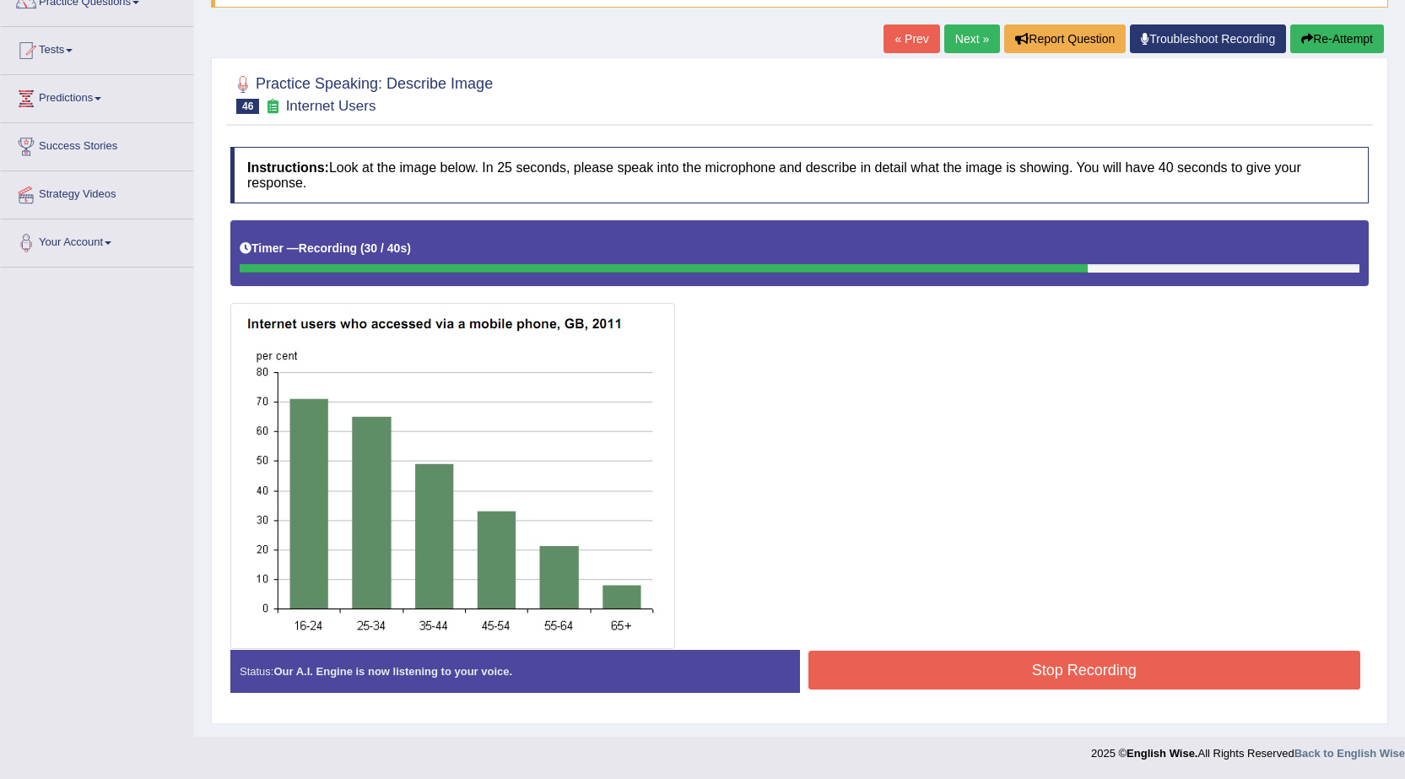
click at [1058, 666] on button "Stop Recording" at bounding box center [1084, 669] width 553 height 39
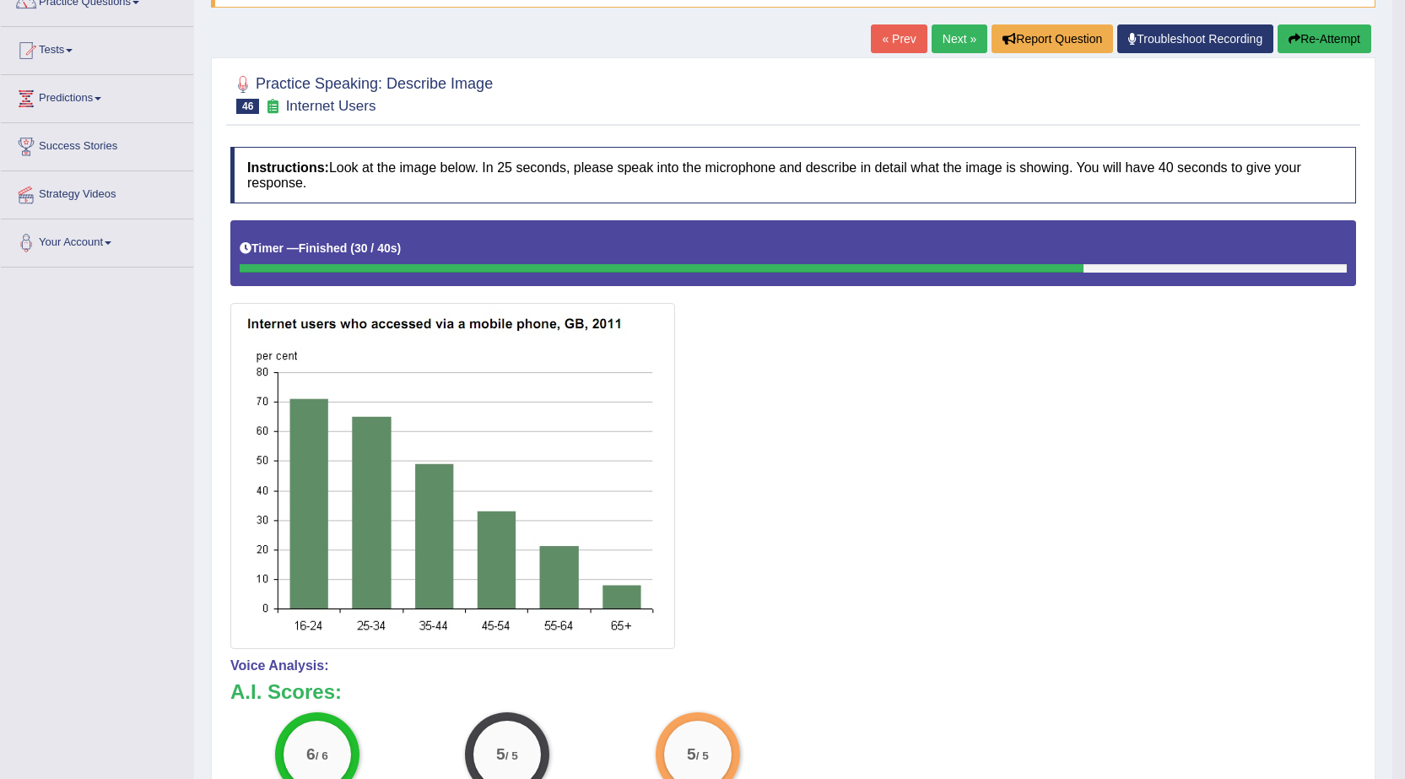
click at [954, 43] on link "Next »" at bounding box center [959, 38] width 56 height 29
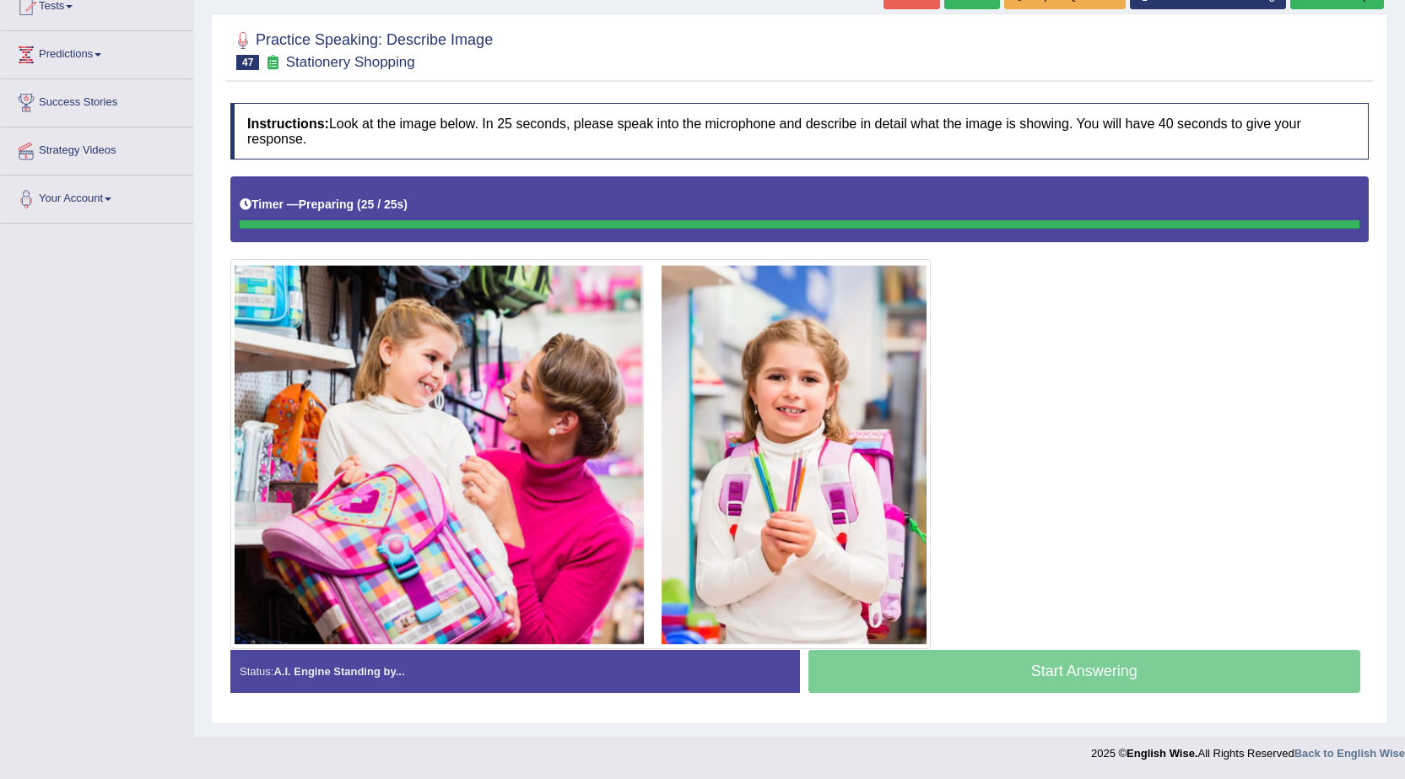
scroll to position [197, 0]
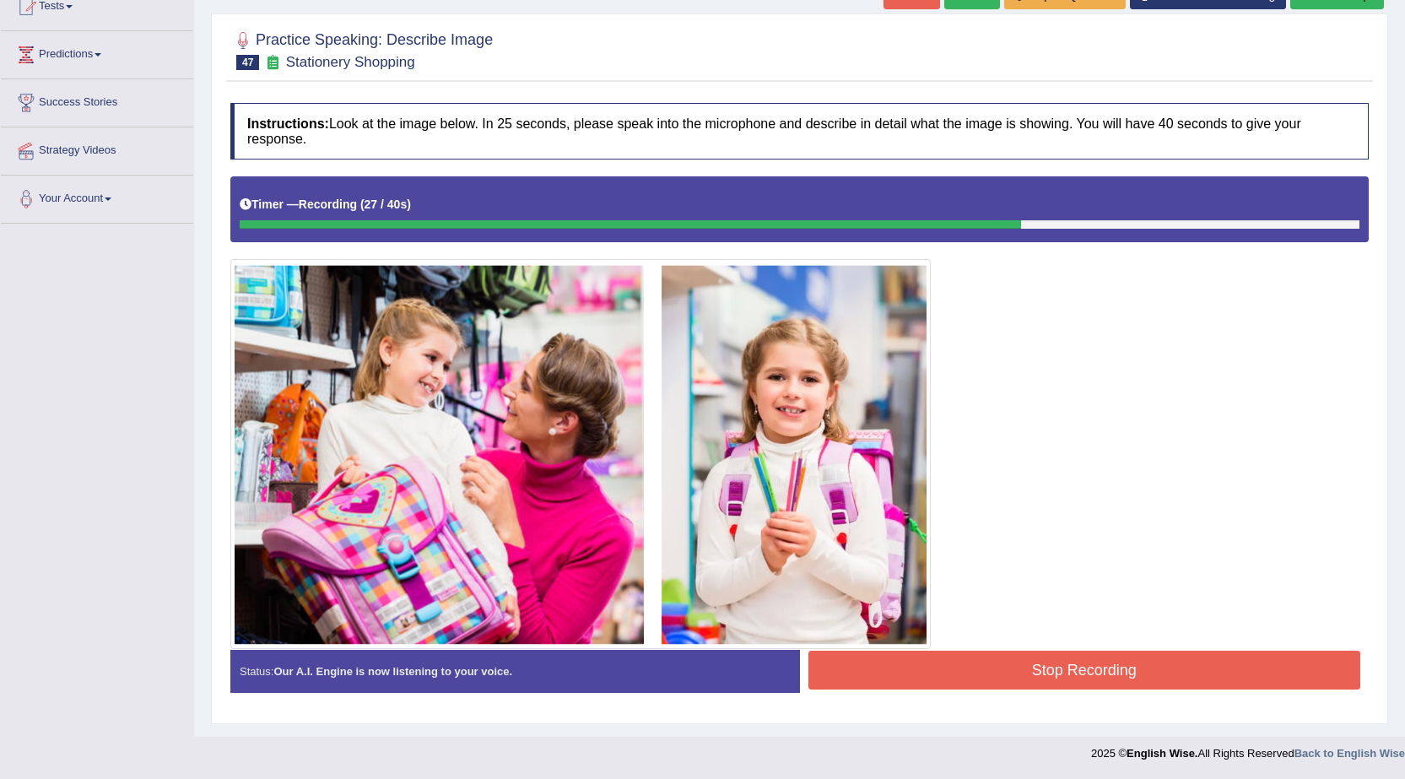
click at [1074, 679] on button "Stop Recording" at bounding box center [1084, 669] width 553 height 39
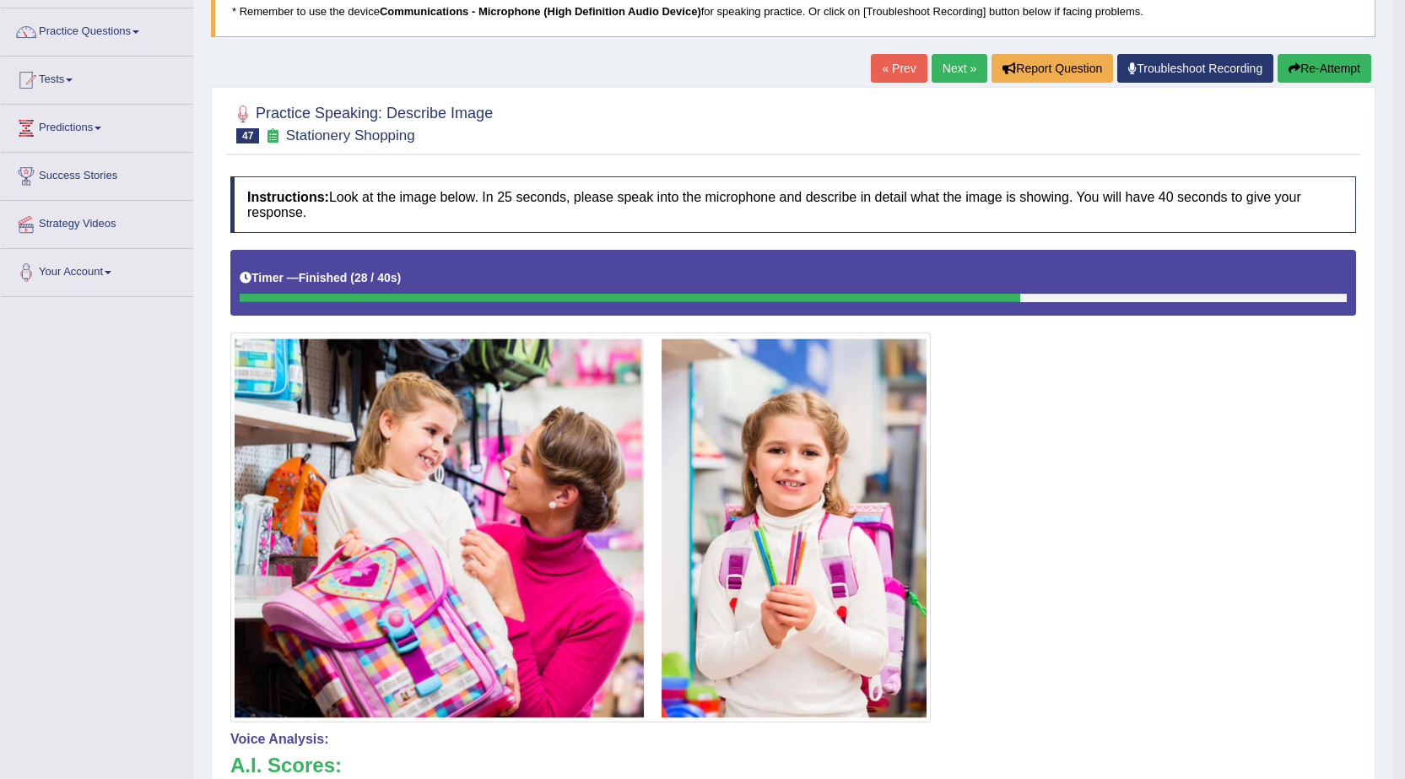
scroll to position [112, 0]
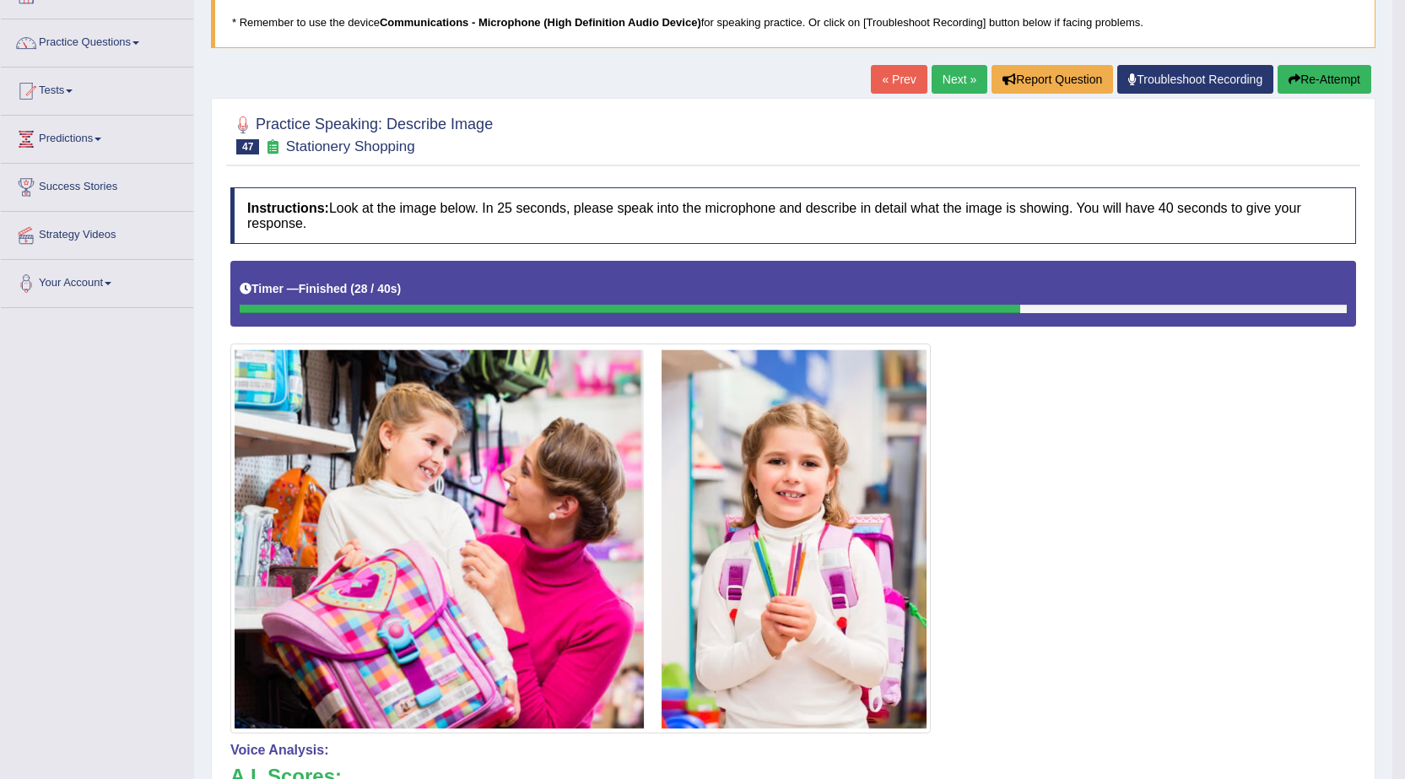
click at [1309, 74] on button "Re-Attempt" at bounding box center [1324, 79] width 94 height 29
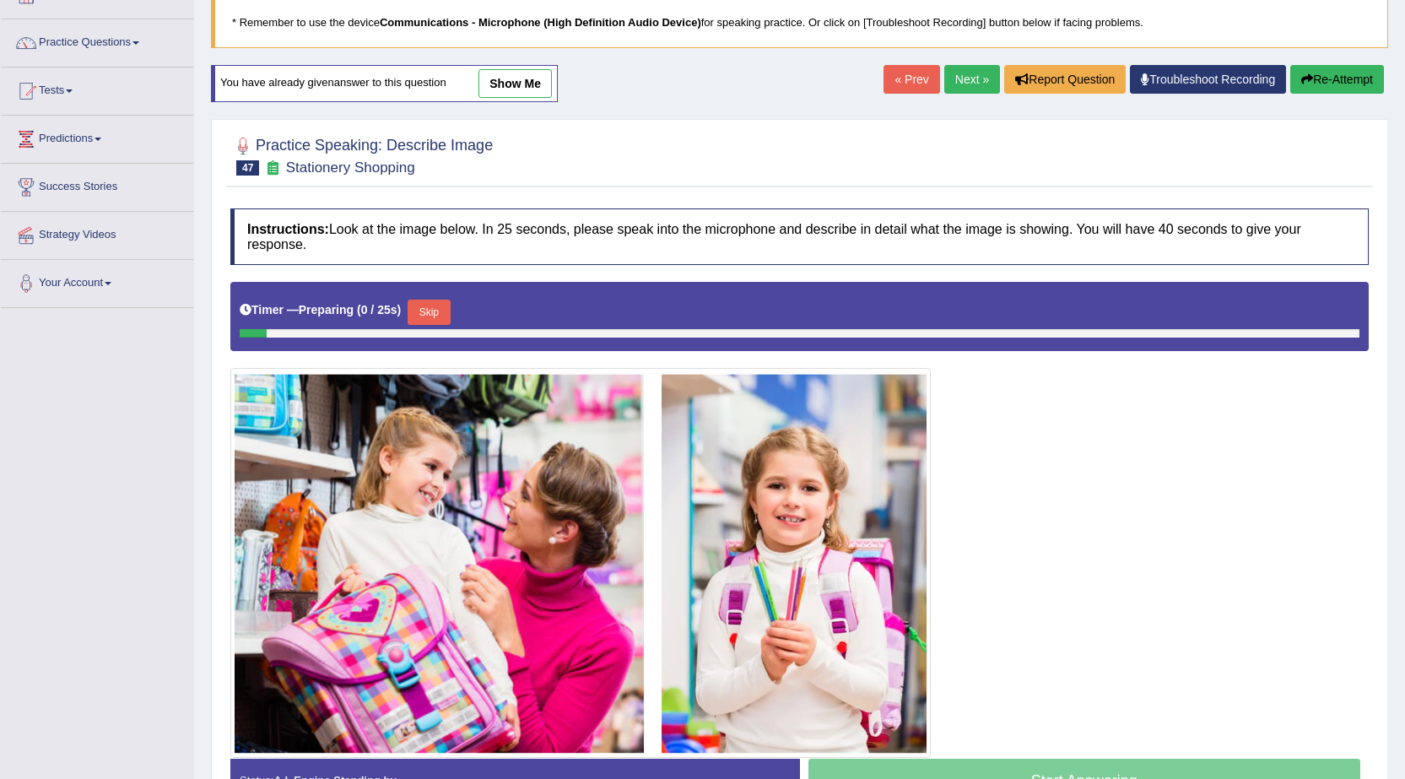
scroll to position [222, 0]
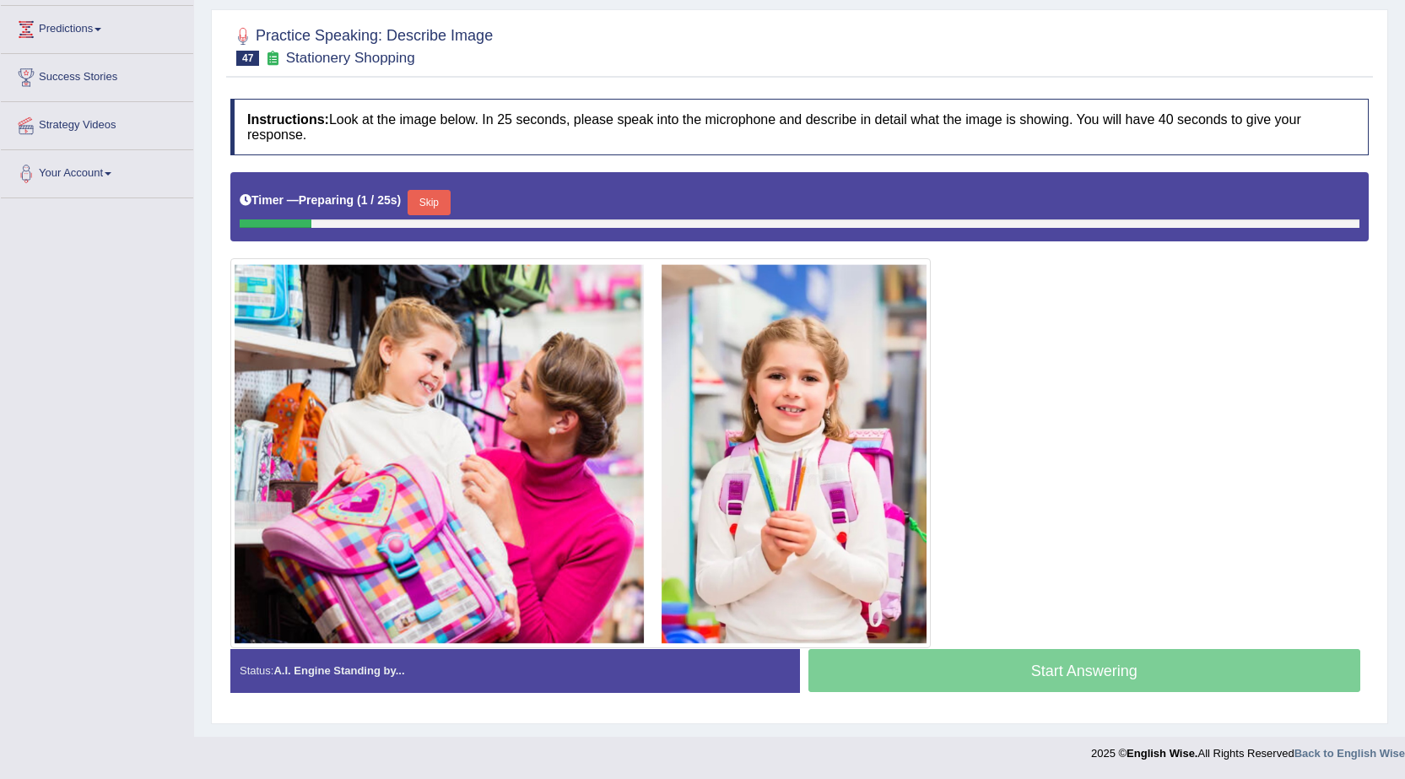
click at [450, 205] on button "Skip" at bounding box center [428, 202] width 42 height 25
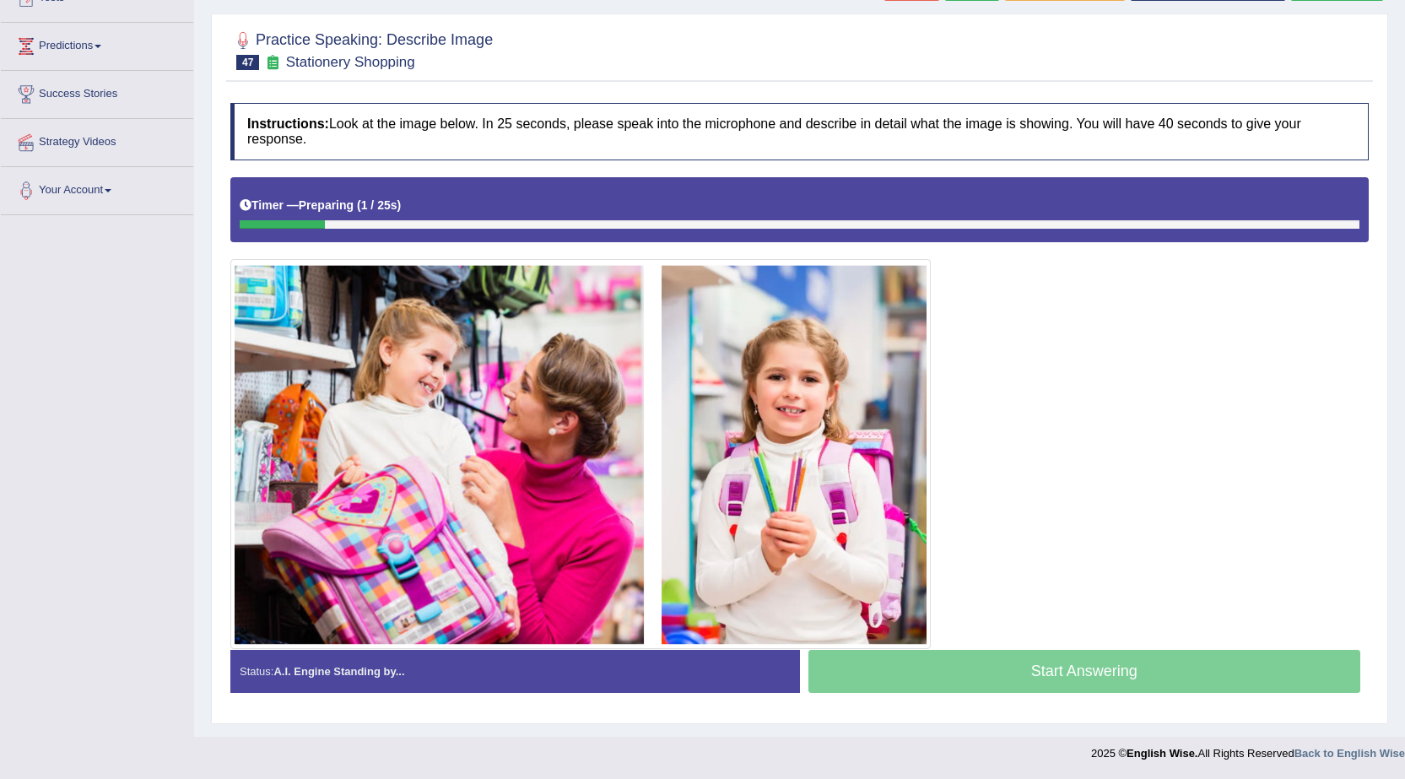
scroll to position [205, 0]
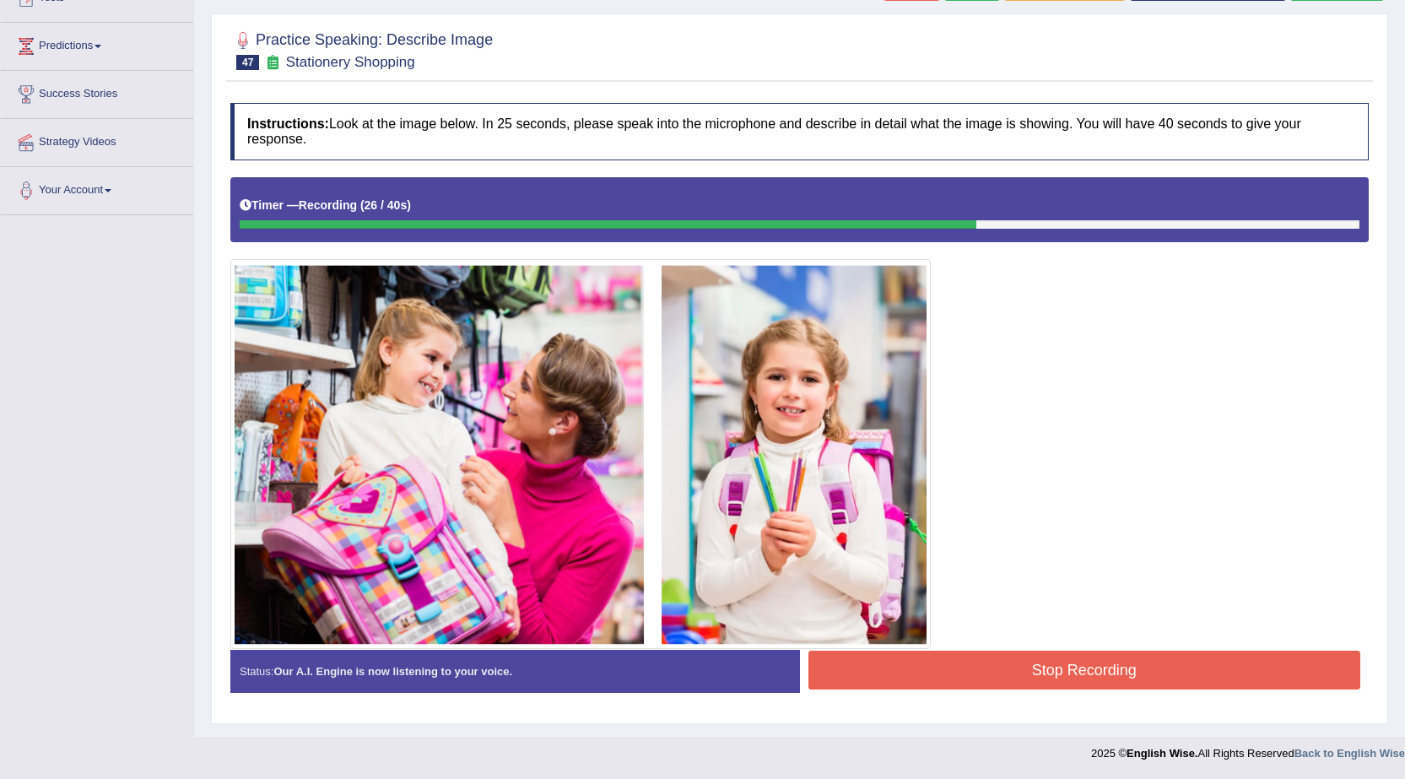
click at [1053, 670] on button "Stop Recording" at bounding box center [1084, 669] width 553 height 39
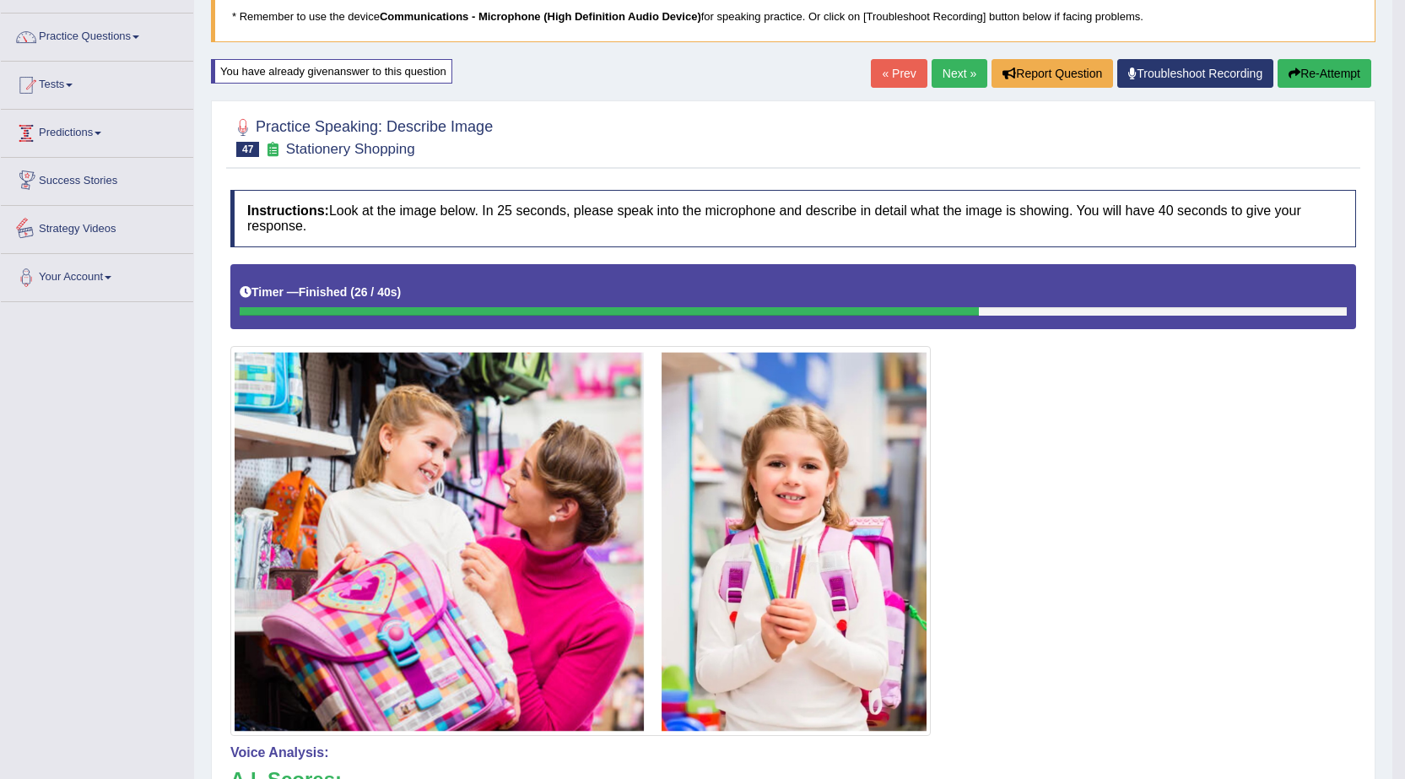
scroll to position [0, 0]
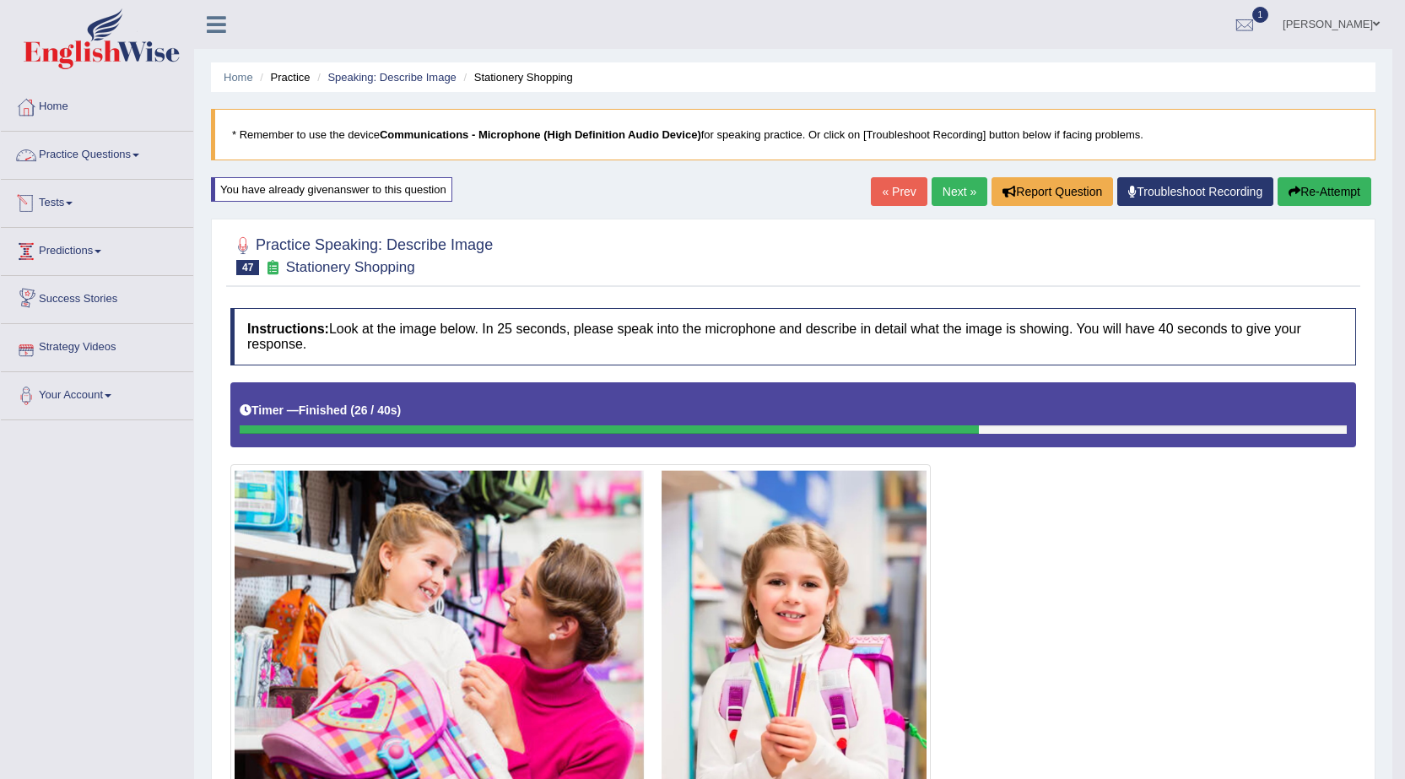
click at [116, 149] on link "Practice Questions" at bounding box center [97, 153] width 192 height 42
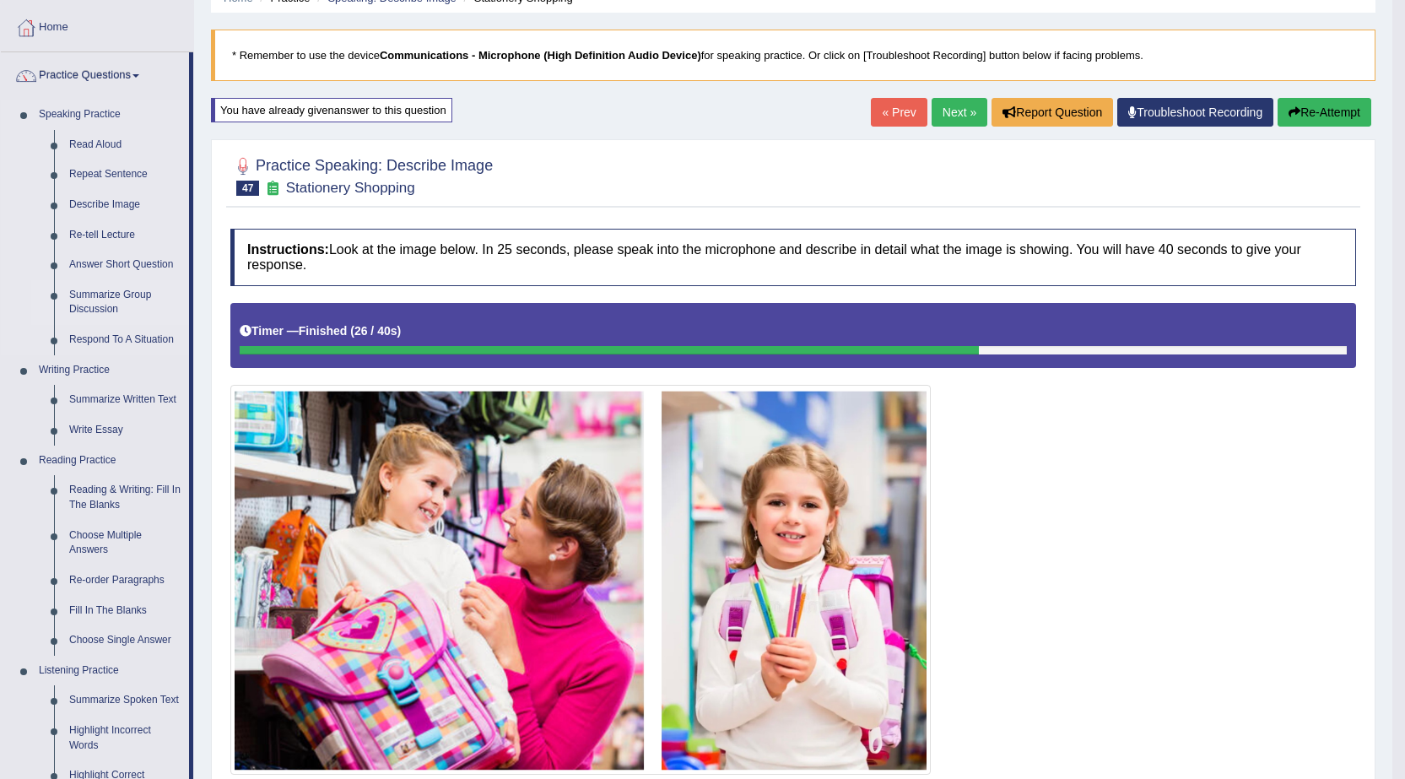
scroll to position [84, 0]
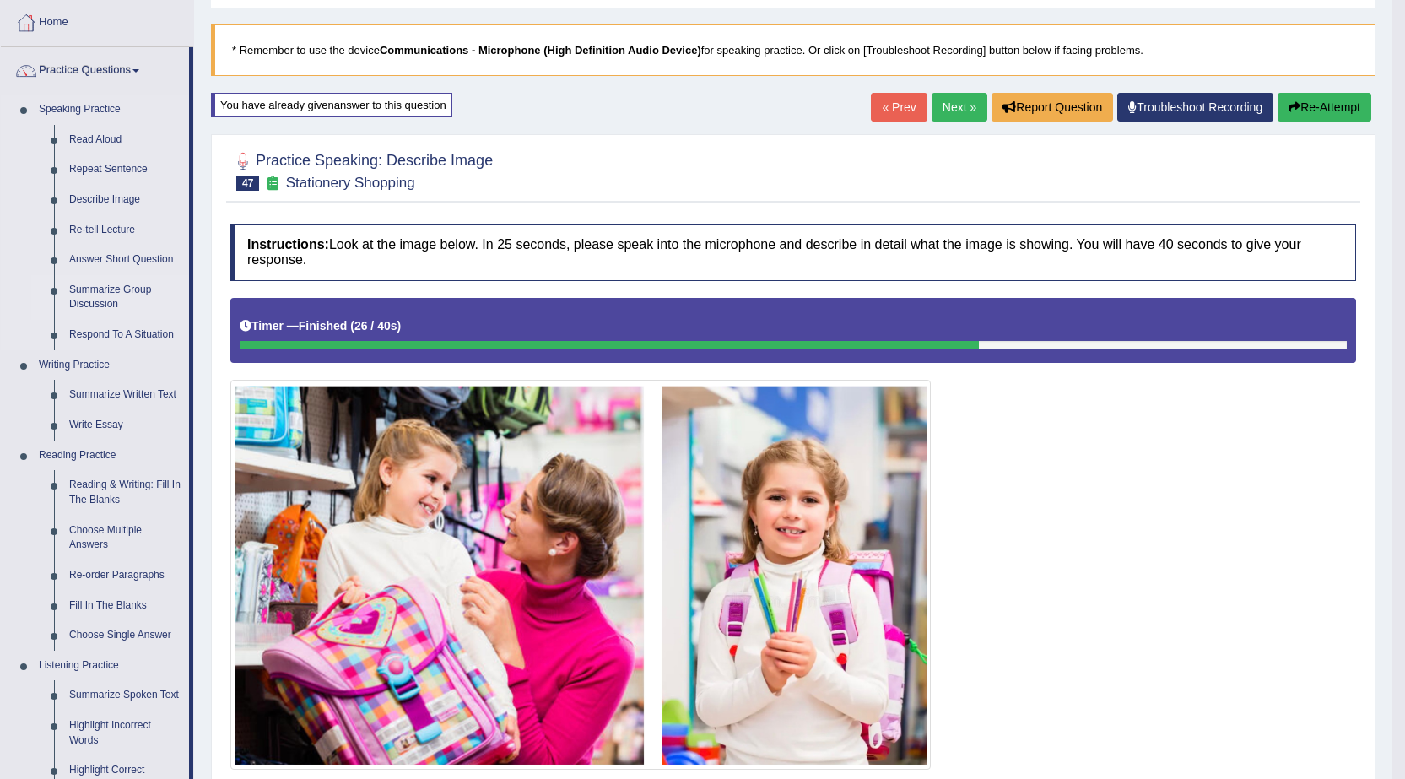
click at [116, 287] on link "Summarize Group Discussion" at bounding box center [125, 297] width 127 height 45
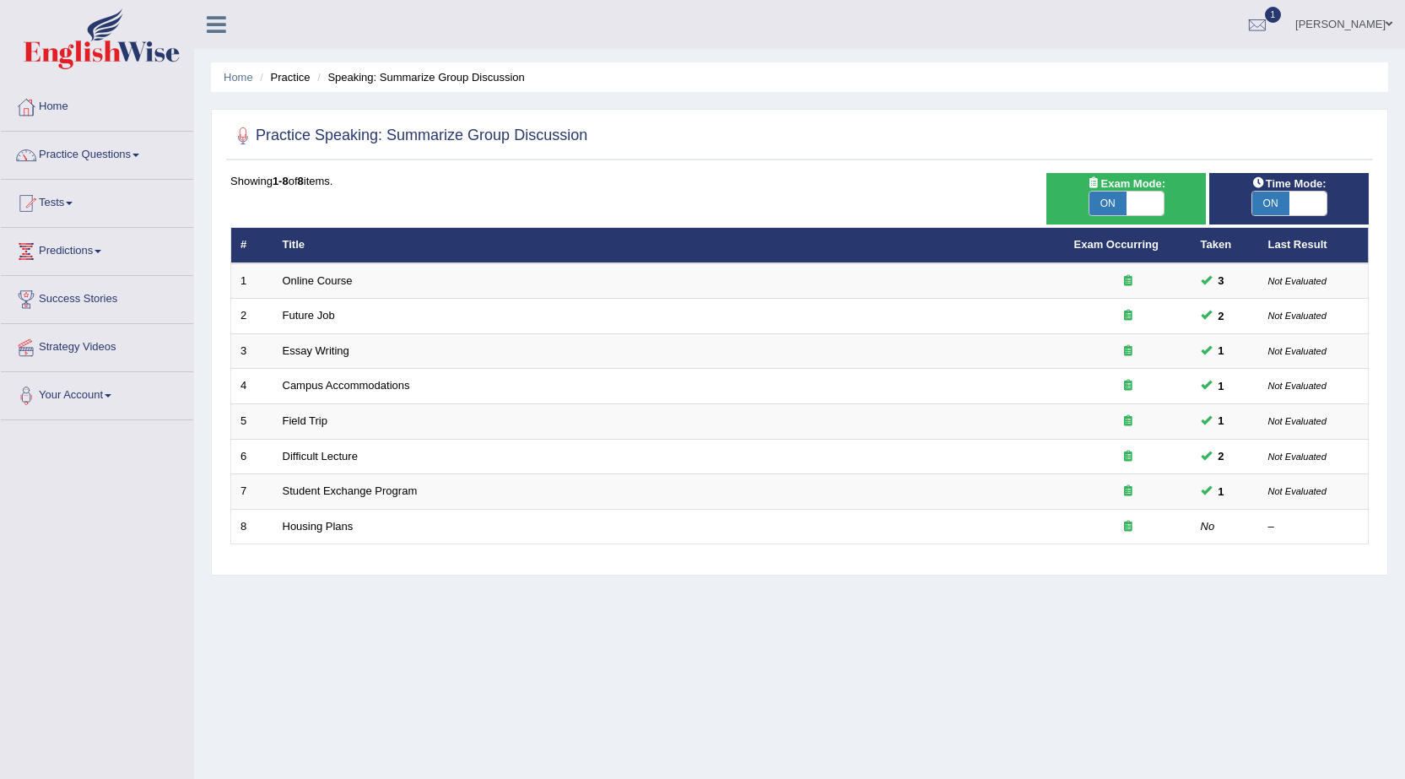
click at [1287, 202] on span "ON" at bounding box center [1270, 203] width 37 height 24
checkbox input "false"
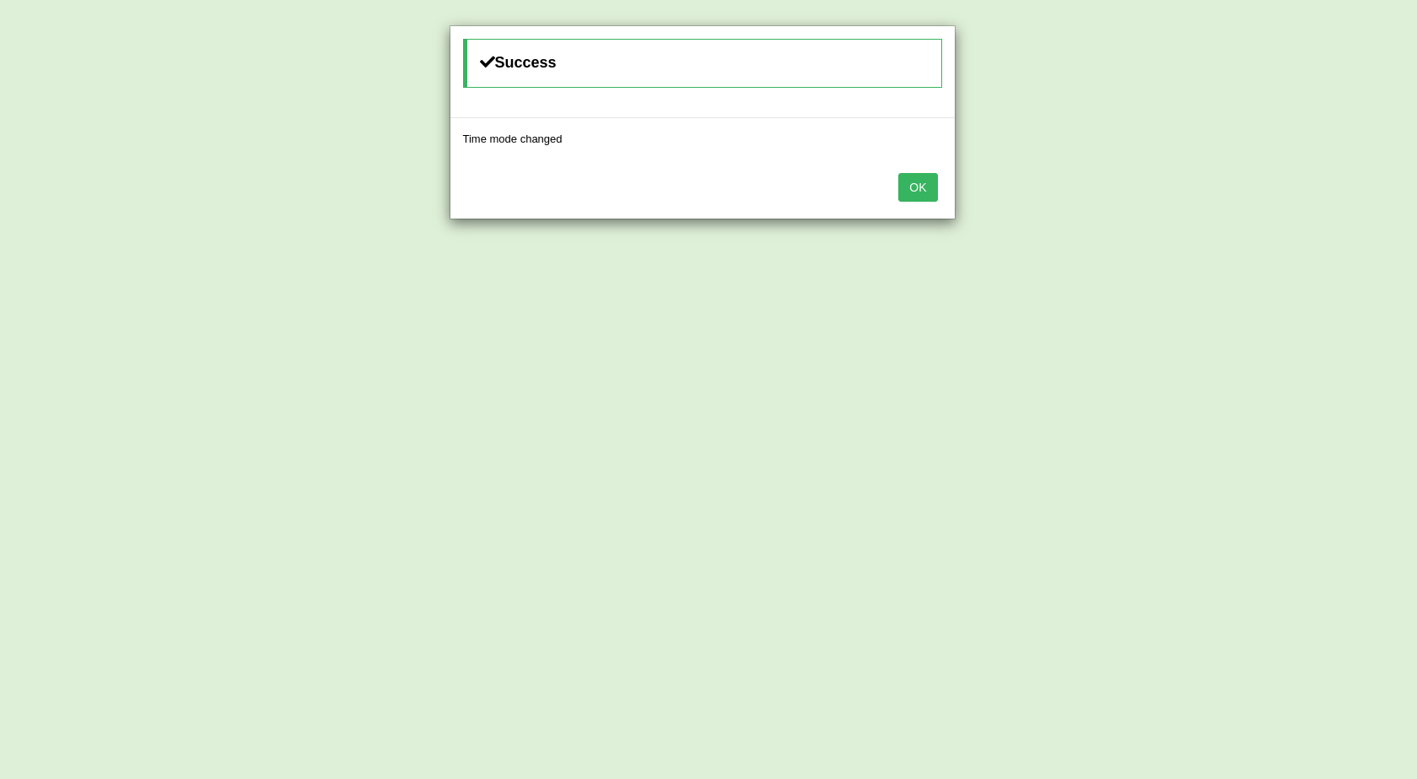
click at [912, 190] on button "OK" at bounding box center [917, 187] width 39 height 29
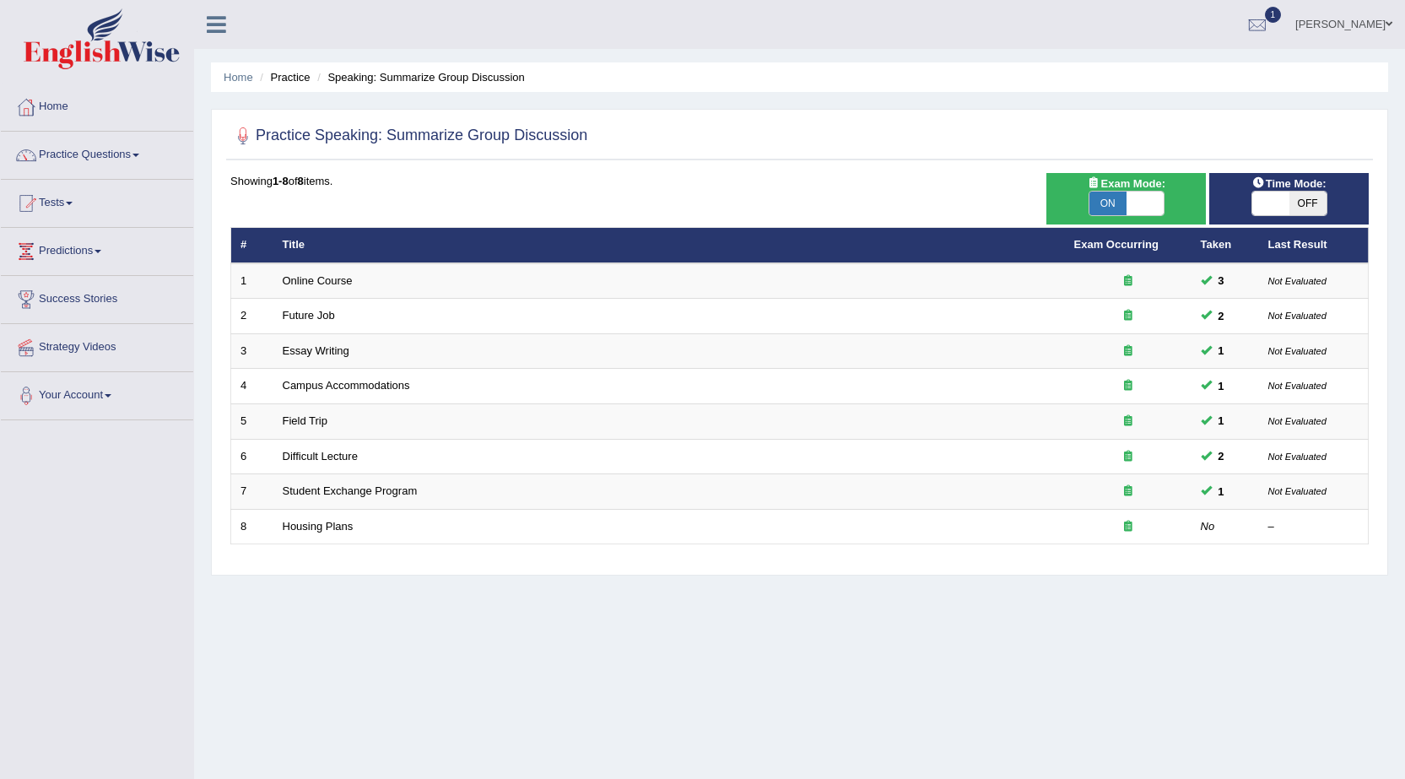
click at [1136, 199] on span at bounding box center [1144, 203] width 37 height 24
checkbox input "false"
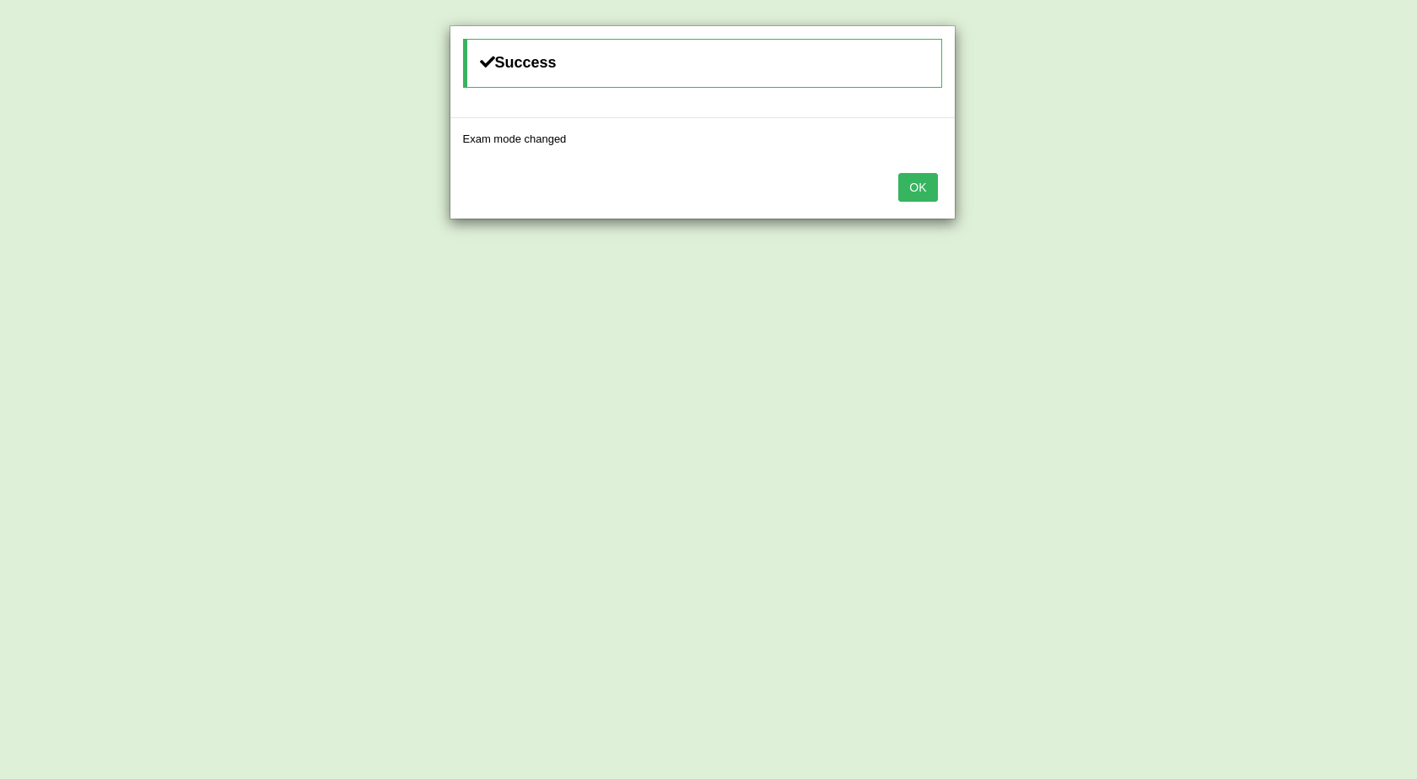
click at [927, 187] on button "OK" at bounding box center [917, 187] width 39 height 29
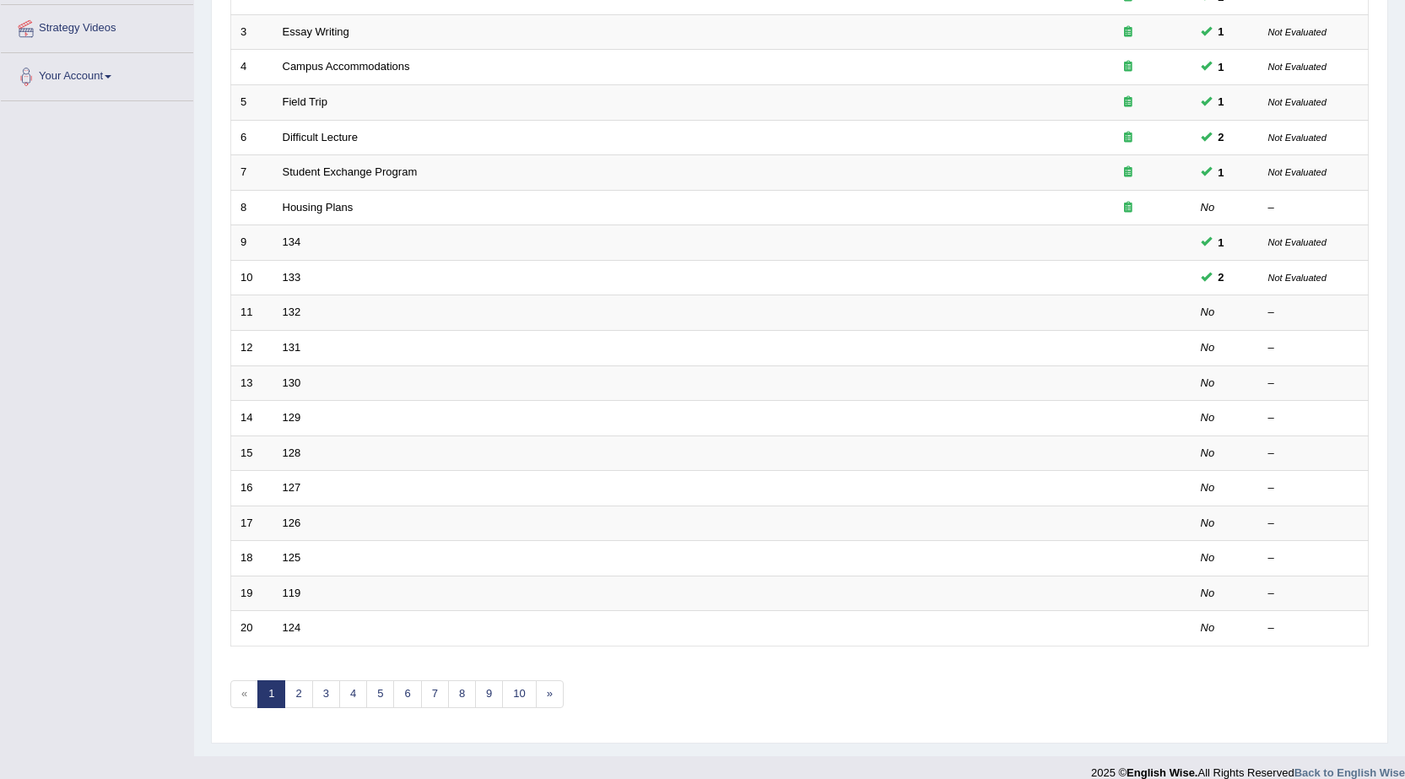
scroll to position [337, 0]
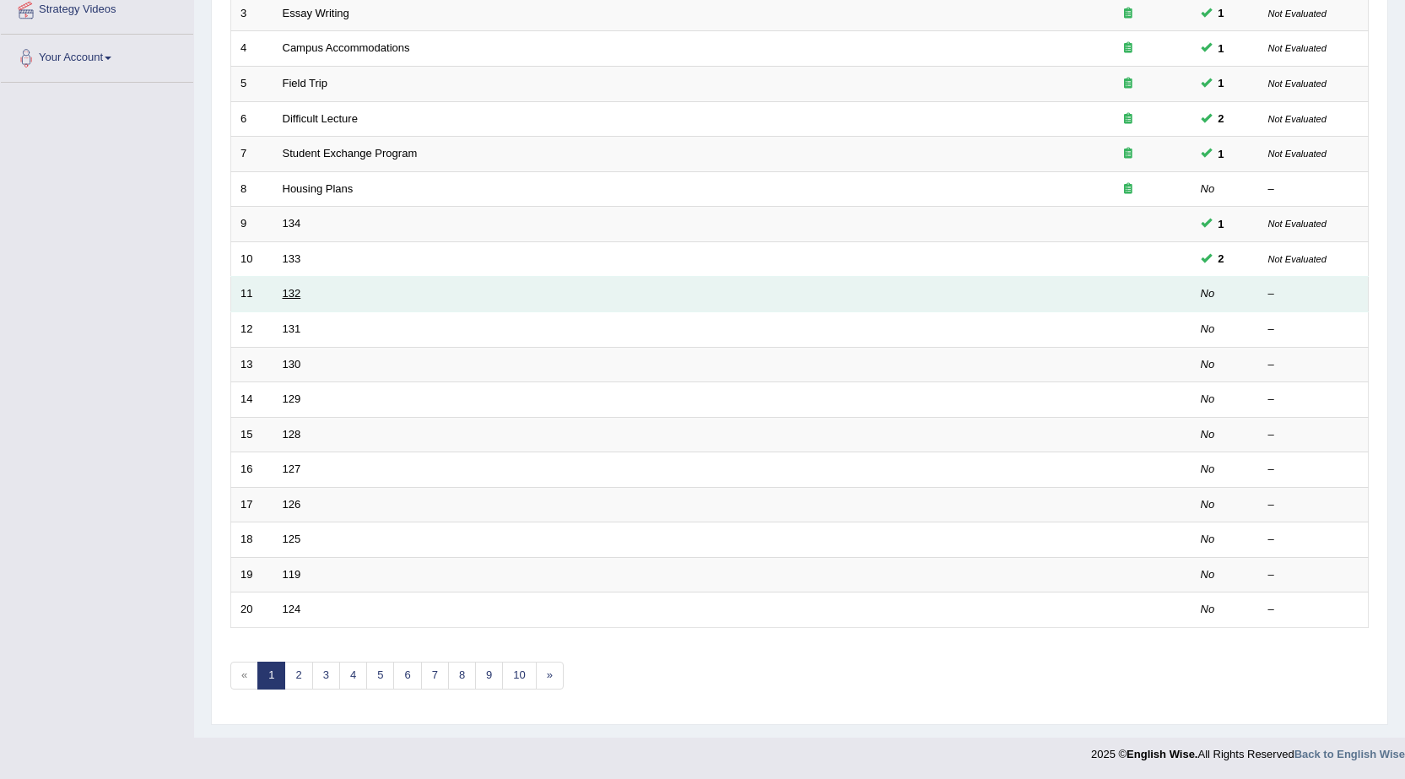
click at [294, 294] on link "132" at bounding box center [292, 293] width 19 height 13
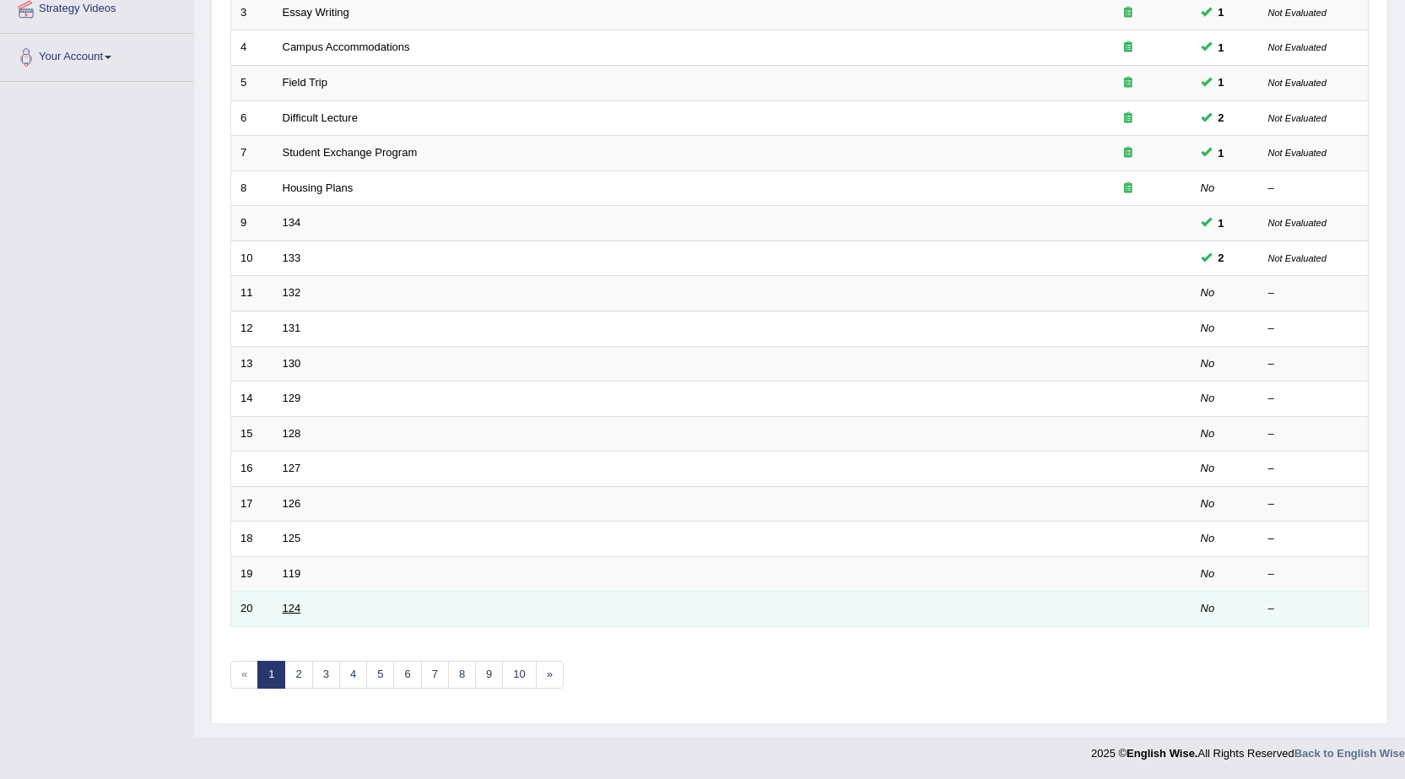
click at [295, 607] on link "124" at bounding box center [292, 607] width 19 height 13
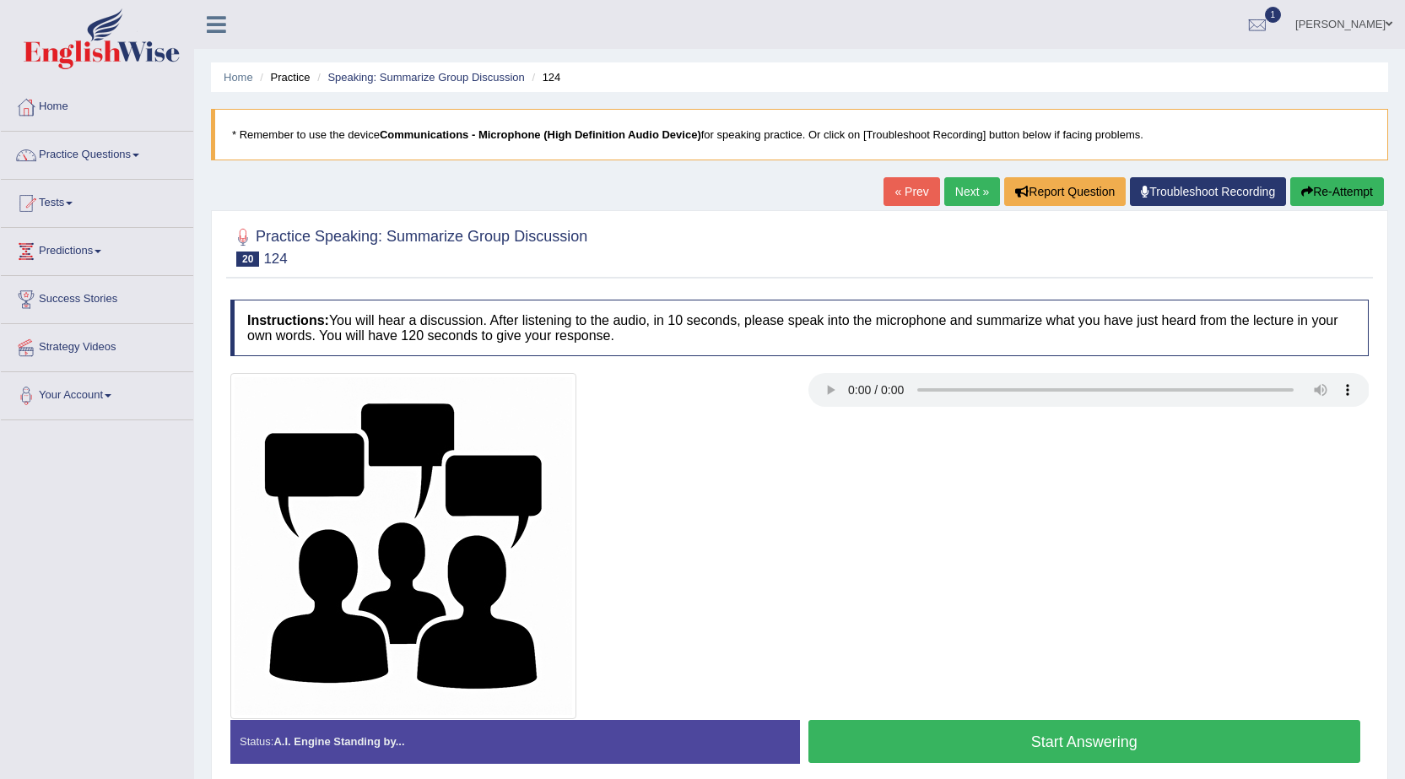
click at [1050, 742] on button "Start Answering" at bounding box center [1084, 741] width 553 height 43
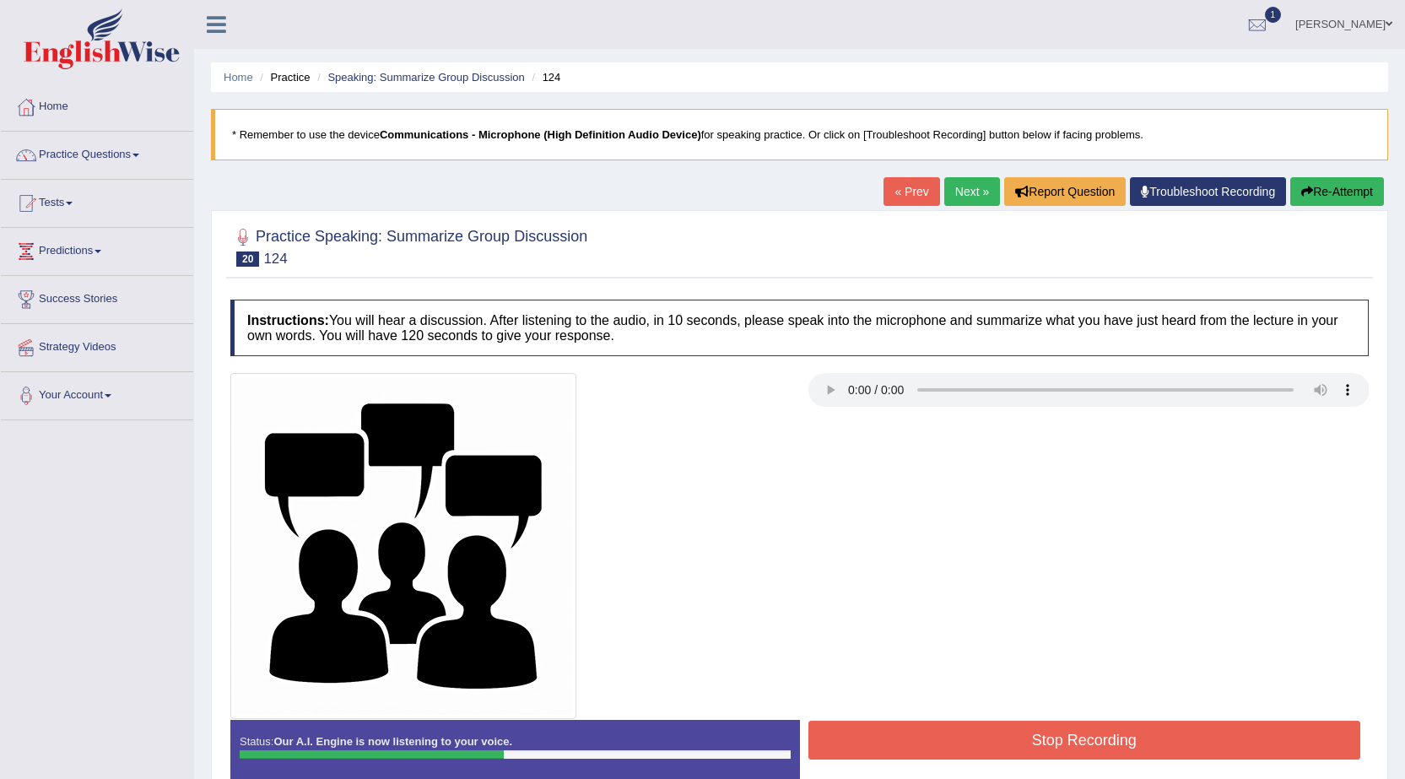
click at [1071, 744] on button "Stop Recording" at bounding box center [1084, 739] width 553 height 39
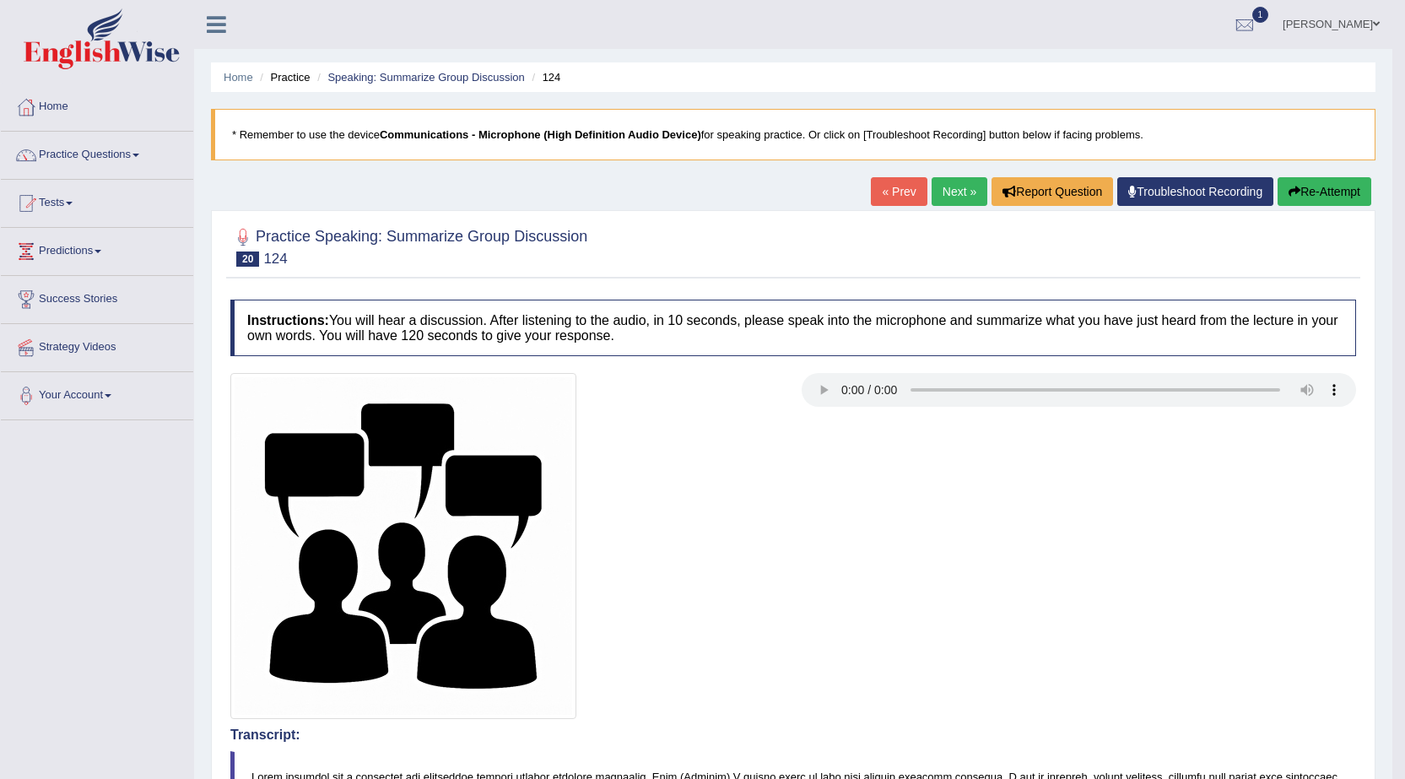
click at [957, 201] on link "Next »" at bounding box center [959, 191] width 56 height 29
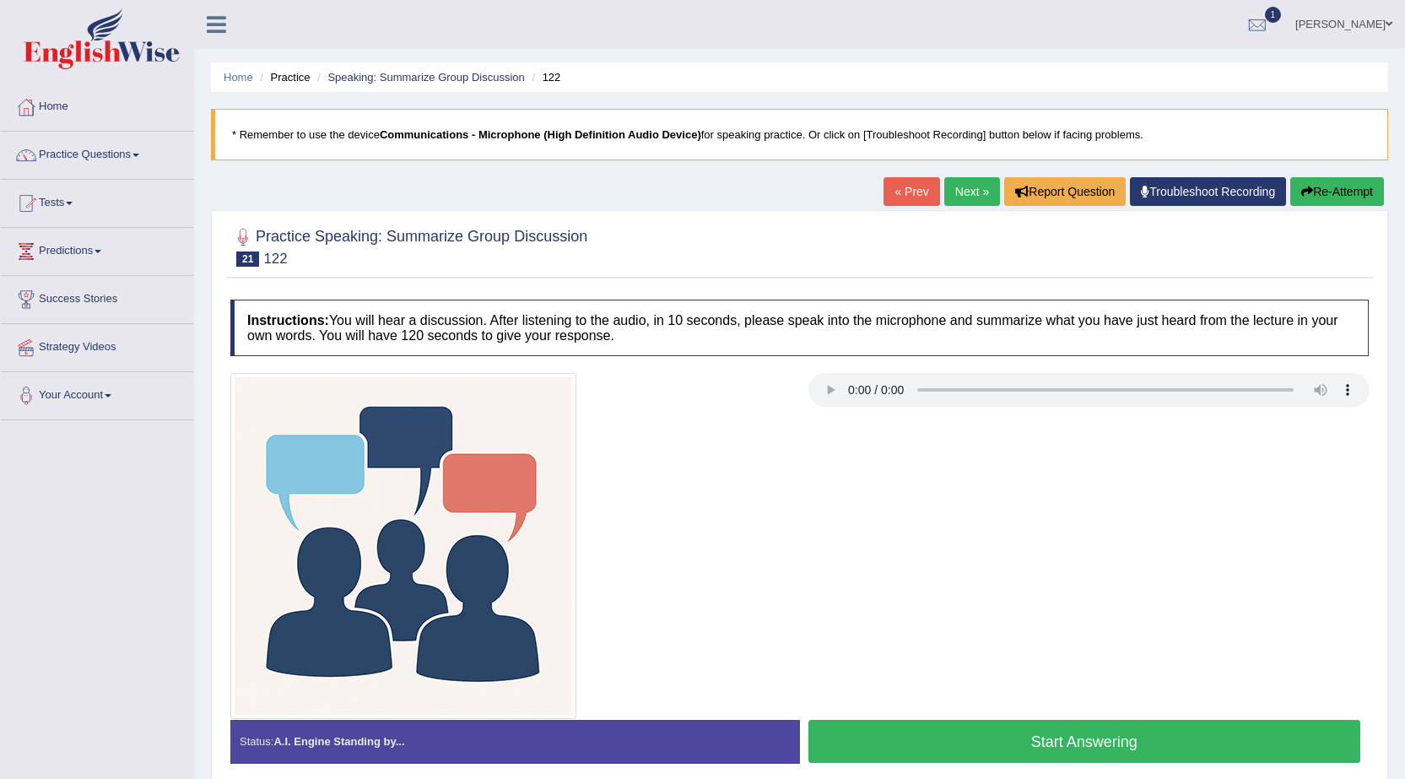
click at [923, 191] on link "« Prev" at bounding box center [911, 191] width 56 height 29
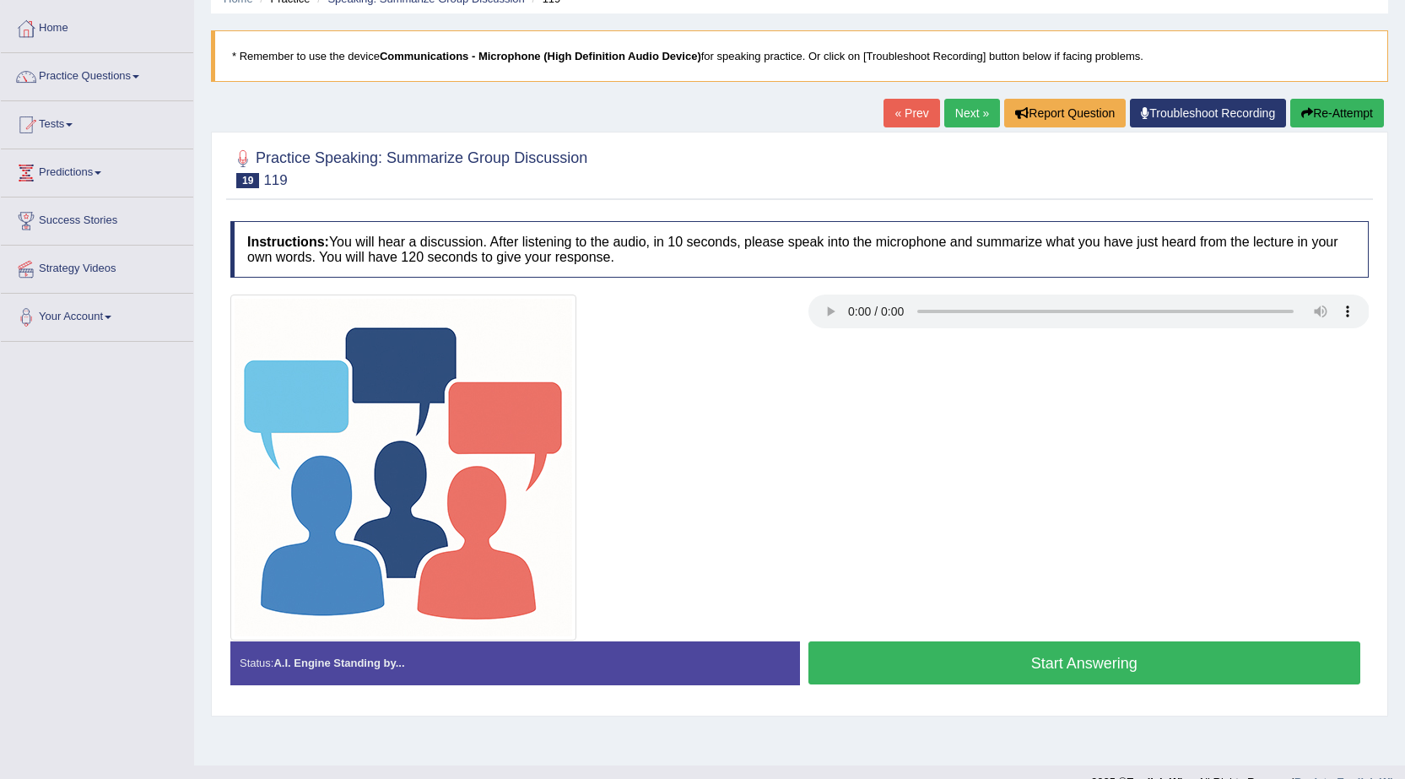
scroll to position [107, 0]
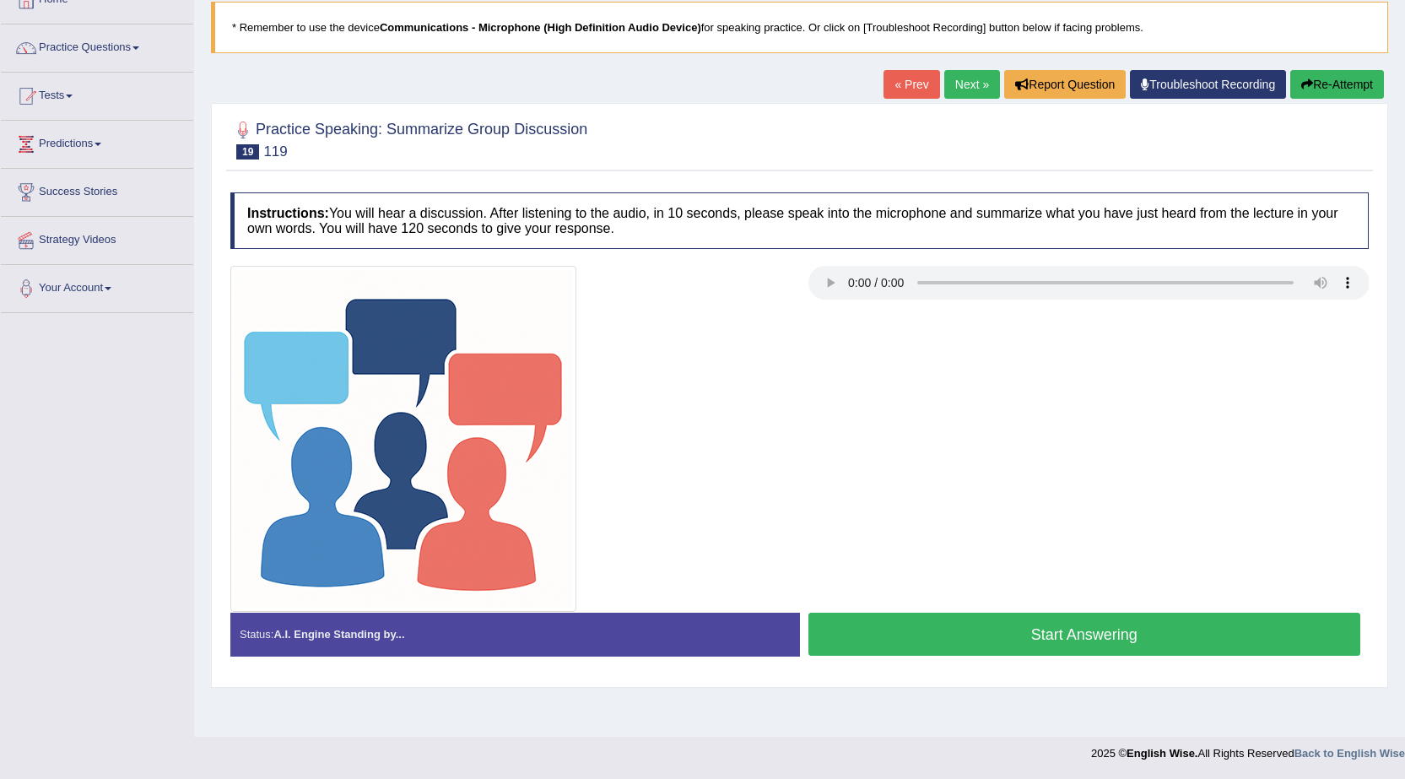
click at [1038, 628] on button "Start Answering" at bounding box center [1084, 633] width 553 height 43
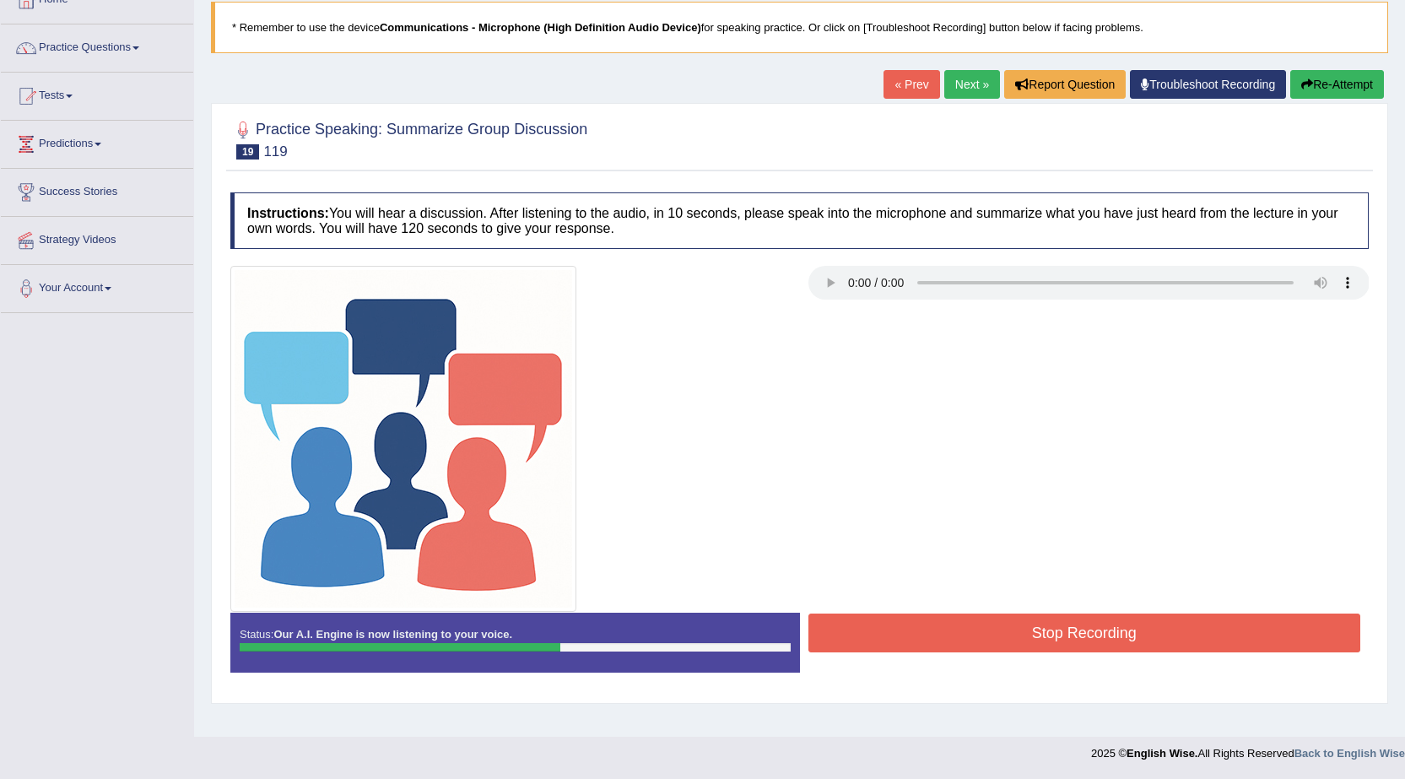
click at [1038, 628] on button "Stop Recording" at bounding box center [1084, 632] width 553 height 39
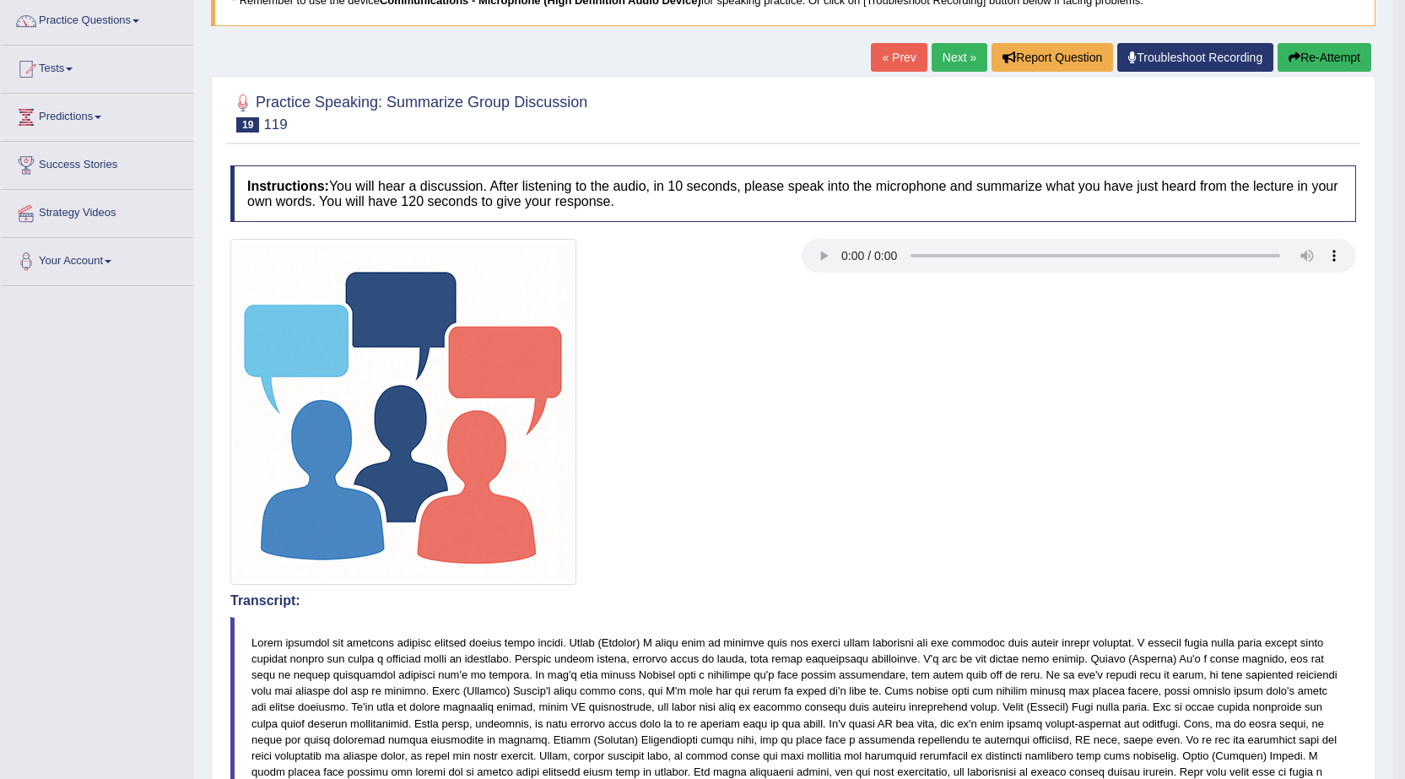
scroll to position [23, 0]
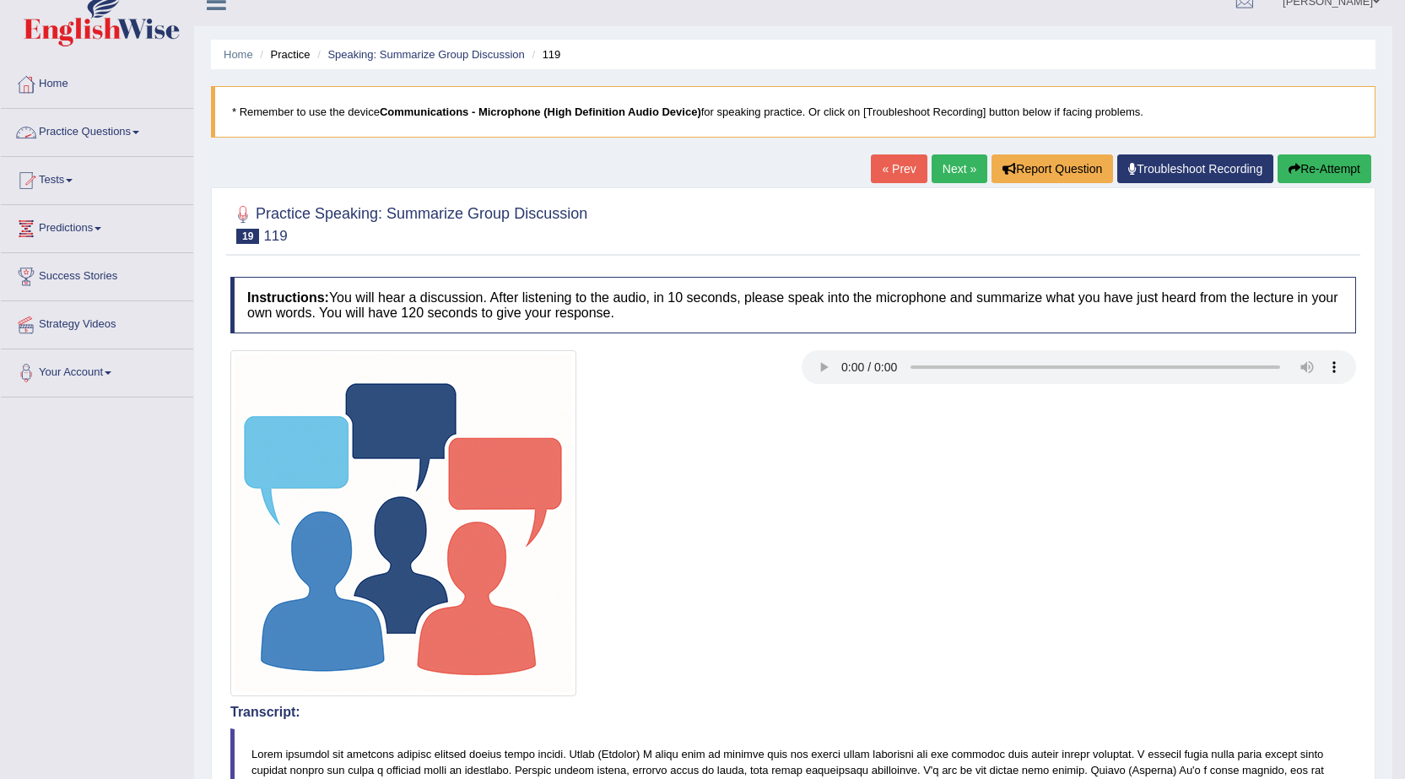
click at [116, 134] on link "Practice Questions" at bounding box center [97, 130] width 192 height 42
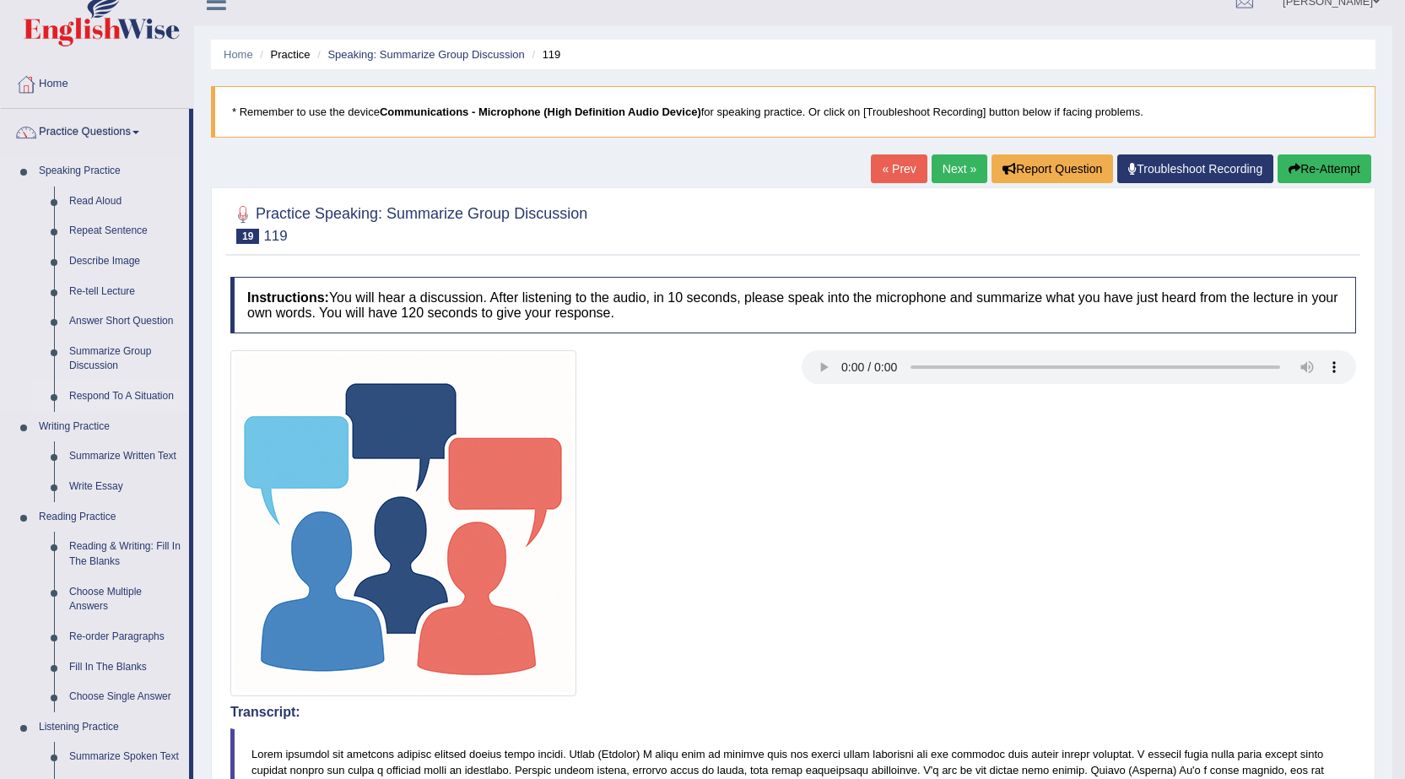
click at [125, 396] on link "Respond To A Situation" at bounding box center [125, 396] width 127 height 30
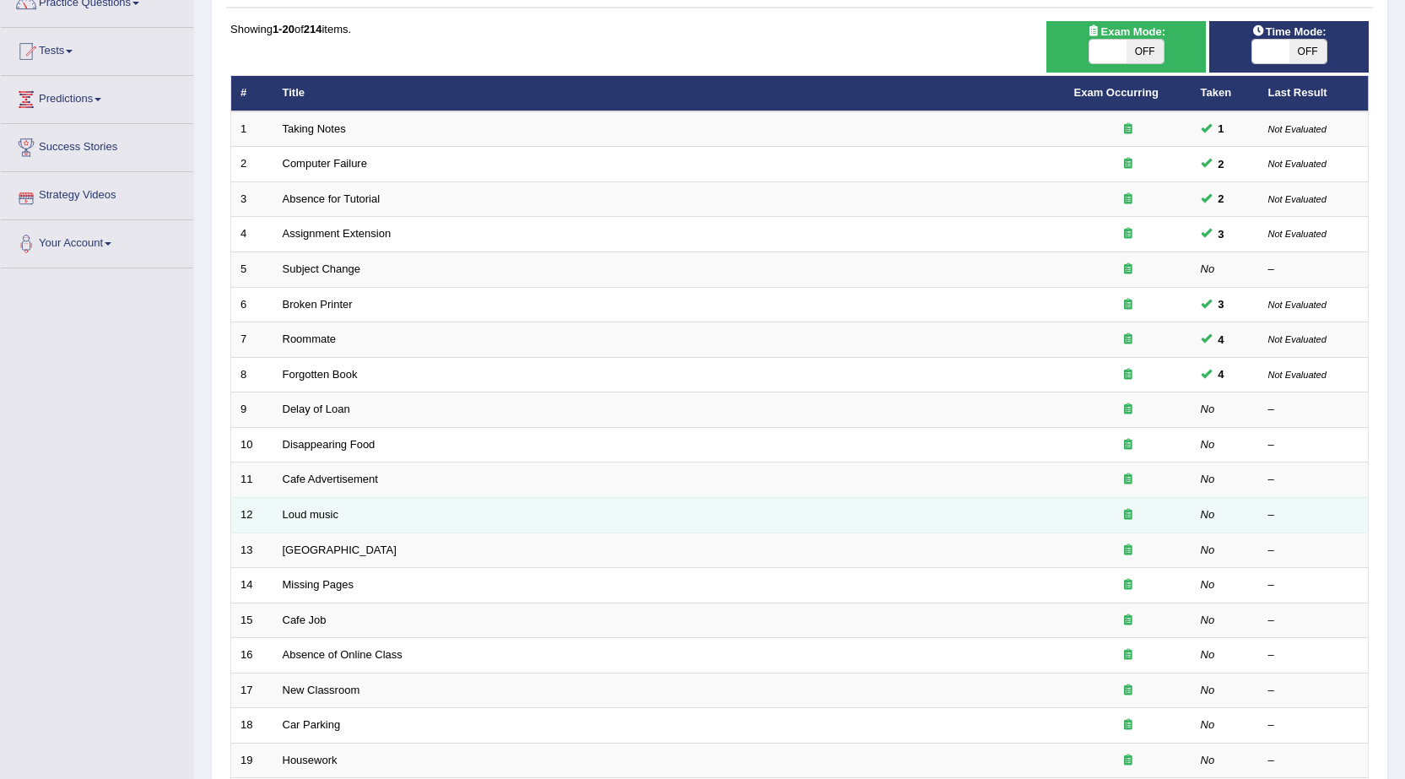
scroll to position [169, 0]
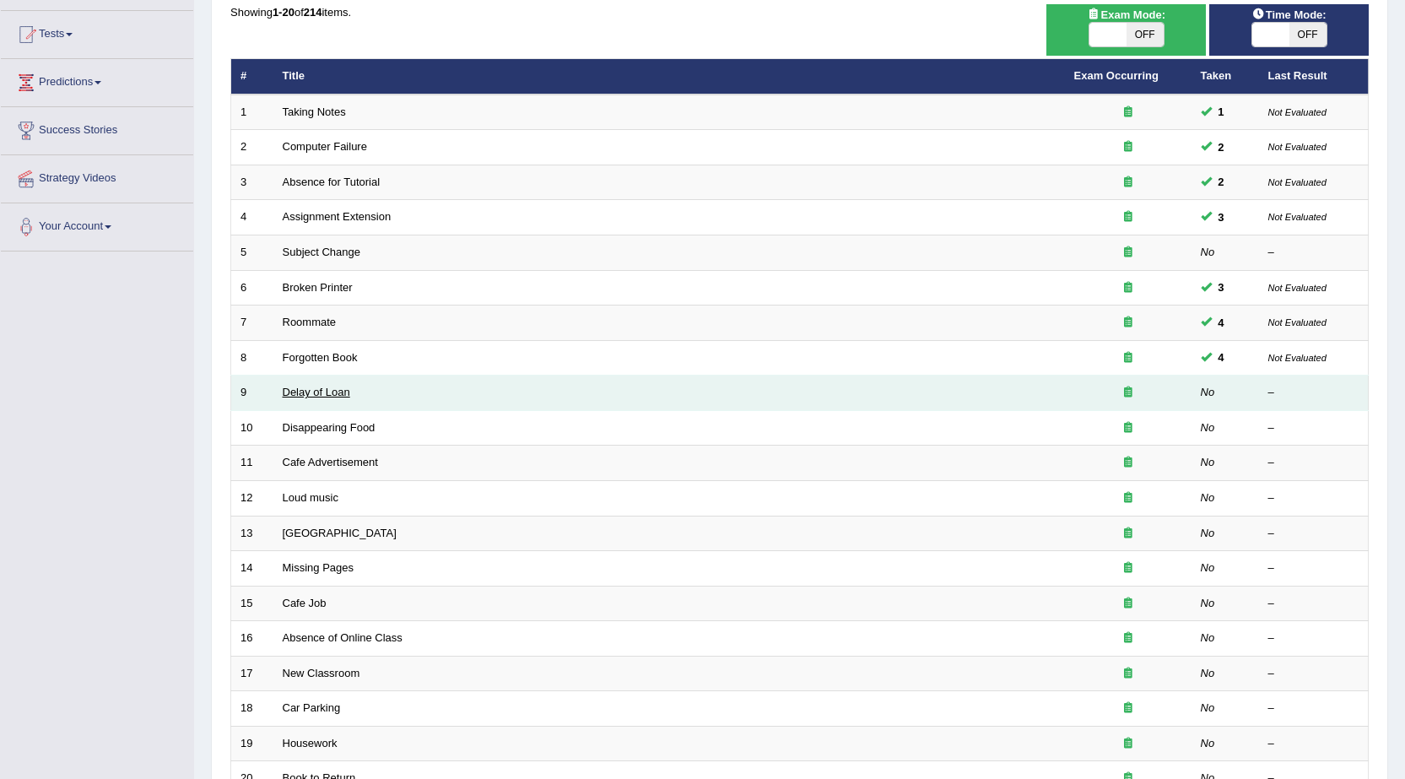
click at [316, 395] on link "Delay of Loan" at bounding box center [316, 392] width 67 height 13
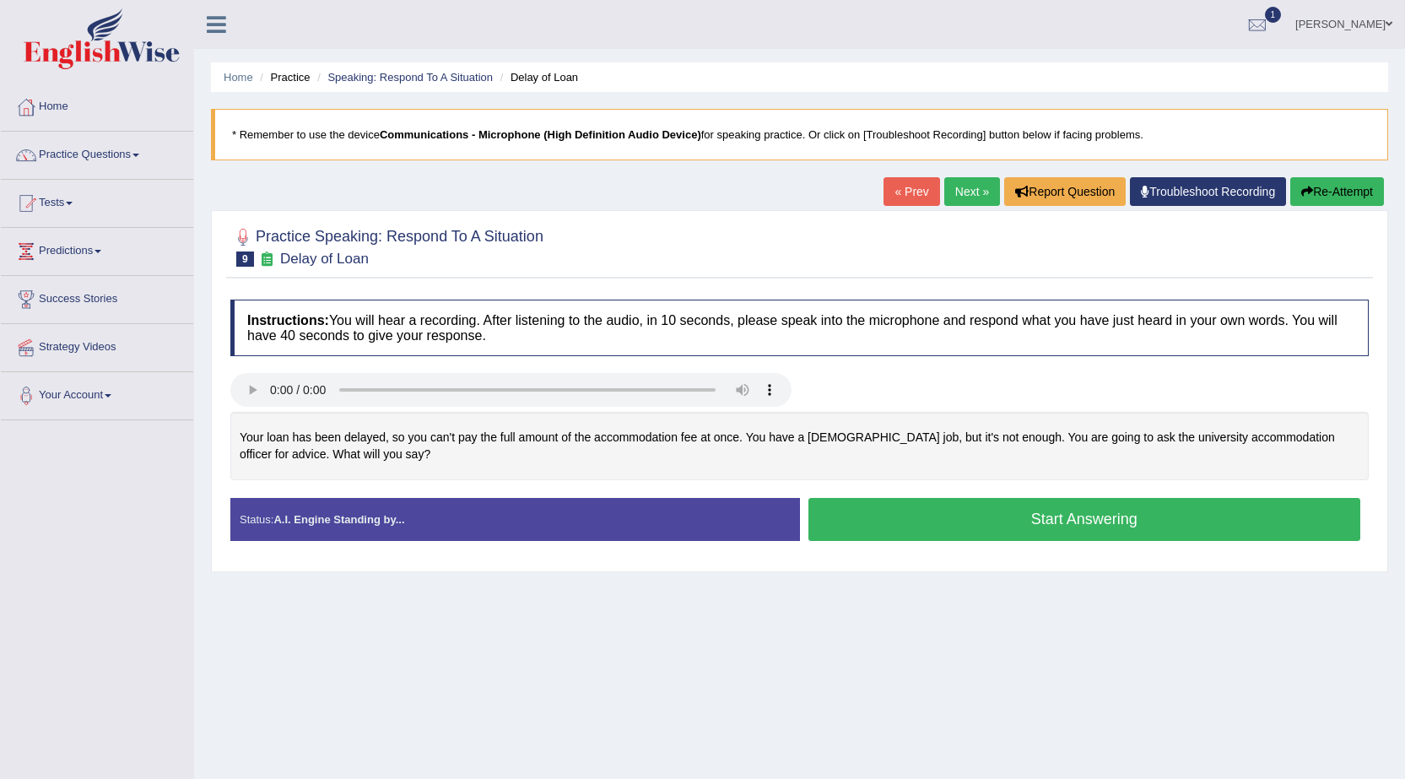
click at [1097, 510] on button "Start Answering" at bounding box center [1084, 519] width 553 height 43
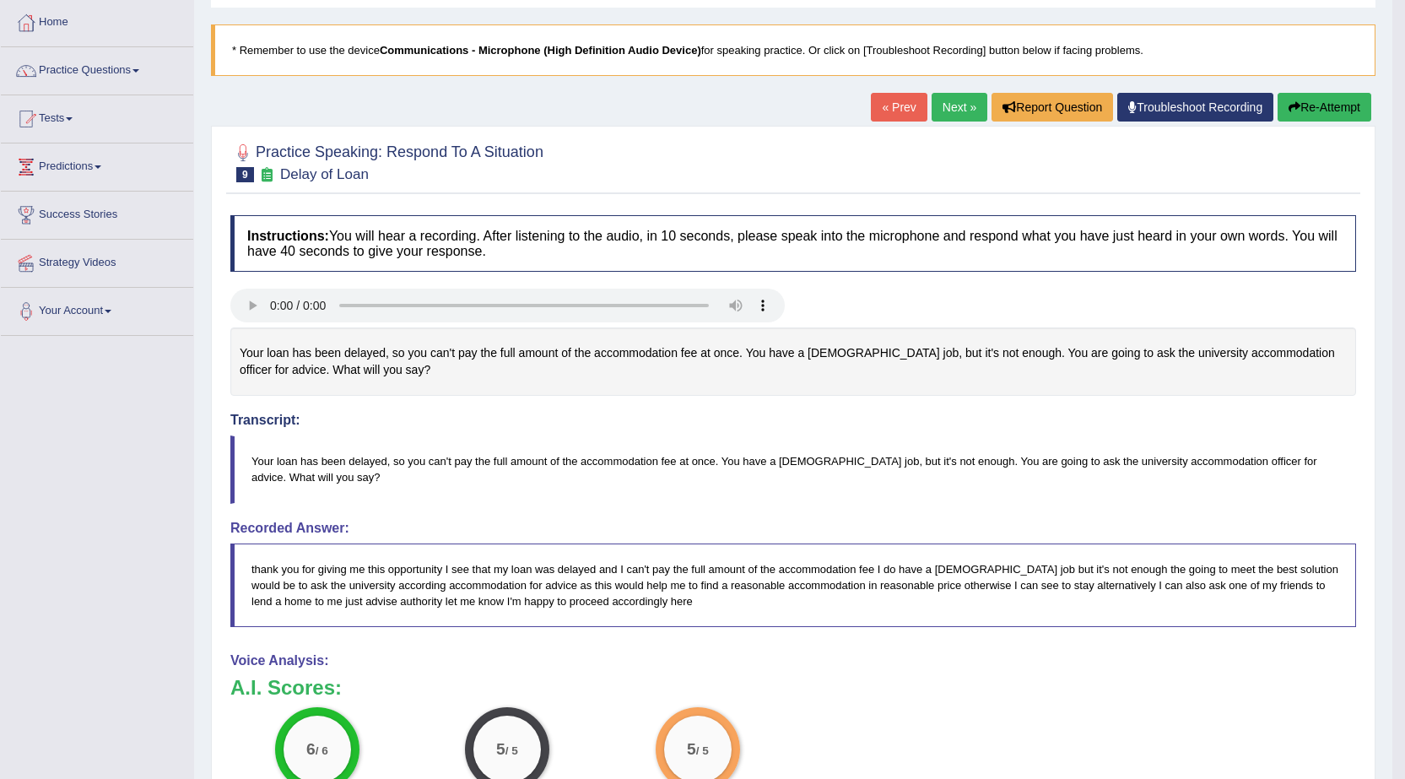
scroll to position [27, 0]
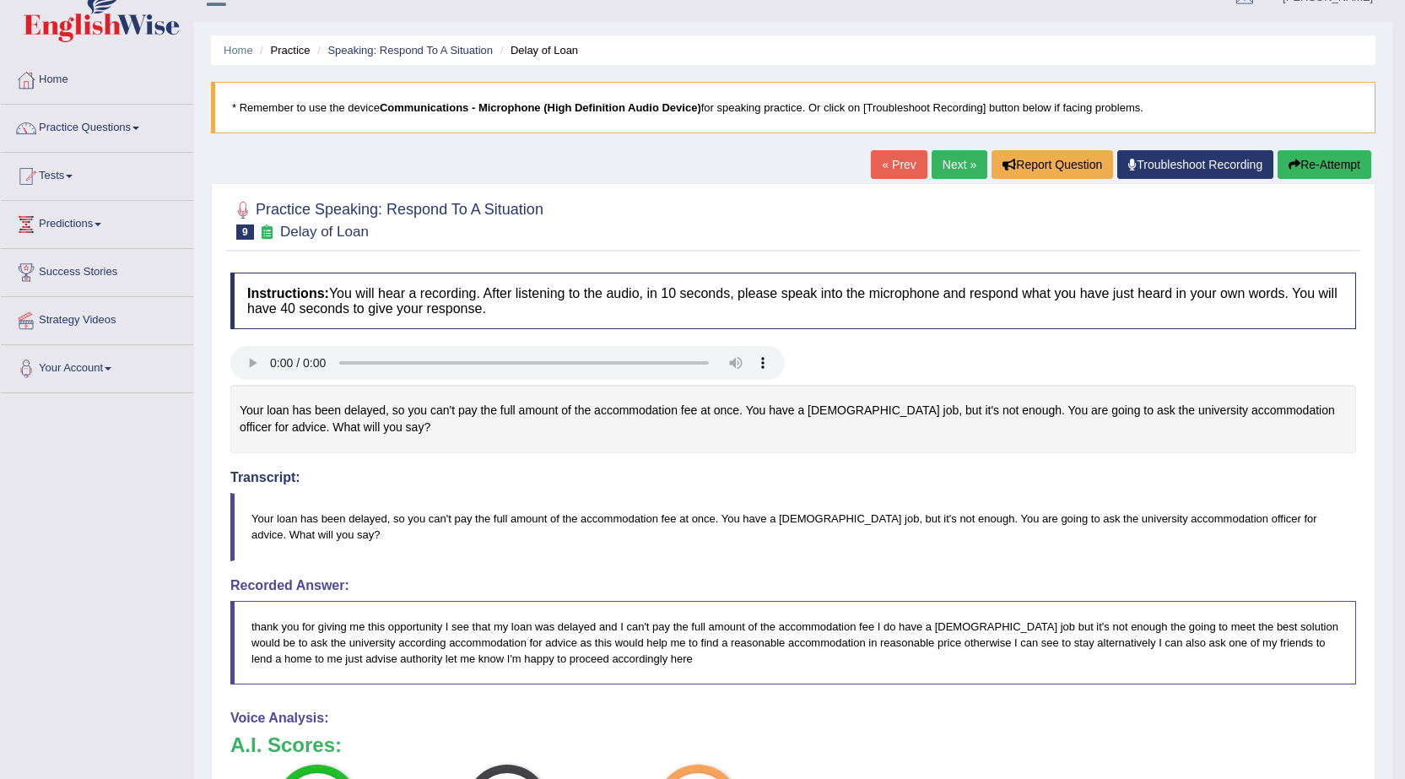
click at [1339, 172] on button "Re-Attempt" at bounding box center [1324, 164] width 94 height 29
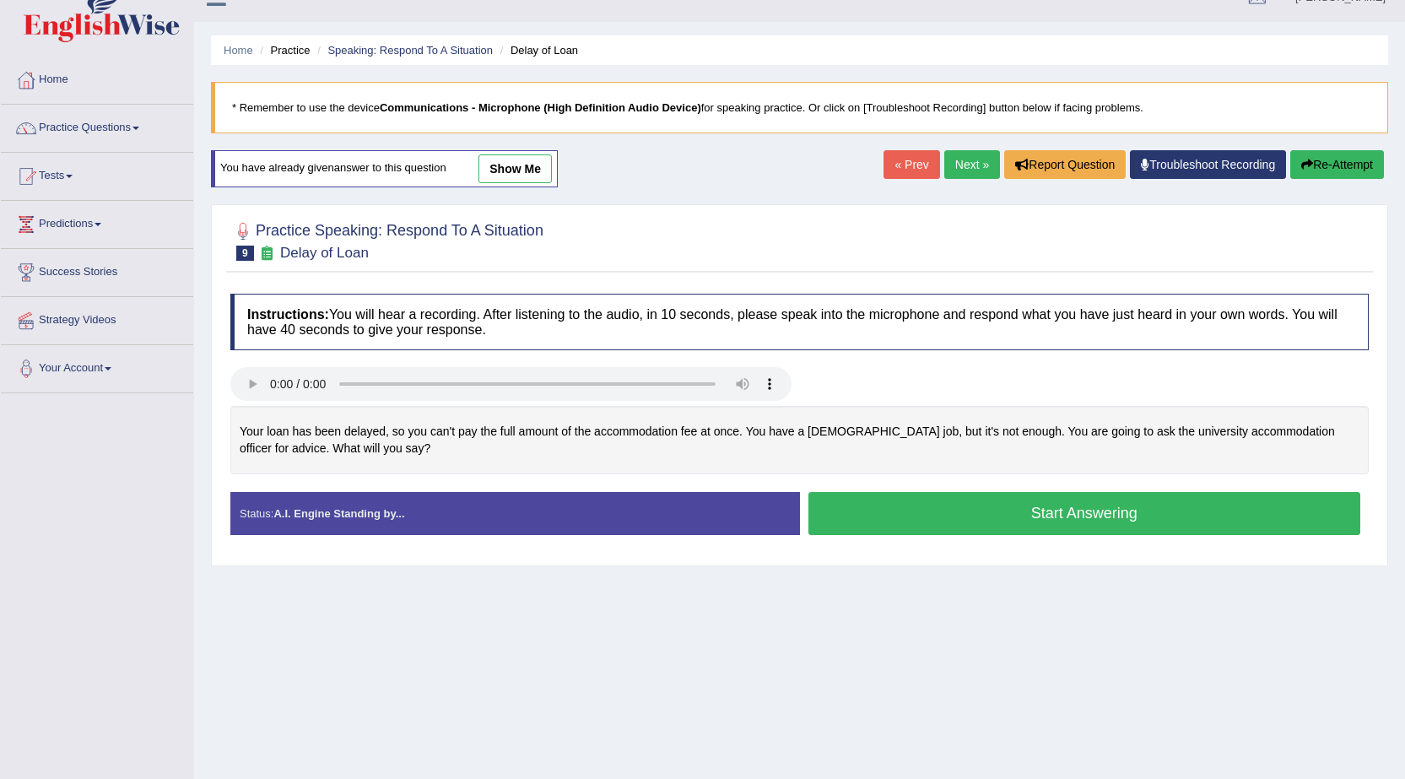
click at [1022, 512] on button "Start Answering" at bounding box center [1084, 513] width 553 height 43
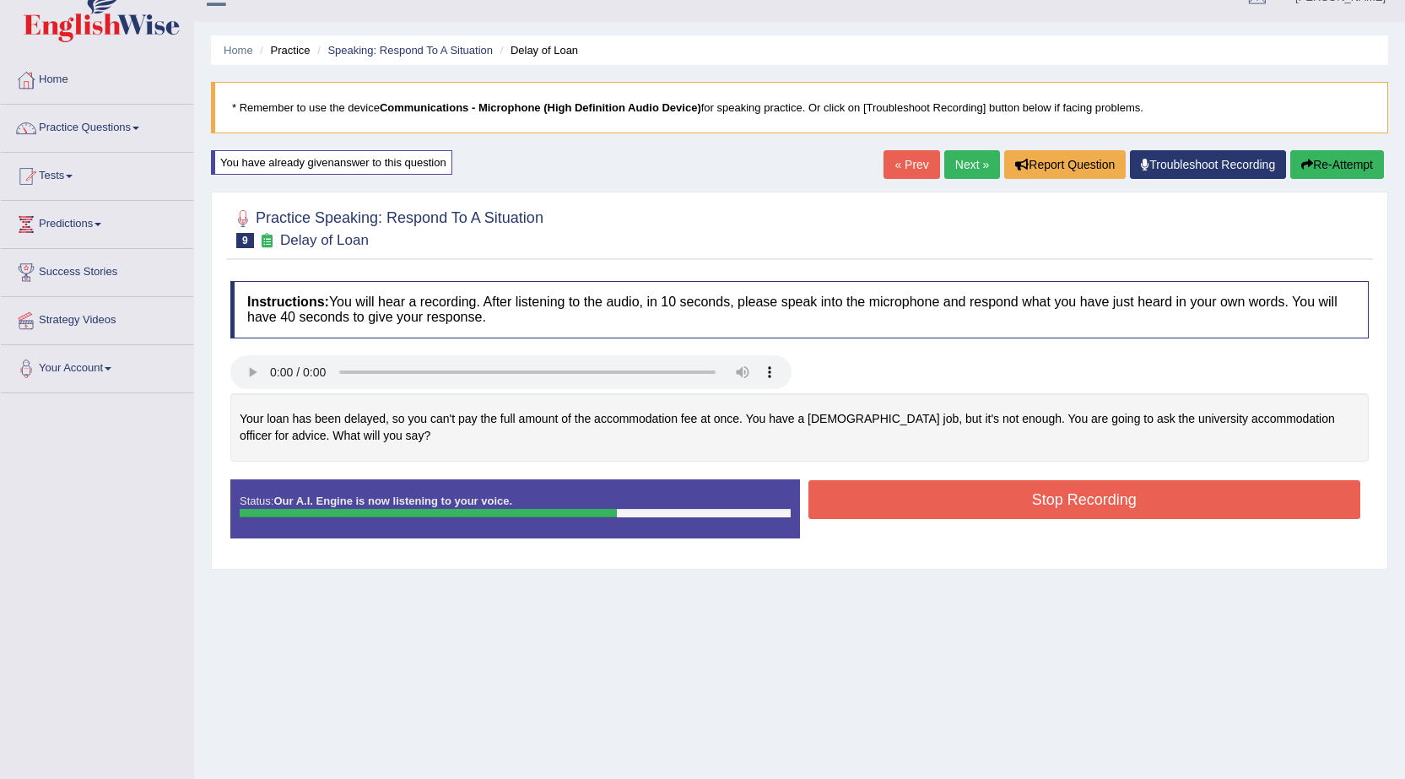
click at [1022, 512] on button "Stop Recording" at bounding box center [1084, 499] width 553 height 39
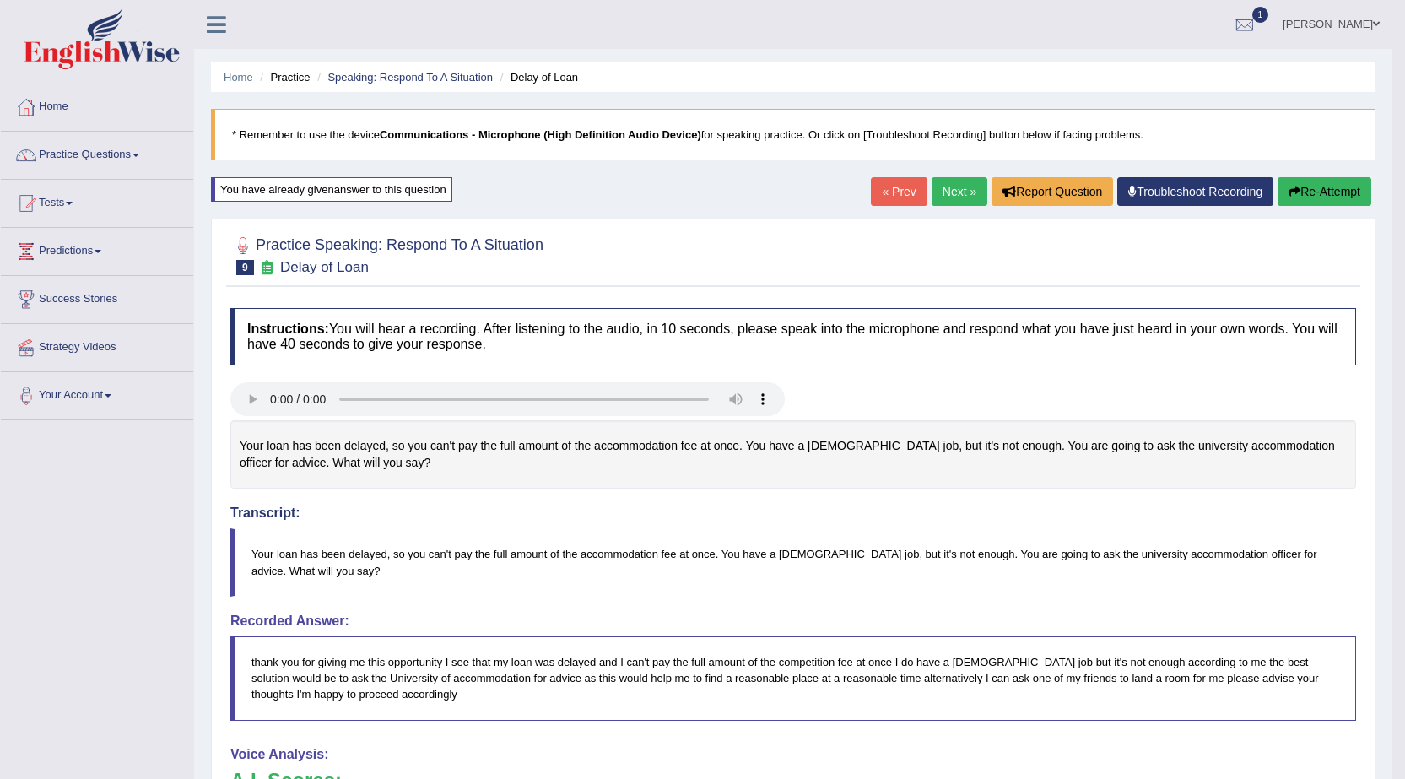
click at [948, 187] on link "Next »" at bounding box center [959, 191] width 56 height 29
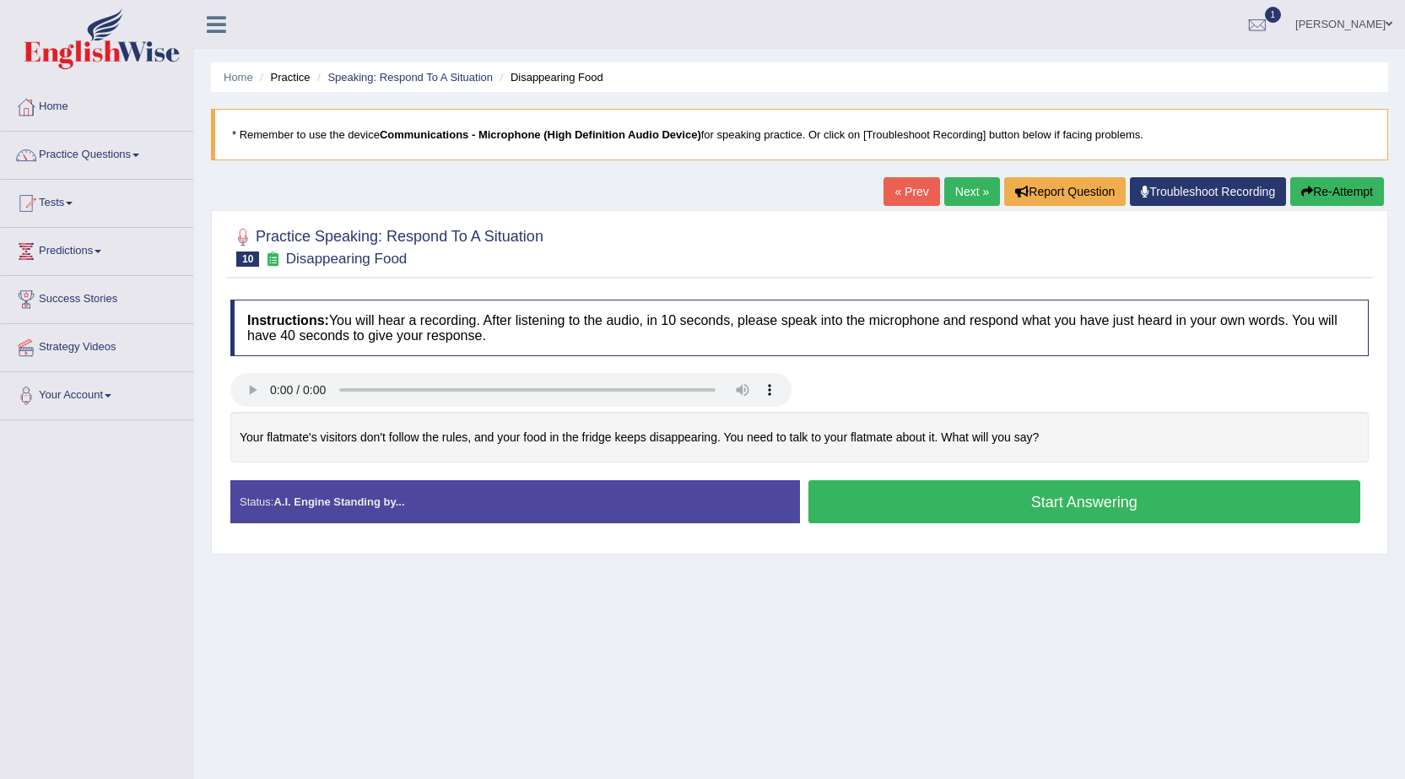
click at [1123, 504] on button "Start Answering" at bounding box center [1084, 501] width 553 height 43
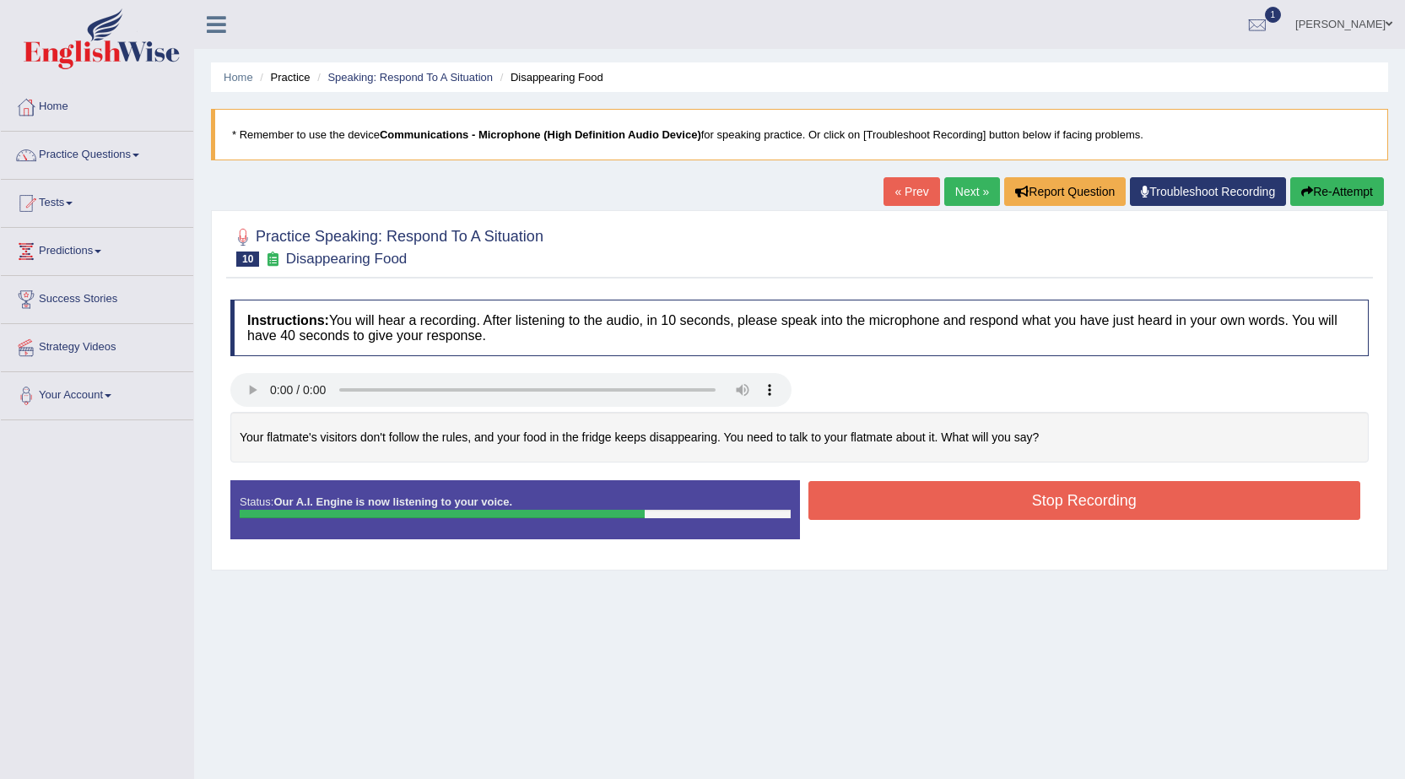
click at [1110, 500] on button "Stop Recording" at bounding box center [1084, 500] width 553 height 39
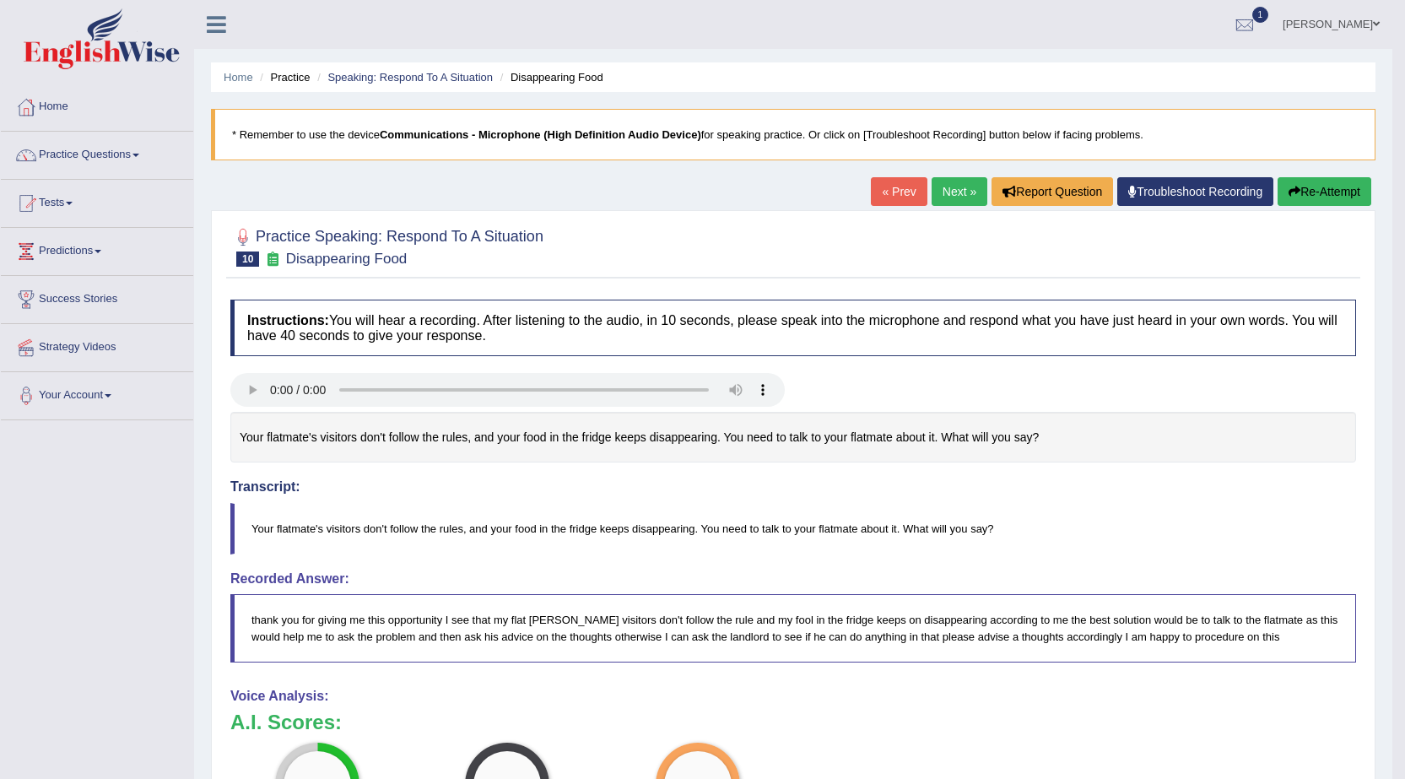
click at [421, 347] on h4 "Instructions: You will hear a recording. After listening to the audio, in 10 se…" at bounding box center [792, 327] width 1125 height 57
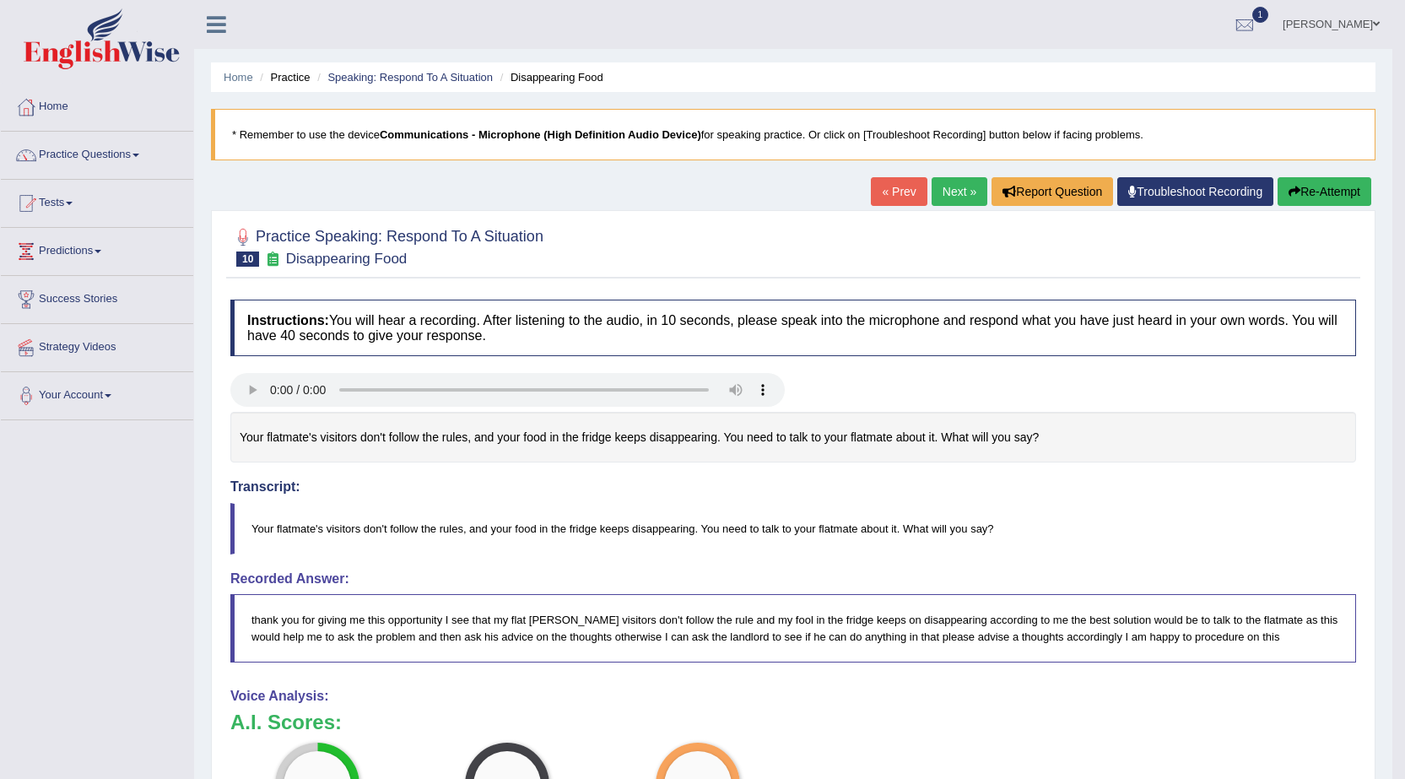
click at [421, 347] on h4 "Instructions: You will hear a recording. After listening to the audio, in 10 se…" at bounding box center [792, 327] width 1125 height 57
click at [956, 200] on link "Next »" at bounding box center [959, 191] width 56 height 29
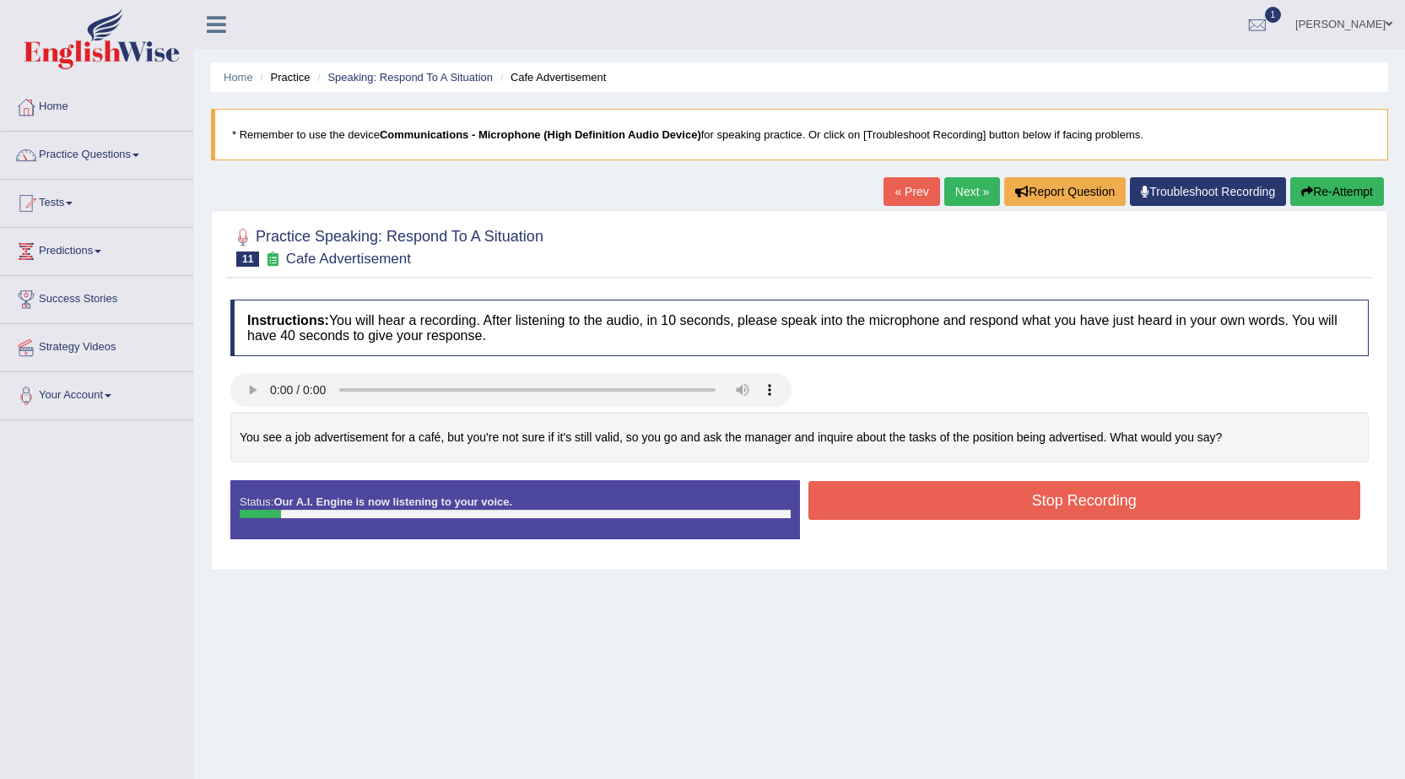
click at [892, 486] on button "Stop Recording" at bounding box center [1084, 500] width 553 height 39
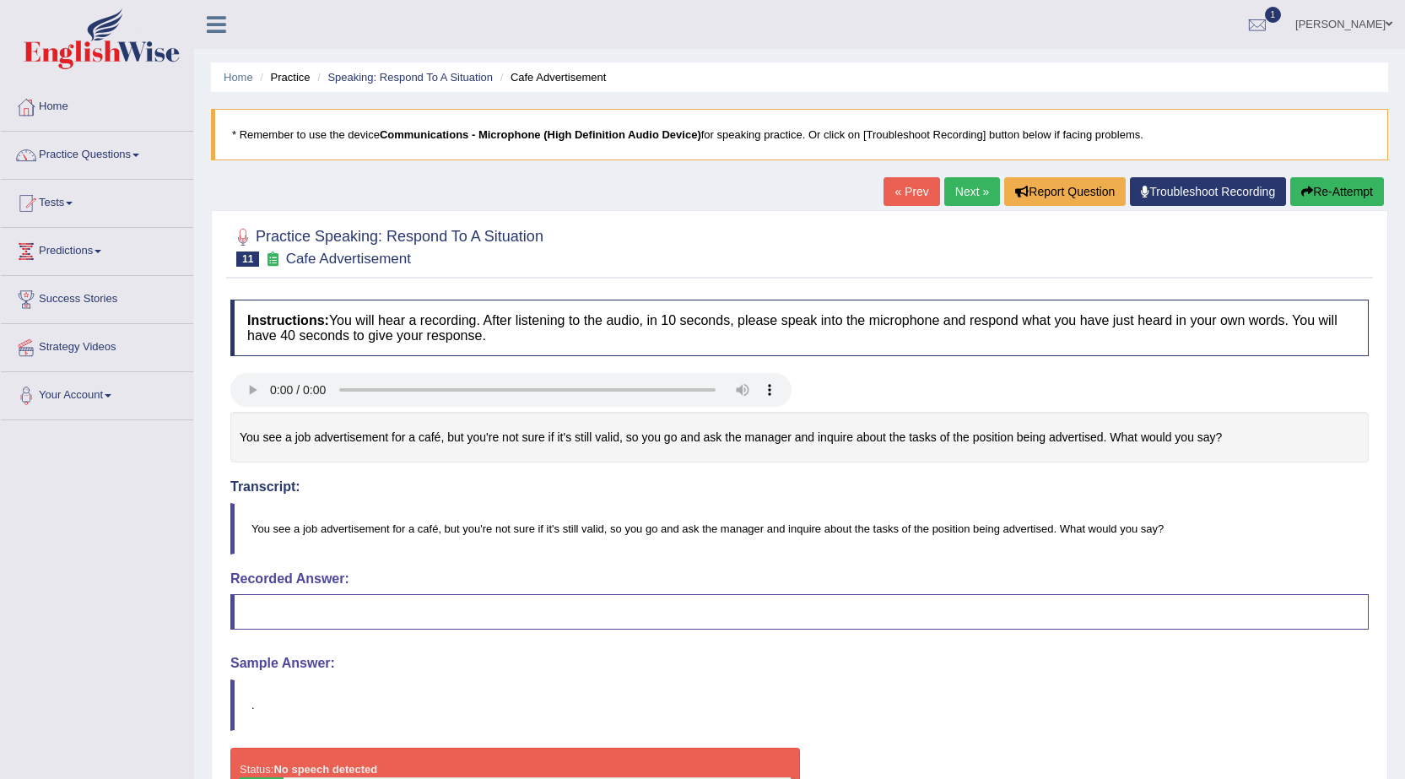
click at [1331, 189] on button "Re-Attempt" at bounding box center [1337, 191] width 94 height 29
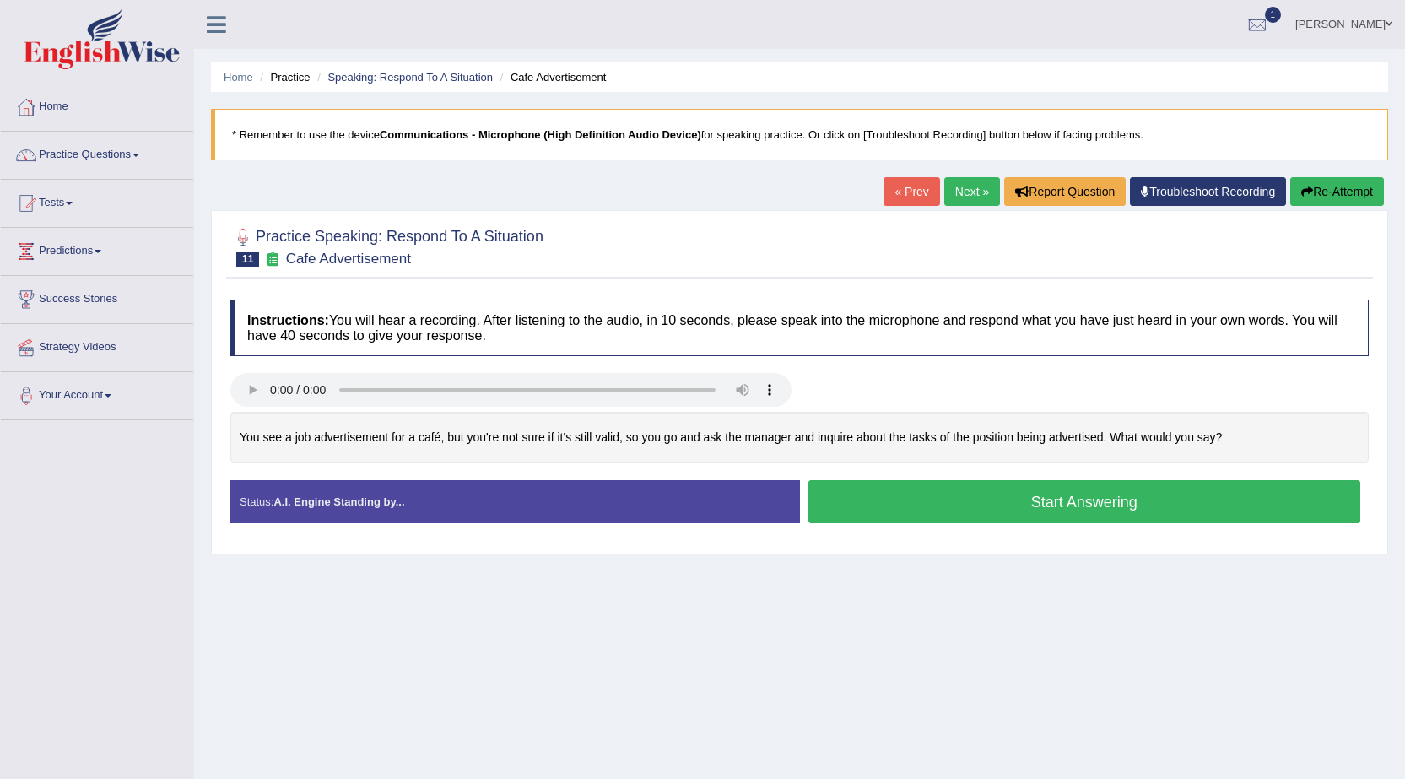
click at [1109, 501] on button "Start Answering" at bounding box center [1084, 501] width 553 height 43
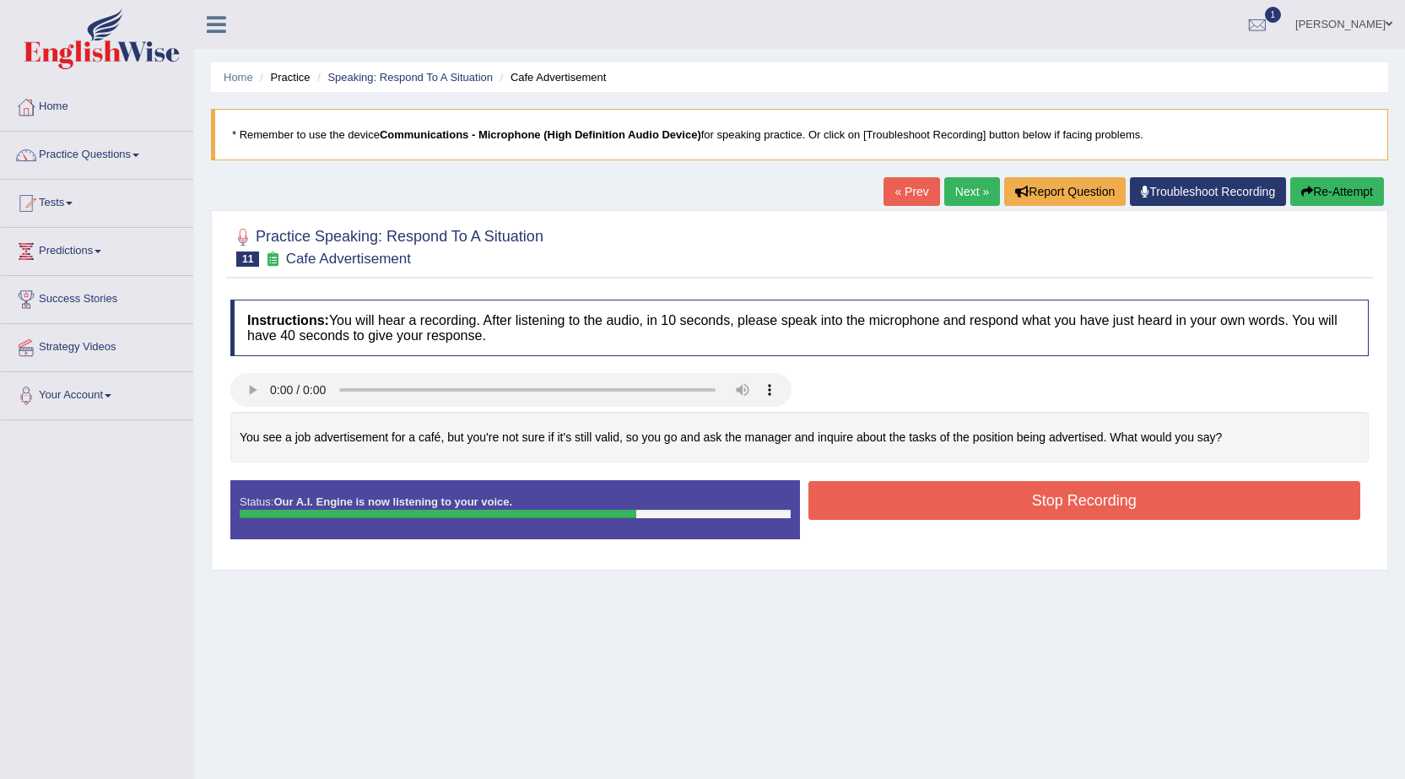
click at [945, 487] on button "Stop Recording" at bounding box center [1084, 500] width 553 height 39
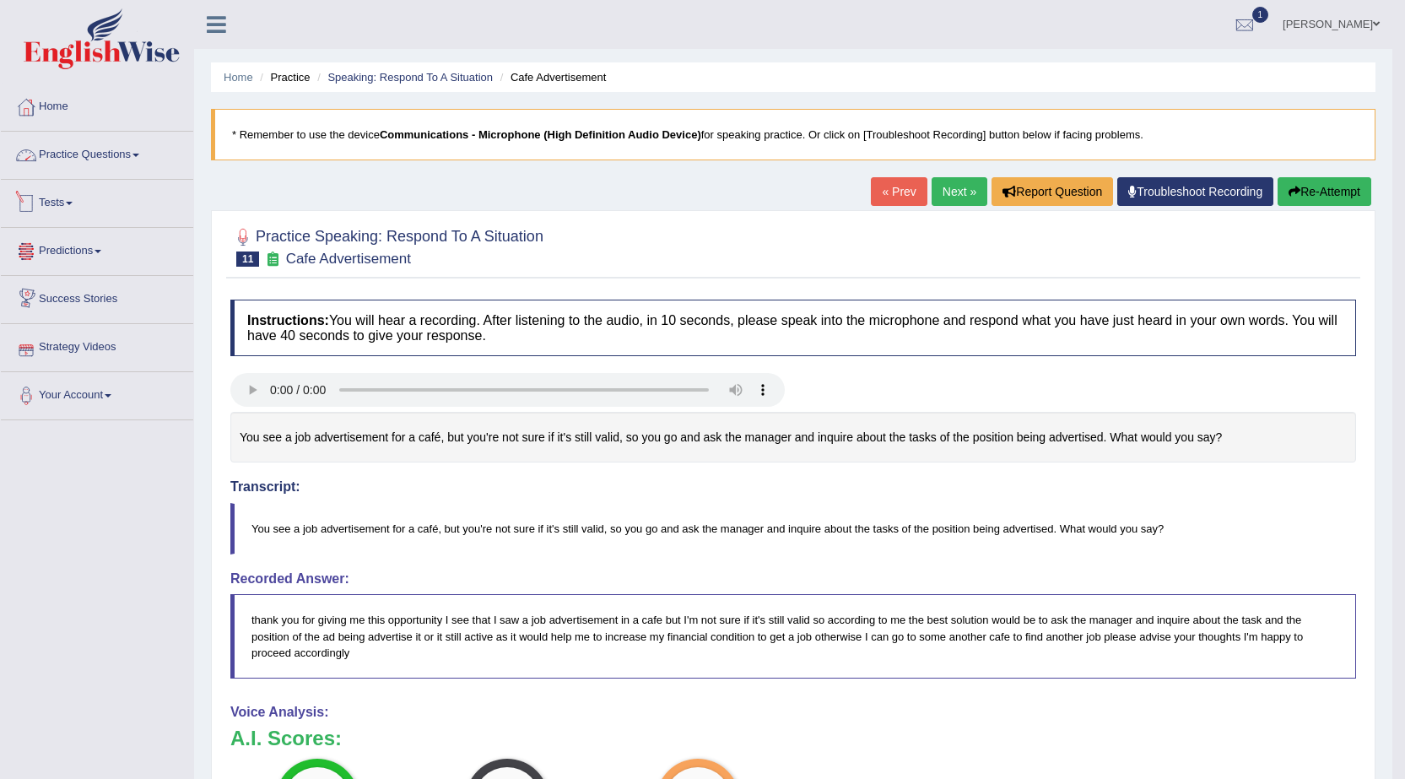
click at [78, 155] on link "Practice Questions" at bounding box center [97, 153] width 192 height 42
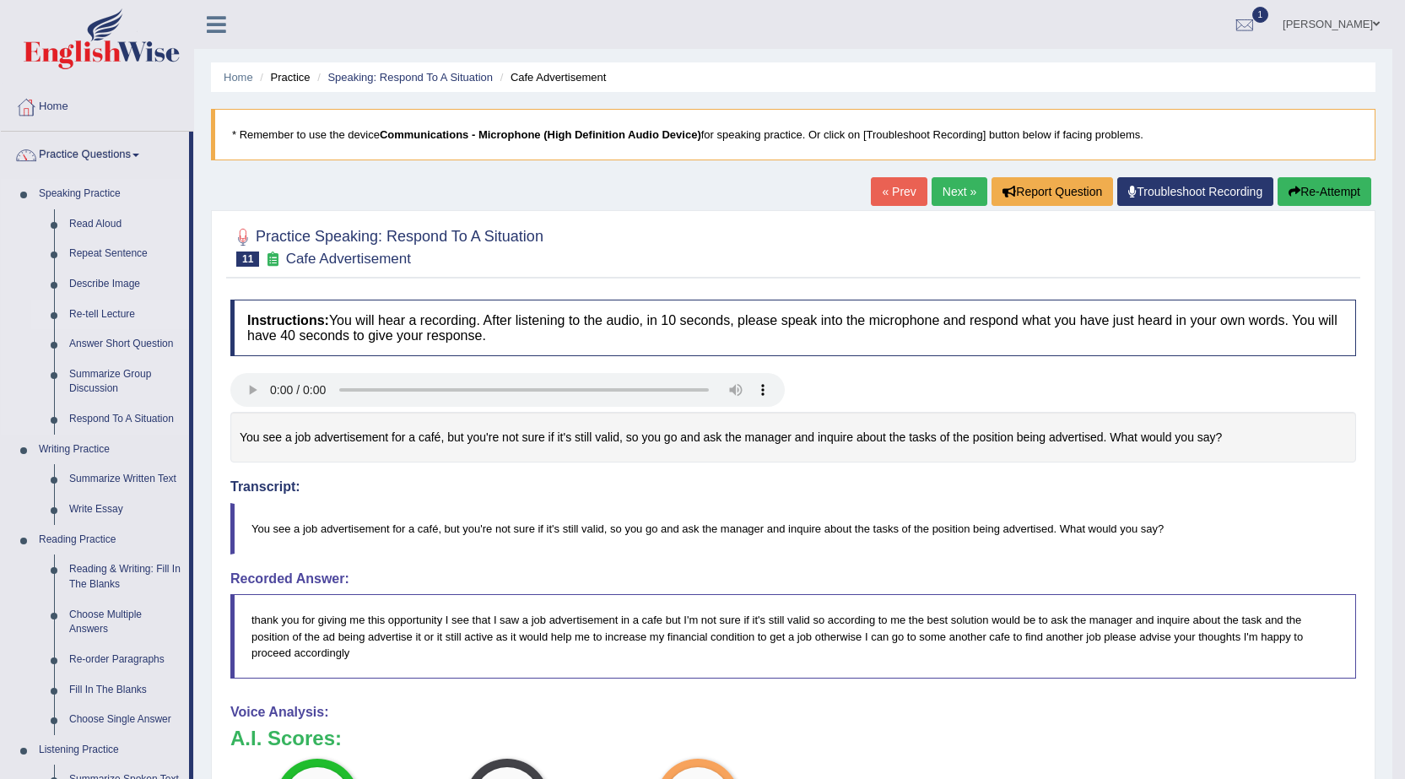
click at [85, 316] on link "Re-tell Lecture" at bounding box center [125, 314] width 127 height 30
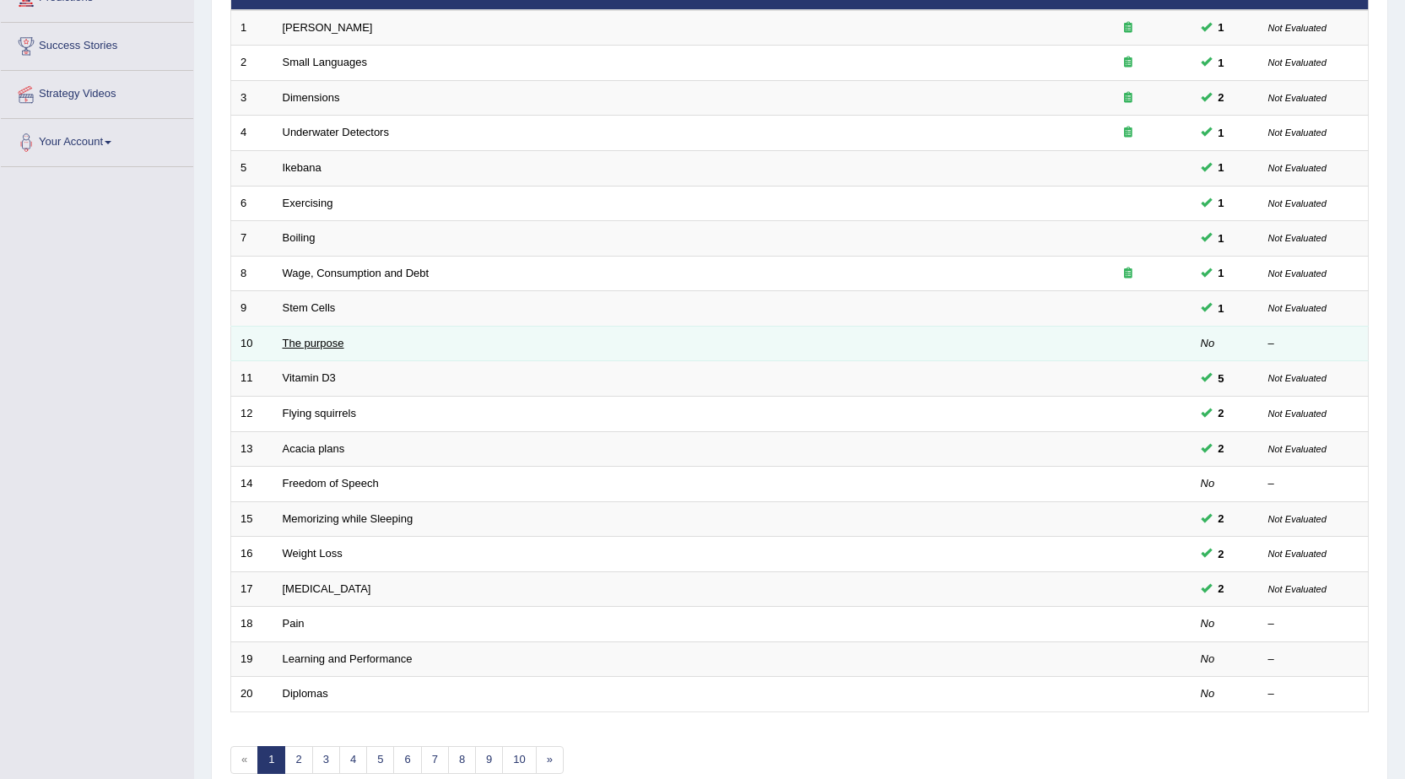
click at [327, 341] on link "The purpose" at bounding box center [314, 343] width 62 height 13
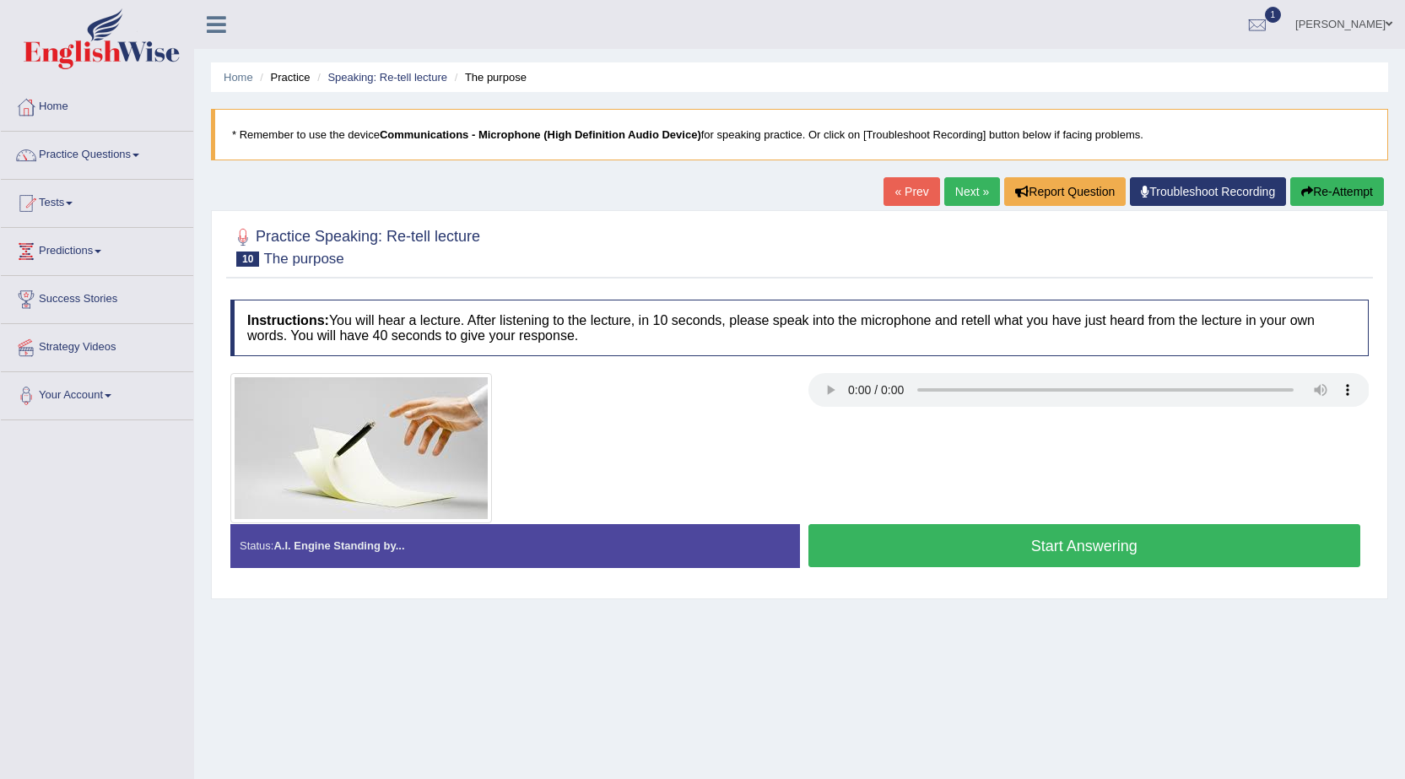
click at [1118, 547] on button "Start Answering" at bounding box center [1084, 545] width 553 height 43
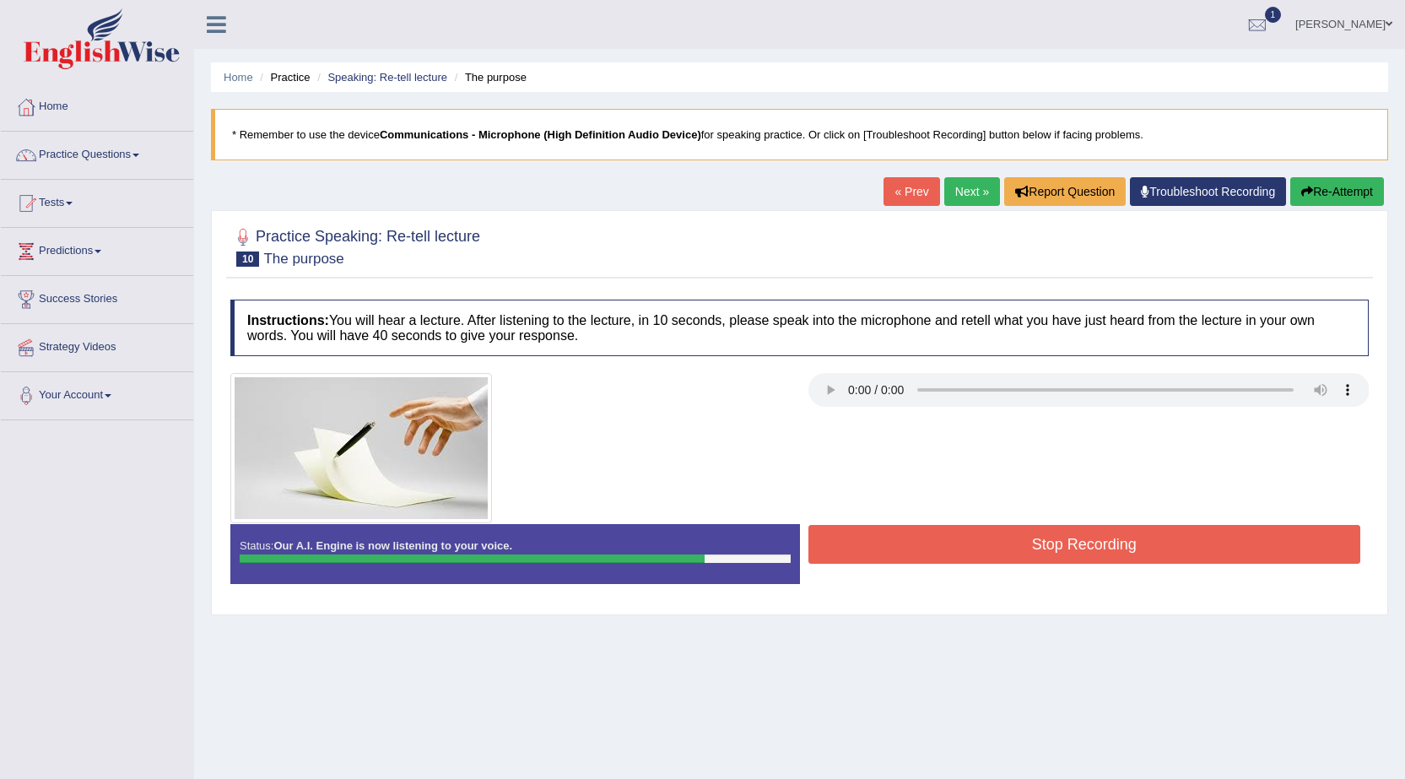
click at [1118, 547] on button "Stop Recording" at bounding box center [1084, 544] width 553 height 39
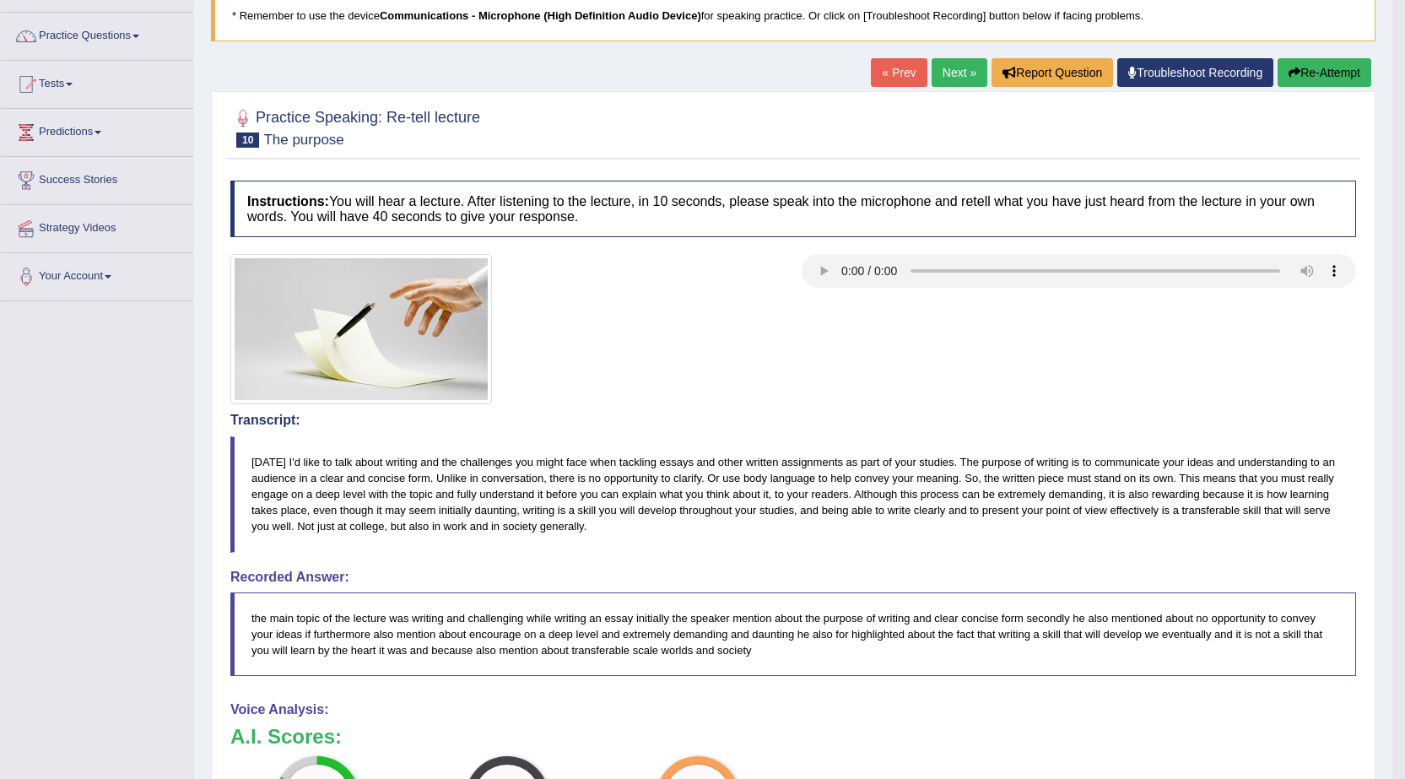
scroll to position [14, 0]
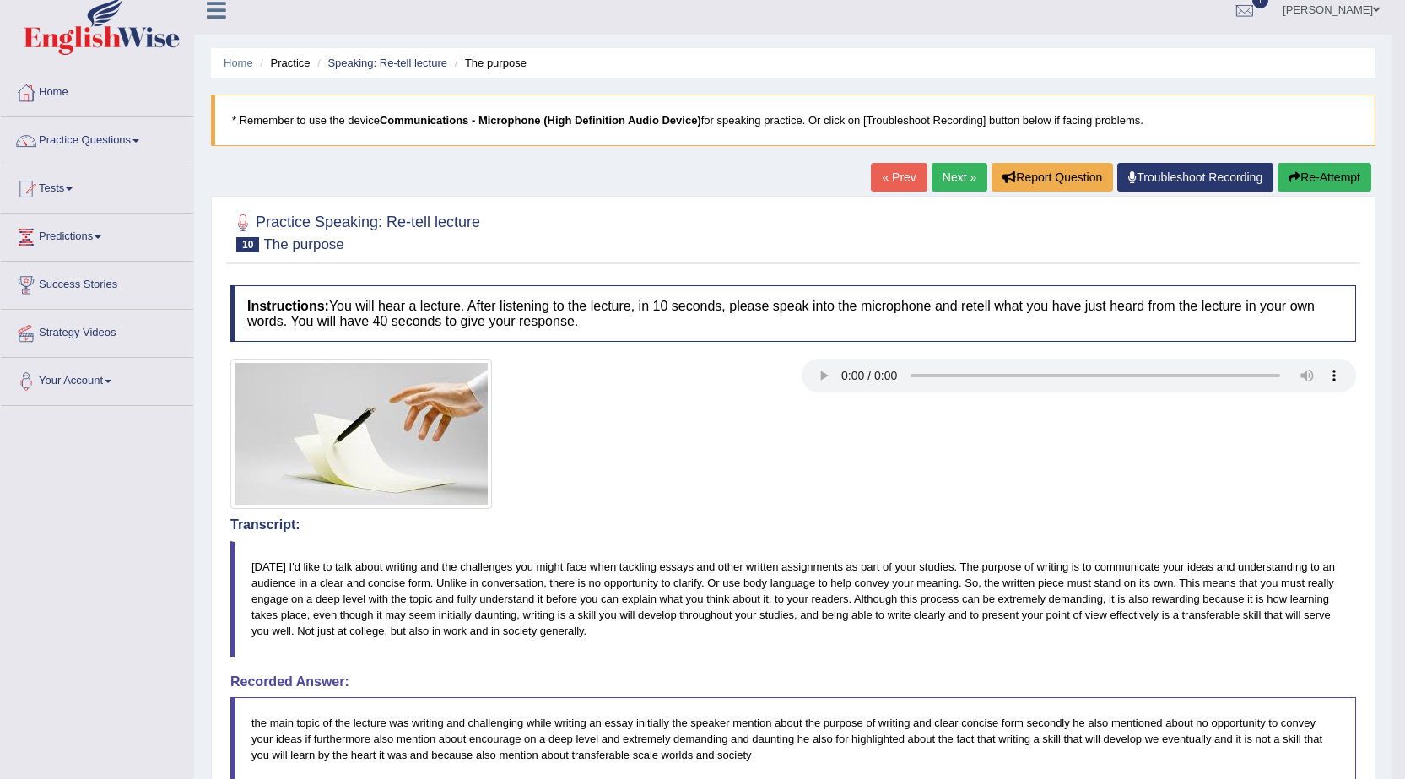
click at [951, 175] on link "Next »" at bounding box center [959, 177] width 56 height 29
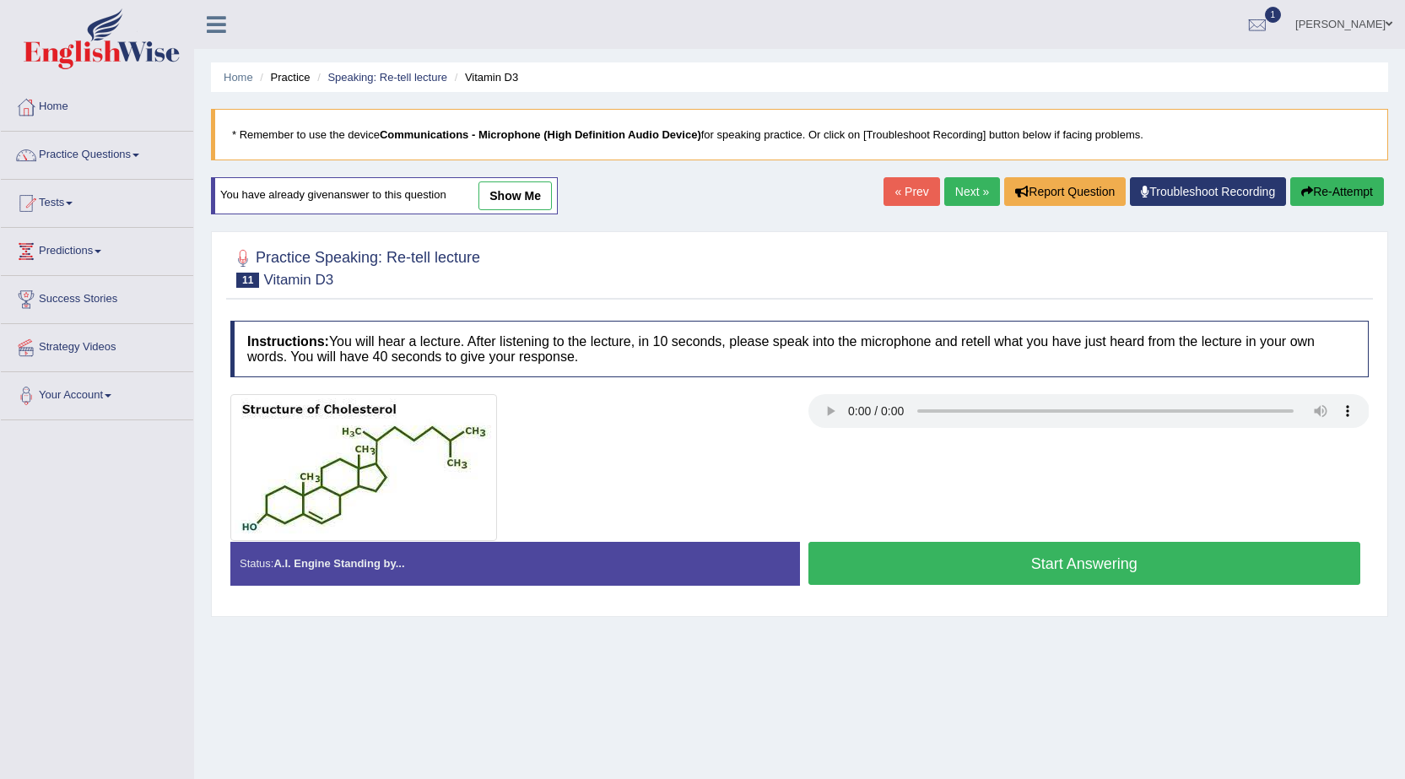
click at [1065, 565] on button "Start Answering" at bounding box center [1084, 563] width 553 height 43
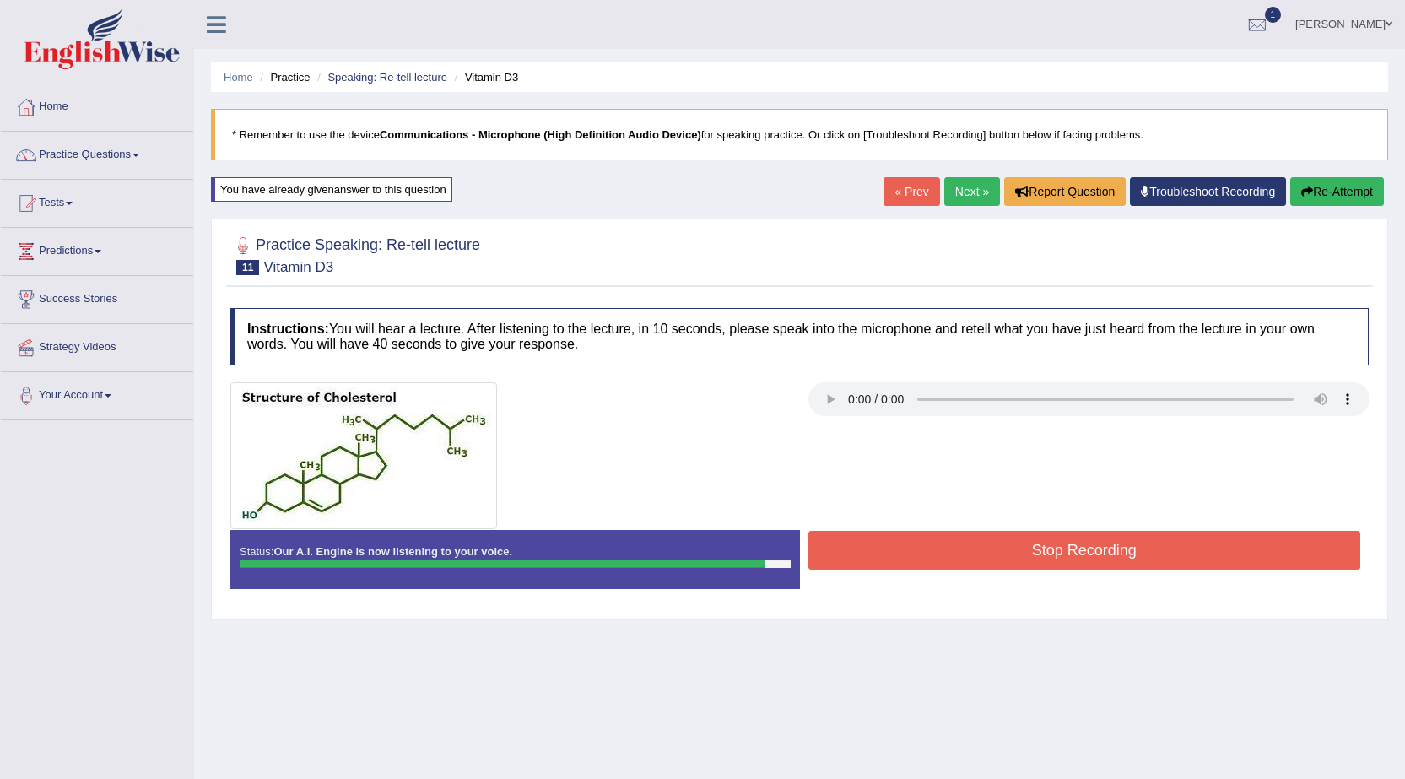
click at [1084, 552] on button "Stop Recording" at bounding box center [1084, 550] width 553 height 39
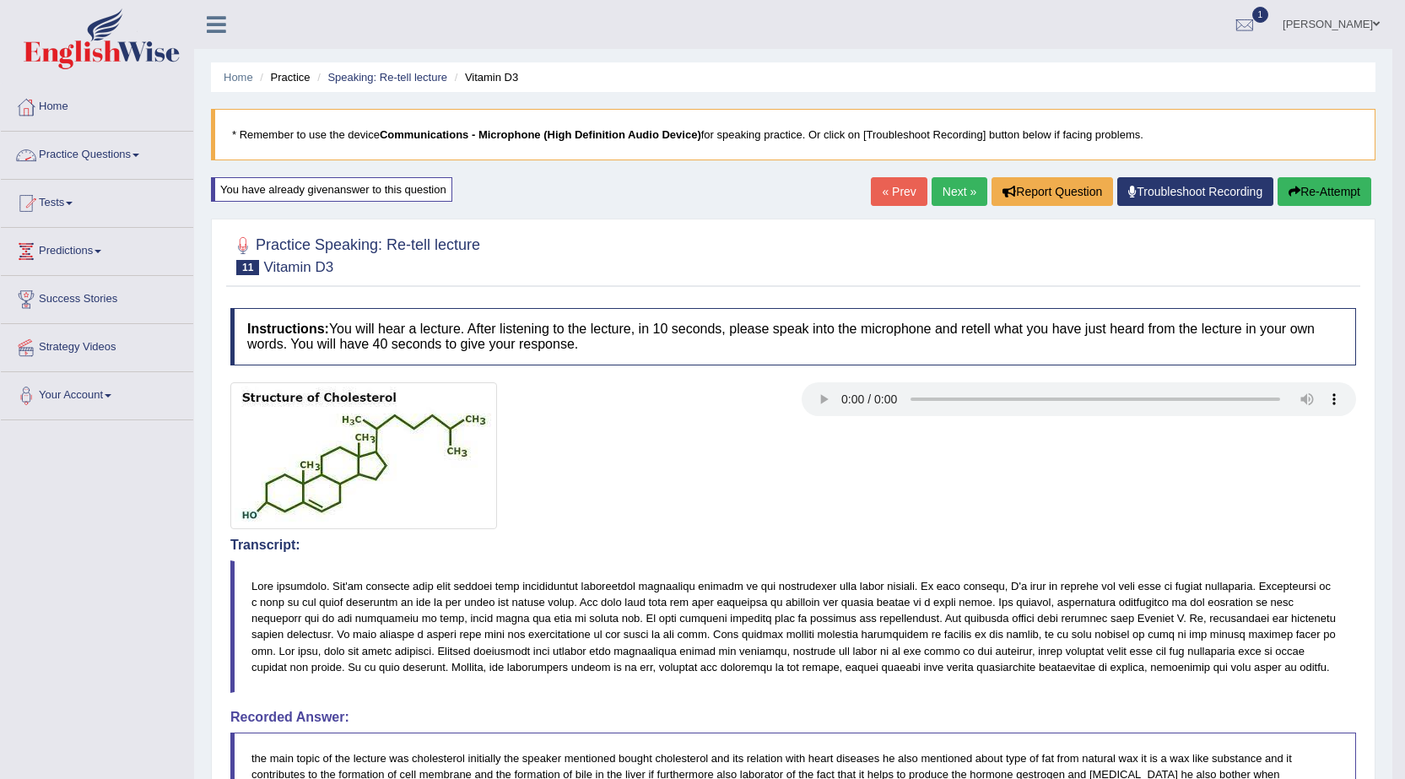
click at [94, 150] on link "Practice Questions" at bounding box center [97, 153] width 192 height 42
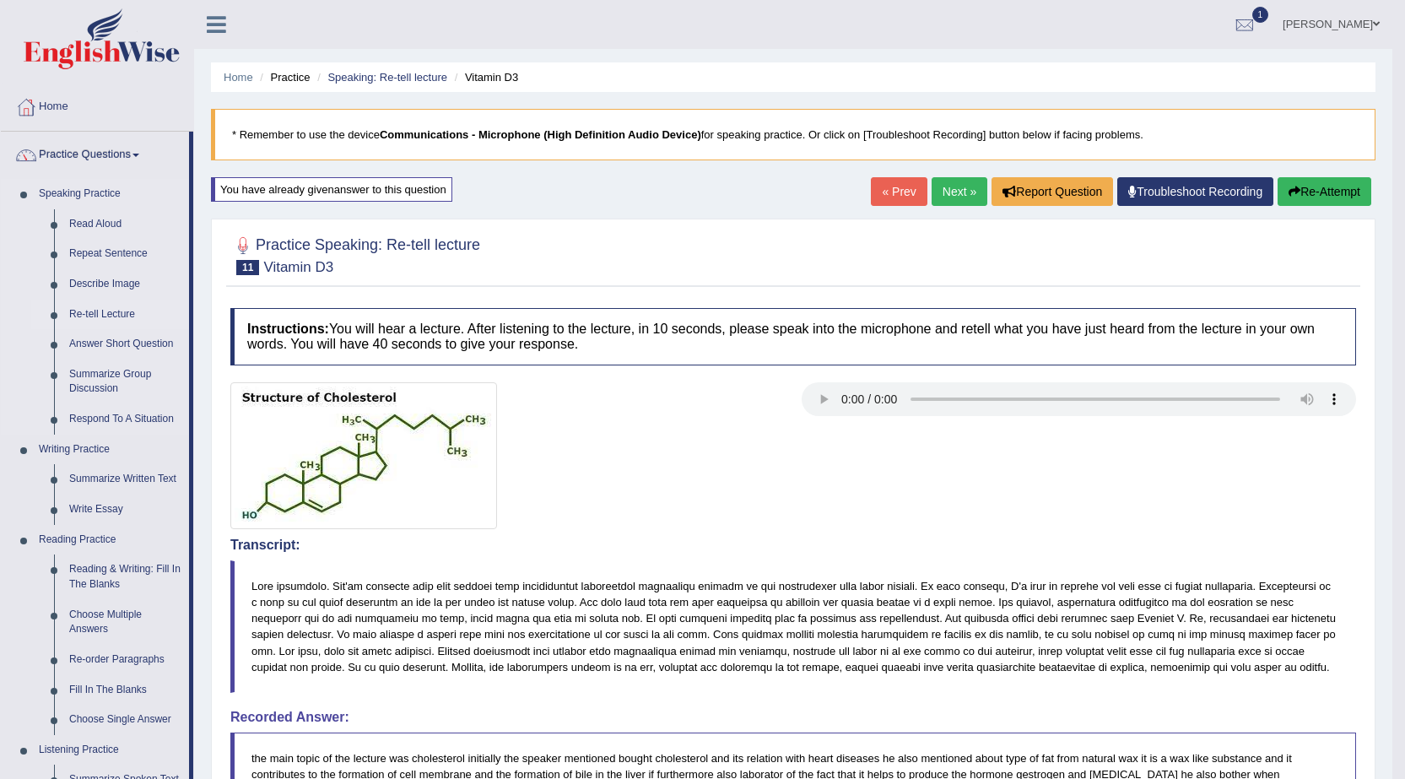
click at [106, 317] on link "Re-tell Lecture" at bounding box center [125, 314] width 127 height 30
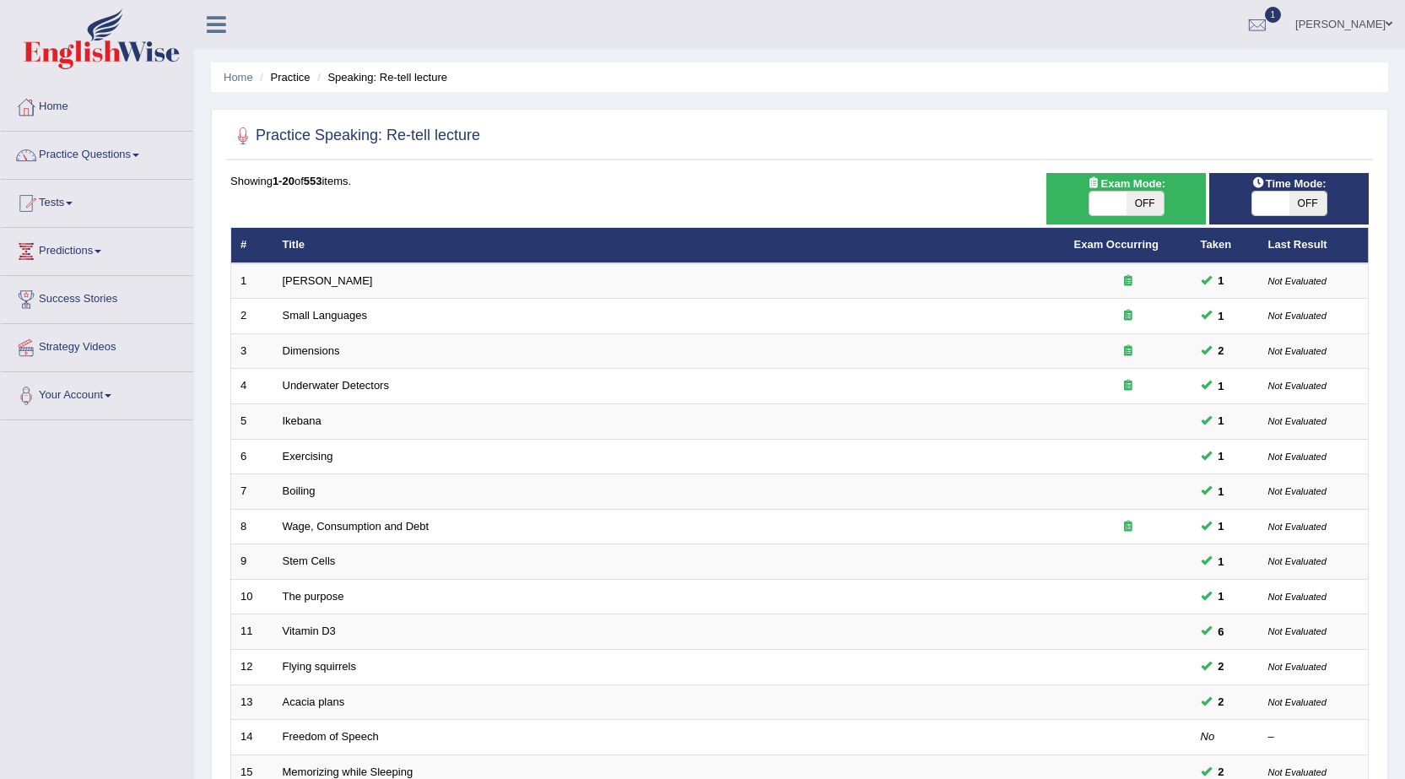
click at [1124, 202] on span at bounding box center [1107, 203] width 37 height 24
checkbox input "true"
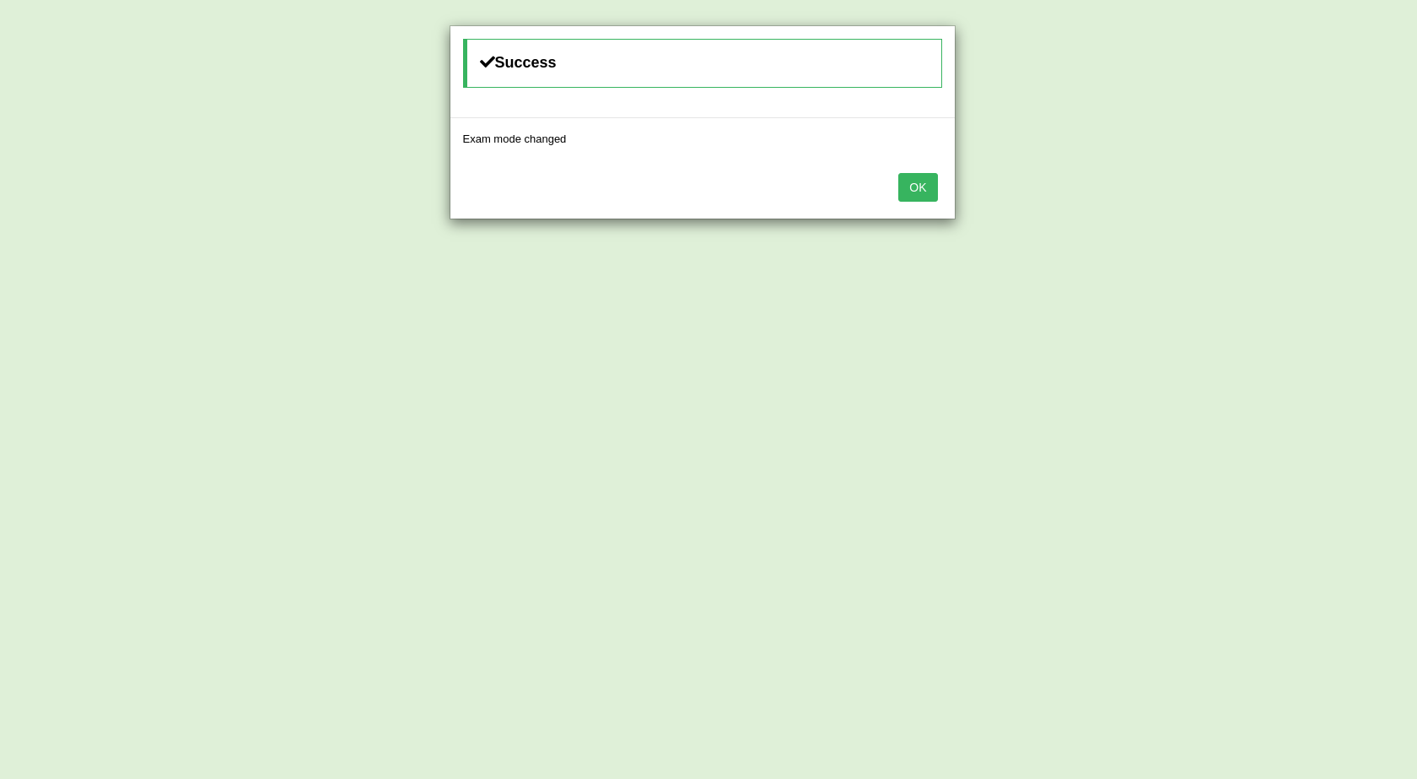
drag, startPoint x: 916, startPoint y: 180, endPoint x: 1292, endPoint y: 271, distance: 387.1
click at [917, 181] on button "OK" at bounding box center [917, 187] width 39 height 29
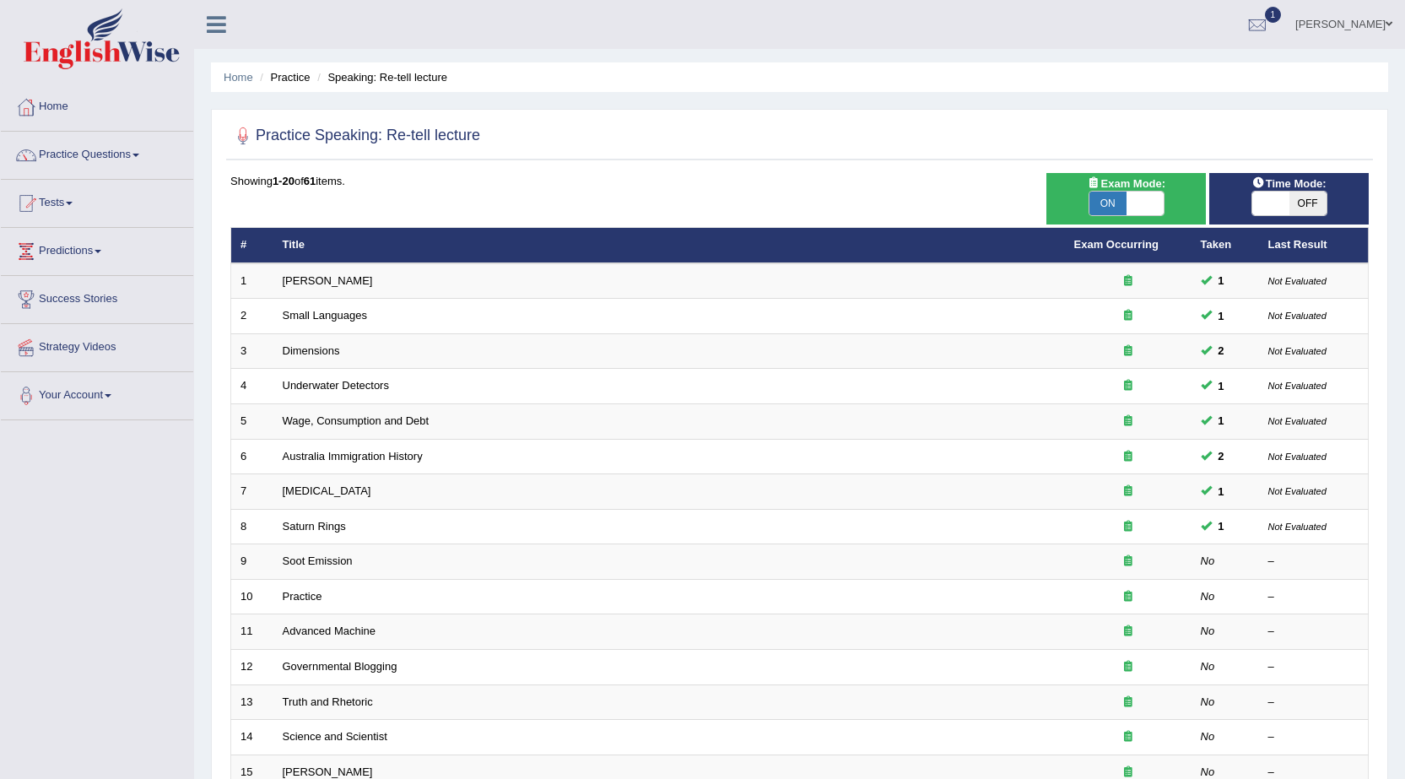
click at [1291, 200] on span "OFF" at bounding box center [1307, 203] width 37 height 24
checkbox input "true"
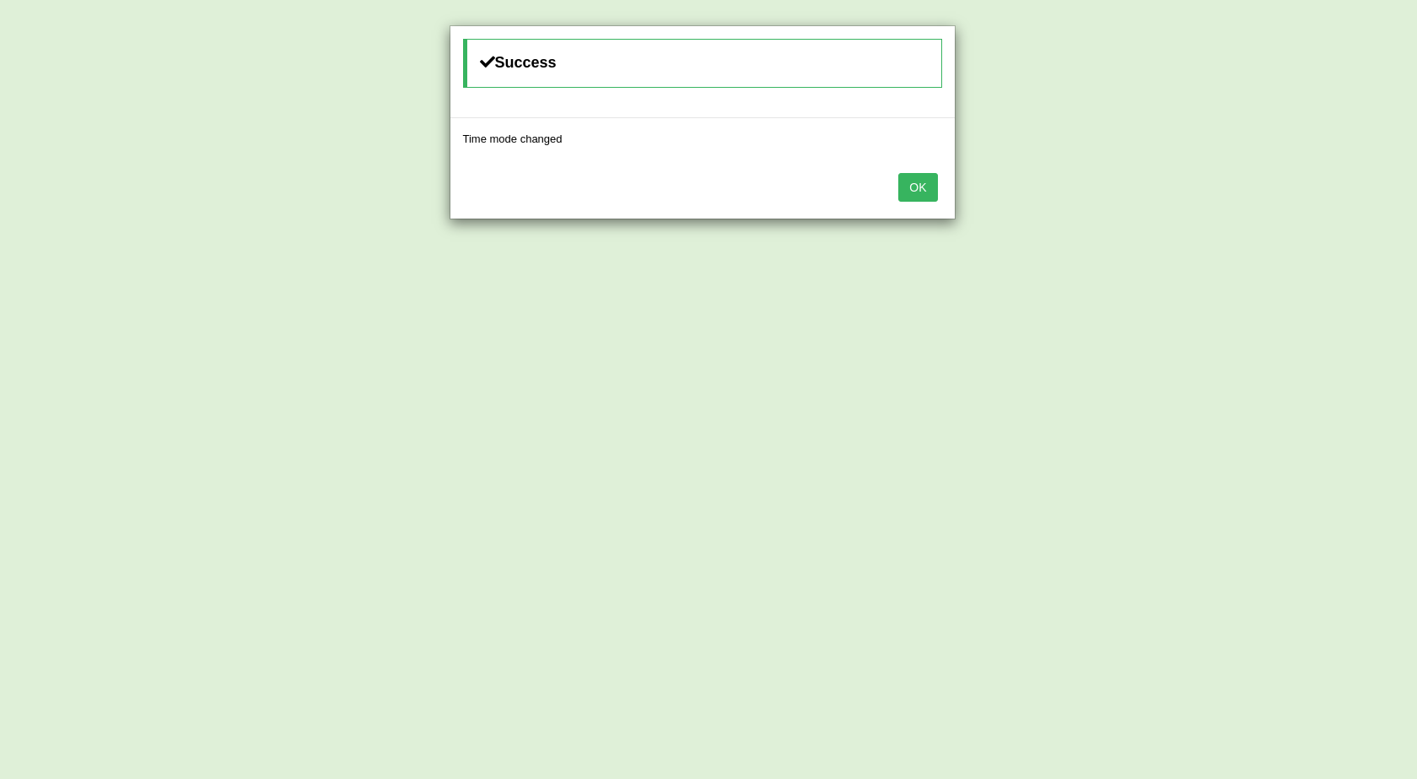
click at [908, 189] on button "OK" at bounding box center [917, 187] width 39 height 29
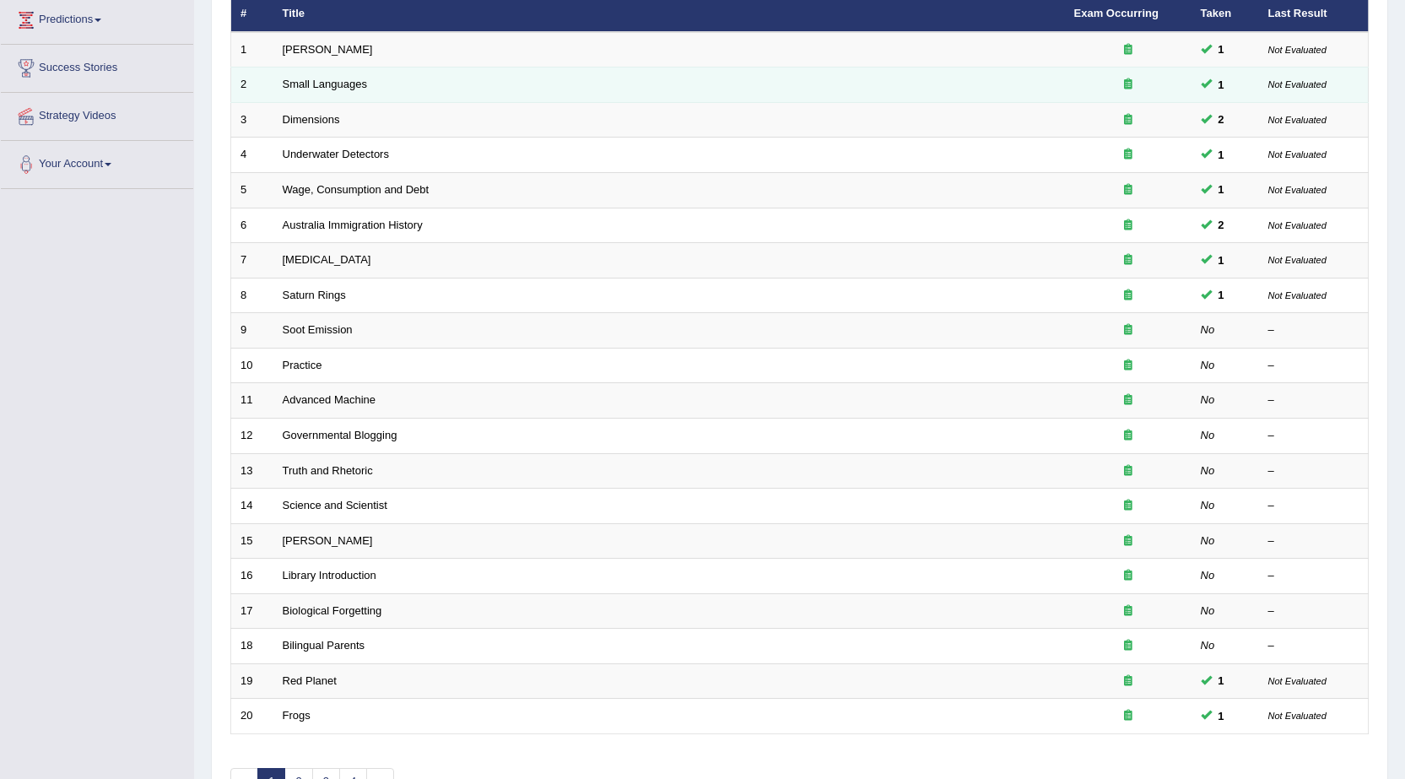
scroll to position [253, 0]
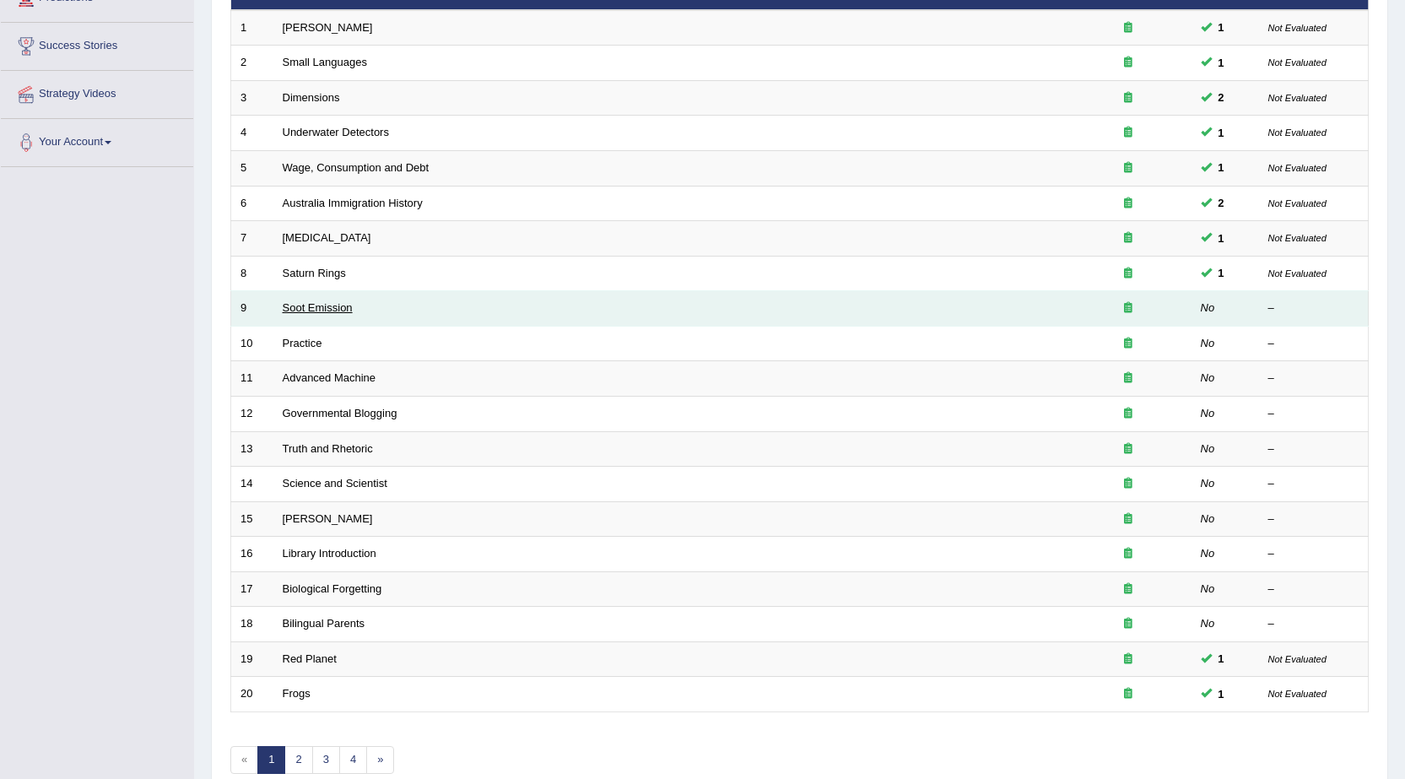
click at [329, 308] on link "Soot Emission" at bounding box center [318, 307] width 70 height 13
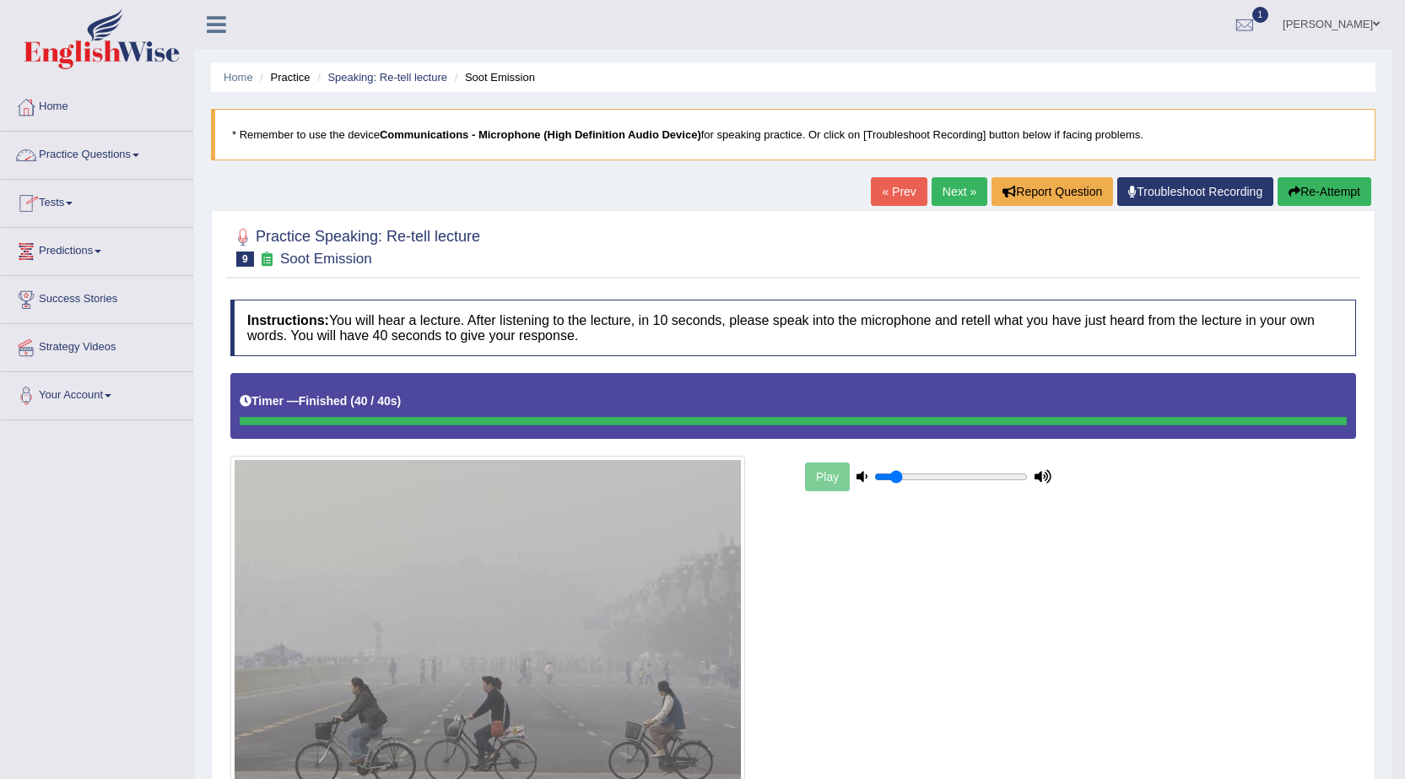
click at [123, 155] on link "Practice Questions" at bounding box center [97, 153] width 192 height 42
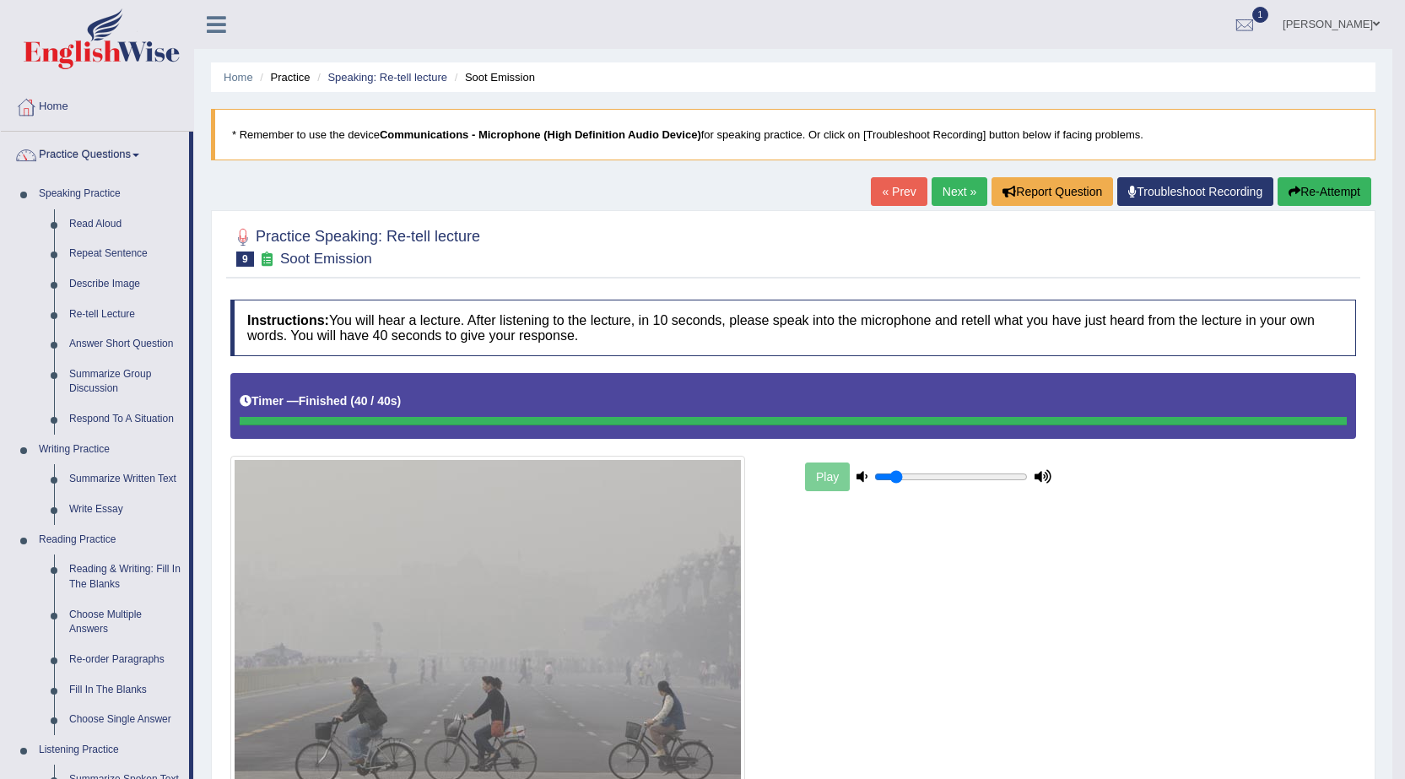
click at [965, 185] on link "Next »" at bounding box center [959, 191] width 56 height 29
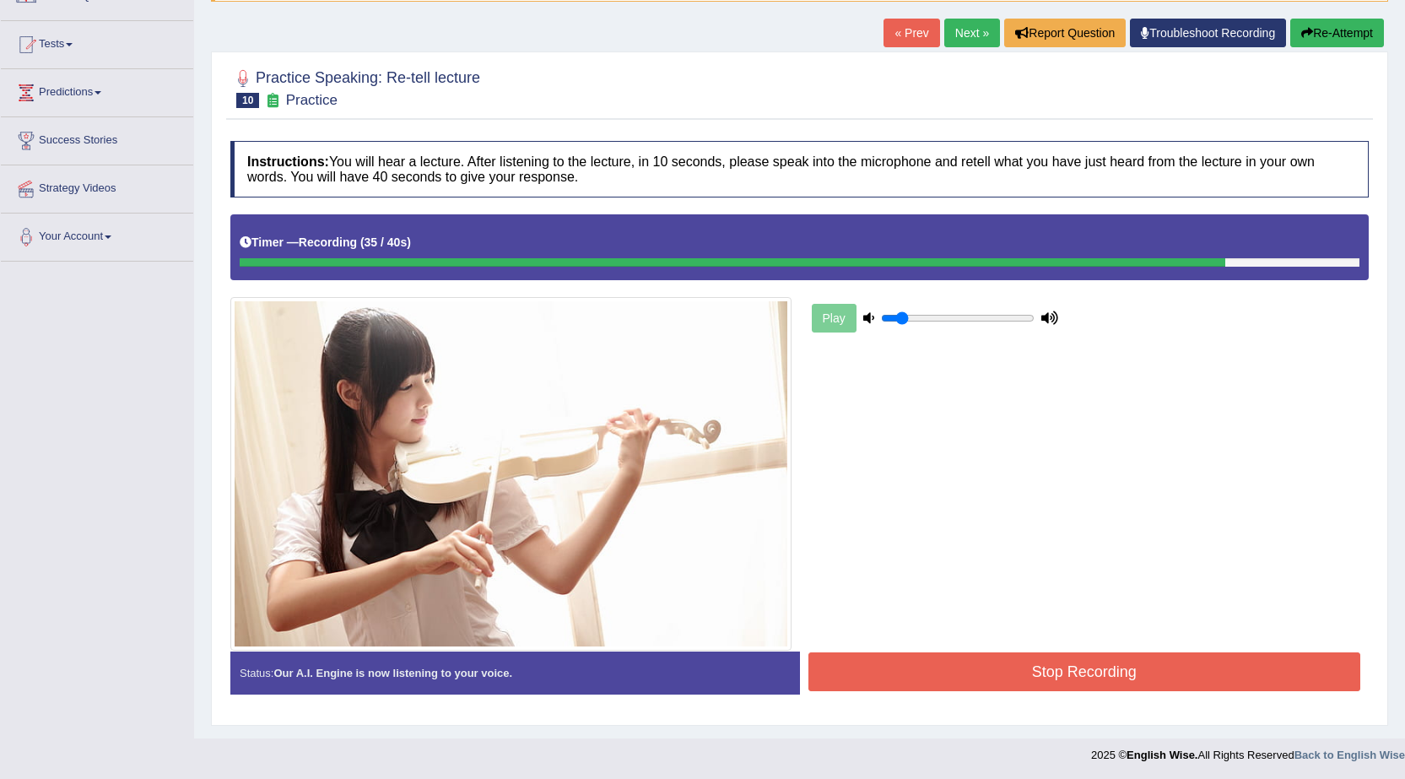
scroll to position [160, 0]
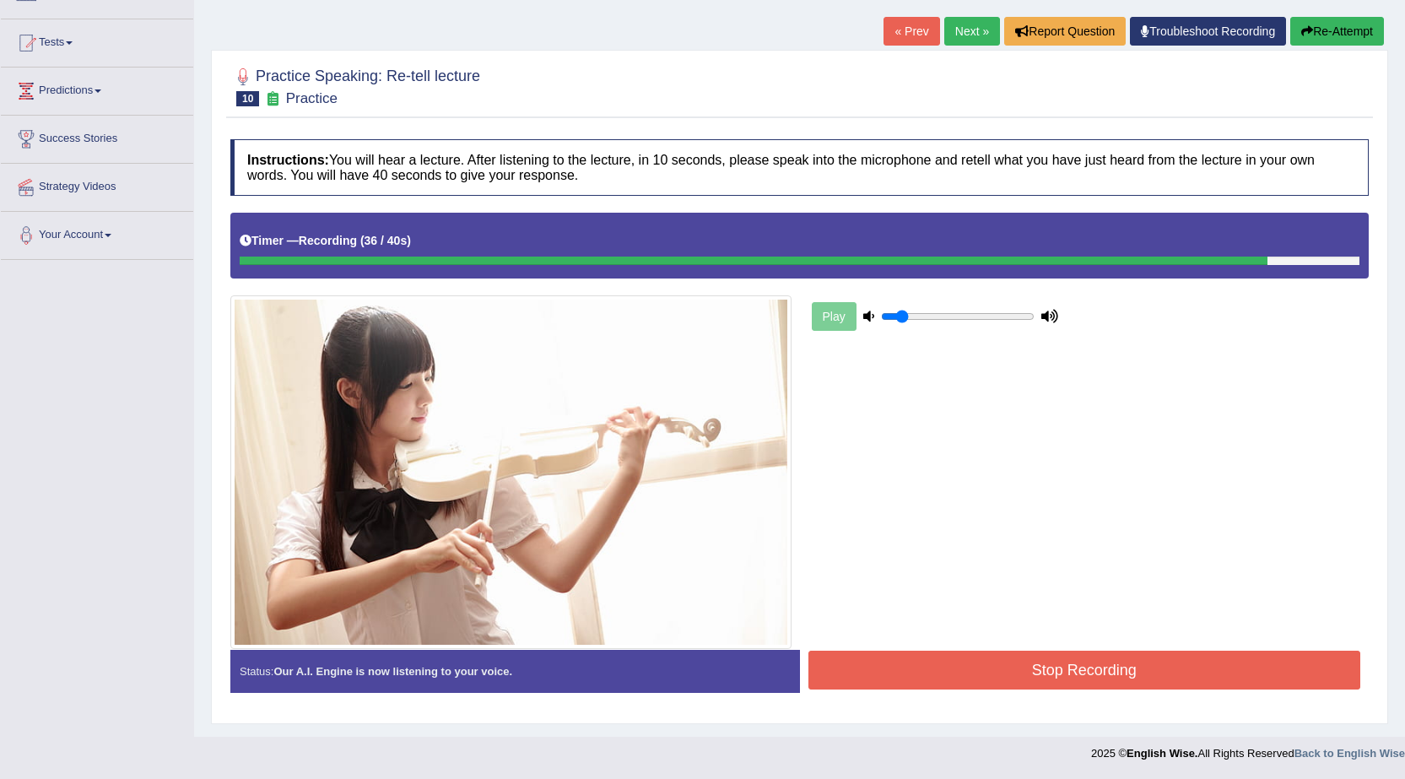
click at [1071, 672] on button "Stop Recording" at bounding box center [1084, 669] width 553 height 39
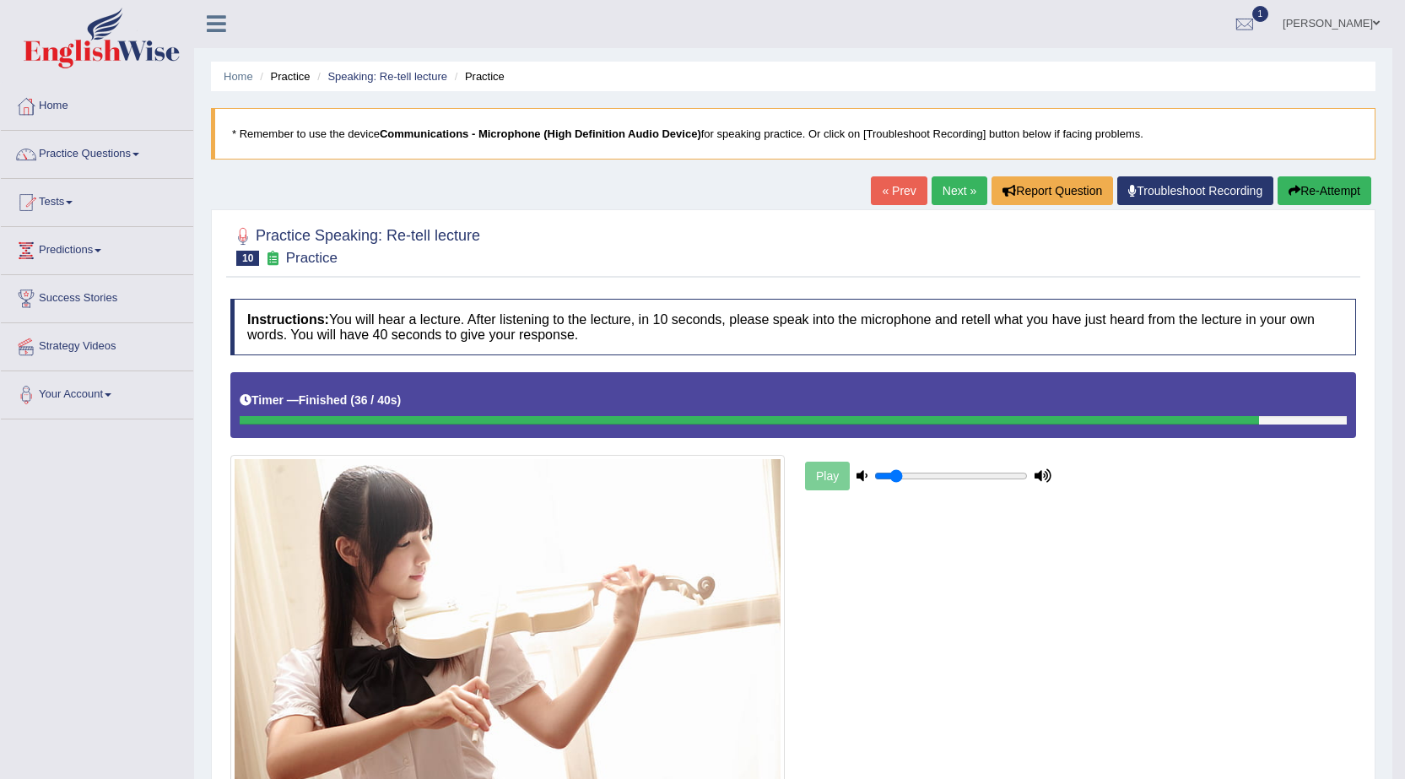
scroll to position [0, 0]
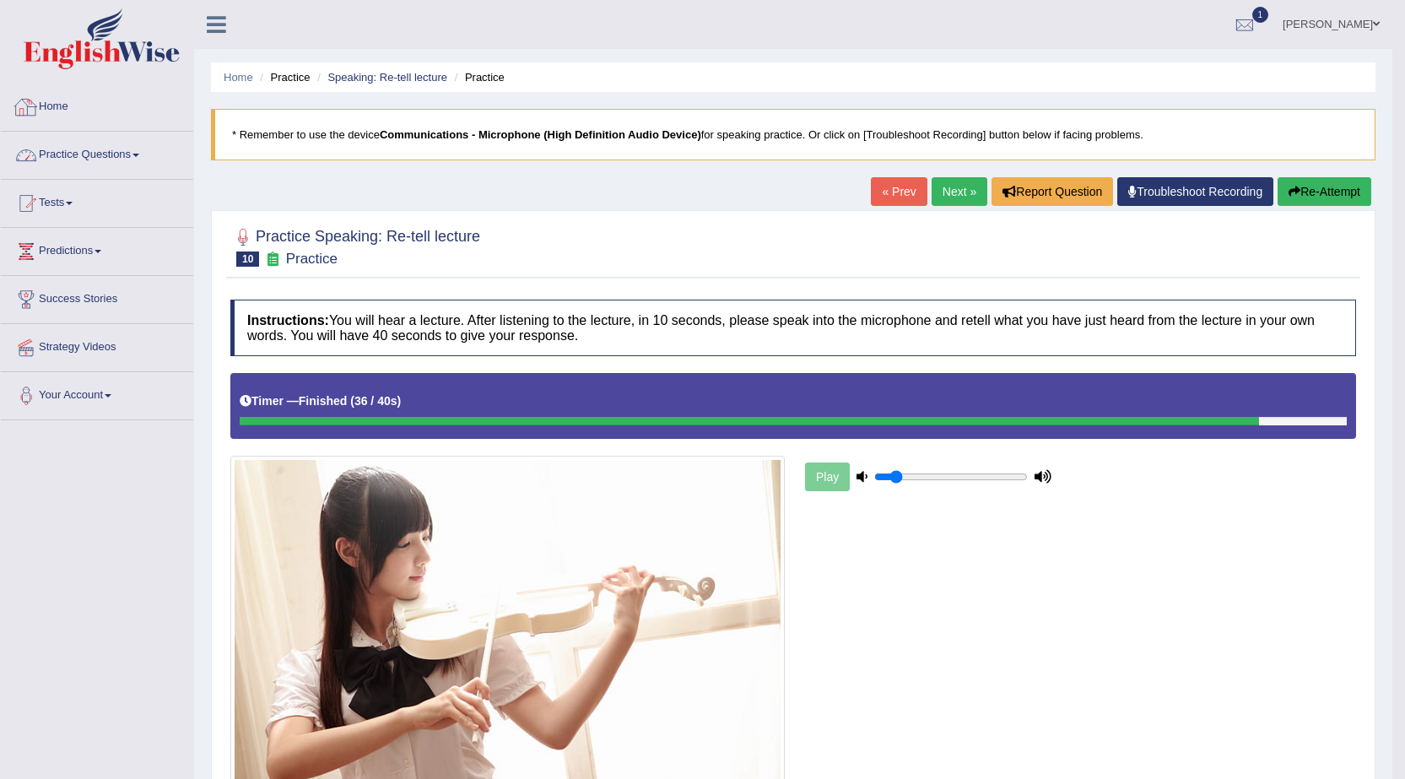
click at [116, 157] on link "Practice Questions" at bounding box center [97, 153] width 192 height 42
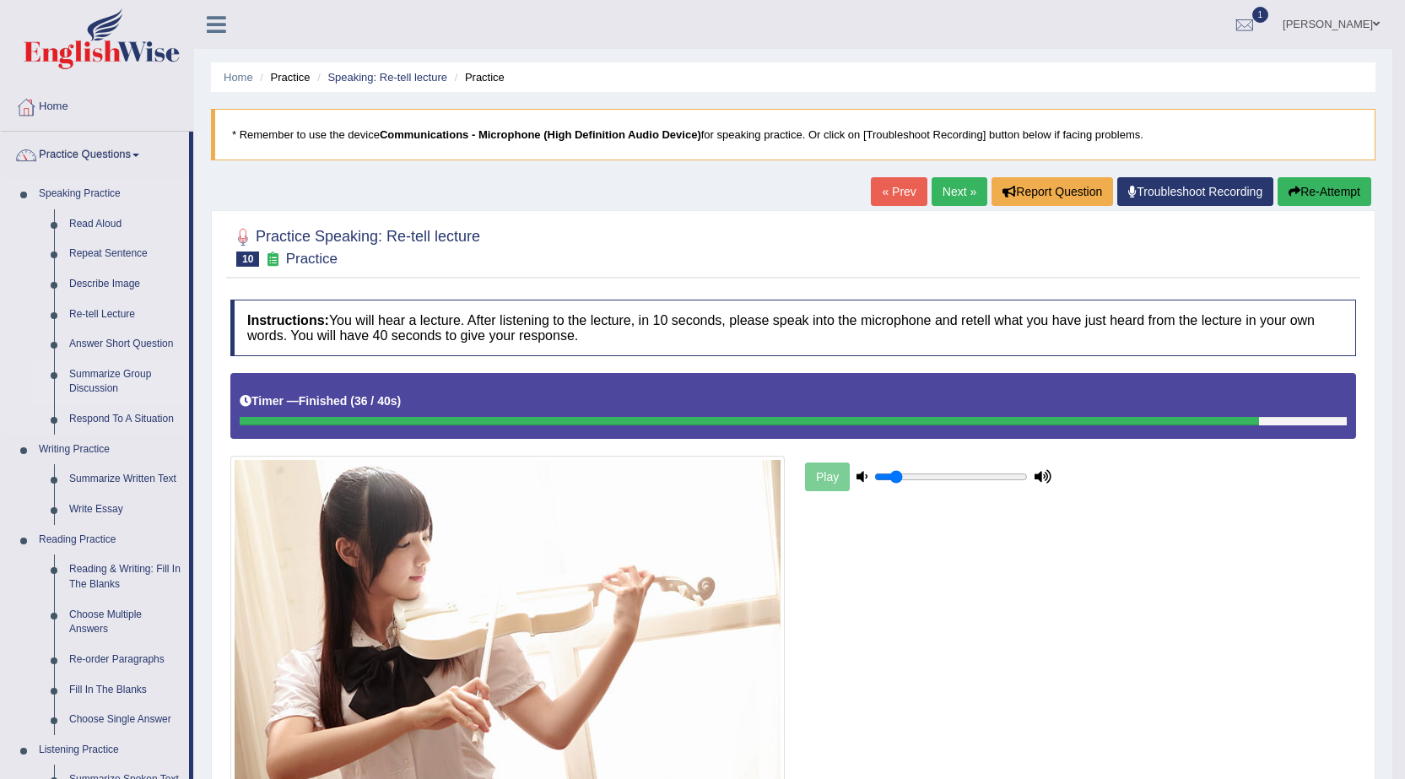
click at [100, 375] on link "Summarize Group Discussion" at bounding box center [125, 381] width 127 height 45
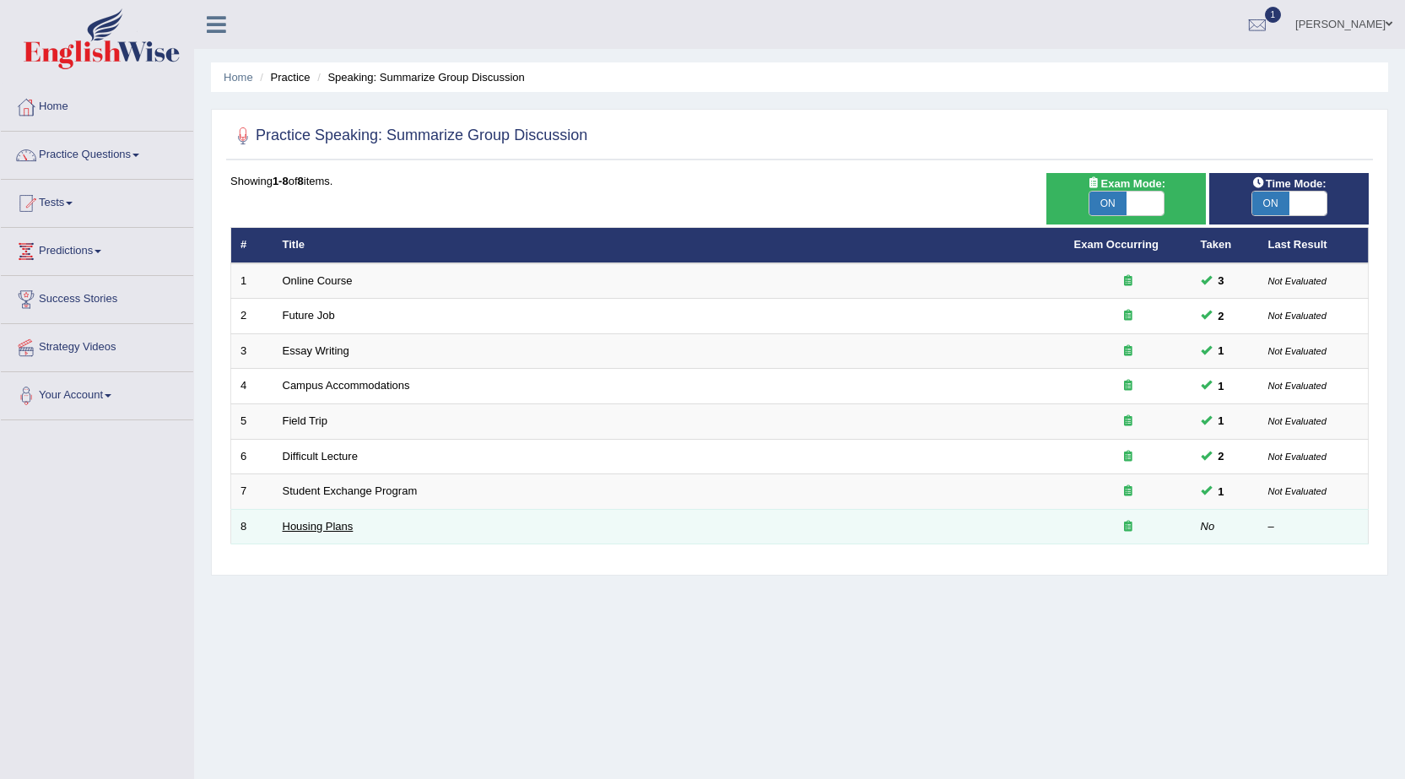
click at [299, 531] on link "Housing Plans" at bounding box center [318, 526] width 71 height 13
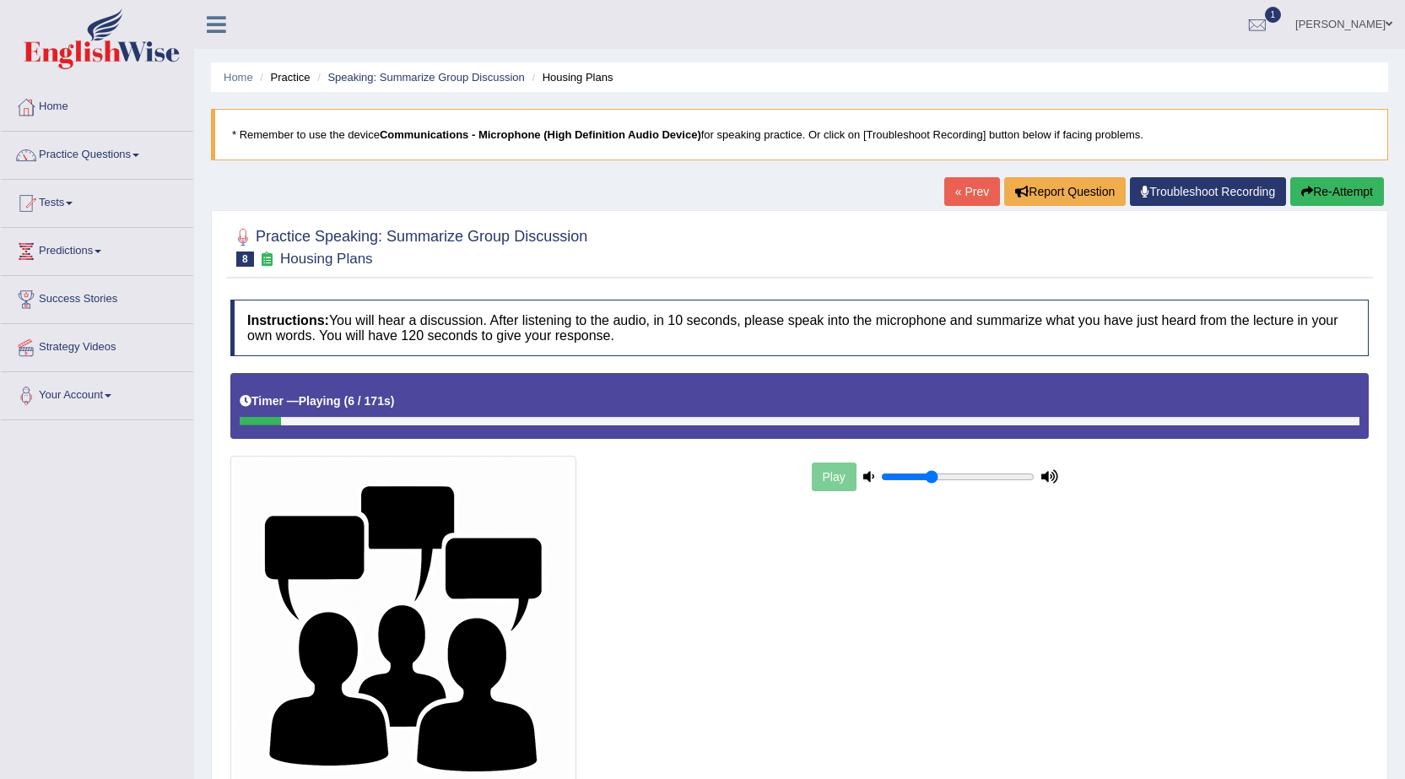
drag, startPoint x: 912, startPoint y: 478, endPoint x: 935, endPoint y: 478, distance: 22.8
type input "0.35"
click at [935, 478] on input "range" at bounding box center [958, 476] width 154 height 13
click at [967, 190] on link "« Prev" at bounding box center [972, 191] width 56 height 29
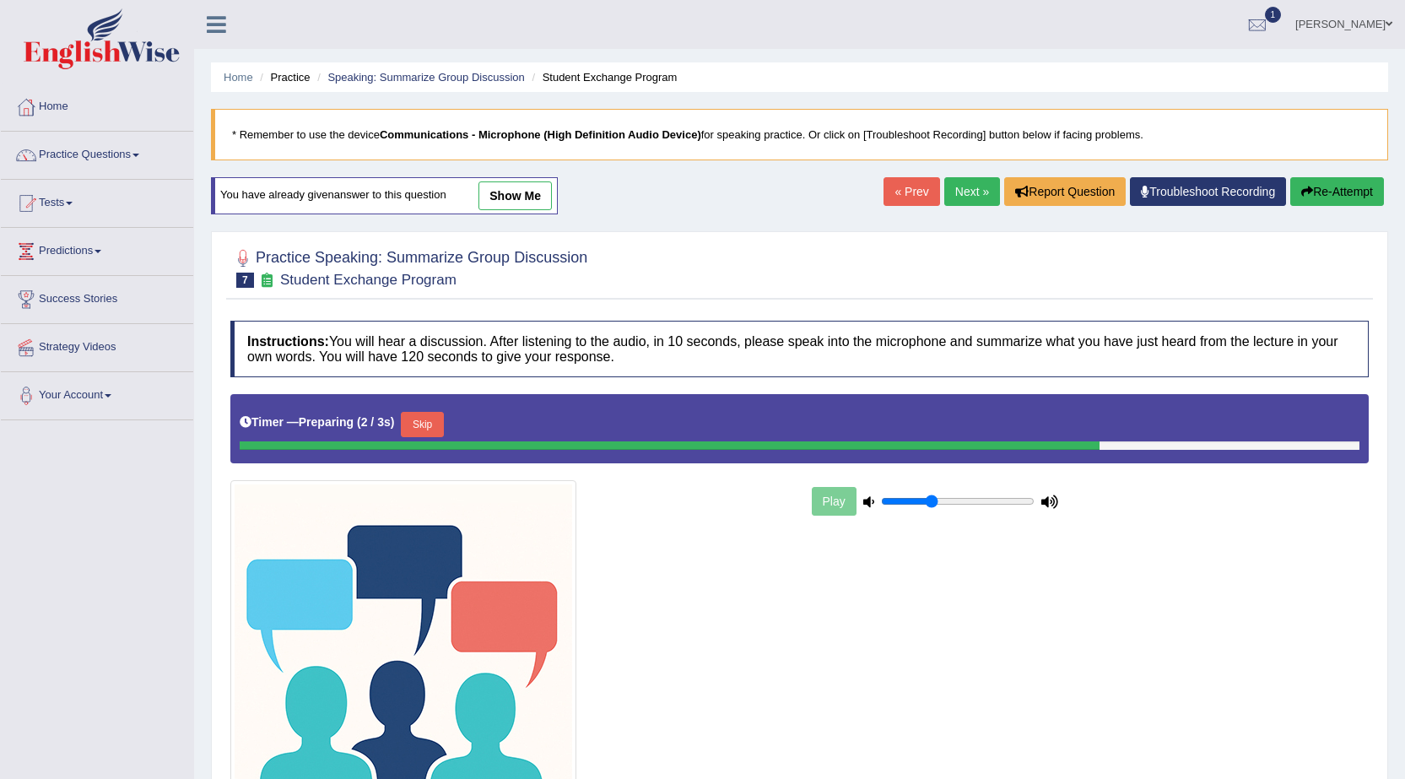
click at [914, 192] on link "« Prev" at bounding box center [911, 191] width 56 height 29
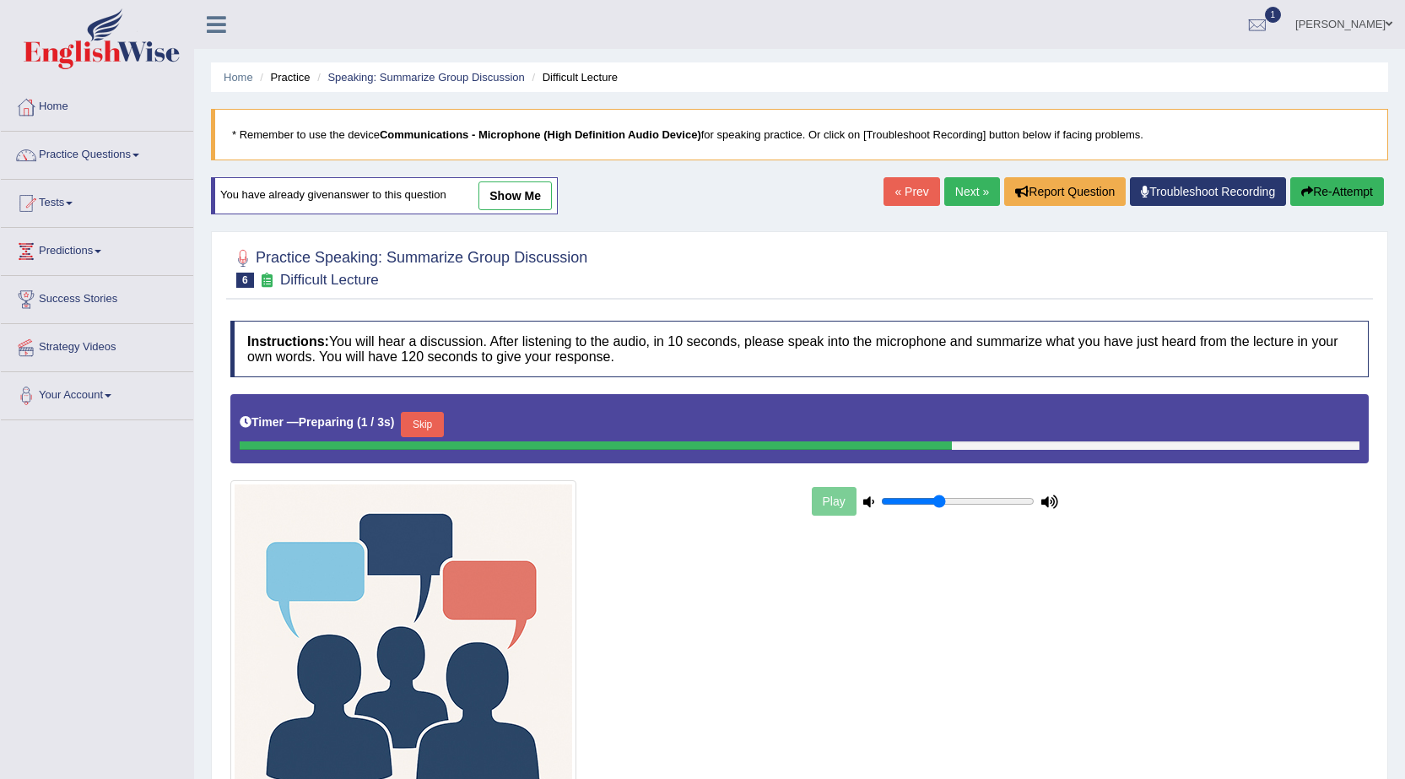
type input "0.4"
click at [939, 506] on input "range" at bounding box center [958, 500] width 154 height 13
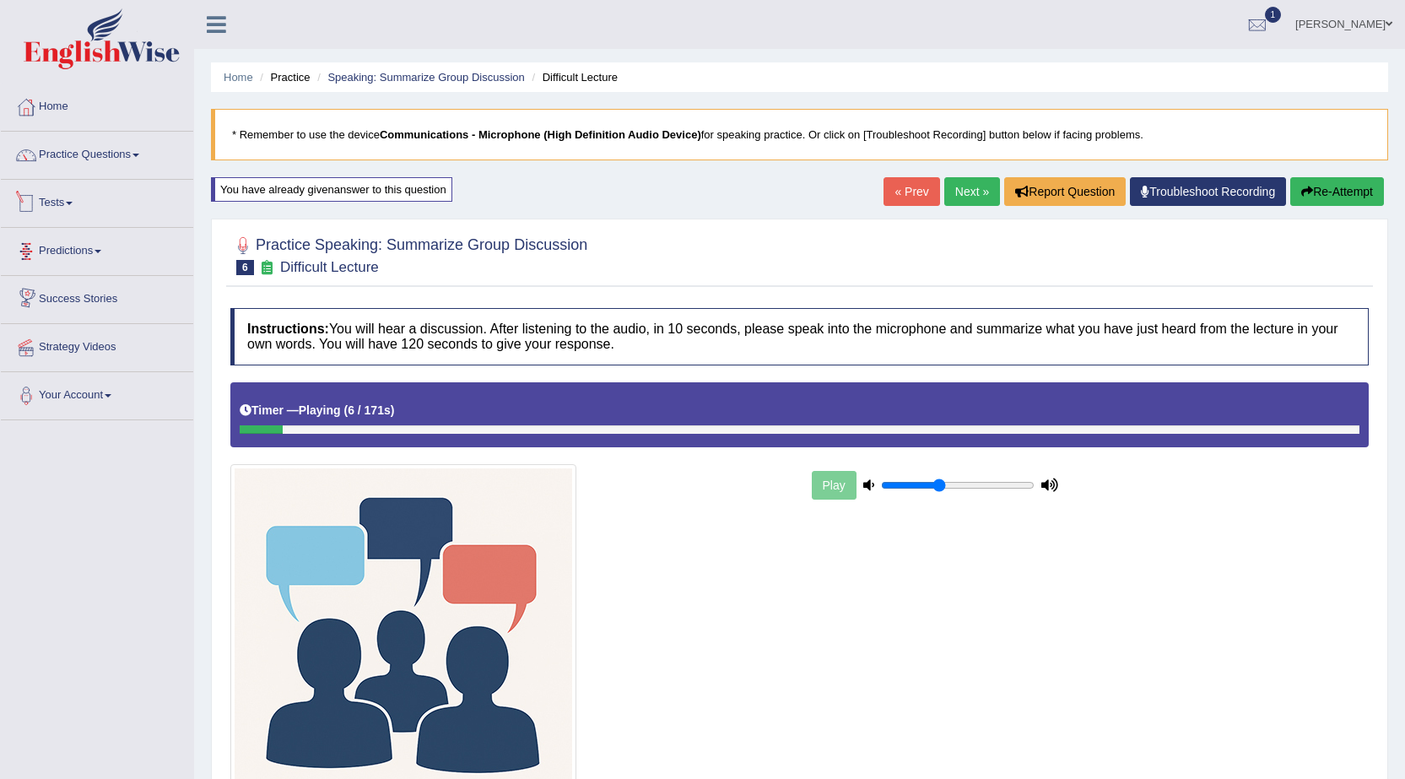
click at [965, 179] on link "Next »" at bounding box center [972, 191] width 56 height 29
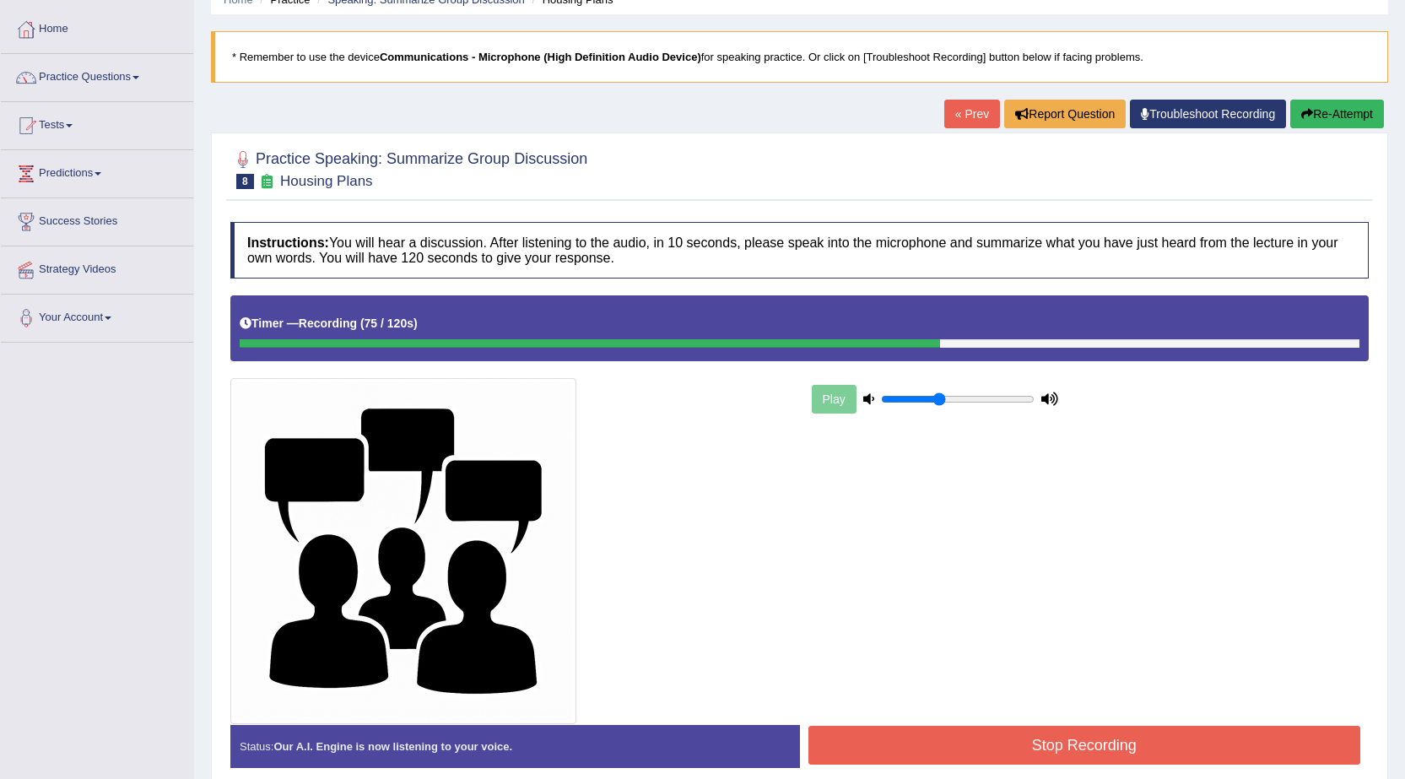
scroll to position [153, 0]
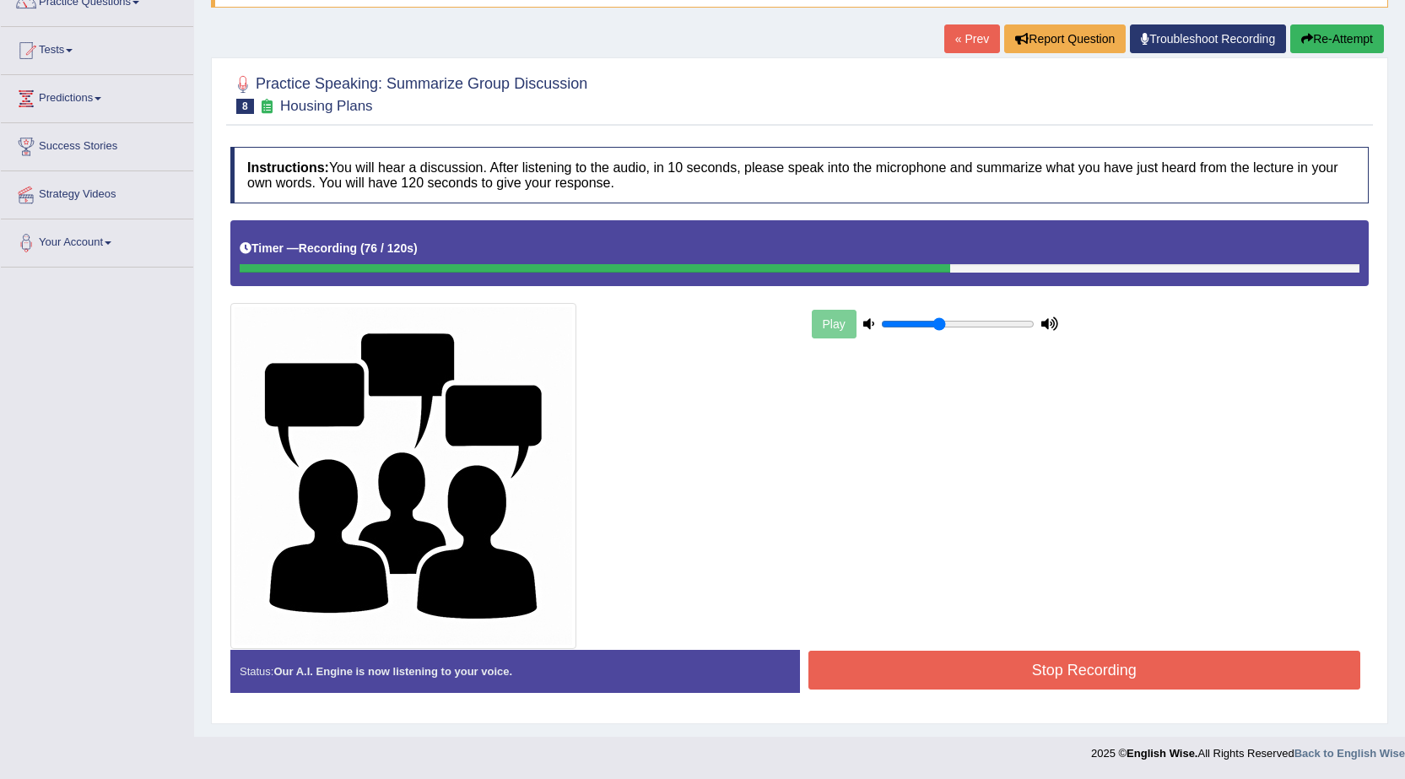
click at [1085, 673] on button "Stop Recording" at bounding box center [1084, 669] width 553 height 39
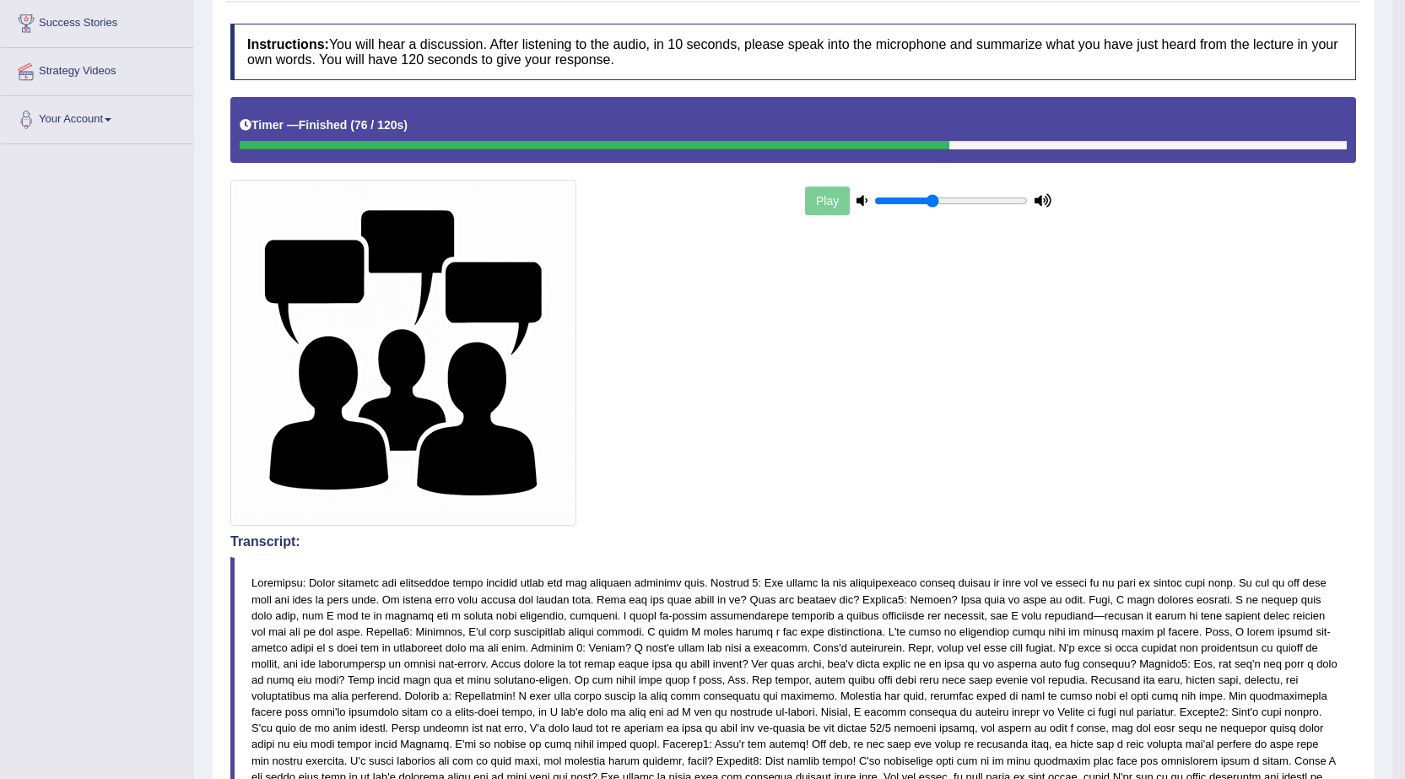
scroll to position [48, 0]
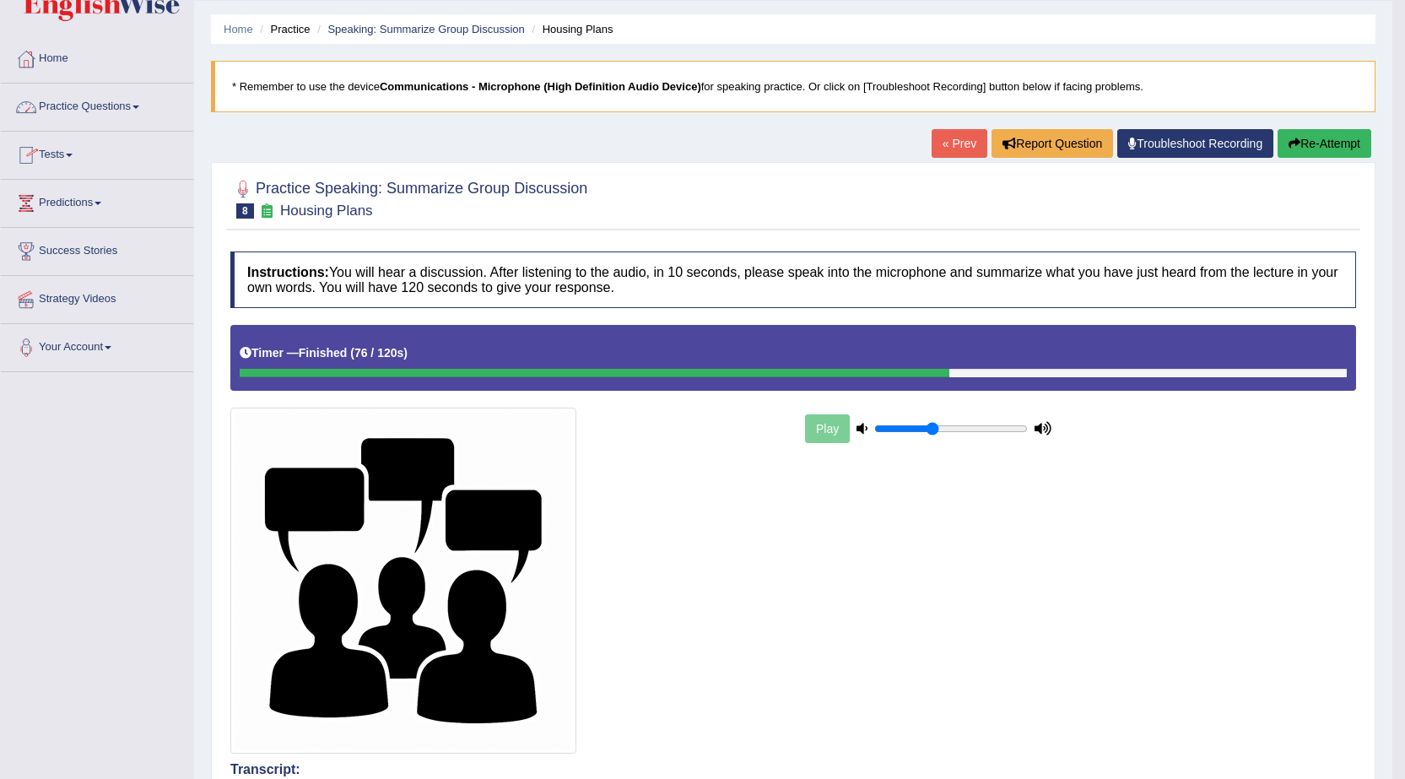
click at [87, 106] on link "Practice Questions" at bounding box center [97, 105] width 192 height 42
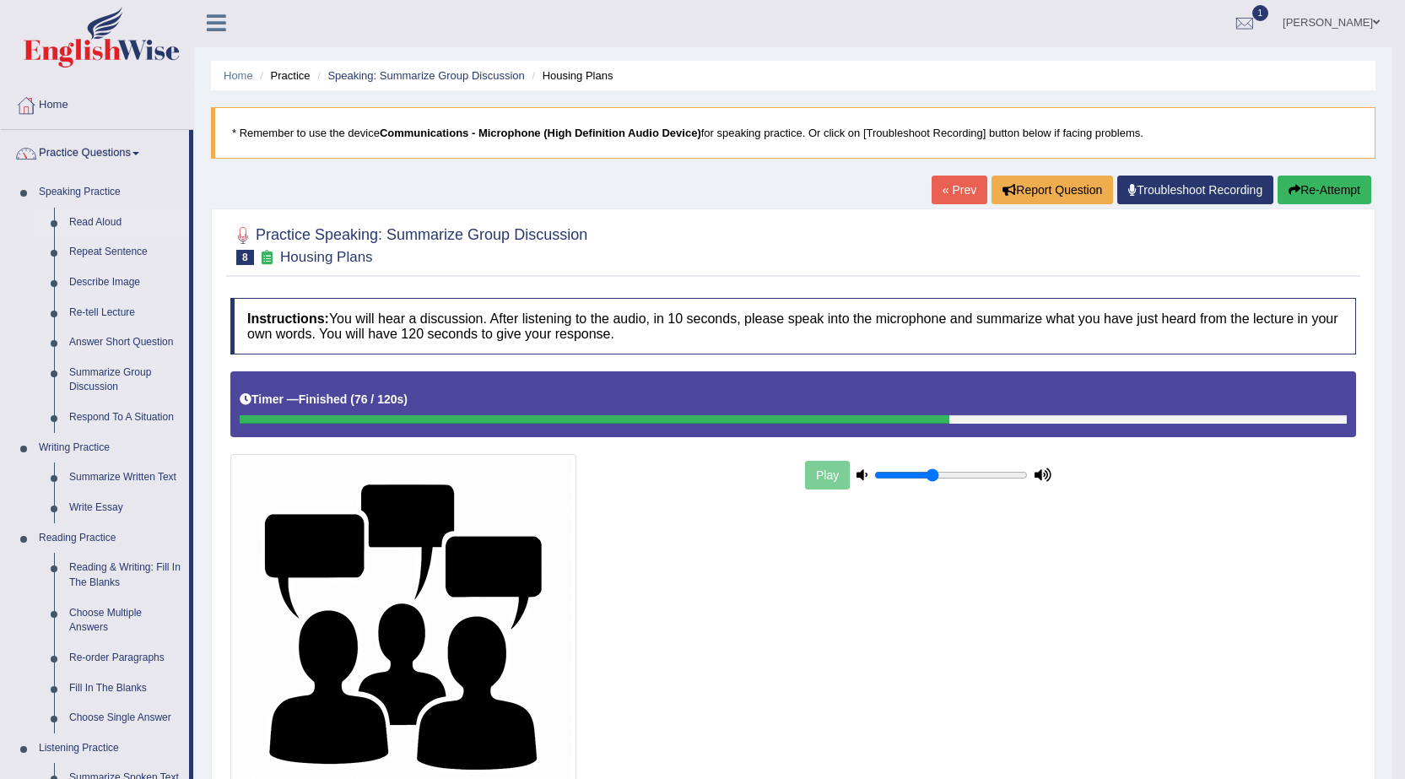
scroll to position [0, 0]
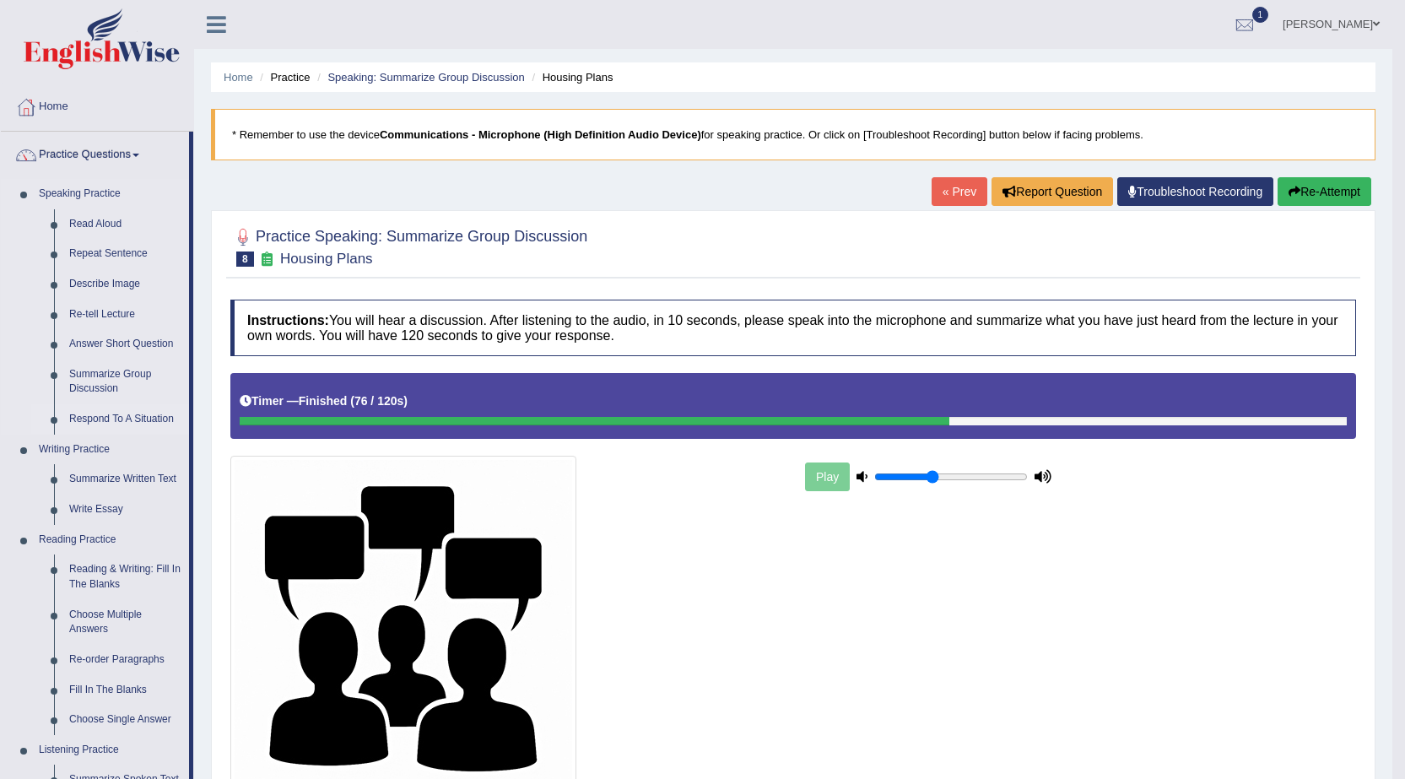
click at [98, 416] on link "Respond To A Situation" at bounding box center [125, 419] width 127 height 30
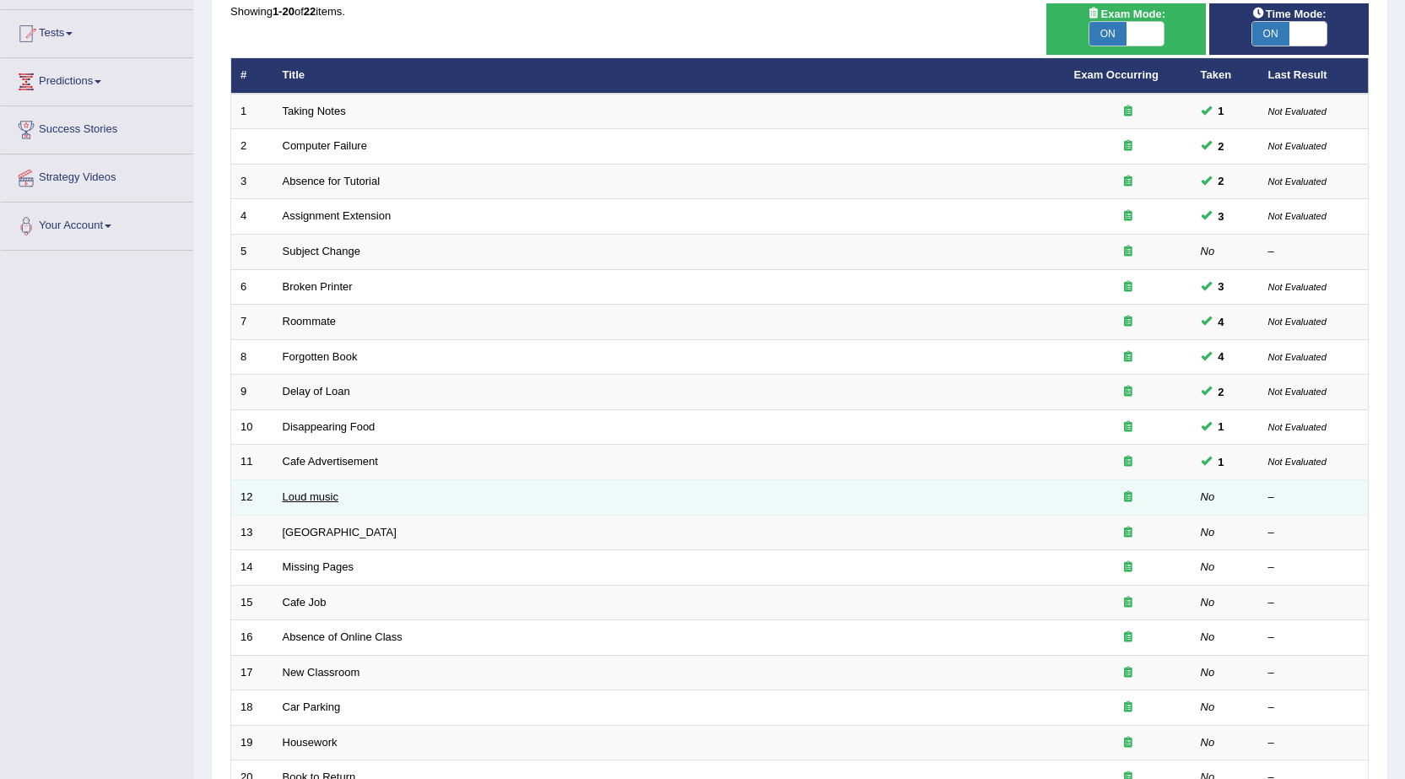
click at [337, 497] on link "Loud music" at bounding box center [311, 496] width 56 height 13
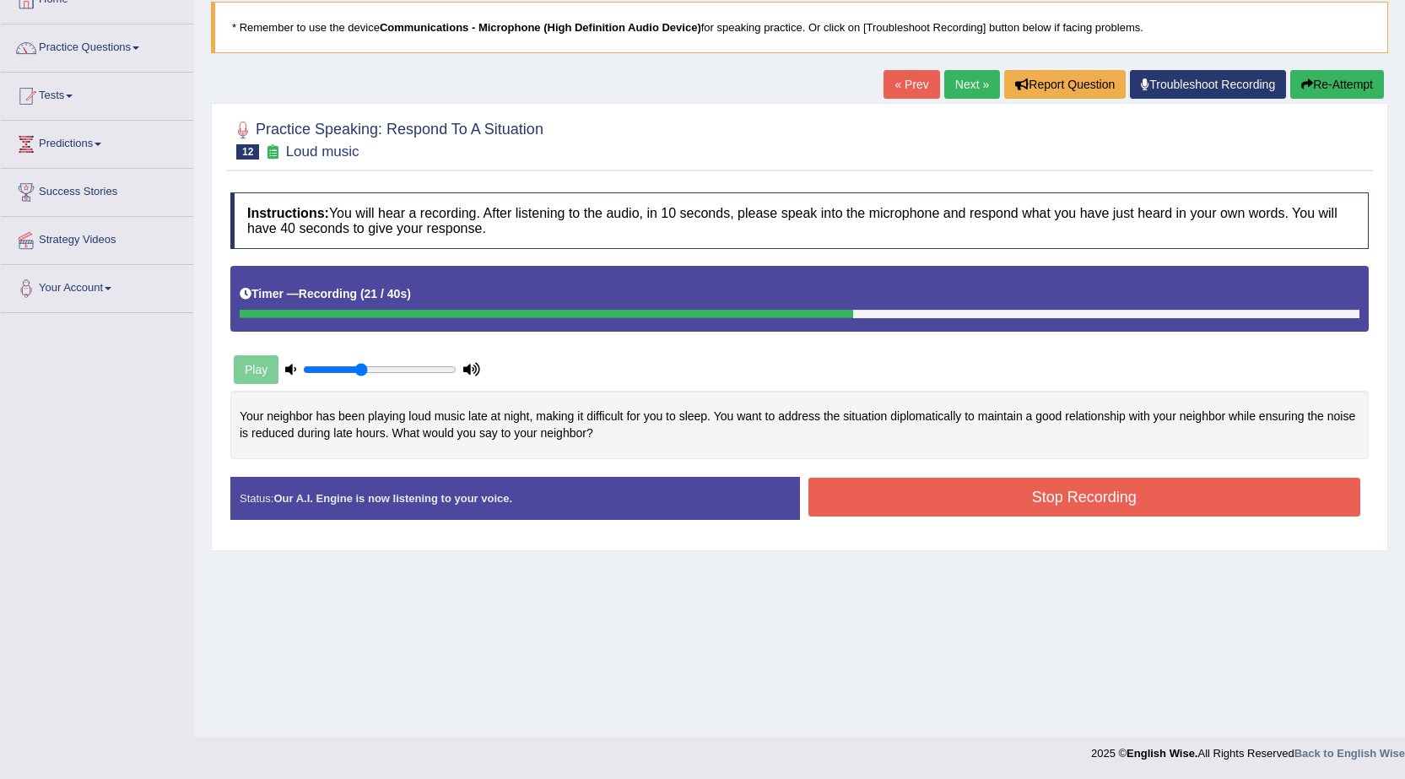
click at [898, 493] on button "Stop Recording" at bounding box center [1084, 496] width 553 height 39
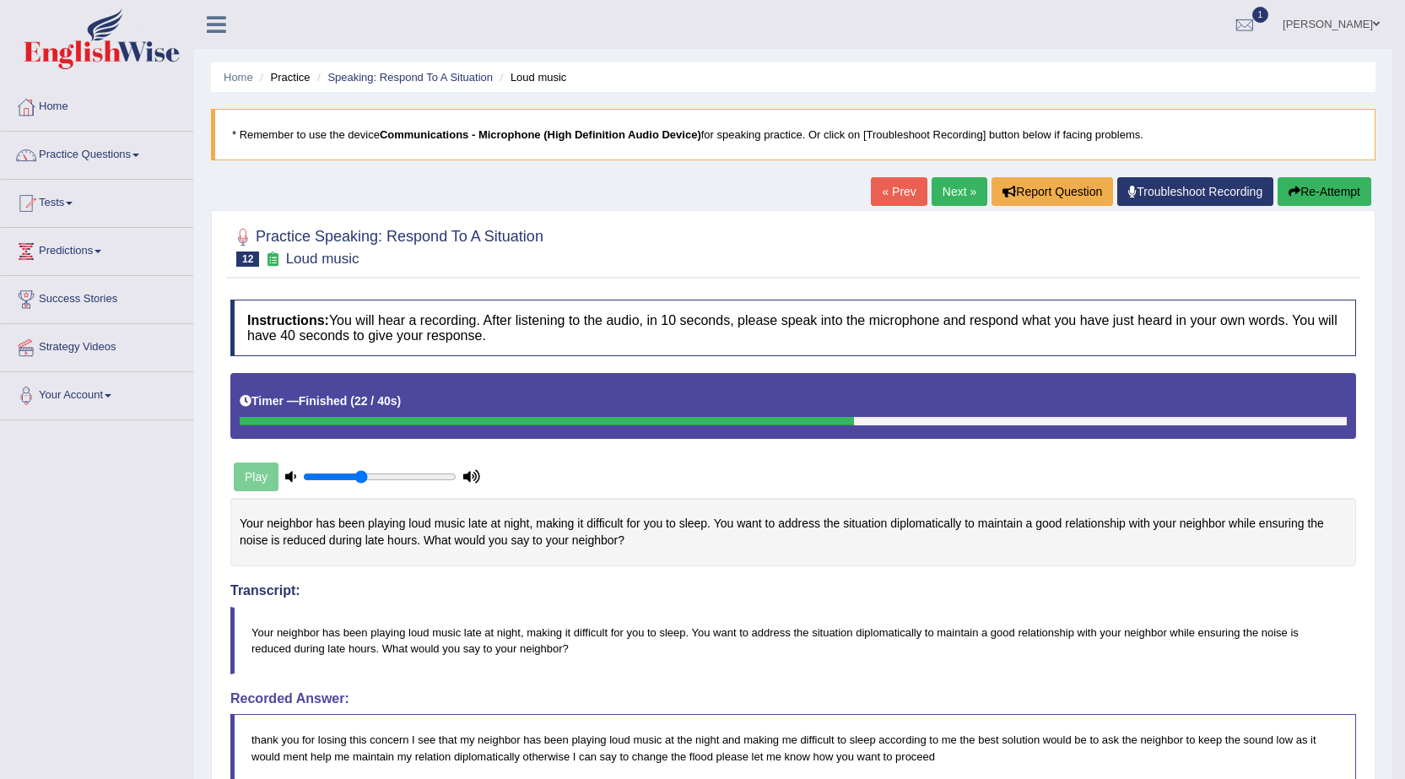
click at [946, 189] on link "Next »" at bounding box center [959, 191] width 56 height 29
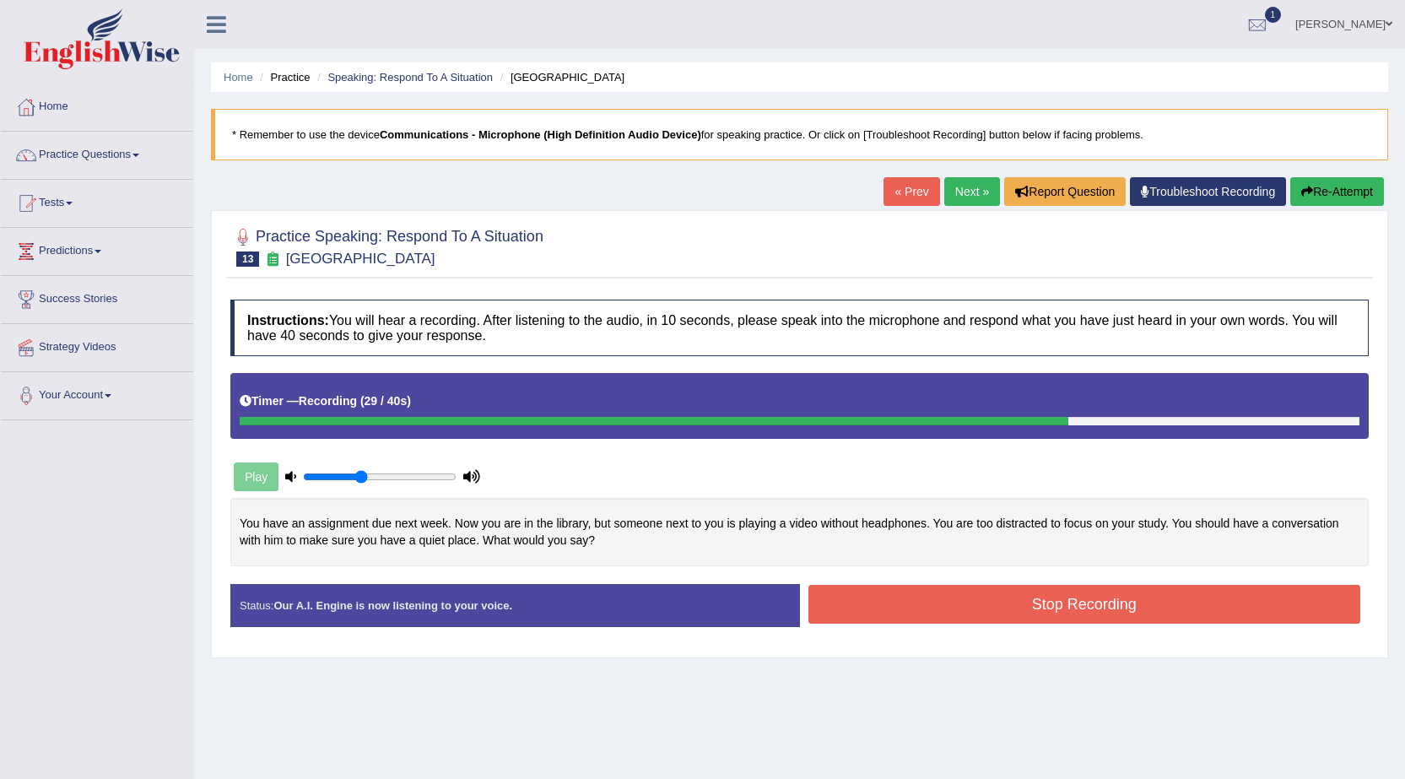
click at [1011, 611] on button "Stop Recording" at bounding box center [1084, 604] width 553 height 39
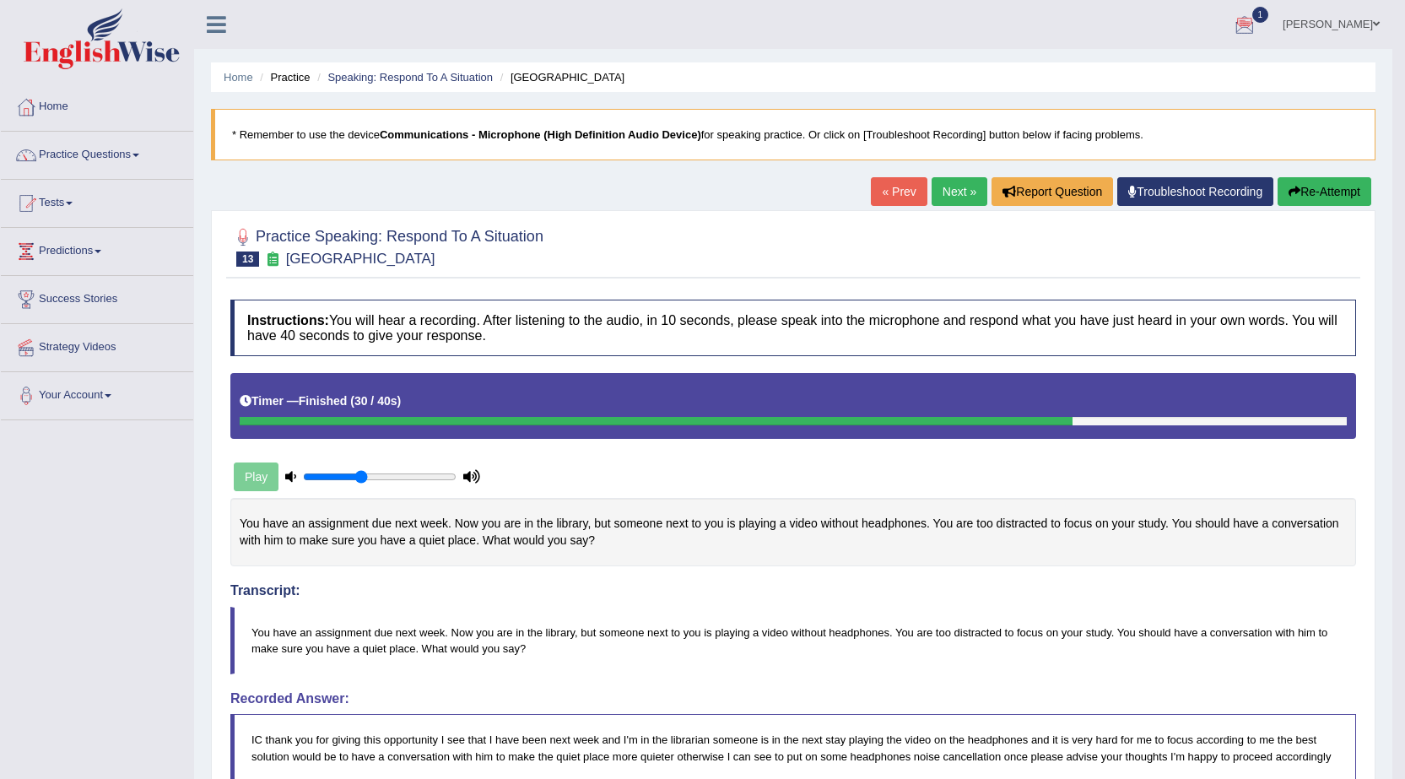
click at [1328, 198] on button "Re-Attempt" at bounding box center [1324, 191] width 94 height 29
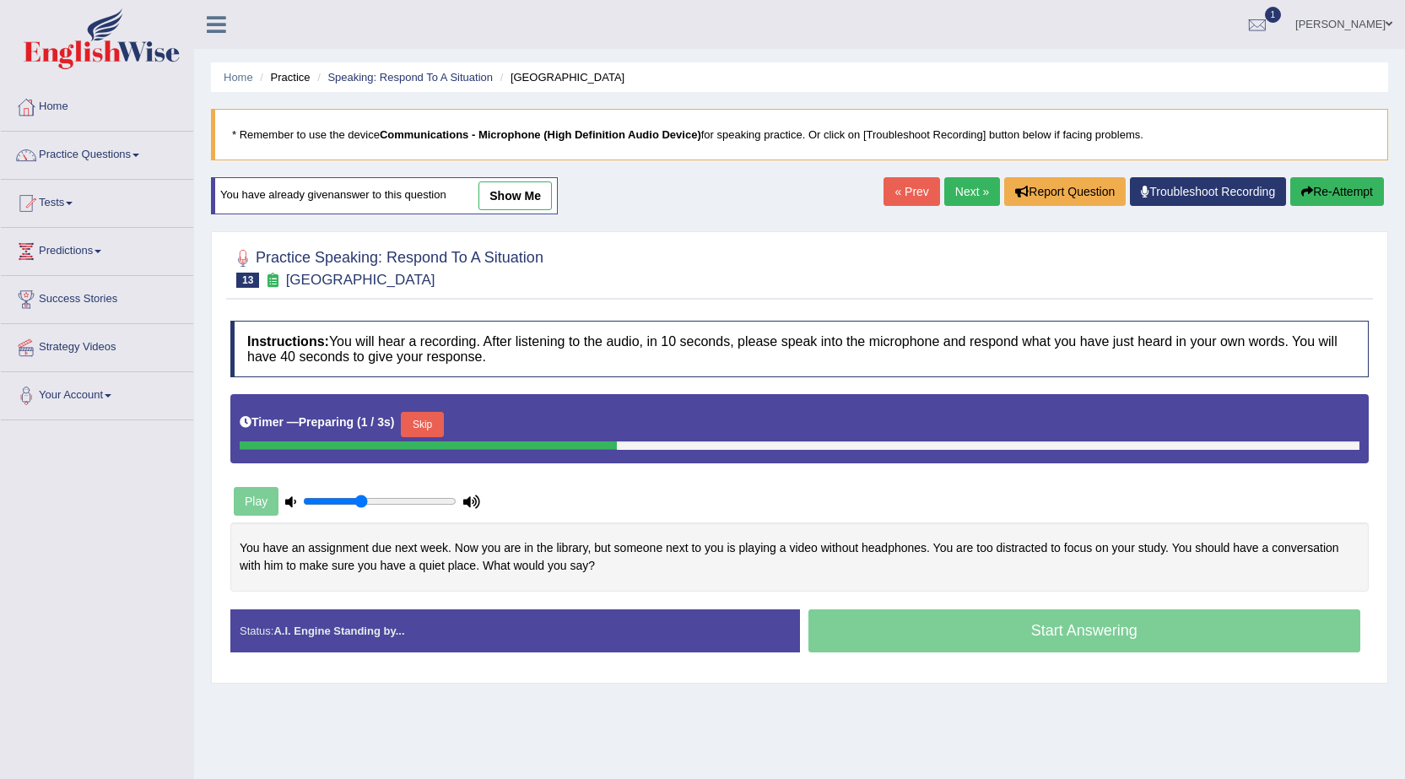
click at [434, 423] on button "Skip" at bounding box center [422, 424] width 42 height 25
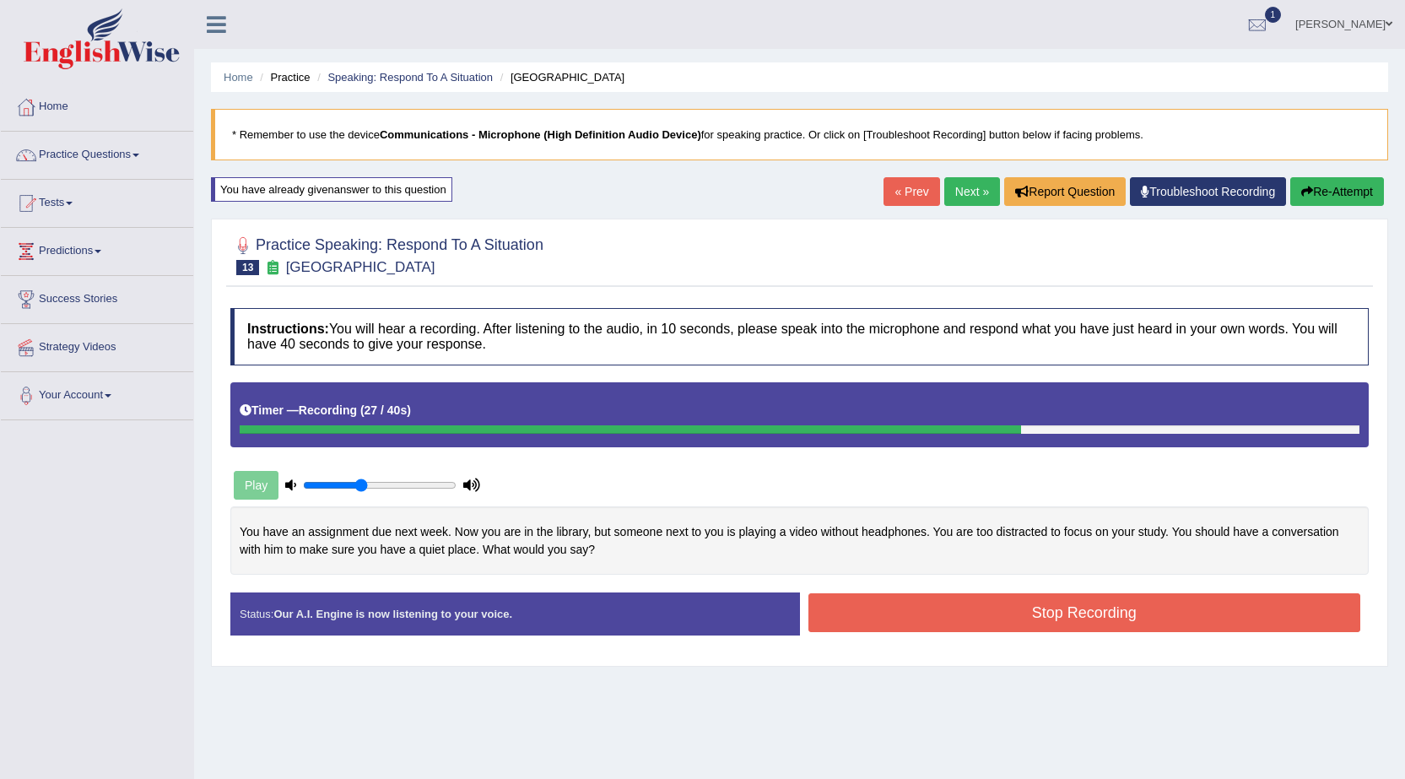
click at [1053, 608] on button "Stop Recording" at bounding box center [1084, 612] width 553 height 39
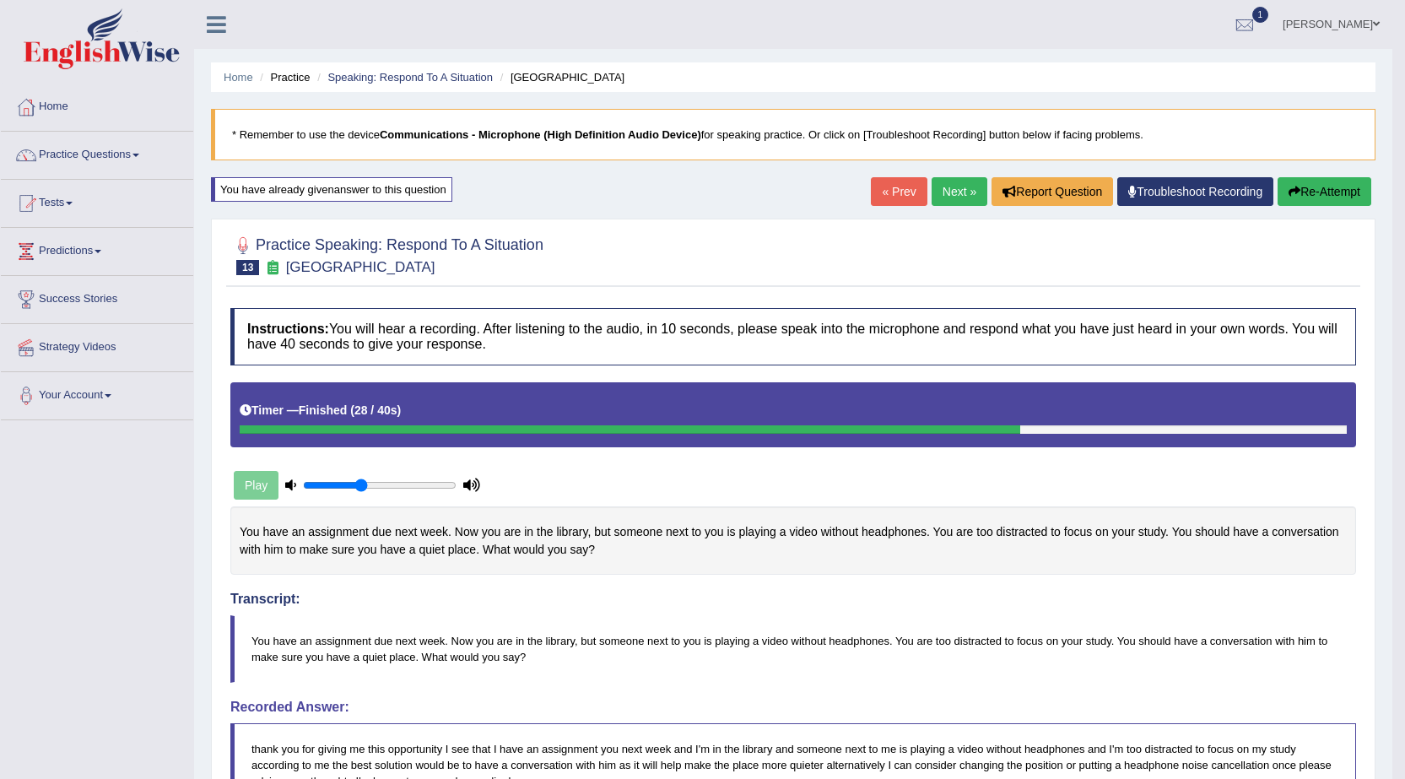
click at [948, 193] on link "Next »" at bounding box center [959, 191] width 56 height 29
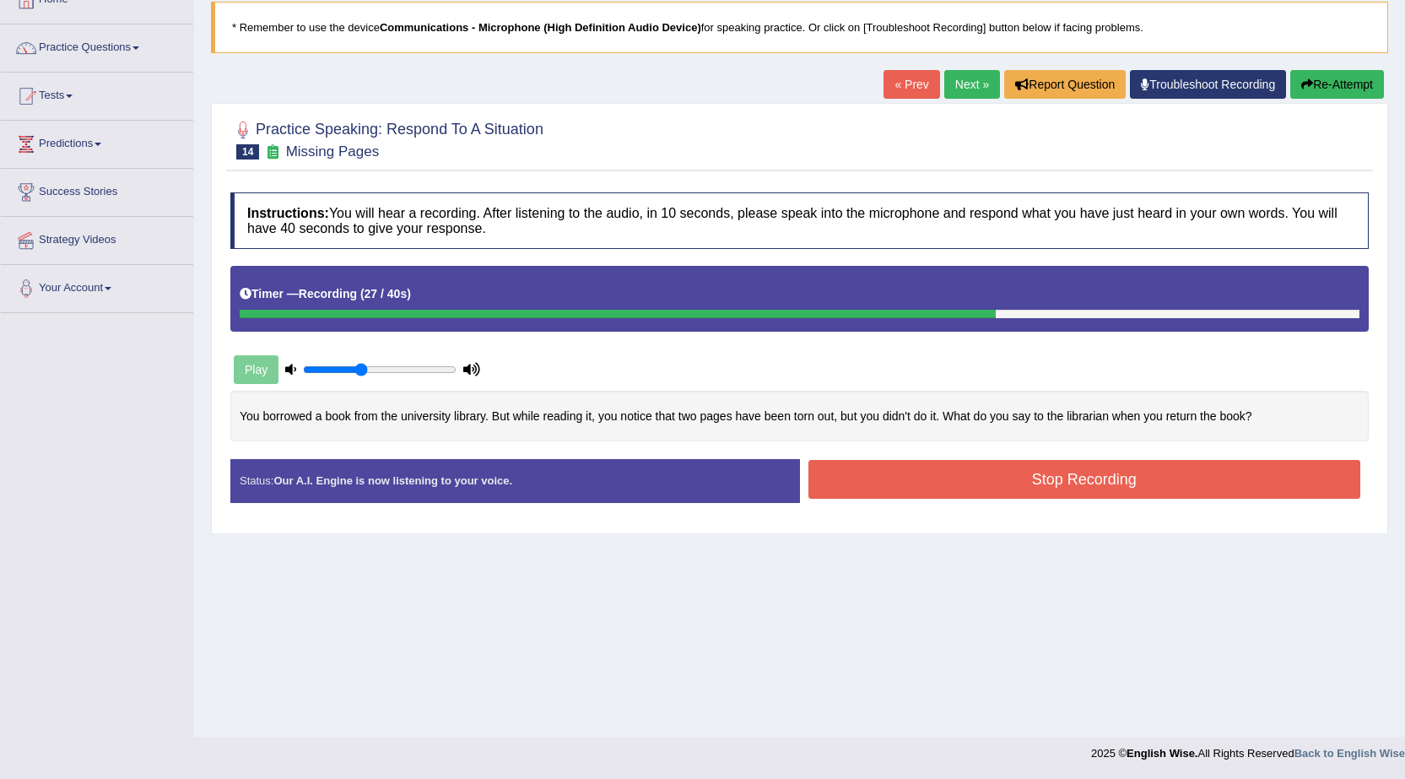
click at [984, 485] on button "Stop Recording" at bounding box center [1084, 479] width 553 height 39
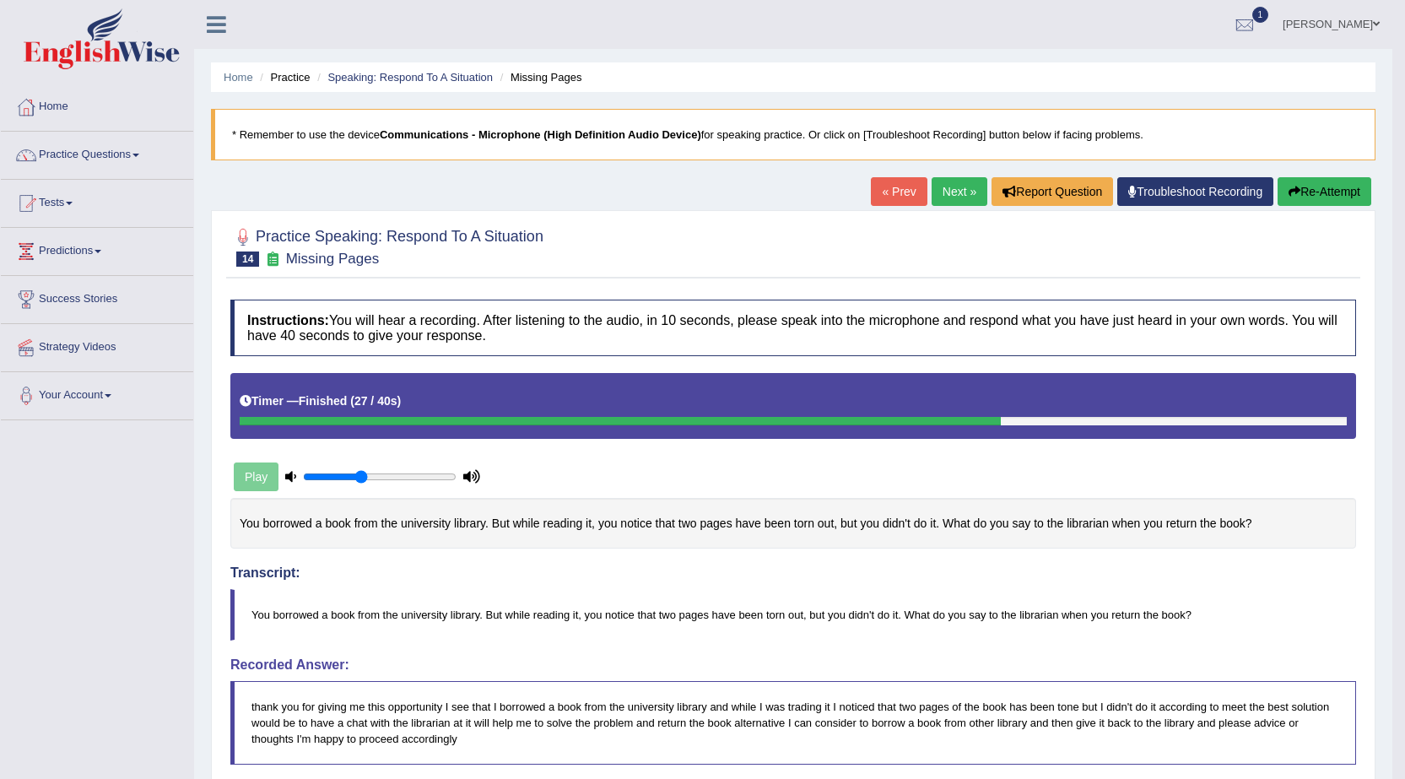
scroll to position [84, 0]
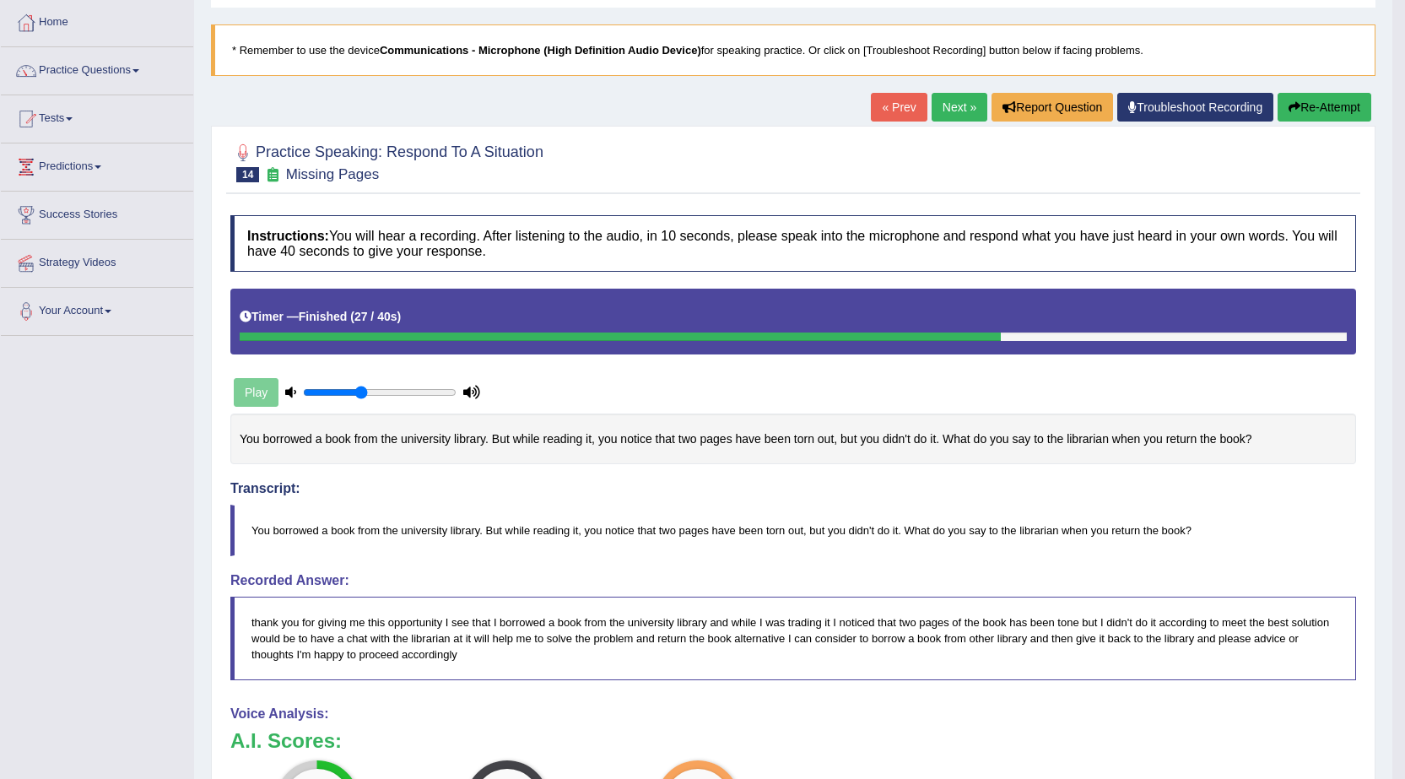
click at [947, 102] on link "Next »" at bounding box center [959, 107] width 56 height 29
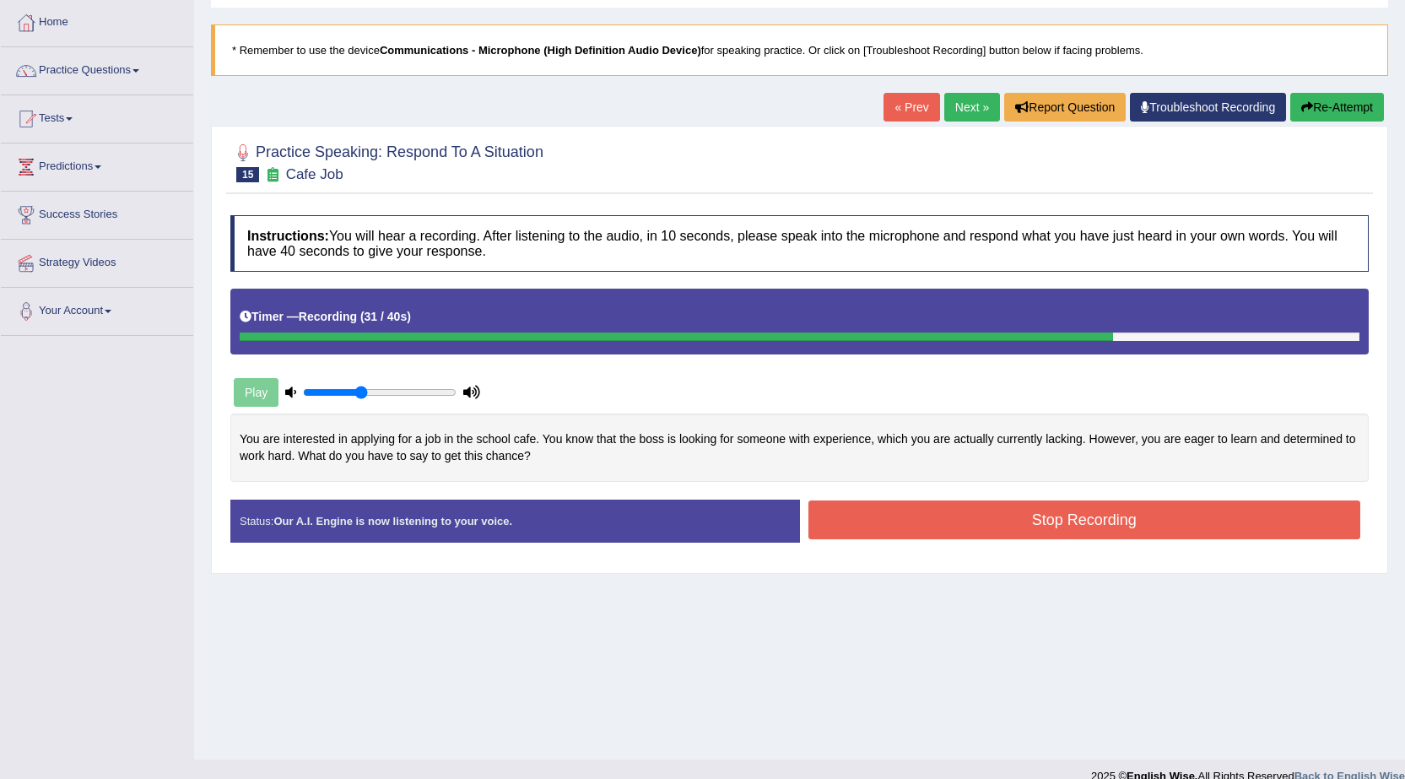
click at [1004, 518] on button "Stop Recording" at bounding box center [1084, 519] width 553 height 39
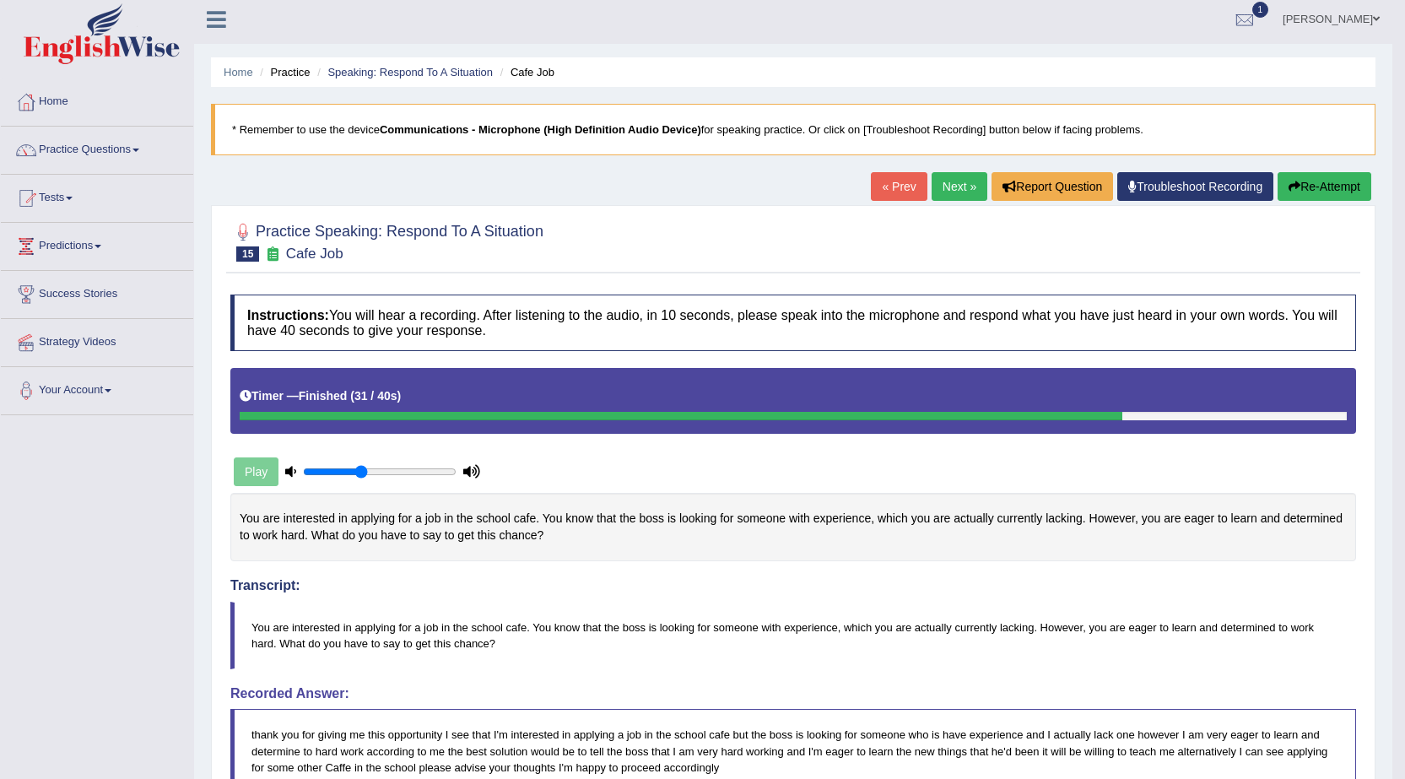
scroll to position [2, 0]
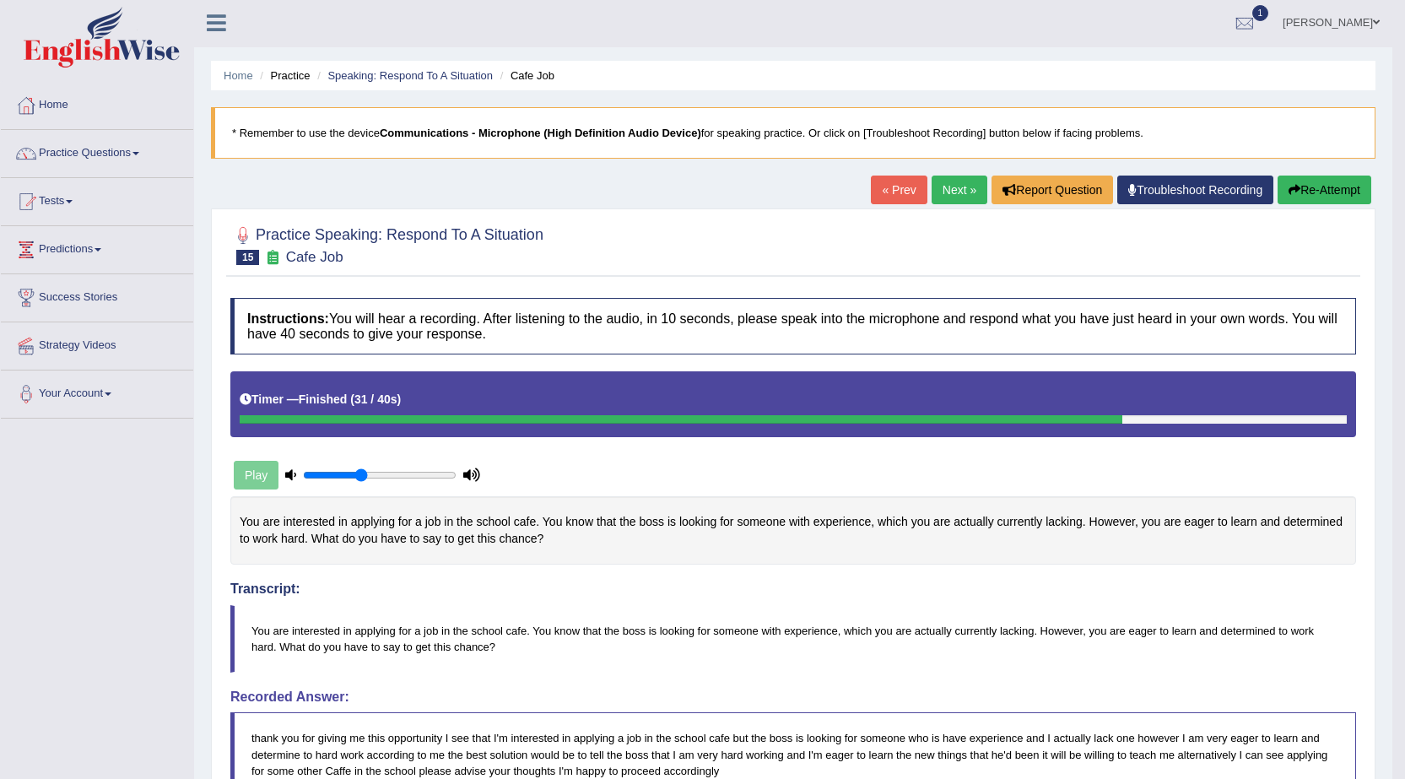
click at [936, 184] on link "Next »" at bounding box center [959, 189] width 56 height 29
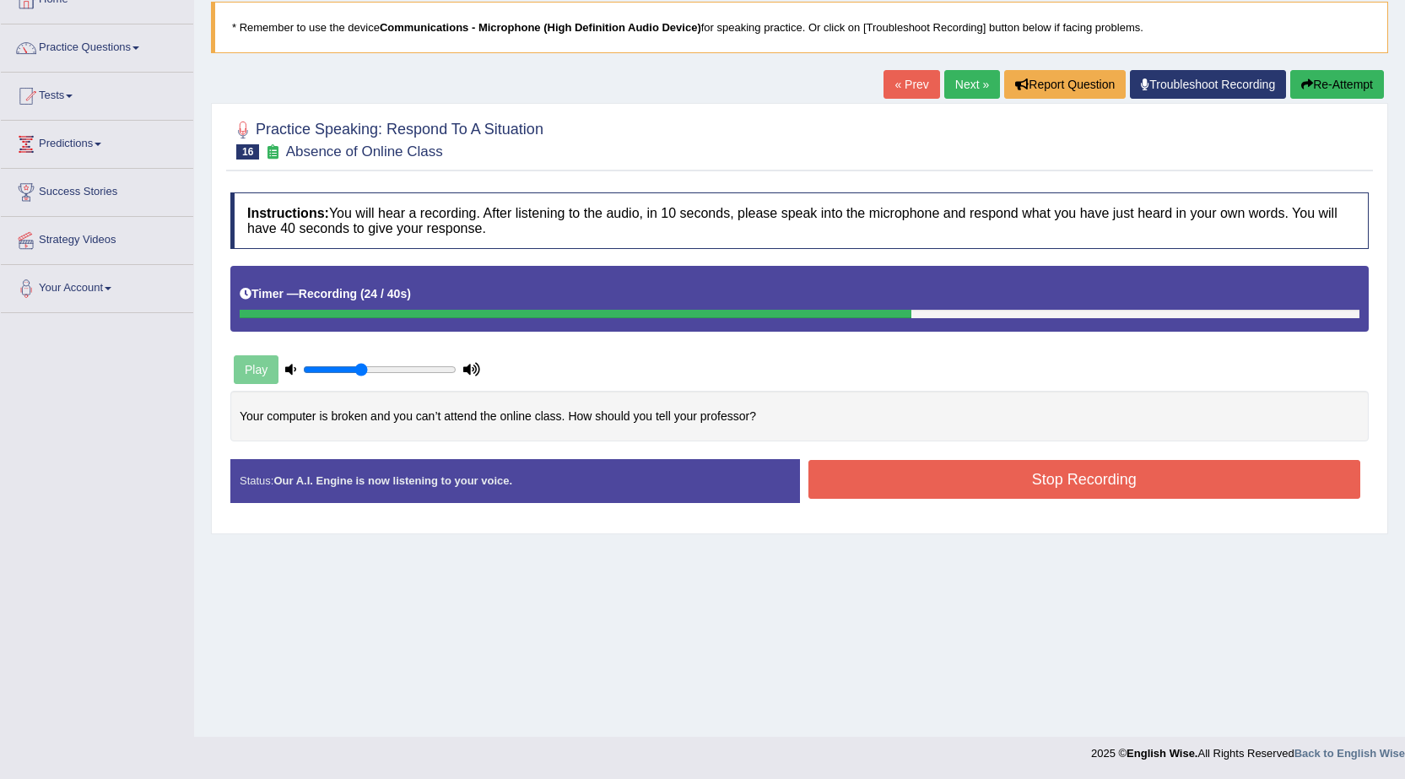
click at [1043, 482] on button "Stop Recording" at bounding box center [1084, 479] width 553 height 39
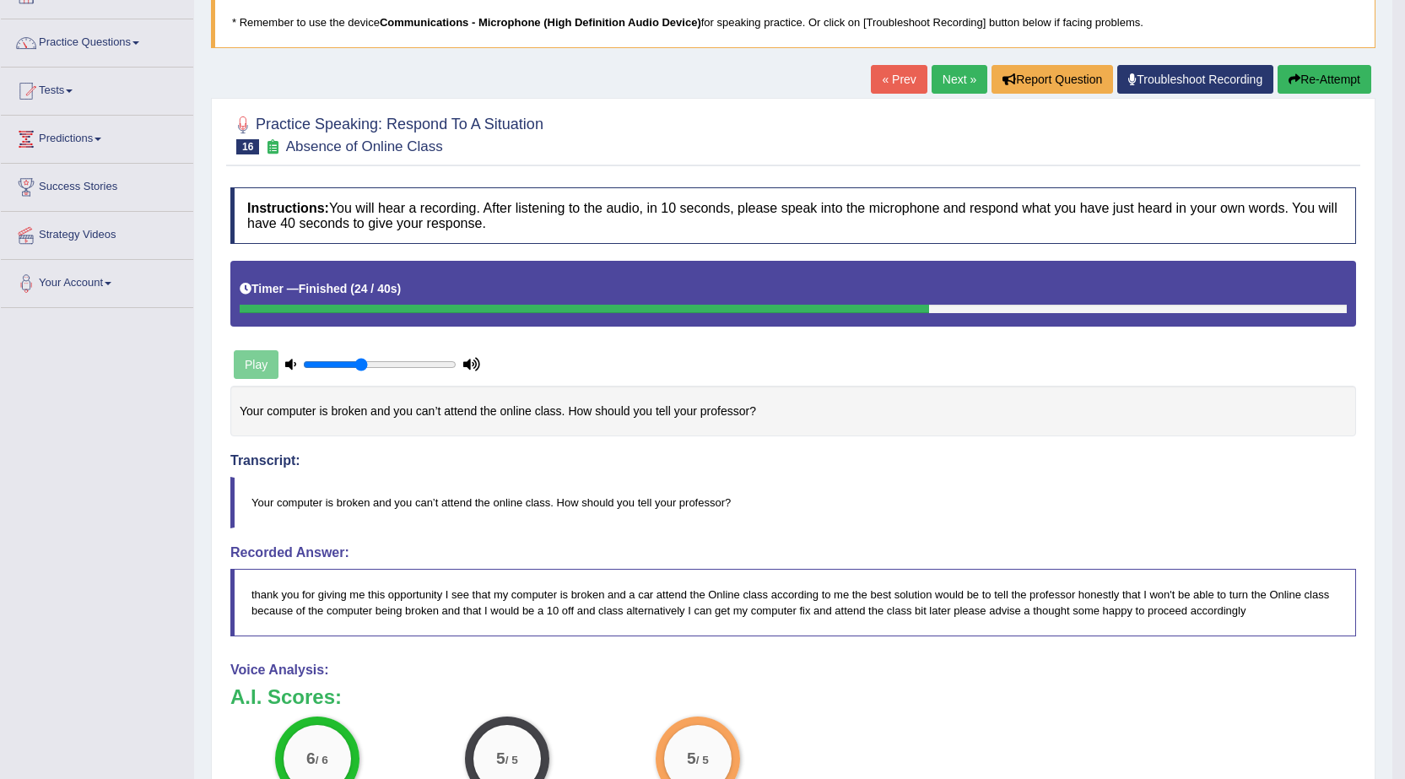
scroll to position [107, 0]
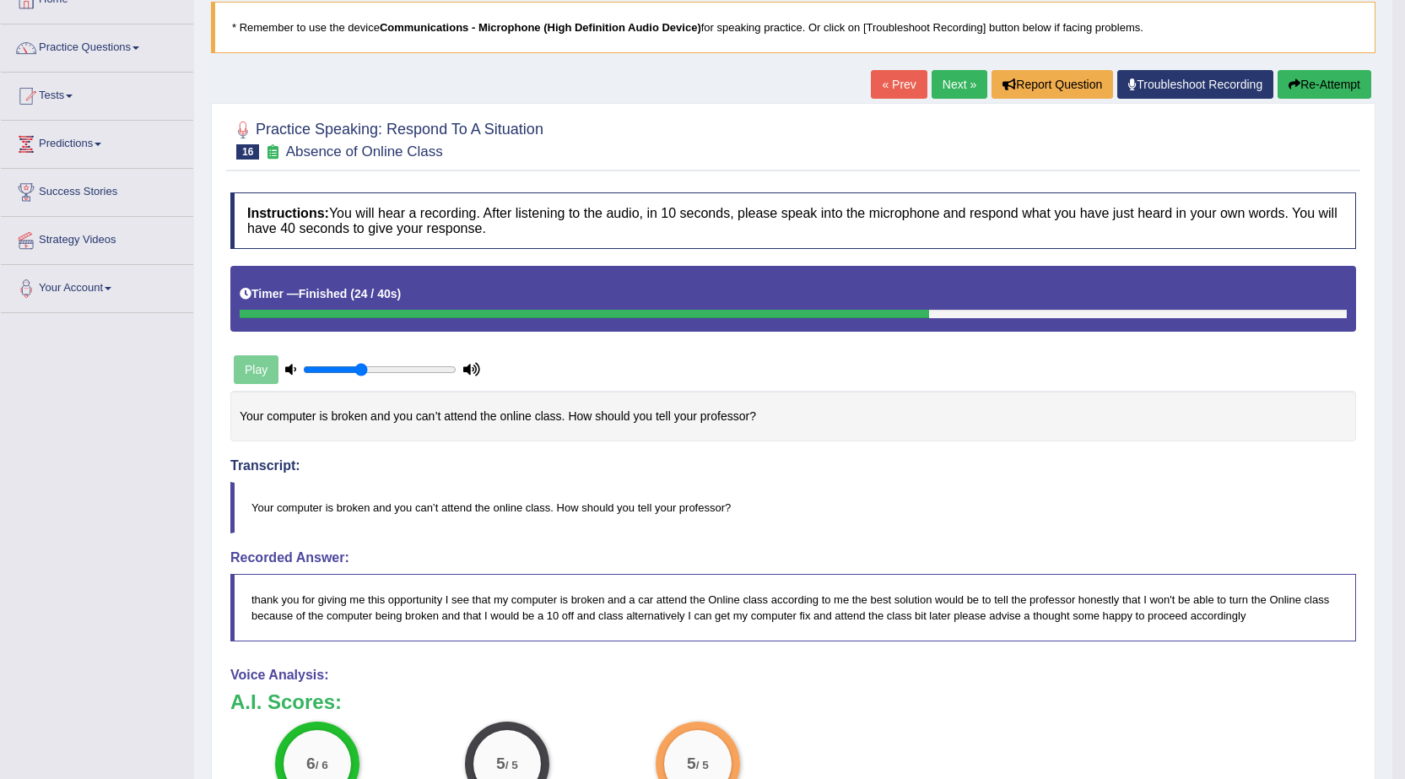
click at [939, 89] on link "Next »" at bounding box center [959, 84] width 56 height 29
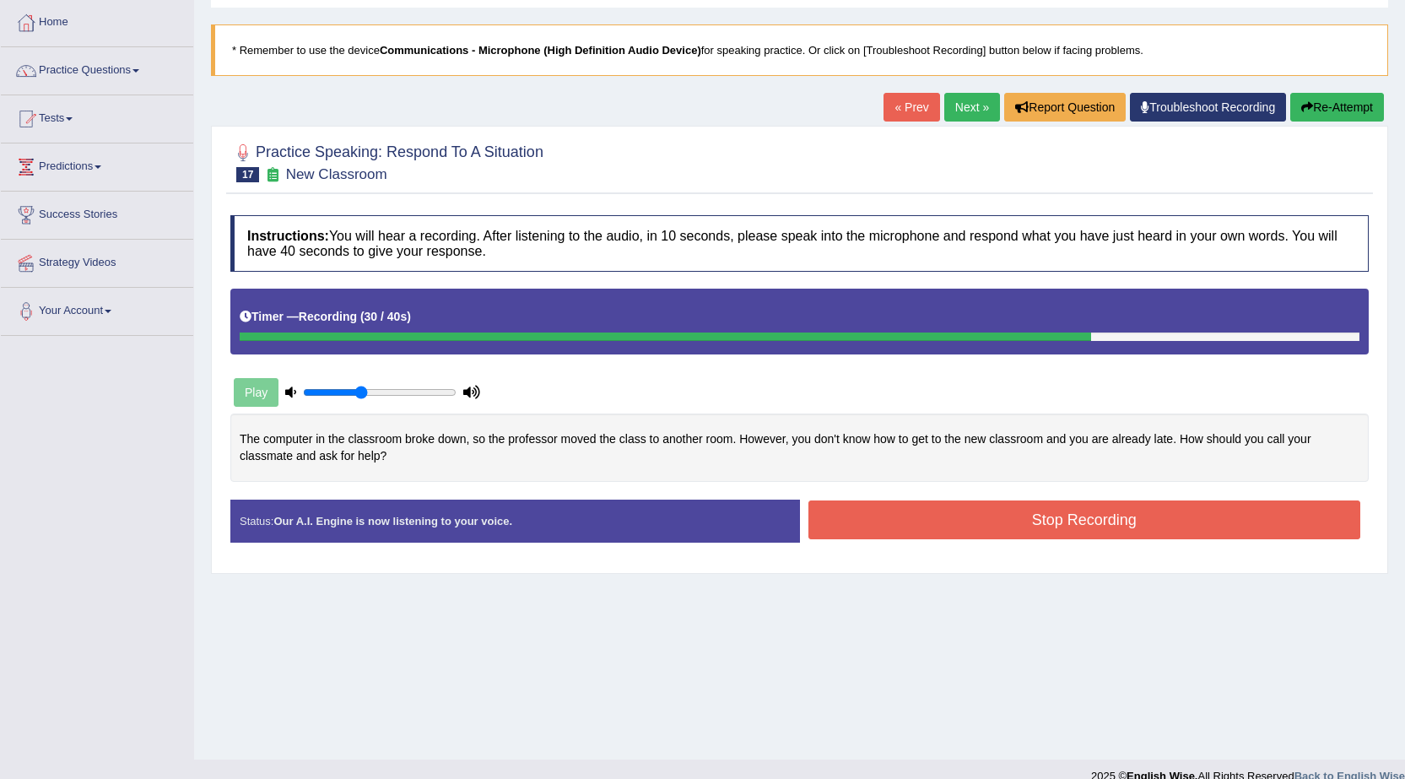
click at [947, 515] on button "Stop Recording" at bounding box center [1084, 519] width 553 height 39
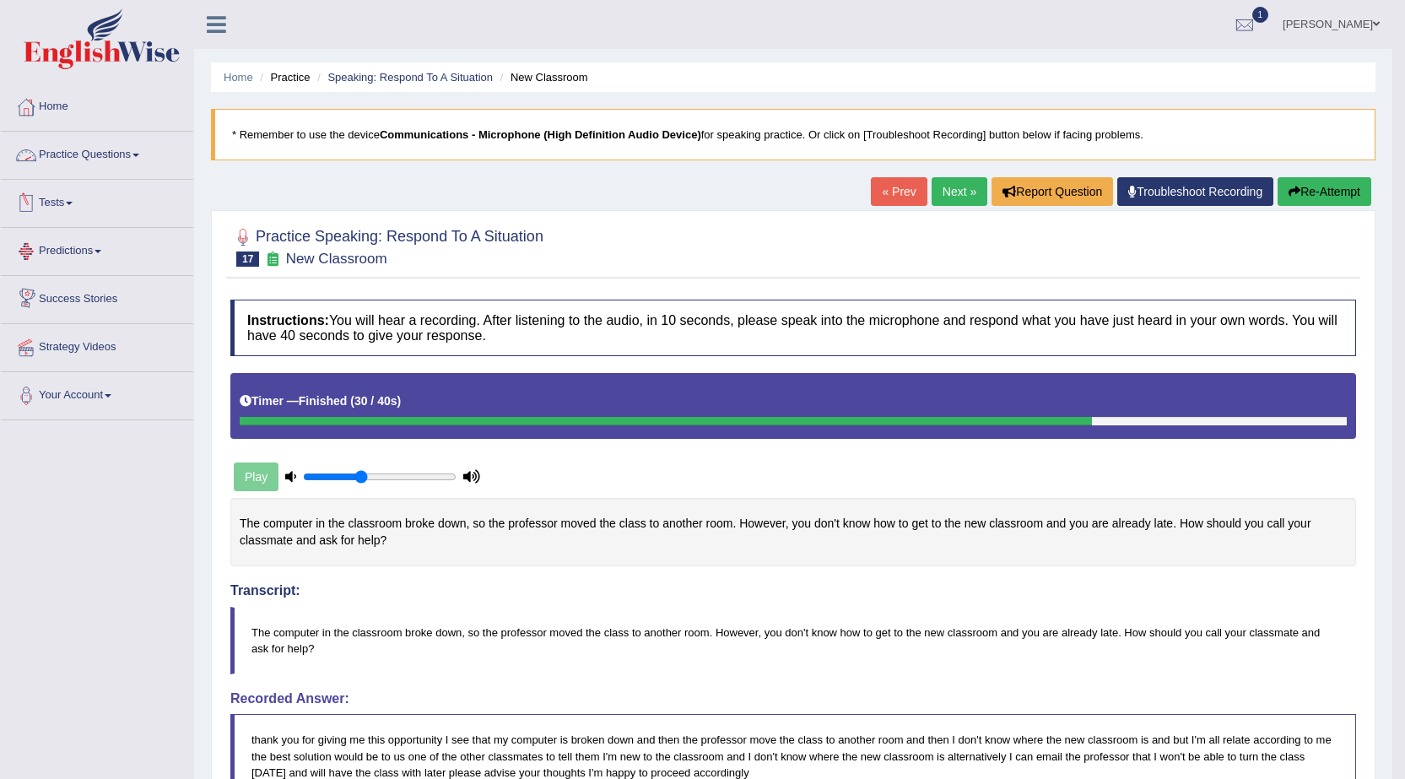
click at [85, 155] on link "Practice Questions" at bounding box center [97, 153] width 192 height 42
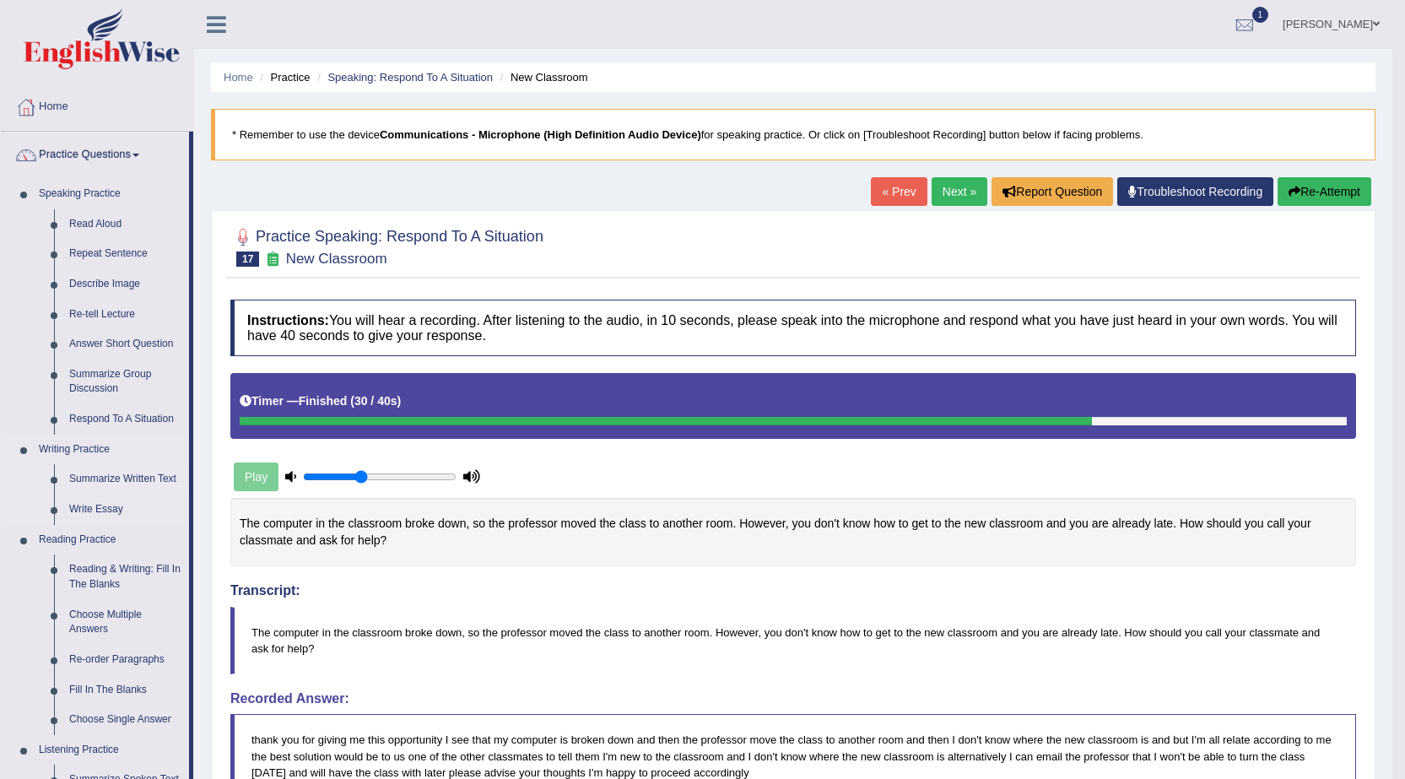
click at [134, 472] on link "Summarize Written Text" at bounding box center [125, 479] width 127 height 30
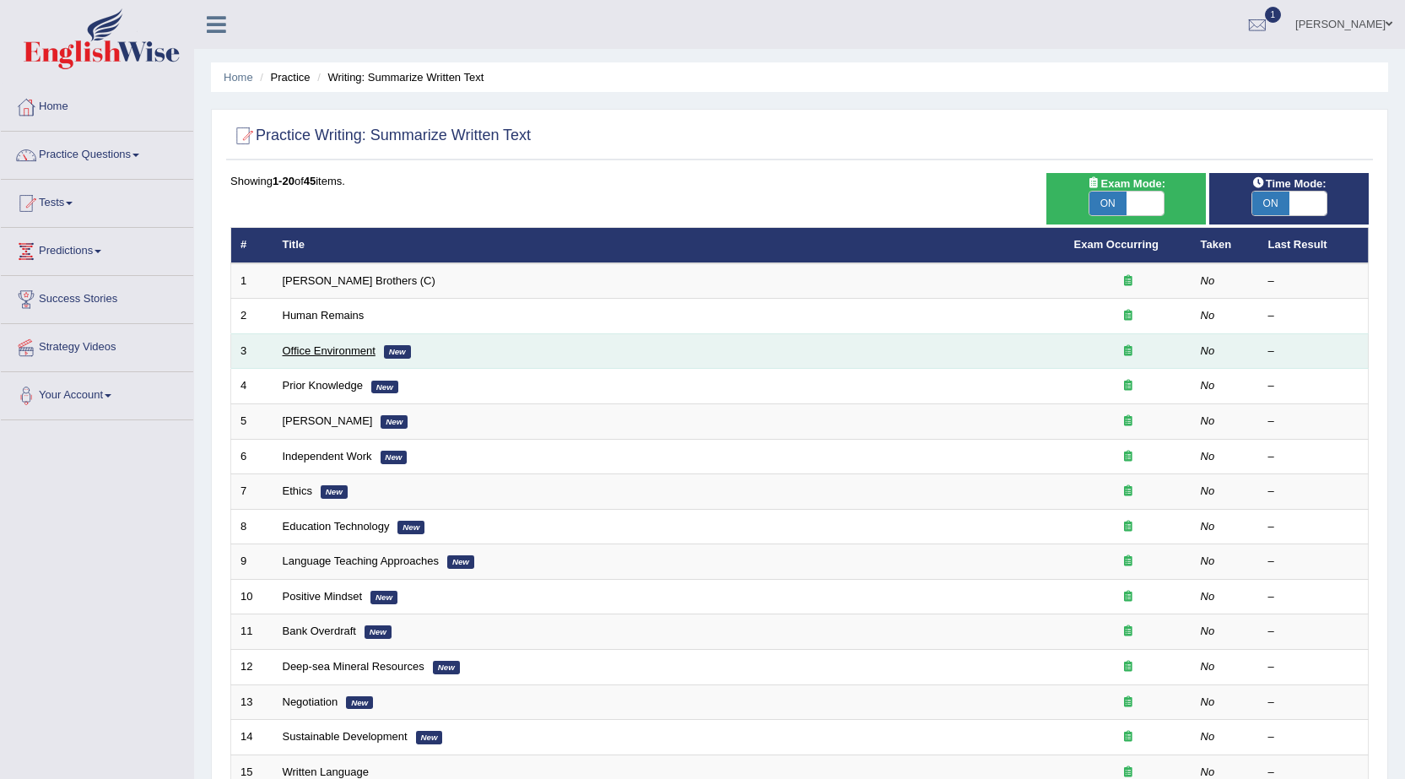
click at [348, 347] on link "Office Environment" at bounding box center [329, 350] width 93 height 13
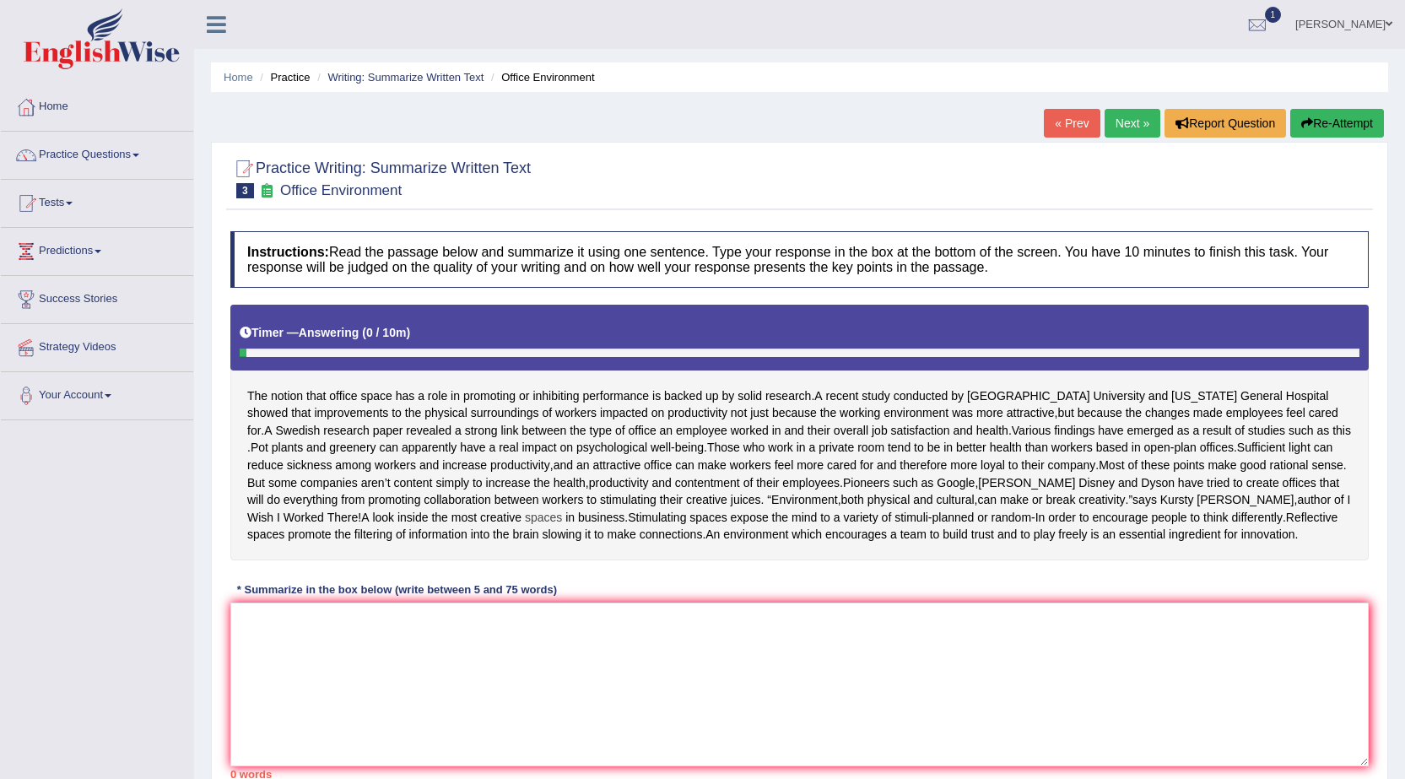
scroll to position [84, 0]
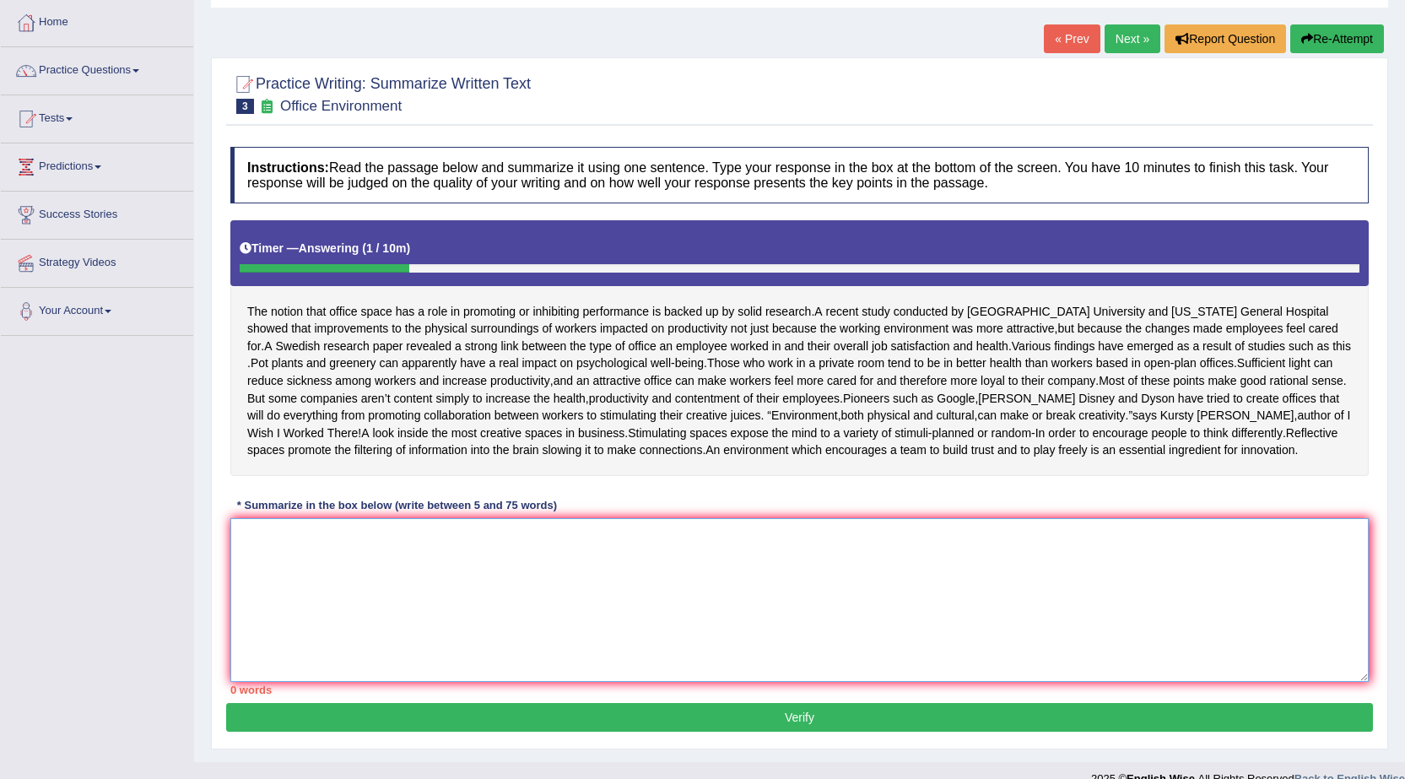
click at [566, 580] on textarea at bounding box center [799, 600] width 1138 height 164
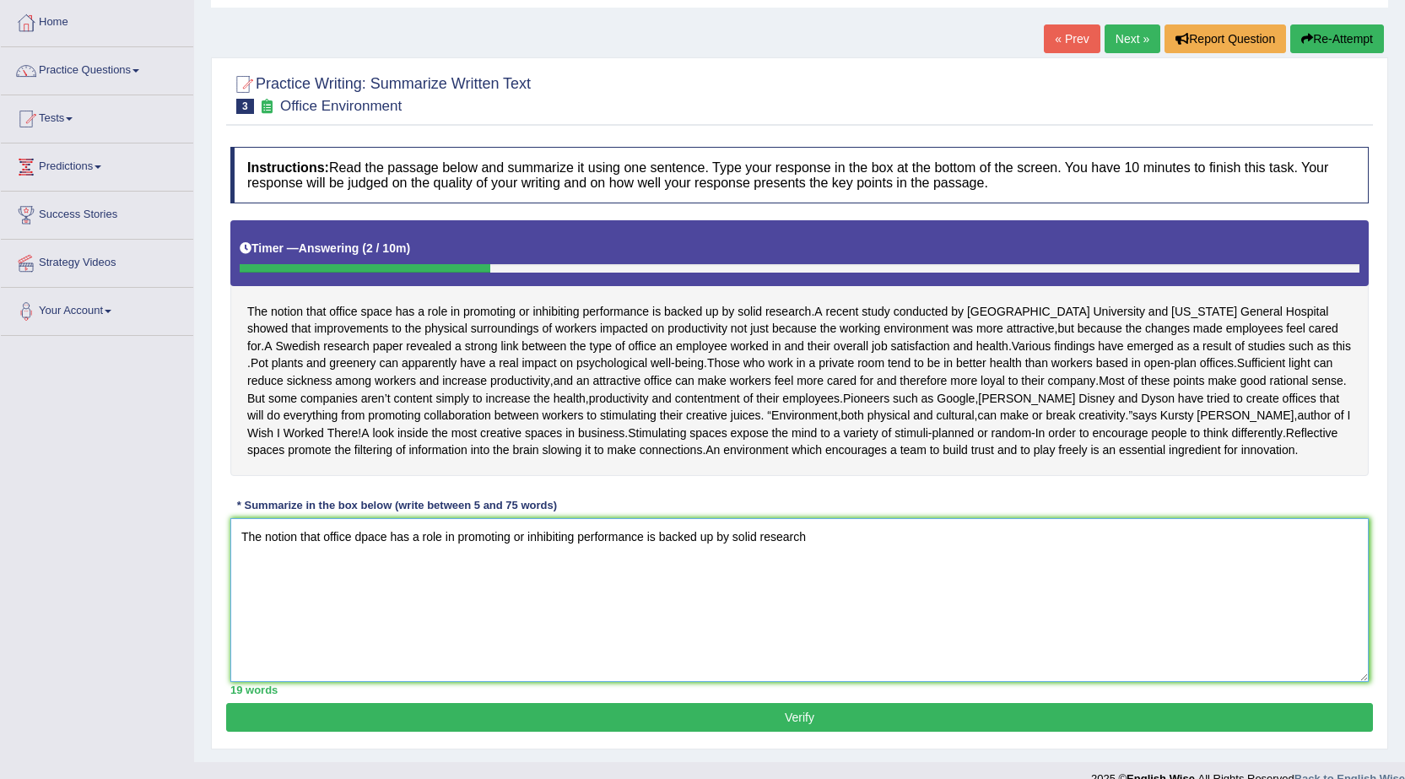
click at [390, 573] on textarea "The notion that office dpace has a role in promoting or inhibiting performance …" at bounding box center [799, 600] width 1138 height 164
click at [804, 571] on textarea "The notion that office space has a role in promoting or inhibiting performance …" at bounding box center [799, 600] width 1138 height 164
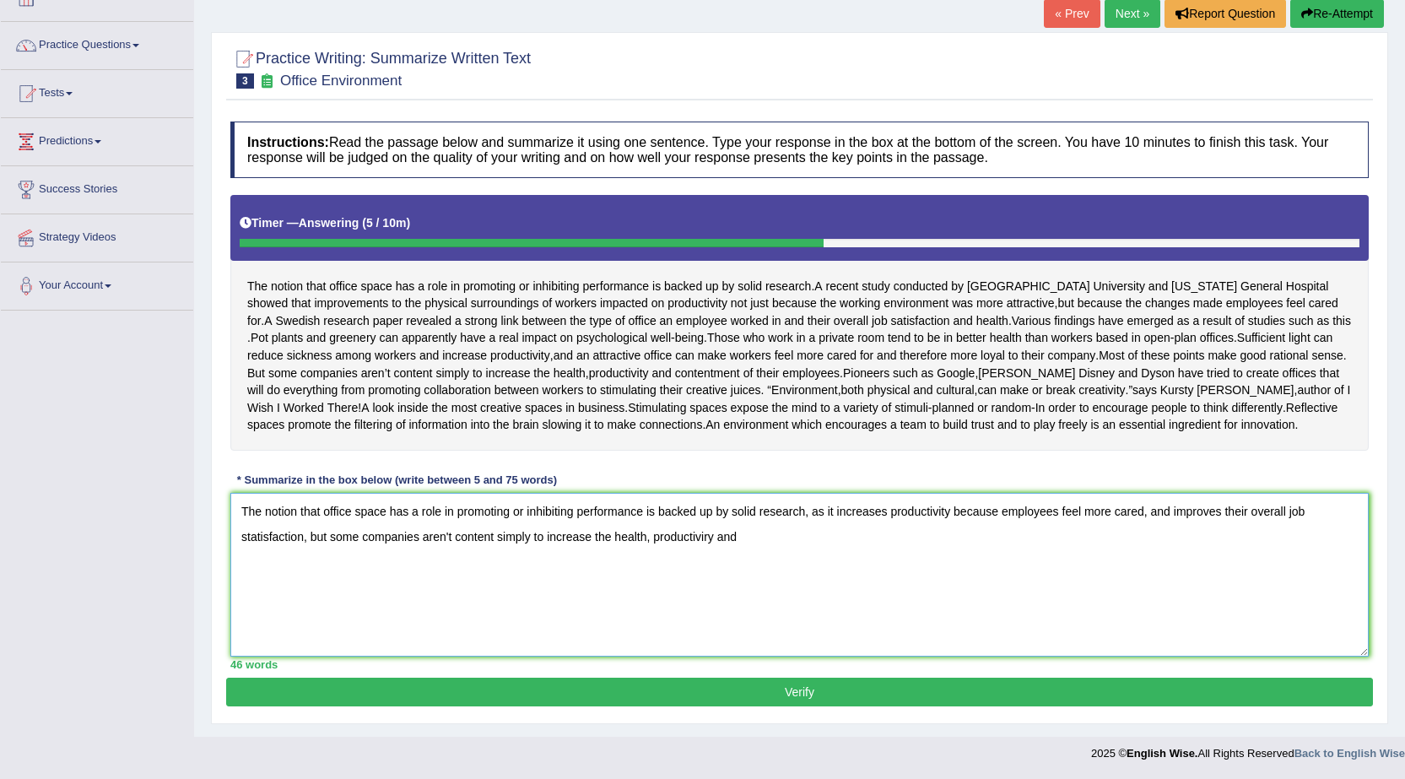
scroll to position [0, 0]
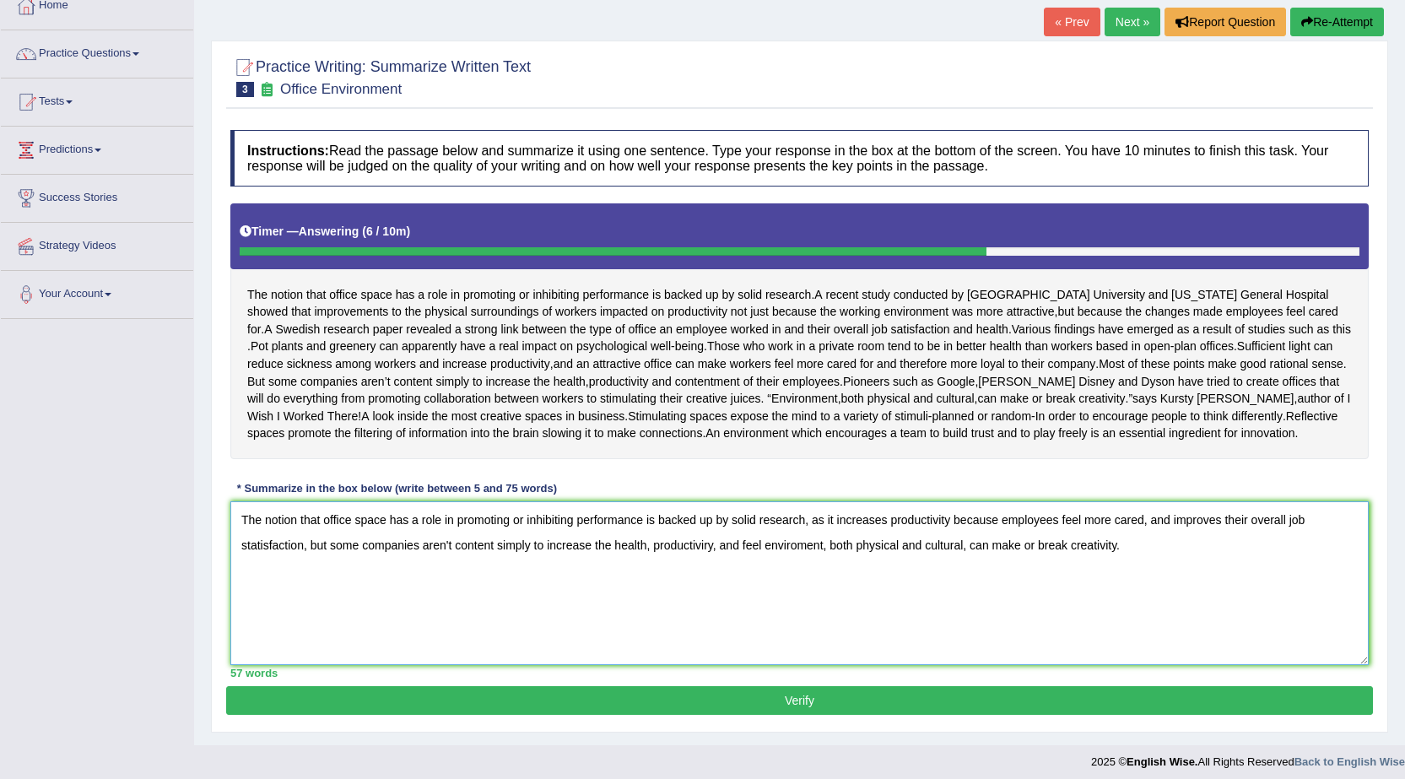
drag, startPoint x: 1135, startPoint y: 812, endPoint x: 1265, endPoint y: 799, distance: 131.4
click at [1265, 677] on html "Toggle navigation Home Practice Questions Speaking Practice Read Aloud Repeat S…" at bounding box center [702, 288] width 1405 height 779
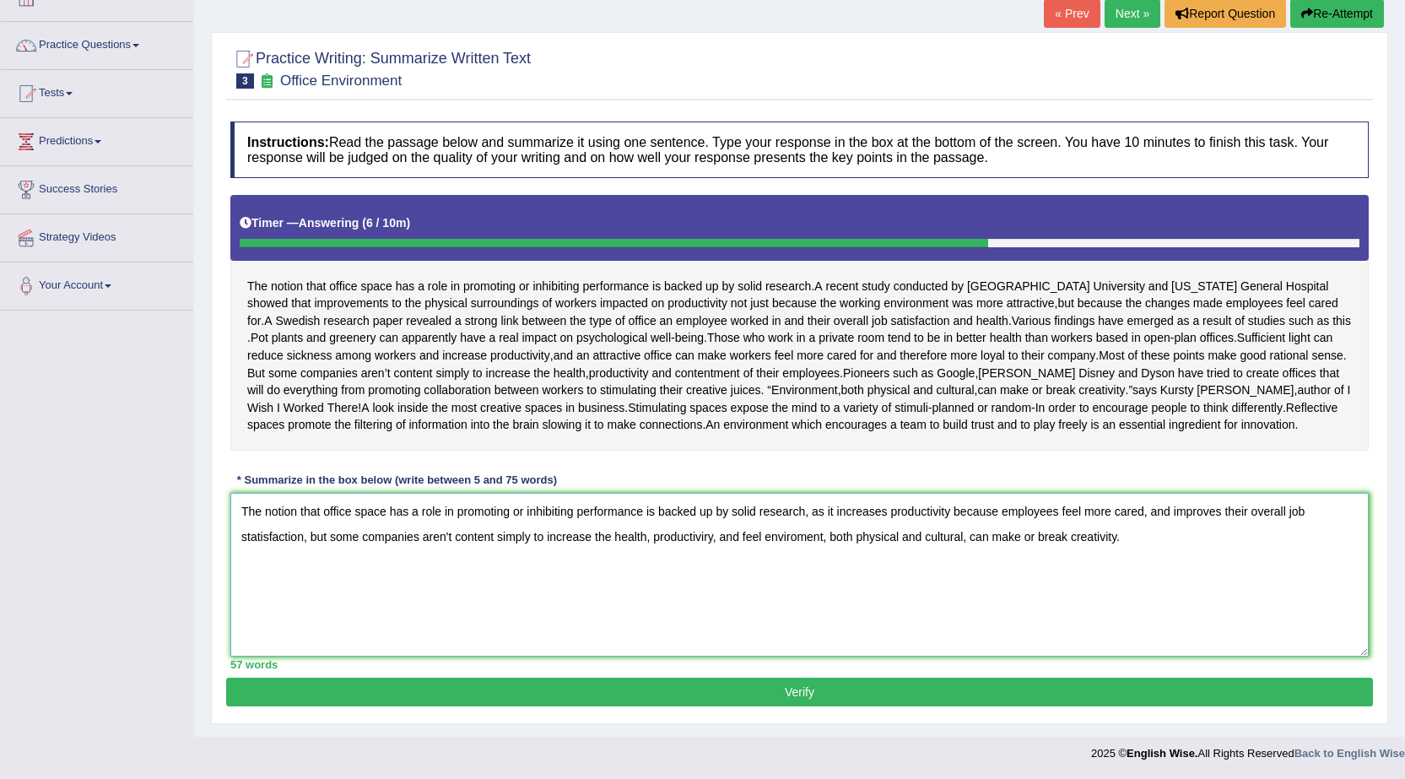
click at [1135, 604] on textarea "The notion that office space has a role in promoting or inhibiting performance …" at bounding box center [799, 575] width 1138 height 164
click at [303, 538] on textarea "The notion that office space has a role in promoting or inhibiting performance …" at bounding box center [799, 575] width 1138 height 164
type textarea "The notion that office space has a role in promoting or inhibiting performance …"
click at [898, 692] on button "Verify" at bounding box center [799, 691] width 1146 height 29
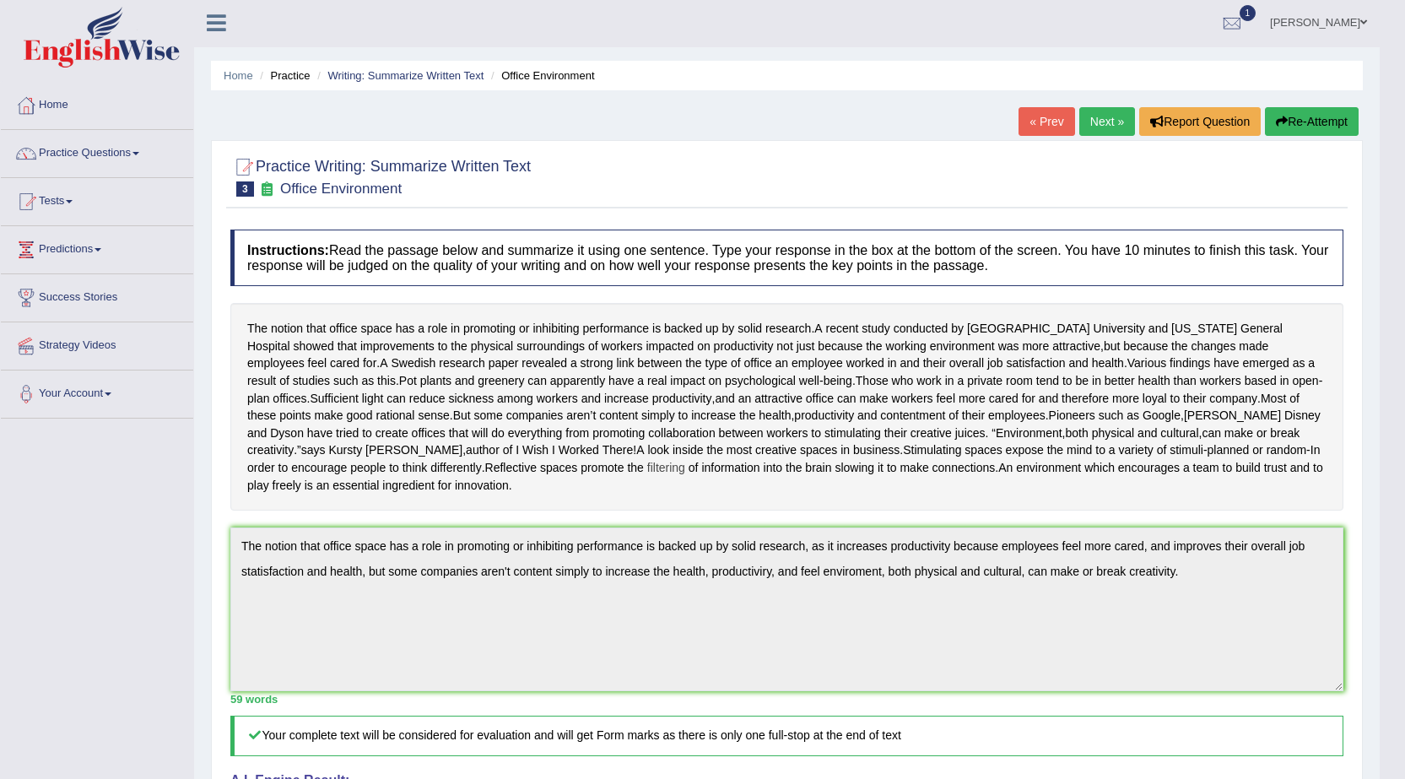
scroll to position [0, 0]
drag, startPoint x: 824, startPoint y: 368, endPoint x: 939, endPoint y: 369, distance: 114.7
click at [936, 369] on div "The notion that office space has a role in promoting or inhibiting performance …" at bounding box center [786, 409] width 1113 height 208
click at [1364, 19] on span at bounding box center [1363, 24] width 7 height 11
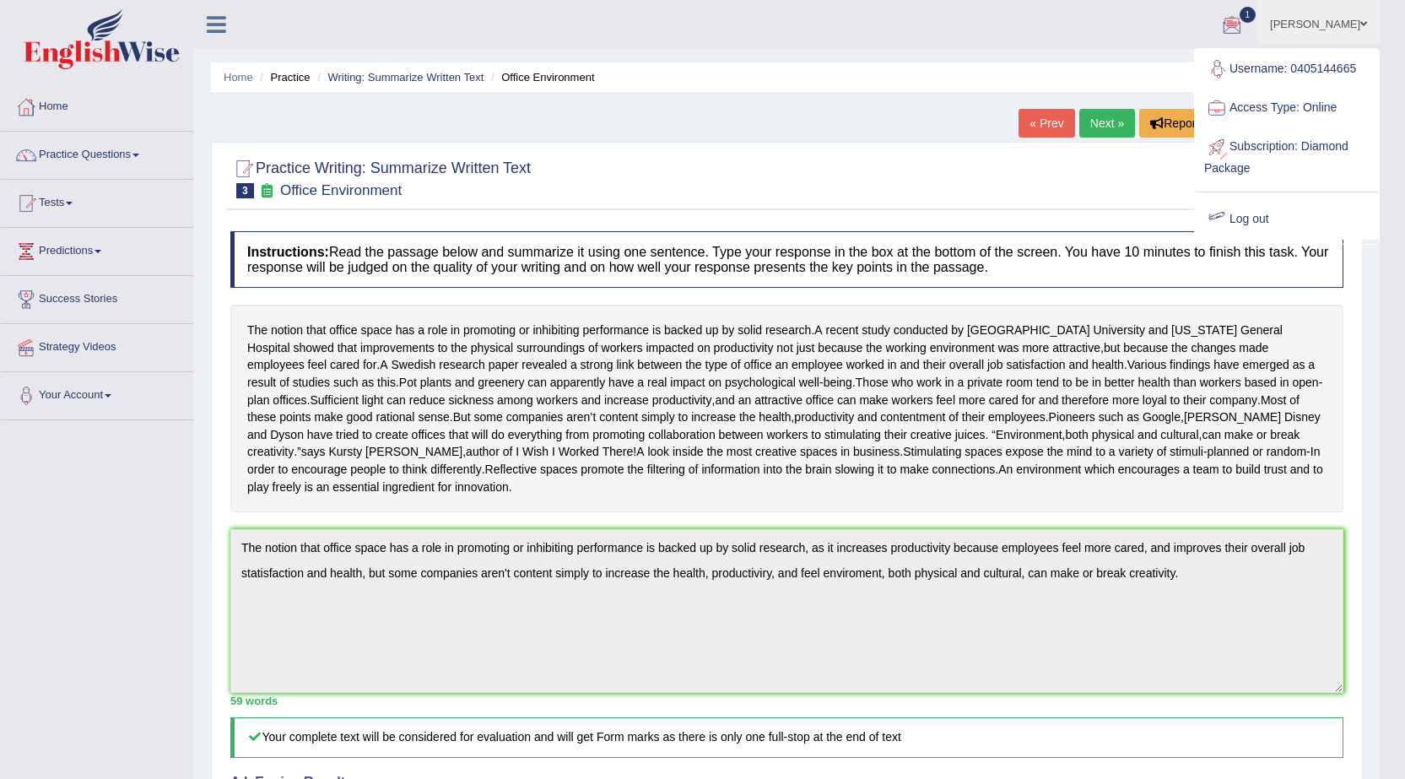
click at [1259, 216] on link "Log out" at bounding box center [1286, 219] width 182 height 39
